Goal: Information Seeking & Learning: Learn about a topic

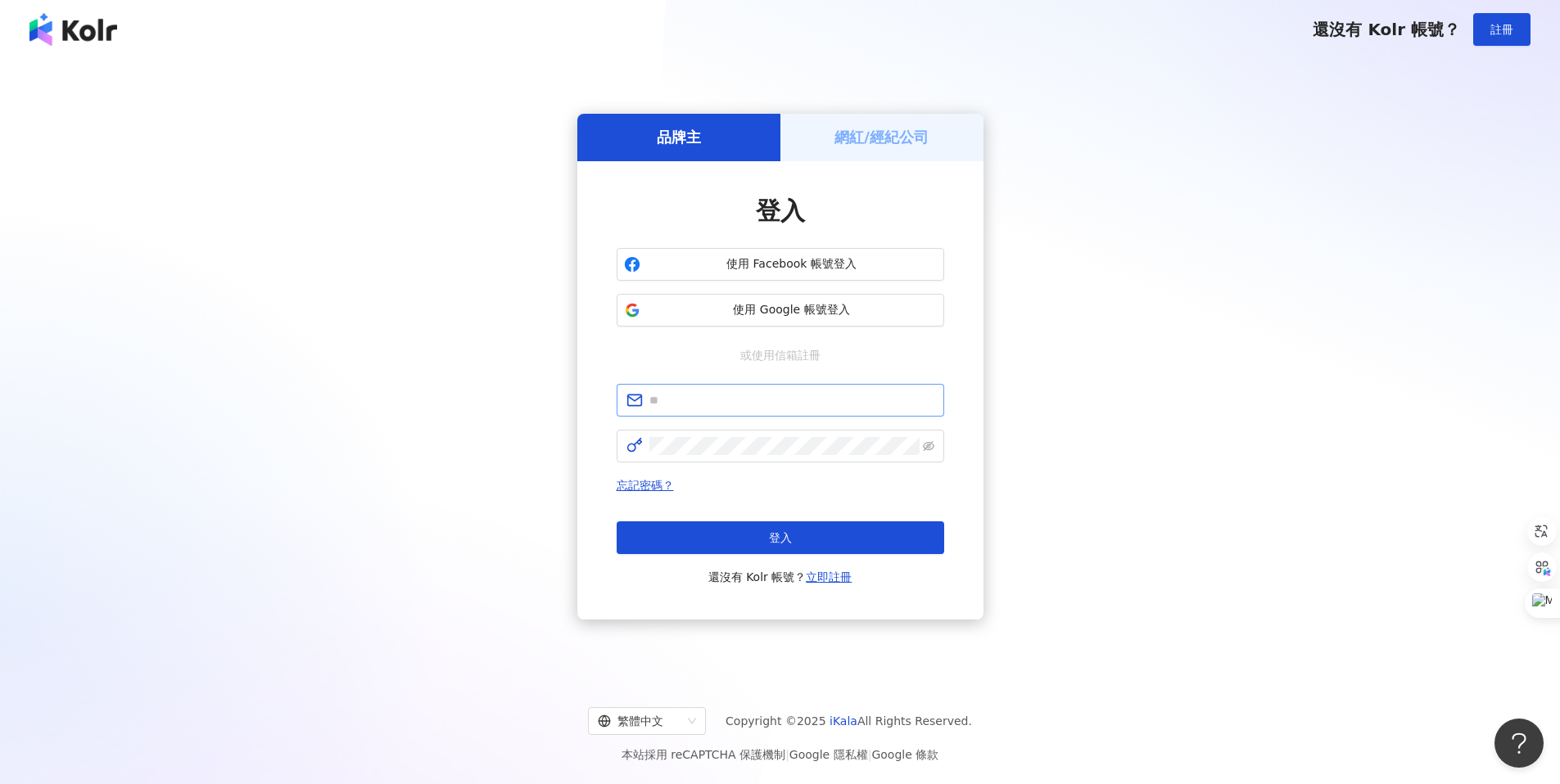
click at [724, 413] on span at bounding box center [781, 400] width 328 height 33
click at [729, 405] on input "text" at bounding box center [791, 400] width 285 height 18
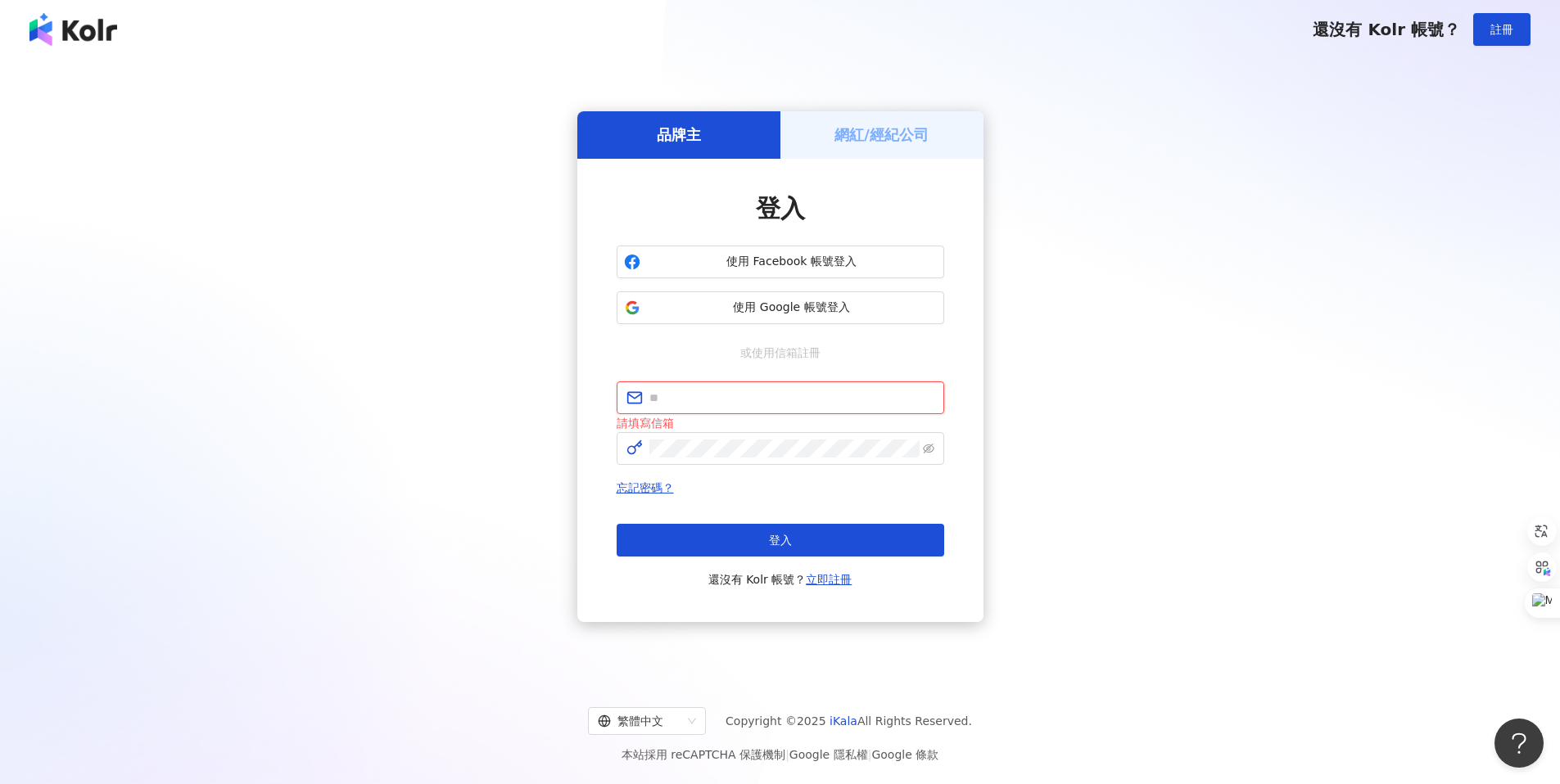
type input "**********"
click at [778, 537] on span "登入" at bounding box center [780, 540] width 23 height 13
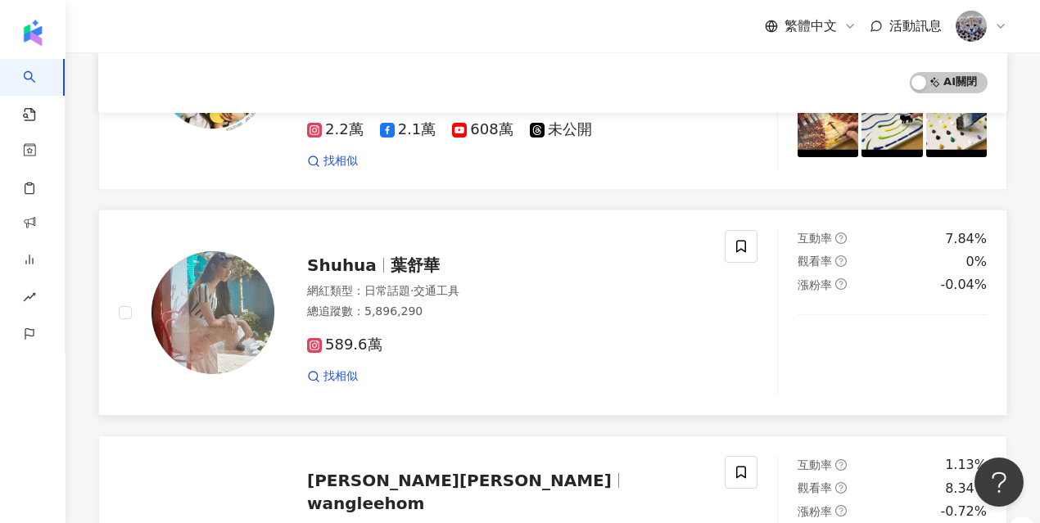
scroll to position [2818, 0]
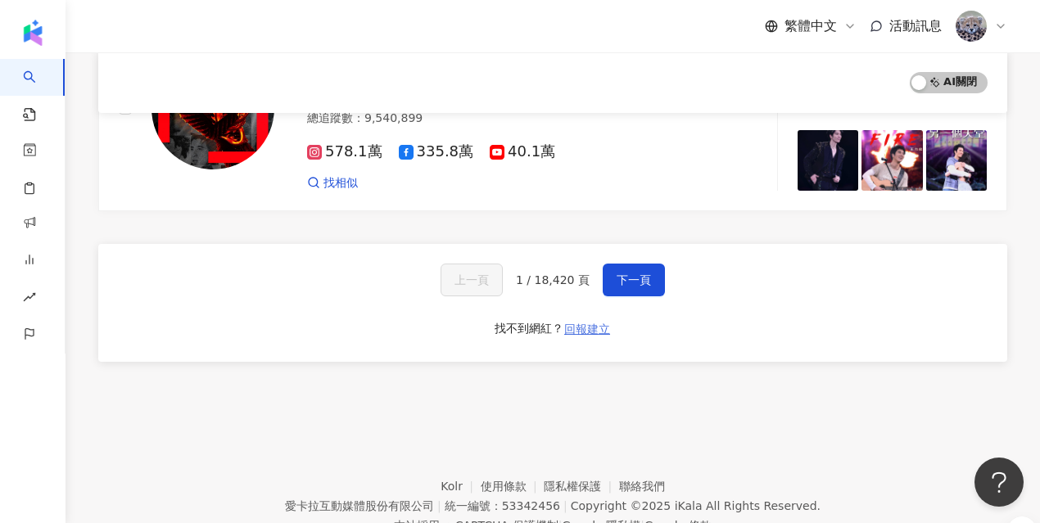
click at [581, 323] on span "回報建立" at bounding box center [587, 329] width 46 height 13
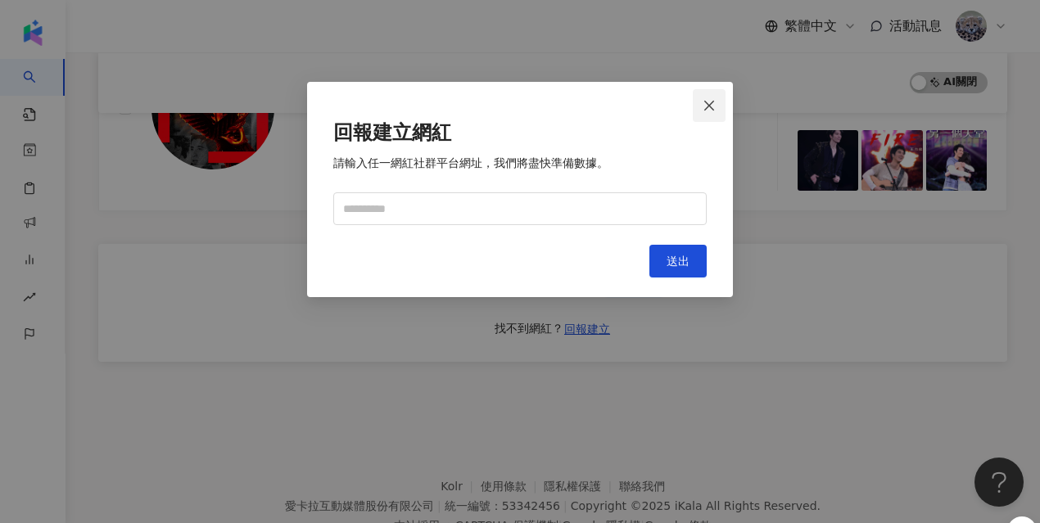
click at [711, 97] on button "Close" at bounding box center [709, 105] width 33 height 33
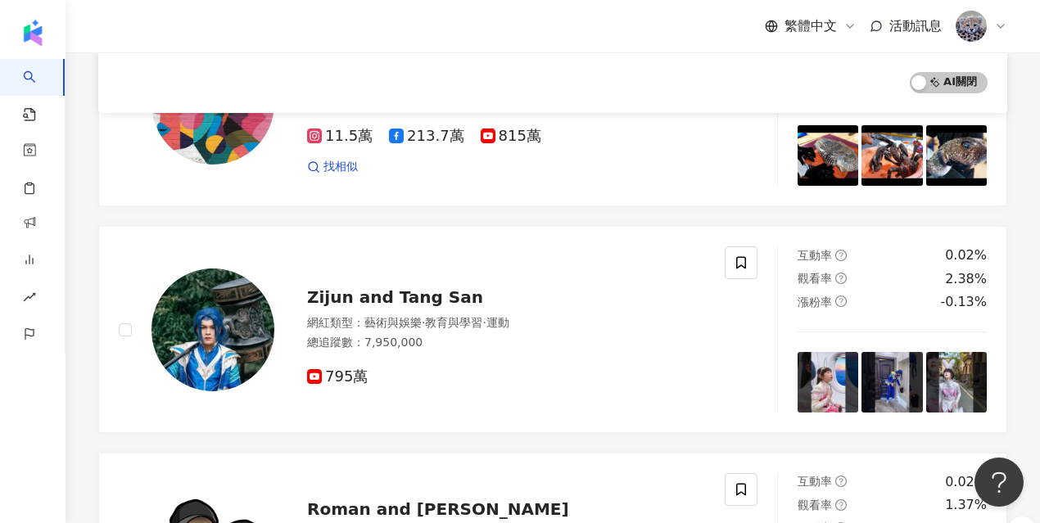
scroll to position [0, 0]
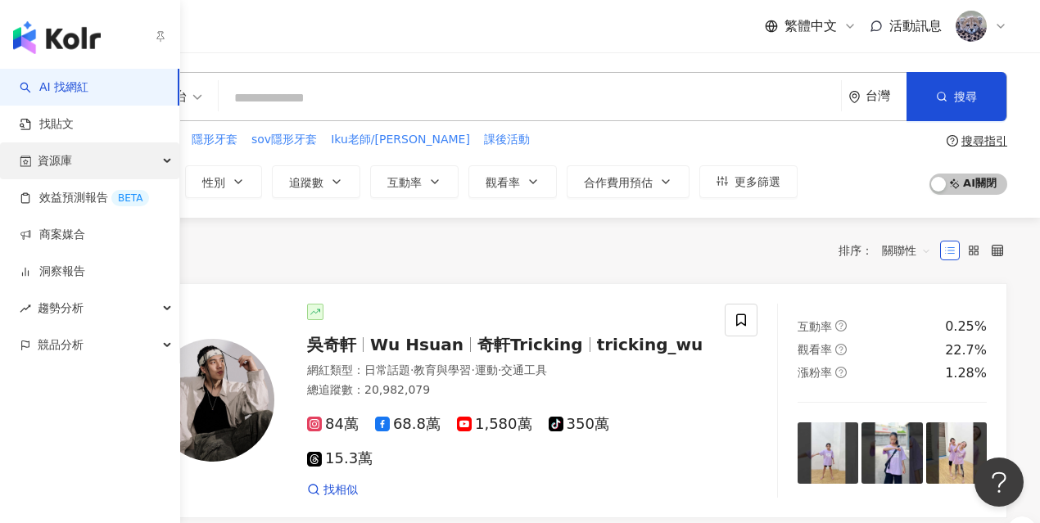
click at [83, 163] on div "資源庫" at bounding box center [89, 160] width 179 height 37
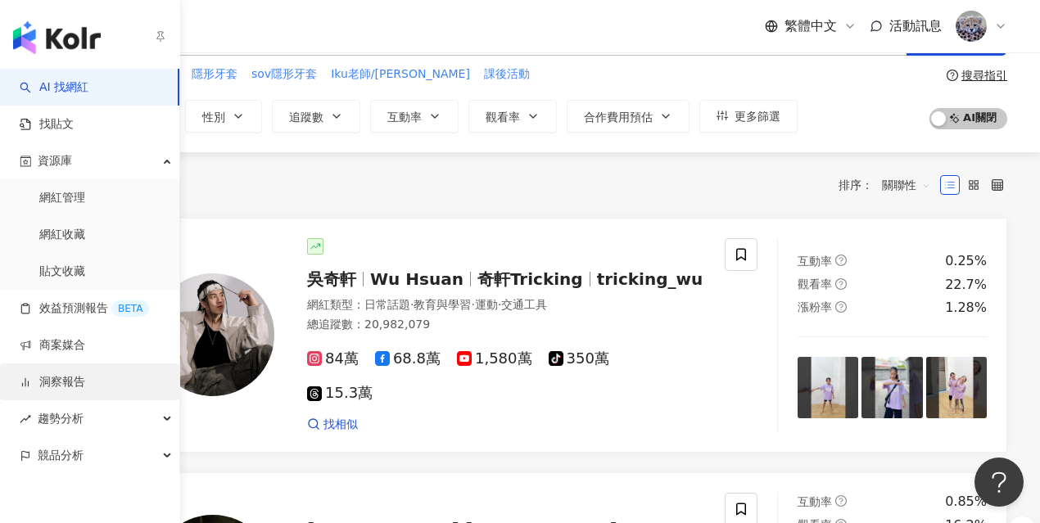
scroll to position [67, 0]
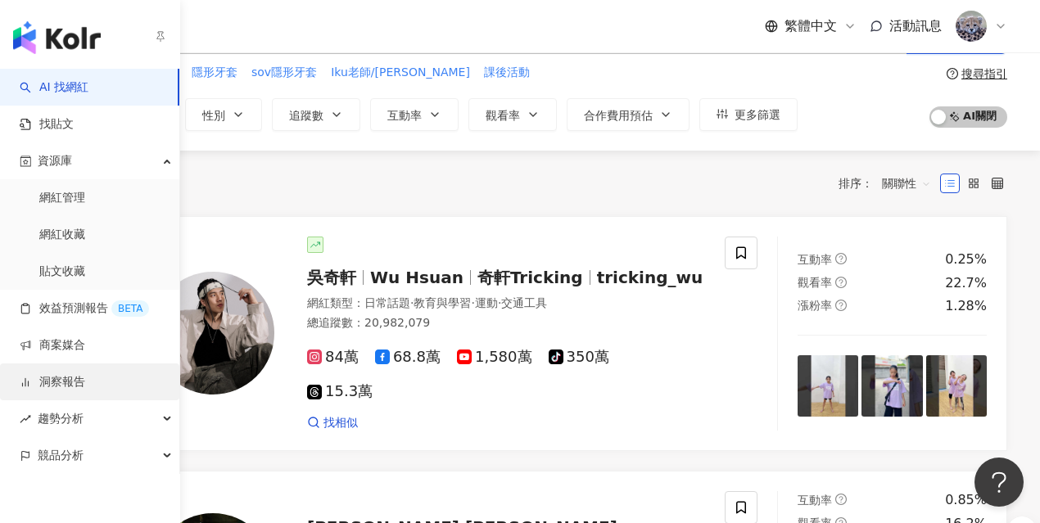
click at [82, 382] on link "洞察報告" at bounding box center [53, 382] width 66 height 16
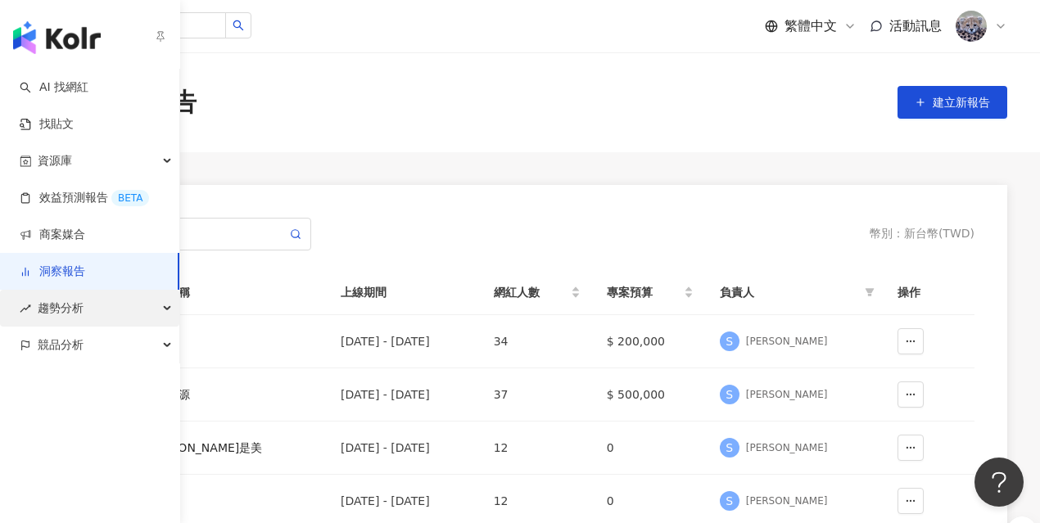
click at [55, 310] on span "趨勢分析" at bounding box center [61, 308] width 46 height 37
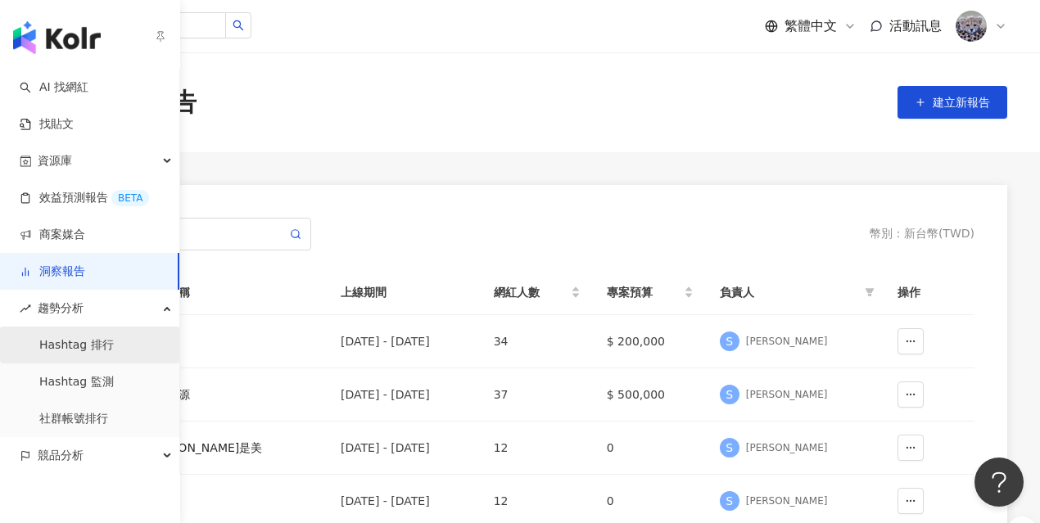
click at [80, 347] on link "Hashtag 排行" at bounding box center [76, 345] width 75 height 16
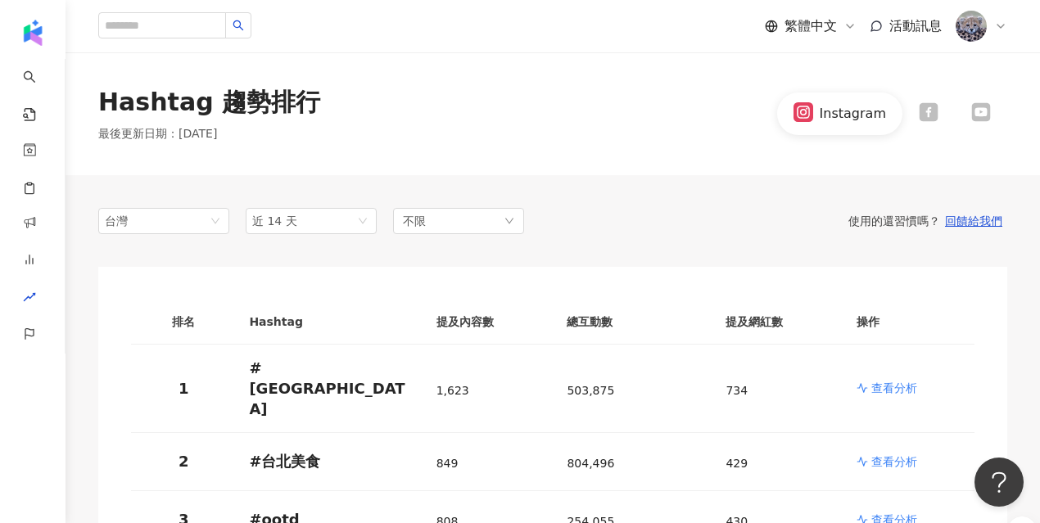
scroll to position [20, 0]
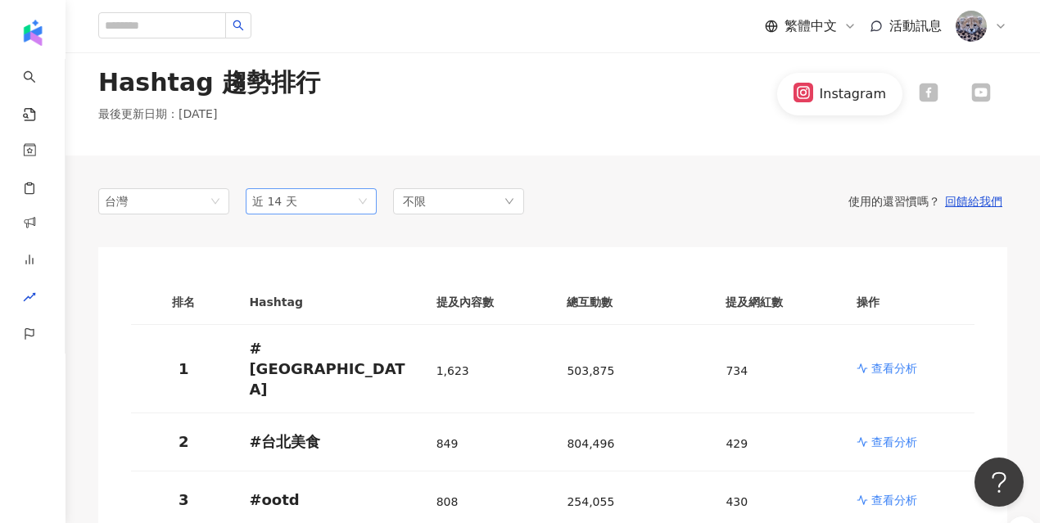
click at [293, 212] on span "近 14 天" at bounding box center [311, 201] width 118 height 25
click at [329, 260] on div "近一個月" at bounding box center [311, 263] width 105 height 18
click at [446, 200] on div "不限" at bounding box center [458, 201] width 131 height 26
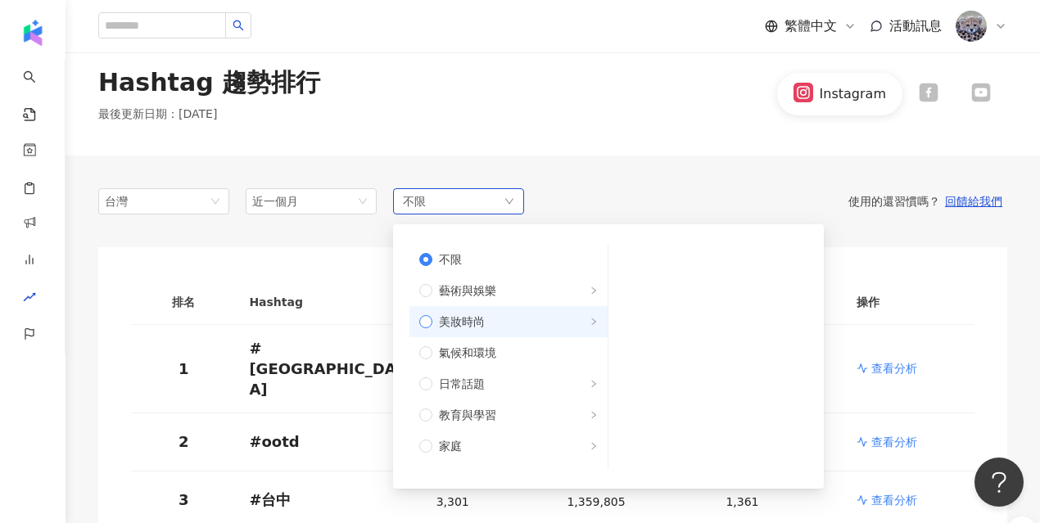
click at [475, 314] on span "美妝時尚" at bounding box center [462, 322] width 46 height 18
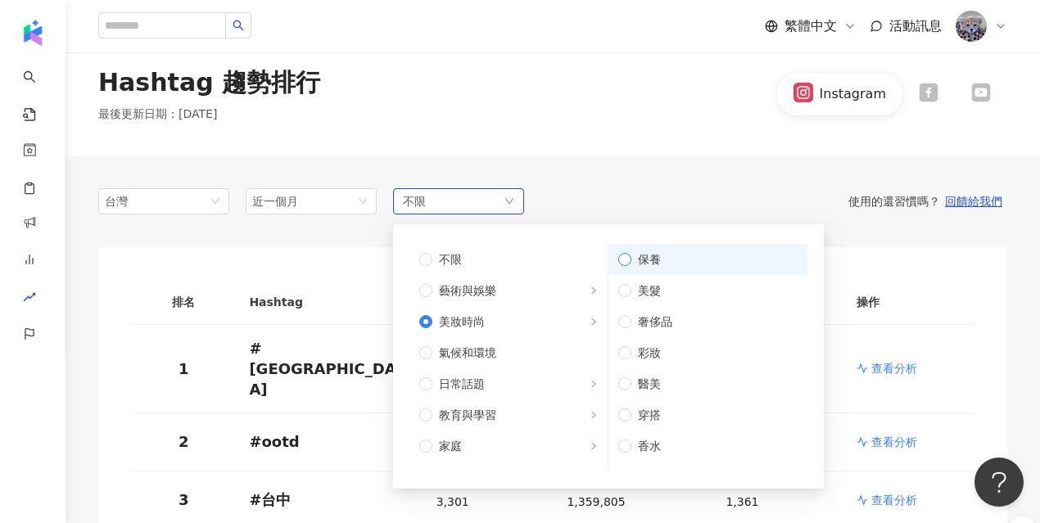
click at [639, 255] on span "保養" at bounding box center [714, 260] width 166 height 18
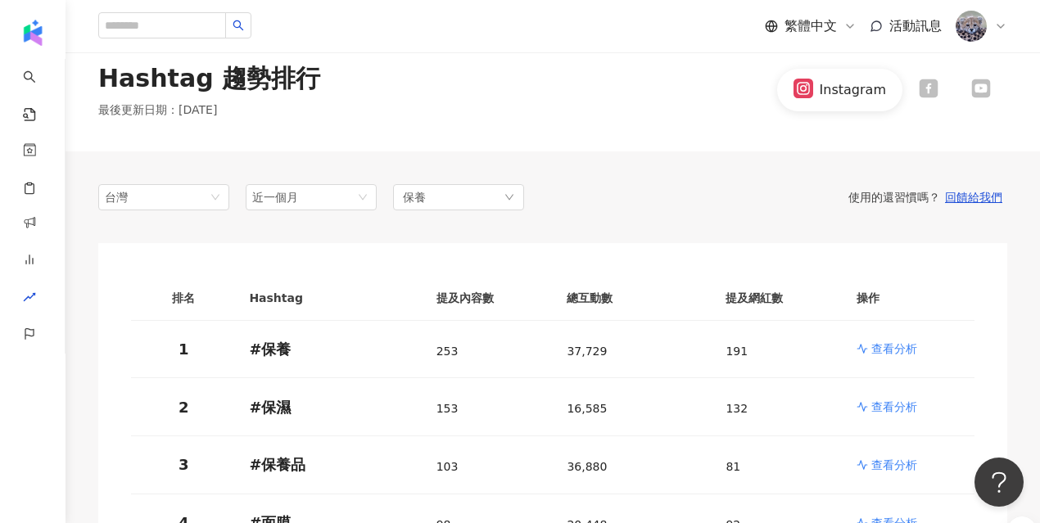
scroll to position [23, 0]
click at [927, 88] on icon at bounding box center [929, 89] width 20 height 20
click at [988, 92] on icon at bounding box center [980, 89] width 19 height 19
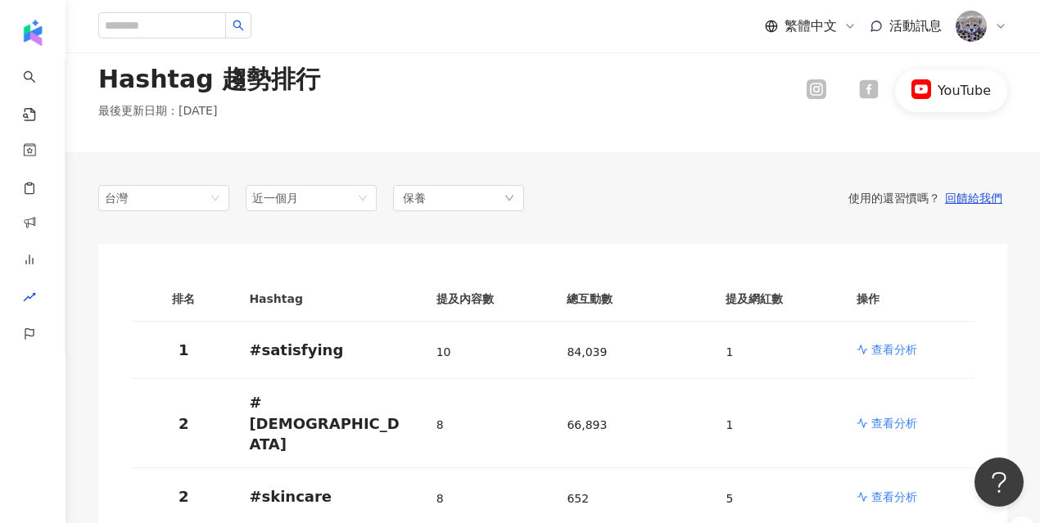
click at [814, 95] on icon at bounding box center [817, 89] width 16 height 15
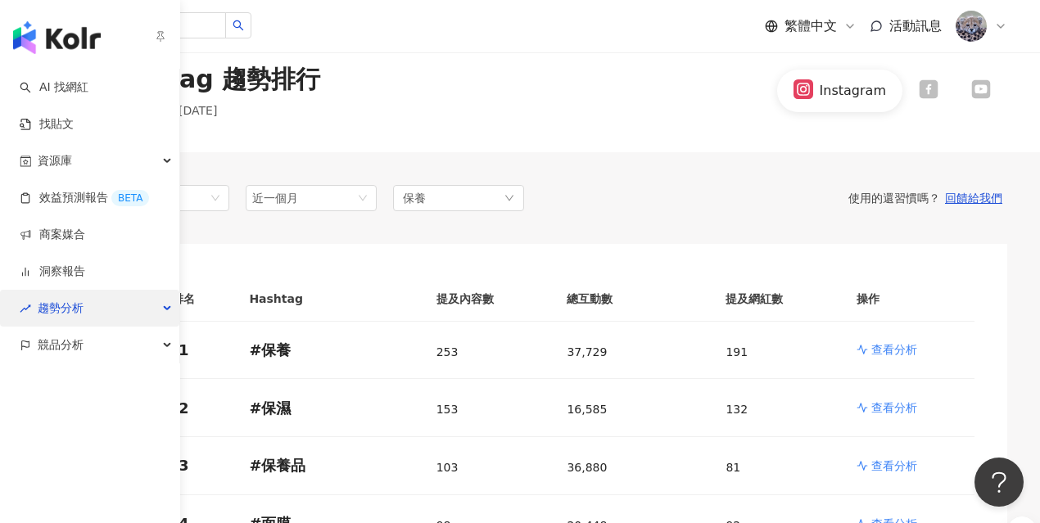
click at [81, 312] on span "趨勢分析" at bounding box center [61, 308] width 46 height 37
click at [109, 316] on div "趨勢分析" at bounding box center [89, 308] width 179 height 37
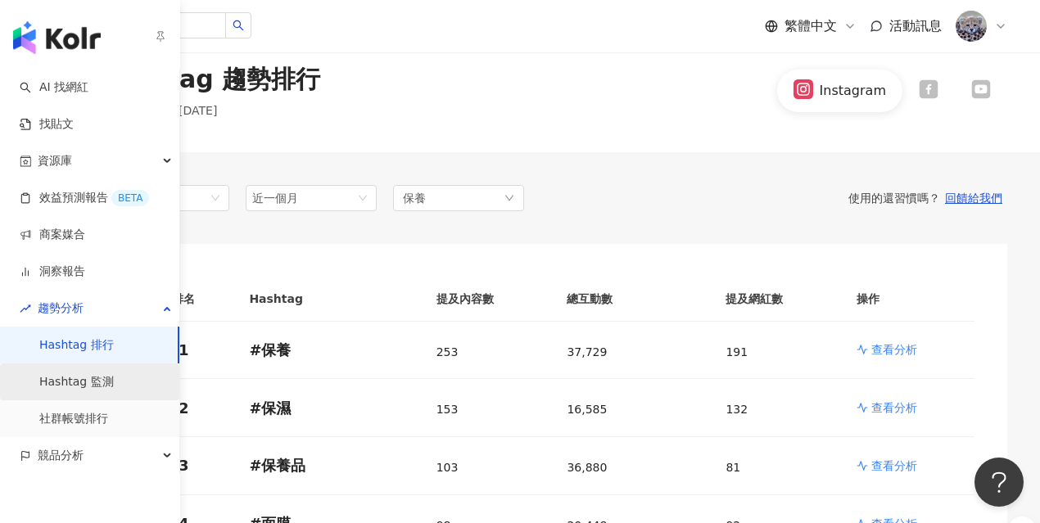
click at [96, 380] on link "Hashtag 監測" at bounding box center [76, 382] width 75 height 16
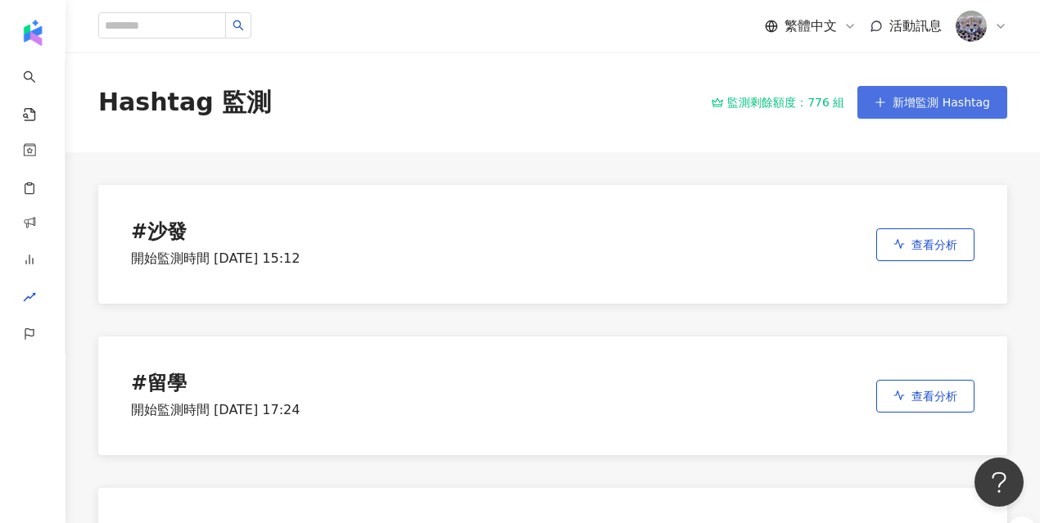
click at [893, 97] on button "新增監測 Hashtag" at bounding box center [932, 102] width 150 height 33
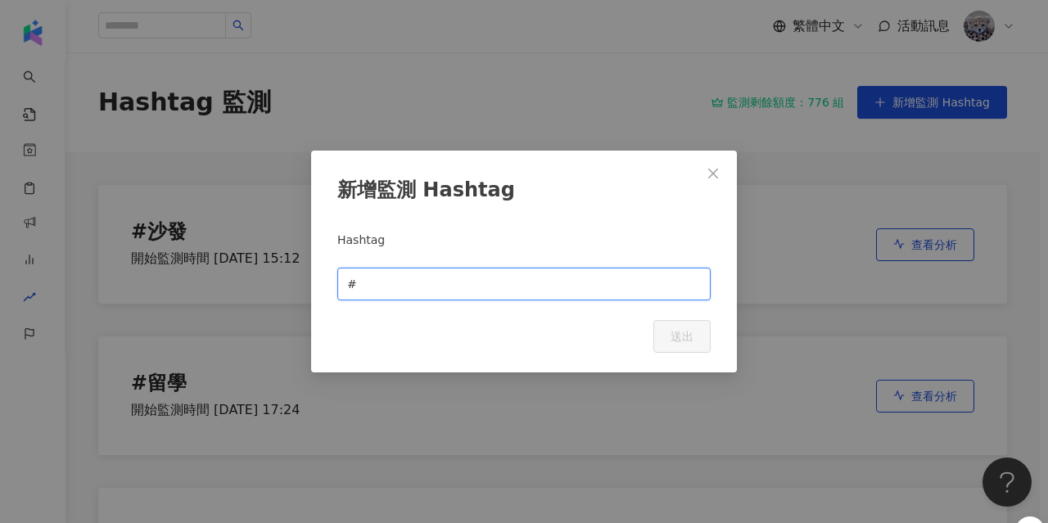
click at [418, 289] on input "text" at bounding box center [530, 284] width 341 height 18
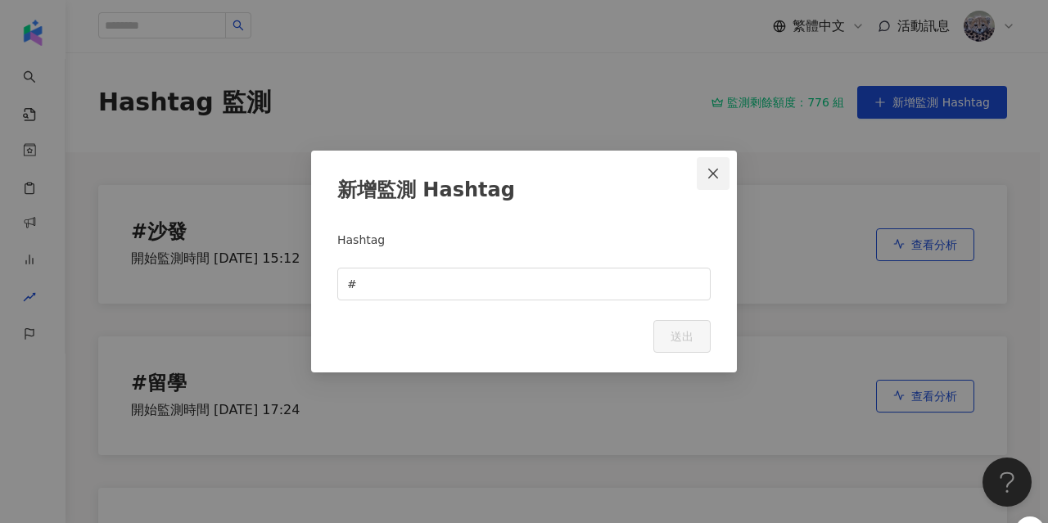
click at [705, 178] on span "Close" at bounding box center [713, 173] width 33 height 13
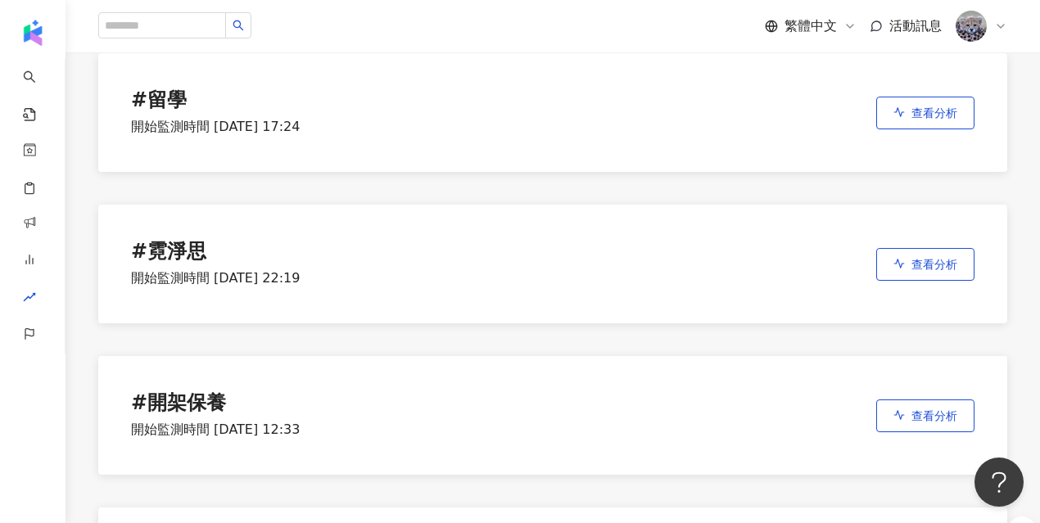
scroll to position [408, 0]
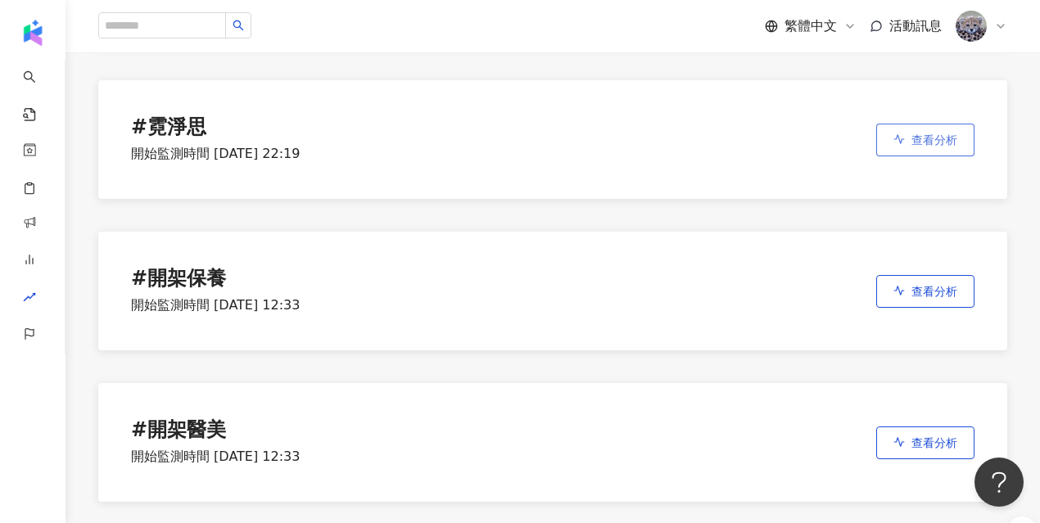
click at [949, 137] on span "查看分析" at bounding box center [934, 139] width 46 height 13
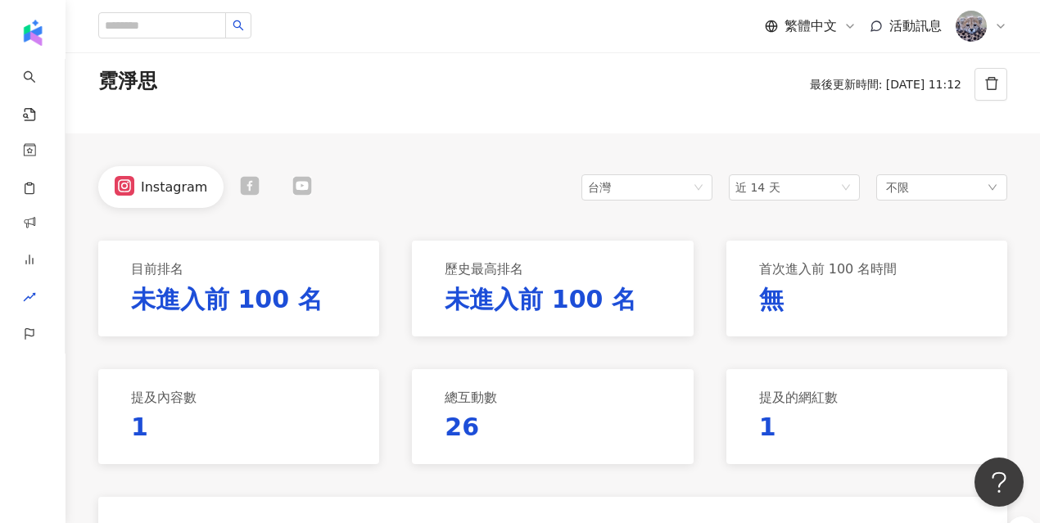
scroll to position [61, 0]
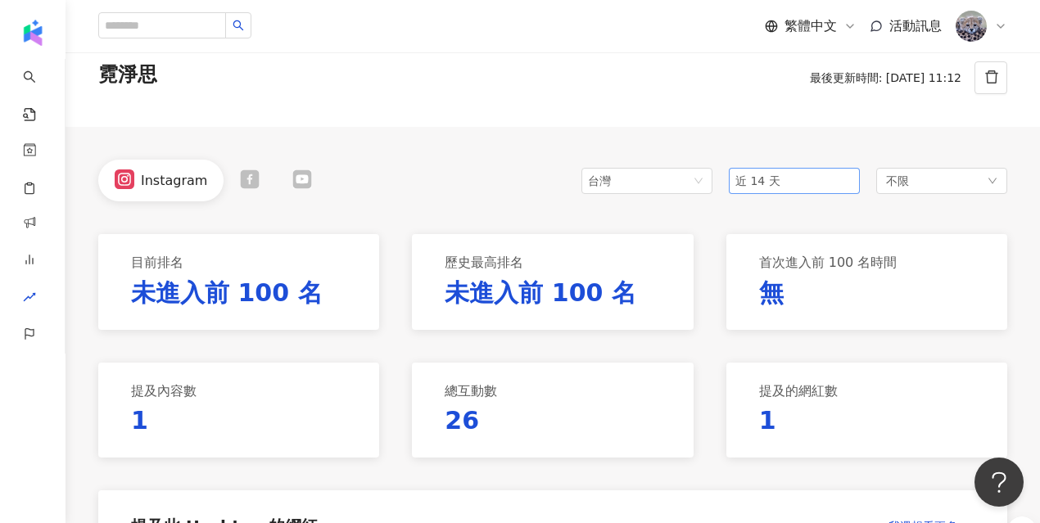
click at [745, 170] on span "近 14 天" at bounding box center [794, 181] width 118 height 25
click at [754, 270] on span "近三個月" at bounding box center [765, 270] width 46 height 13
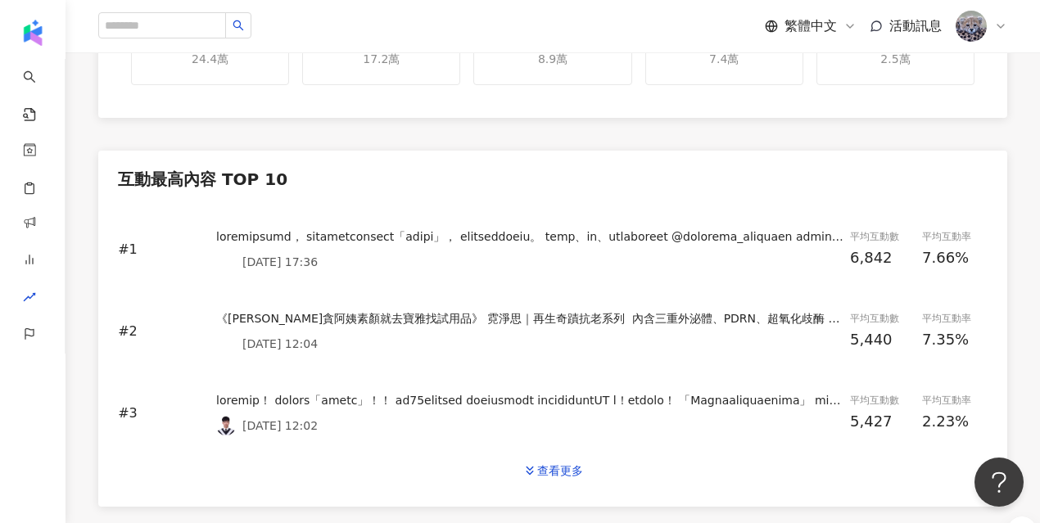
scroll to position [659, 0]
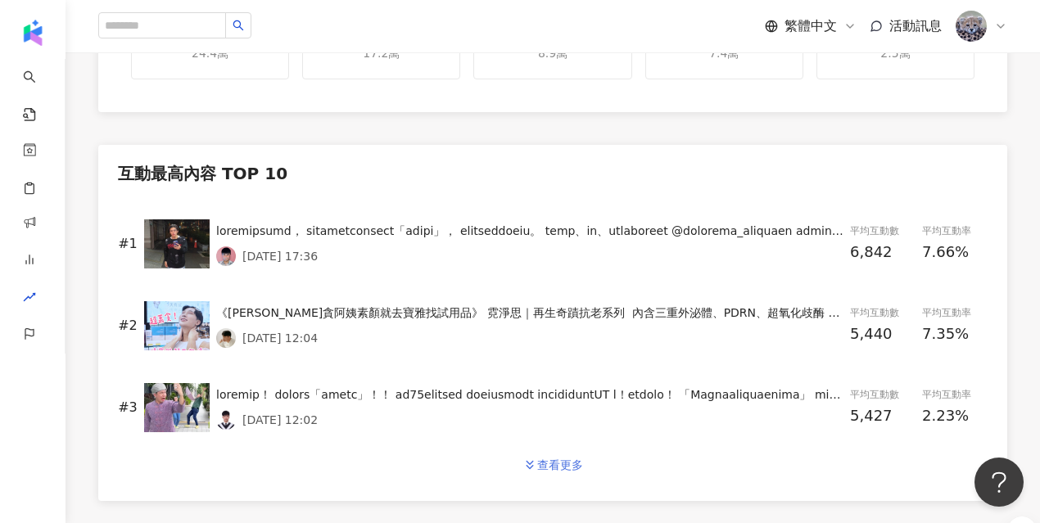
click at [556, 472] on button "查看更多" at bounding box center [552, 465] width 95 height 33
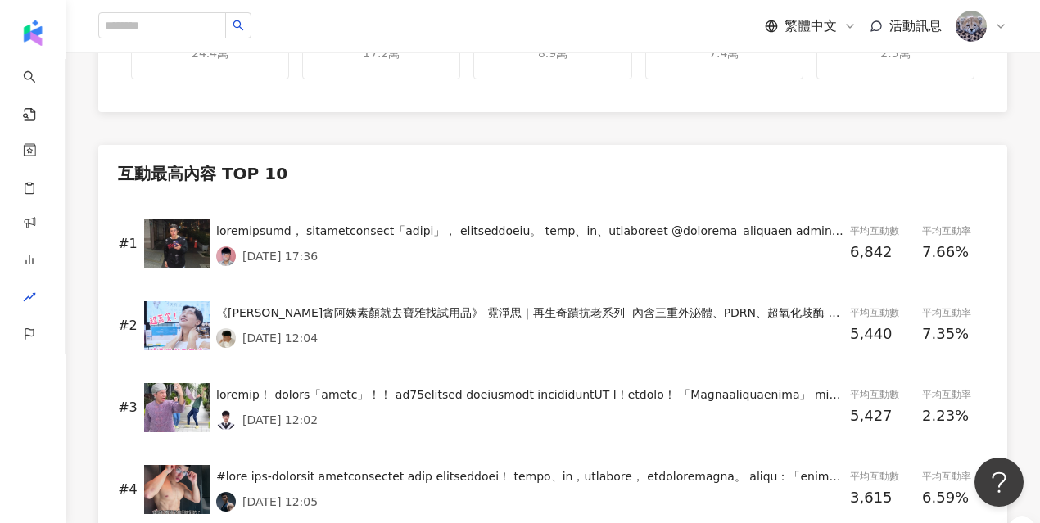
click at [174, 261] on img at bounding box center [177, 243] width 66 height 49
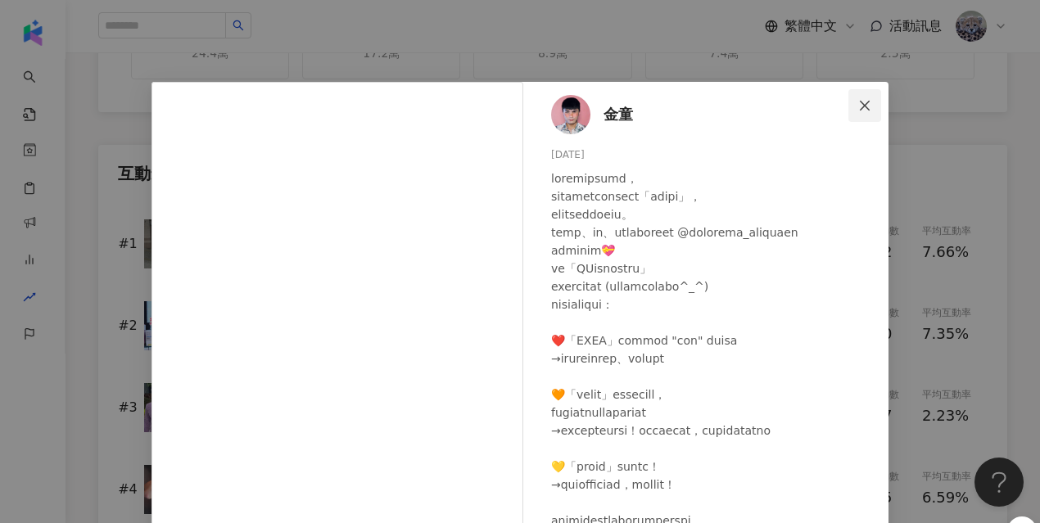
click at [866, 102] on icon "close" at bounding box center [864, 105] width 13 height 13
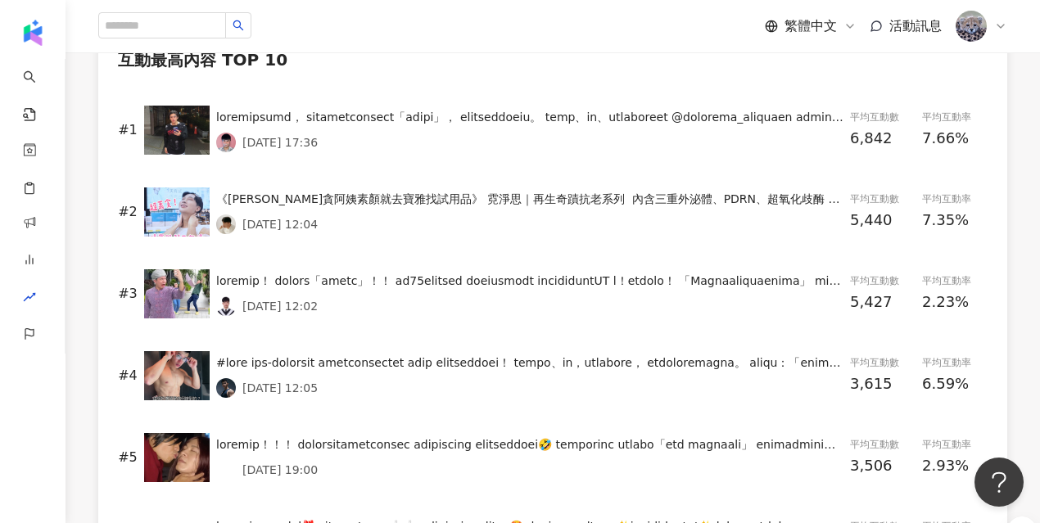
scroll to position [773, 0]
click at [180, 117] on img at bounding box center [177, 130] width 66 height 49
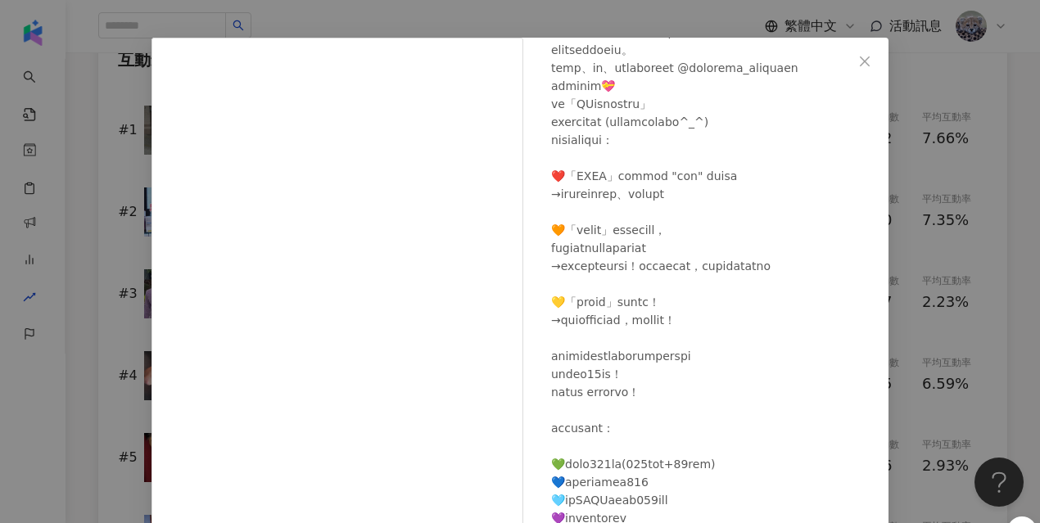
scroll to position [59, 0]
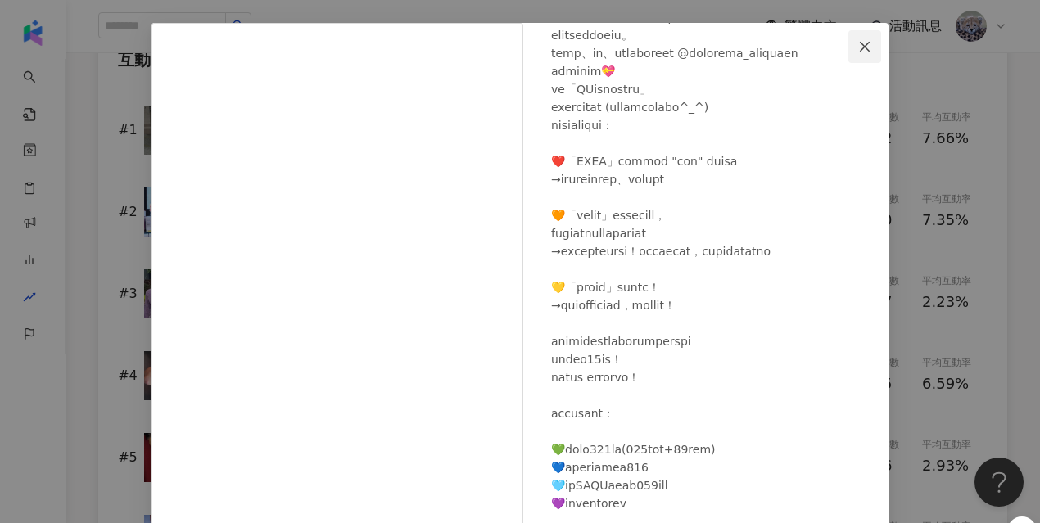
click at [859, 53] on button "Close" at bounding box center [864, 46] width 33 height 33
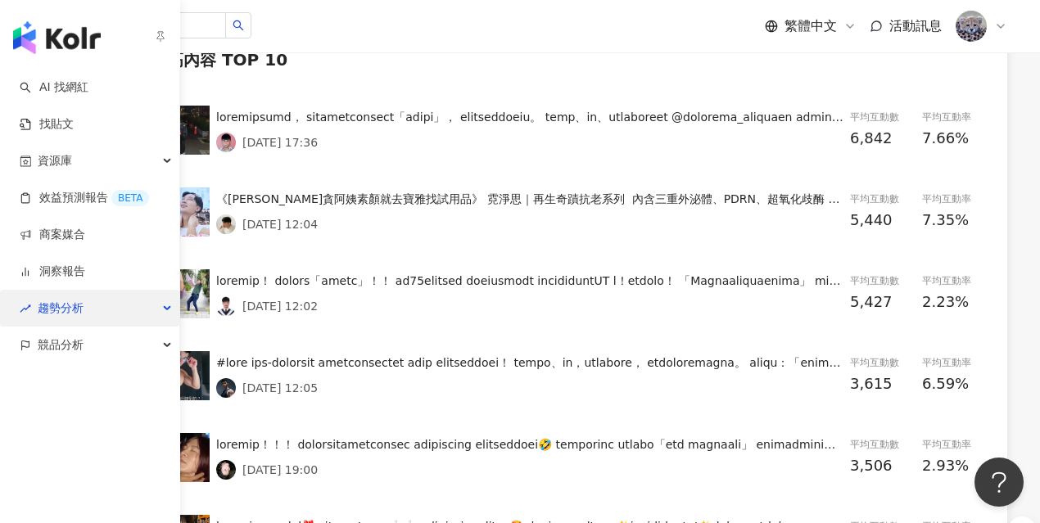
click at [76, 311] on span "趨勢分析" at bounding box center [61, 308] width 46 height 37
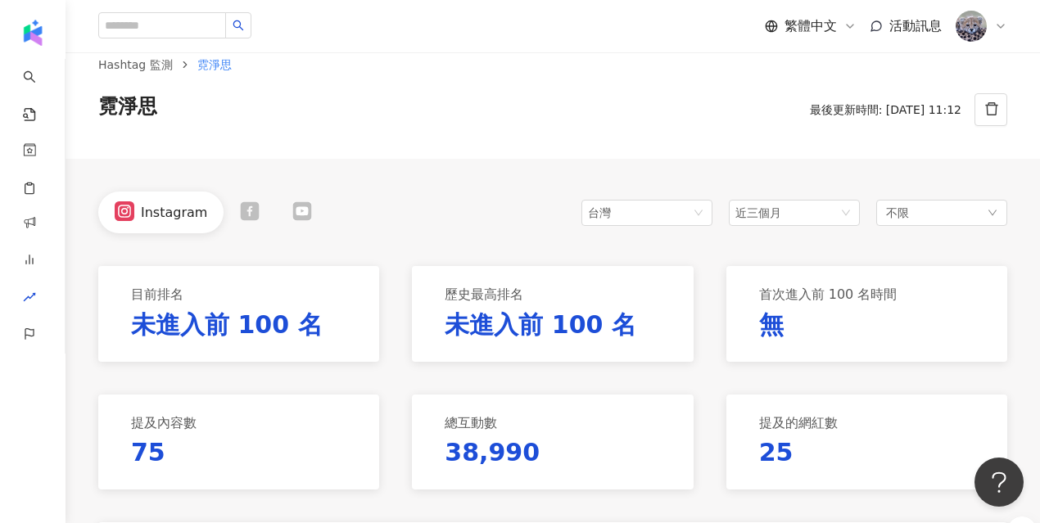
scroll to position [27, 0]
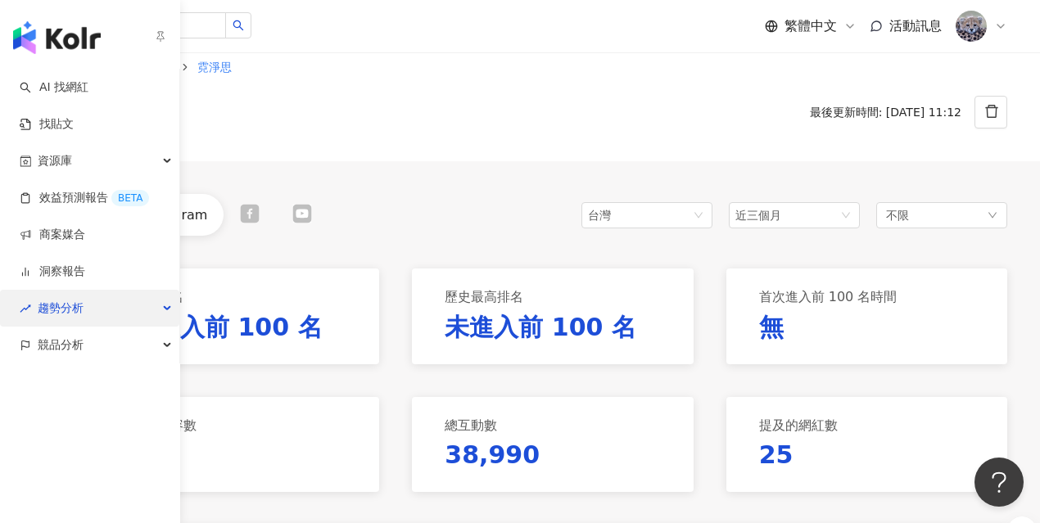
click at [60, 296] on span "趨勢分析" at bounding box center [61, 308] width 46 height 37
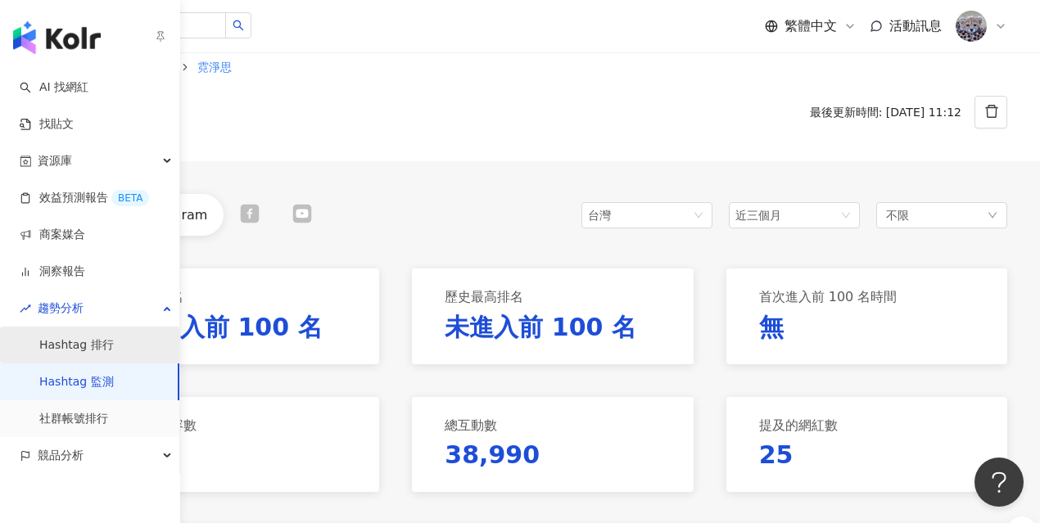
click at [96, 353] on link "Hashtag 排行" at bounding box center [76, 345] width 75 height 16
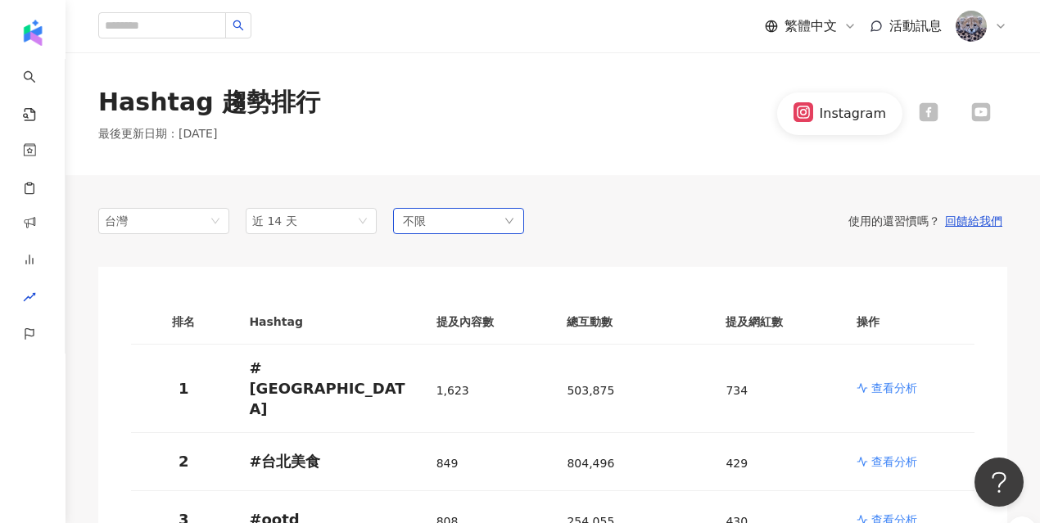
click at [443, 219] on div "不限" at bounding box center [458, 221] width 131 height 26
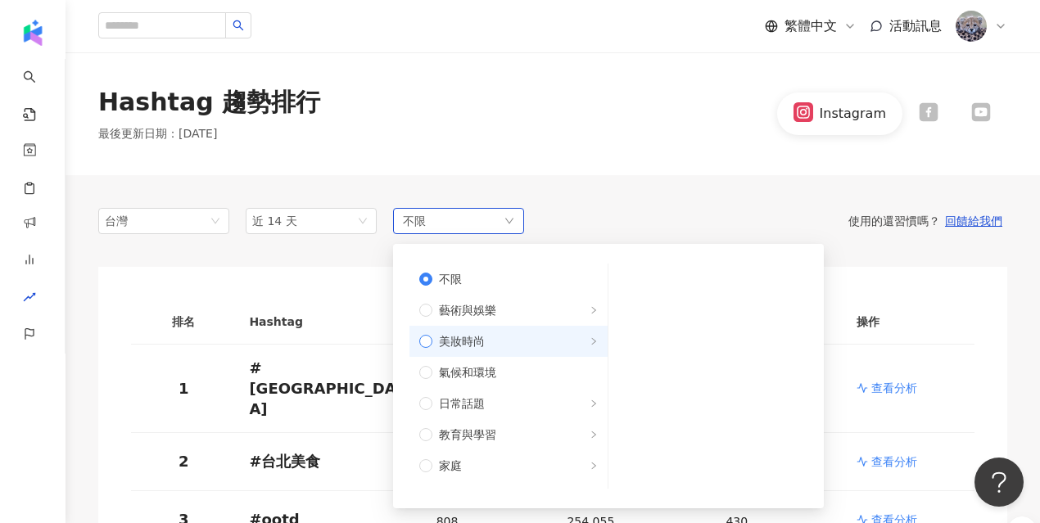
click at [468, 347] on span "美妝時尚" at bounding box center [462, 341] width 46 height 18
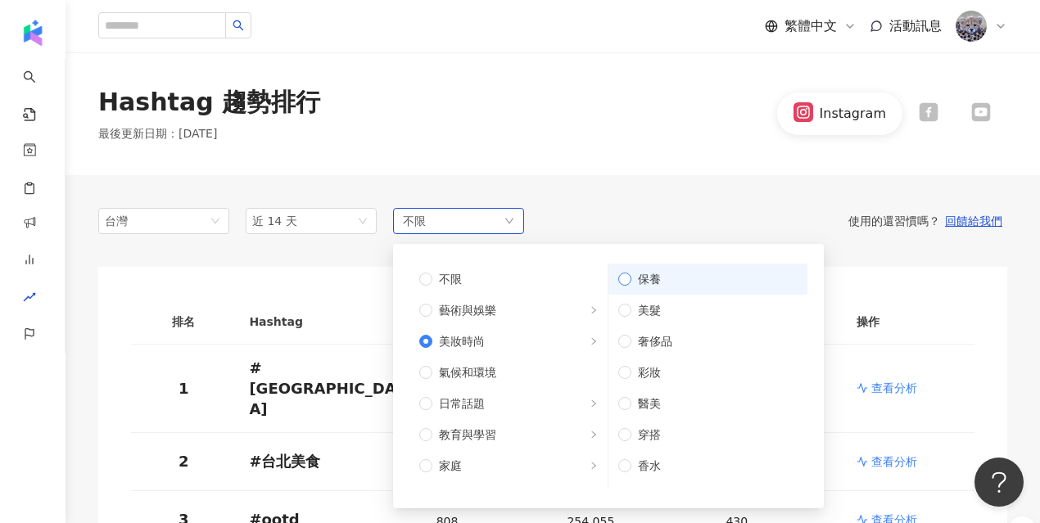
click at [666, 276] on span "保養" at bounding box center [714, 279] width 166 height 18
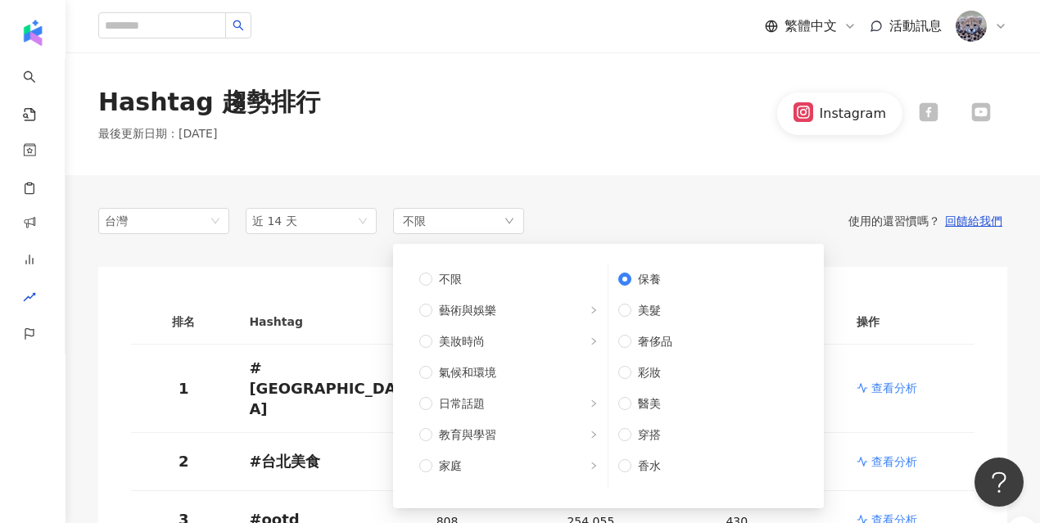
click at [631, 215] on div "使用的還習慣嗎？ 回饋給我們" at bounding box center [765, 221] width 483 height 15
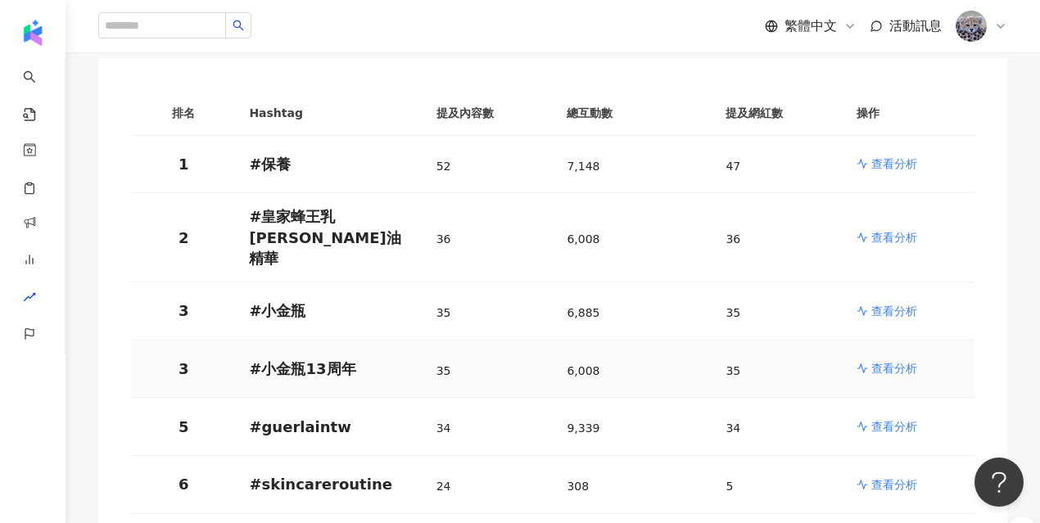
scroll to position [211, 0]
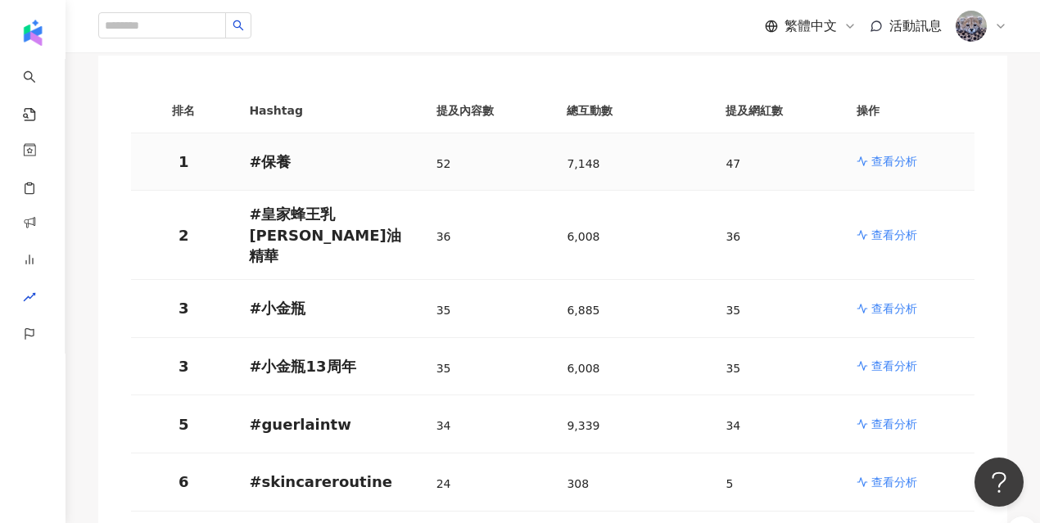
click at [875, 161] on p "查看分析" at bounding box center [894, 161] width 46 height 16
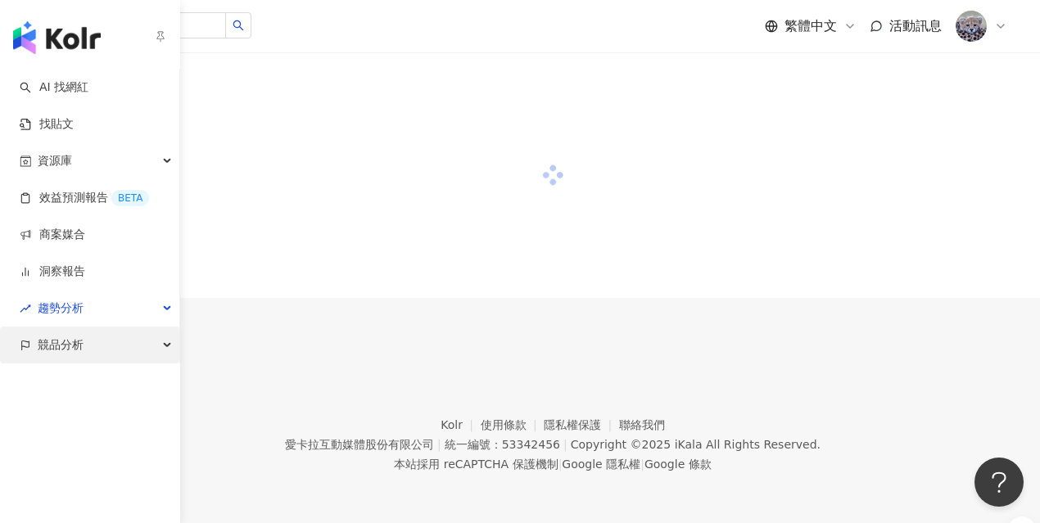
click at [86, 349] on div "競品分析" at bounding box center [89, 345] width 179 height 37
click at [66, 346] on span "競品分析" at bounding box center [61, 345] width 46 height 37
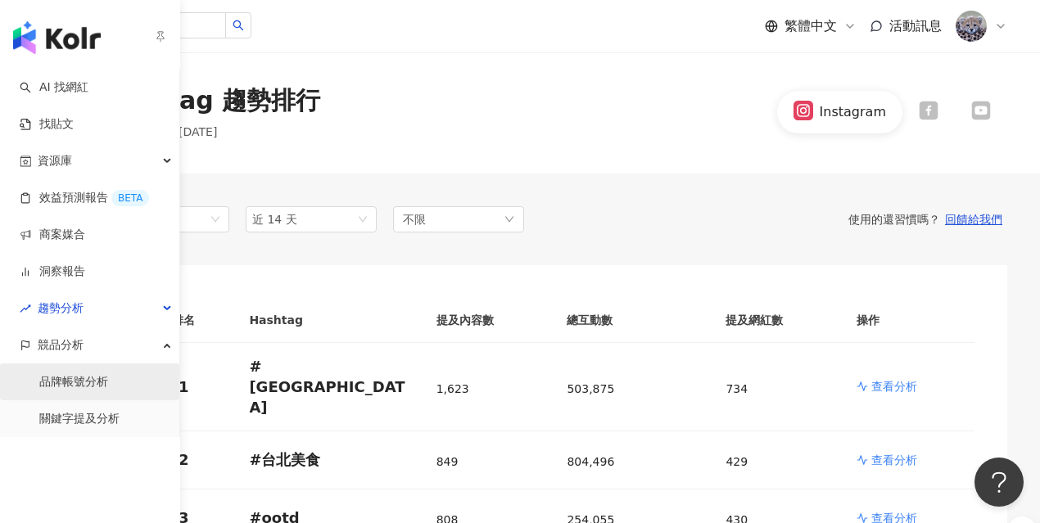
scroll to position [2, 0]
click at [90, 386] on link "品牌帳號分析" at bounding box center [73, 382] width 69 height 16
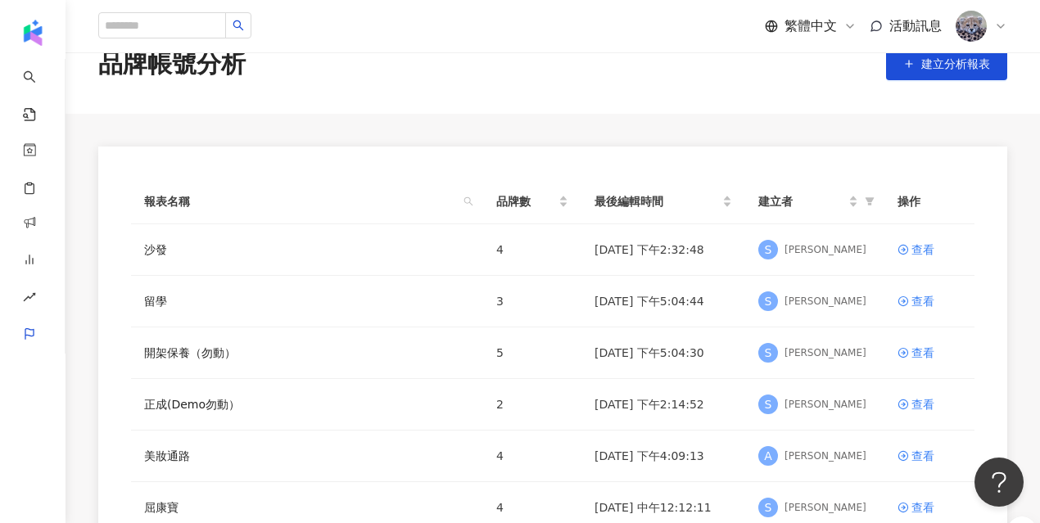
scroll to position [41, 0]
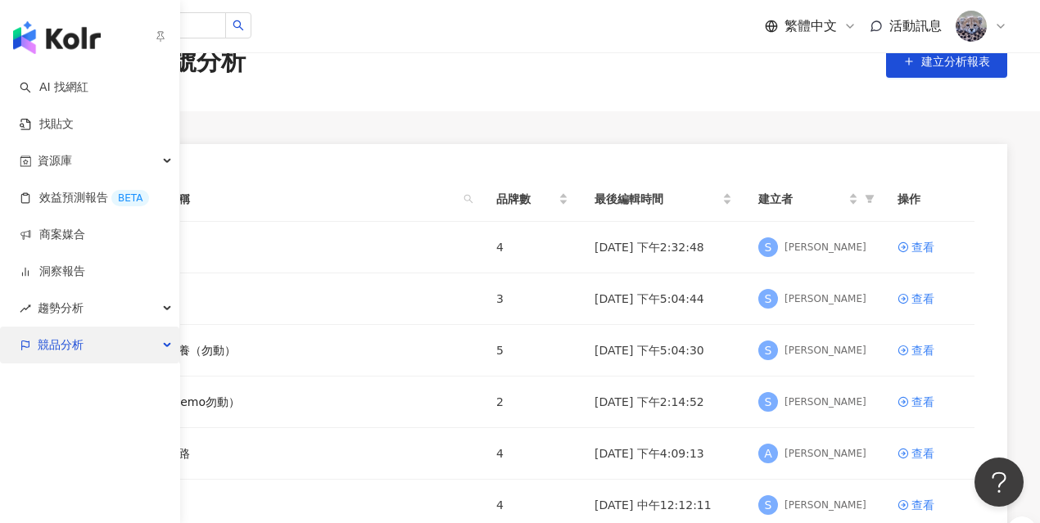
click at [52, 336] on span "競品分析" at bounding box center [61, 345] width 46 height 37
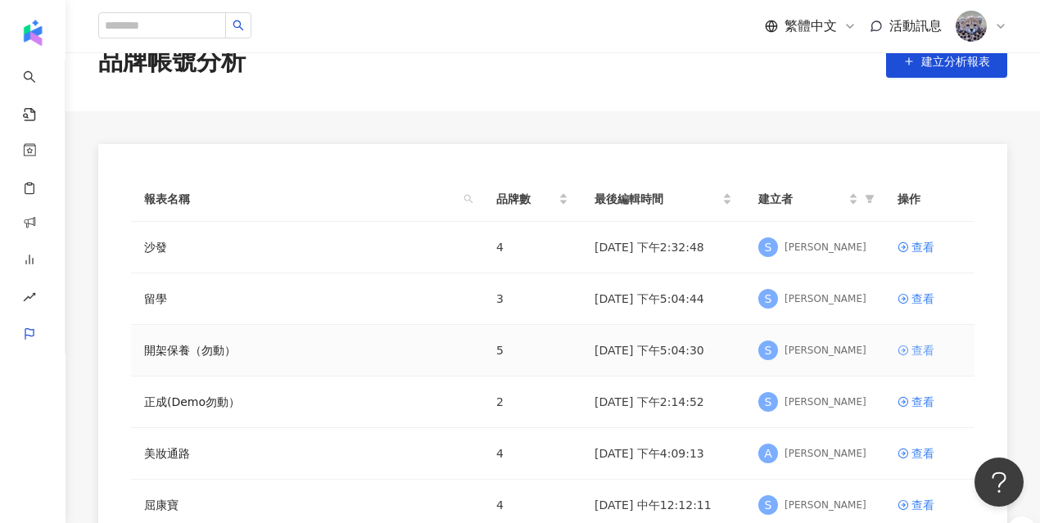
click at [914, 346] on div "查看" at bounding box center [922, 350] width 23 height 18
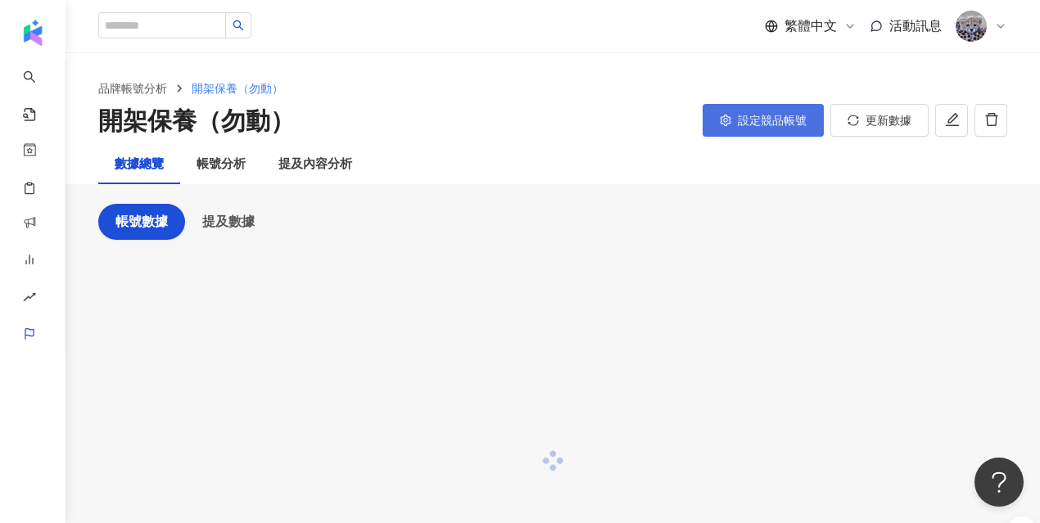
click at [766, 131] on button "設定競品帳號" at bounding box center [763, 120] width 121 height 33
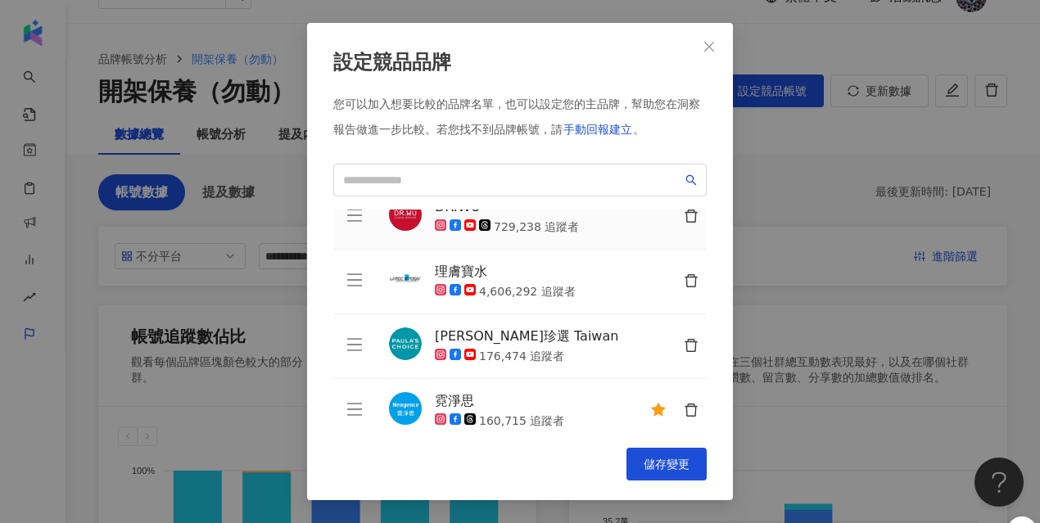
scroll to position [103, 0]
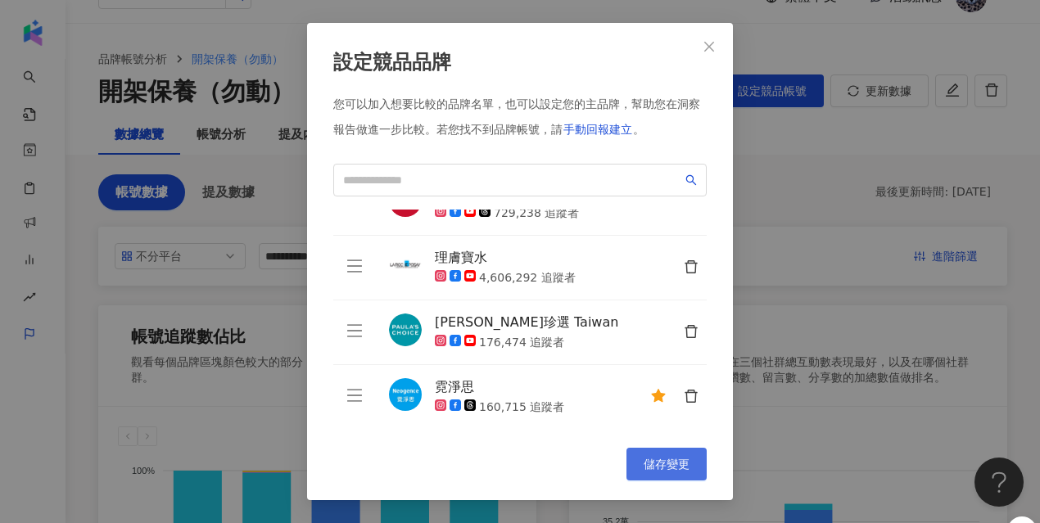
click at [649, 462] on span "儲存變更" at bounding box center [667, 464] width 46 height 13
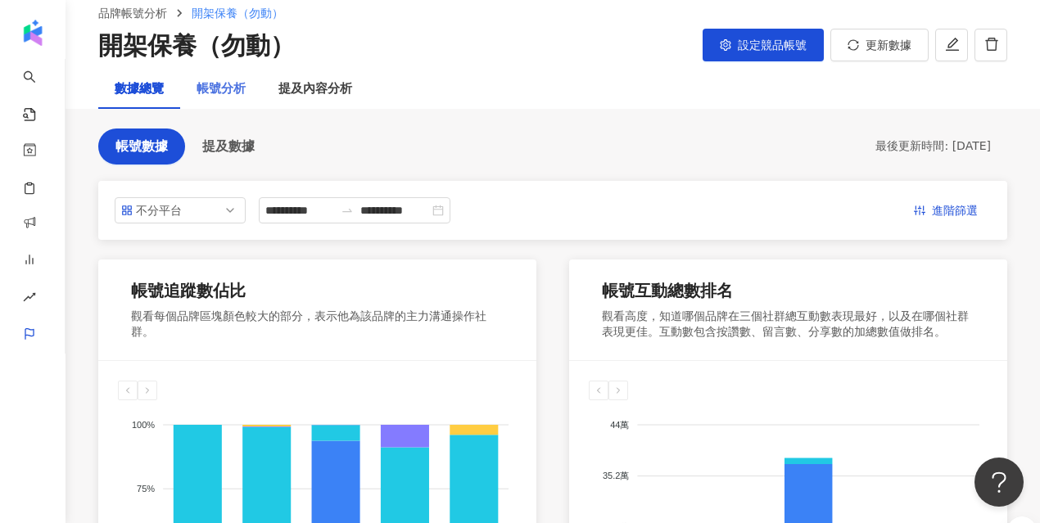
scroll to position [0, 0]
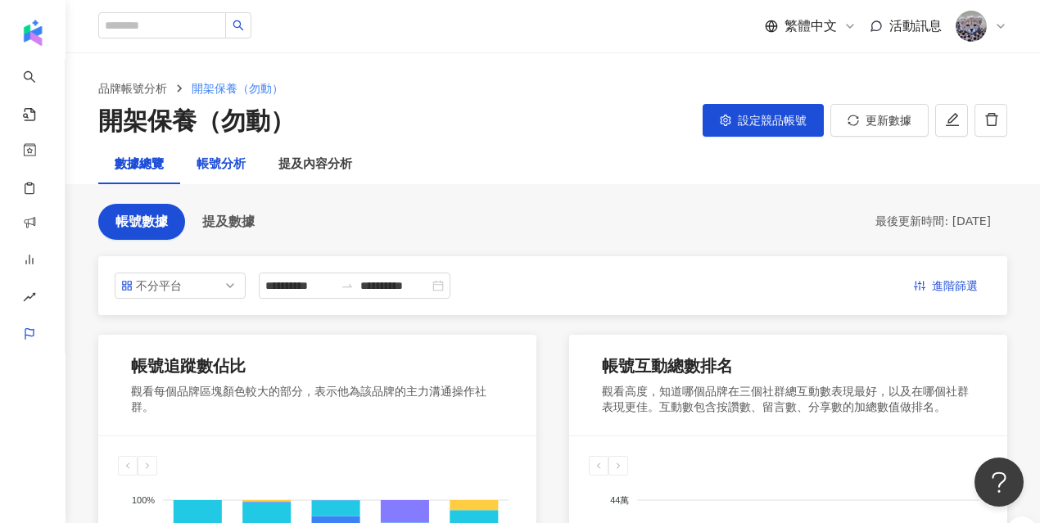
click at [233, 164] on div "帳號分析" at bounding box center [221, 165] width 49 height 20
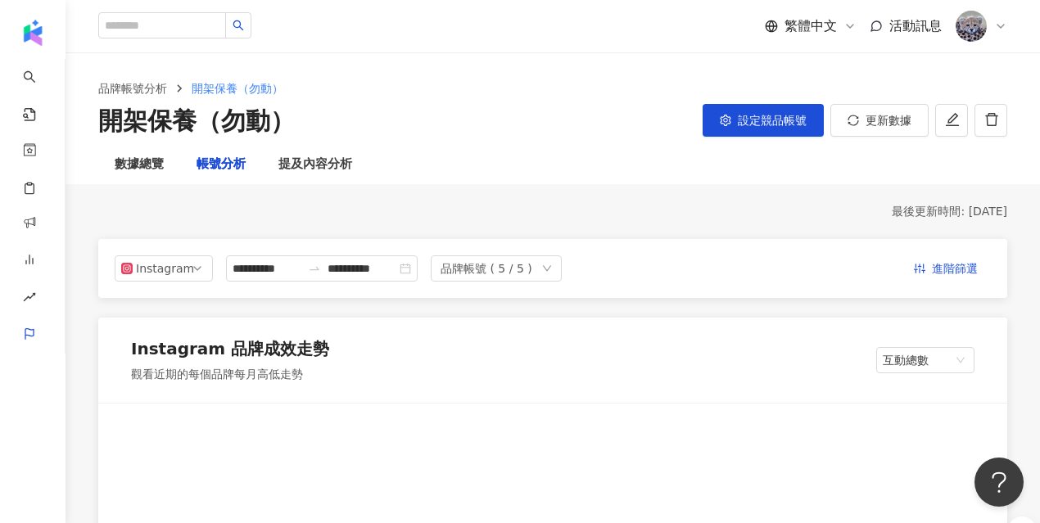
click at [235, 217] on div "最後更新時間: 2025/6/24" at bounding box center [552, 212] width 909 height 16
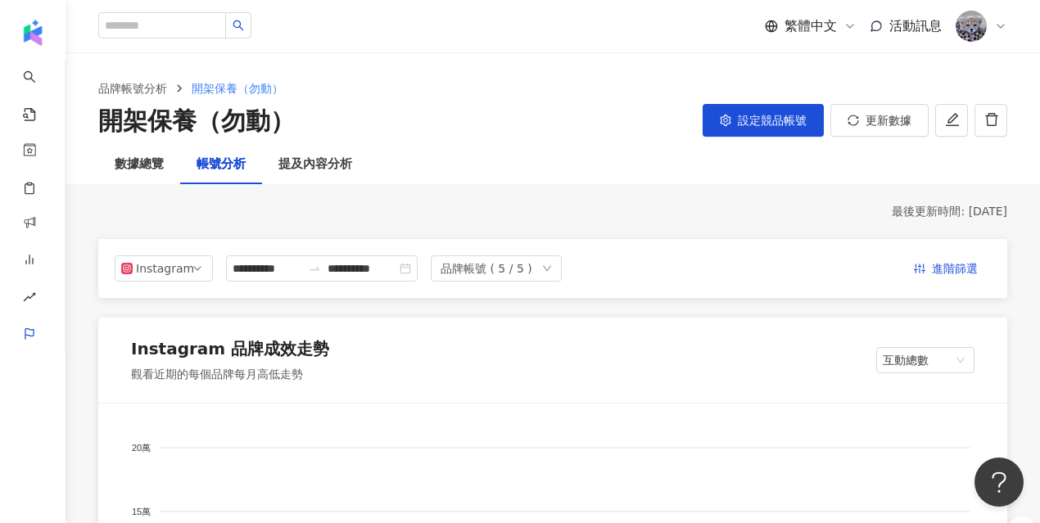
drag, startPoint x: 263, startPoint y: 200, endPoint x: 218, endPoint y: 194, distance: 45.4
click at [155, 172] on div "數據總覽" at bounding box center [139, 165] width 49 height 20
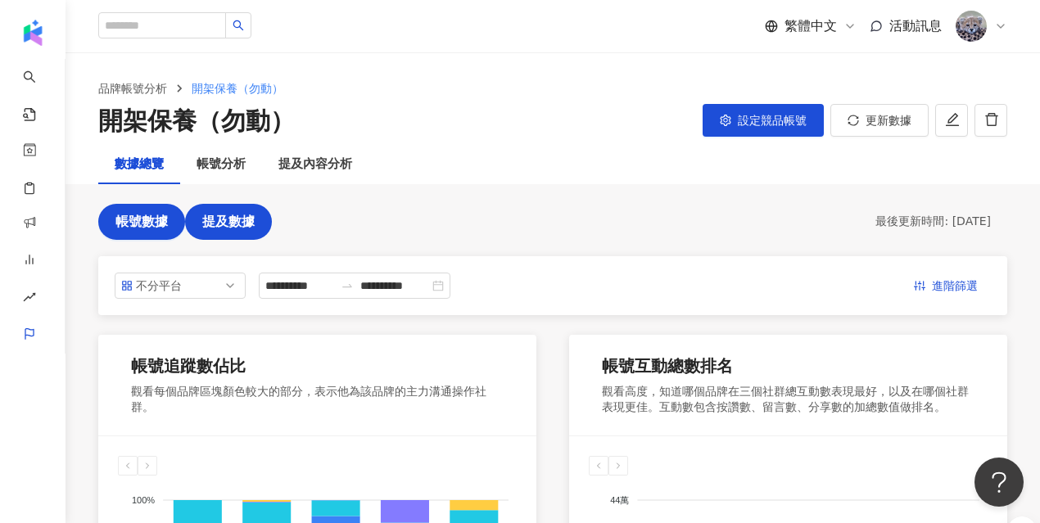
click at [249, 216] on span "提及數據" at bounding box center [228, 222] width 52 height 15
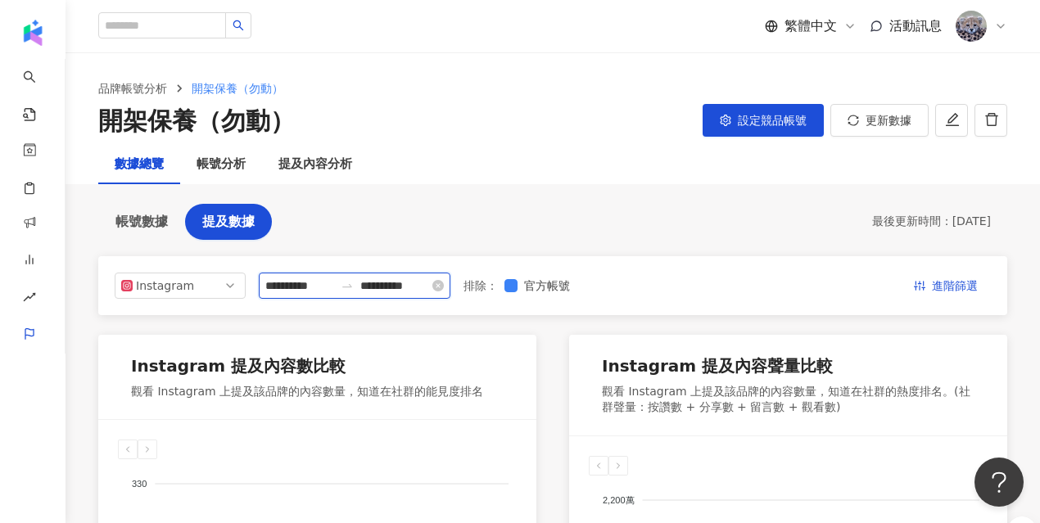
click at [324, 281] on input "**********" at bounding box center [299, 286] width 69 height 18
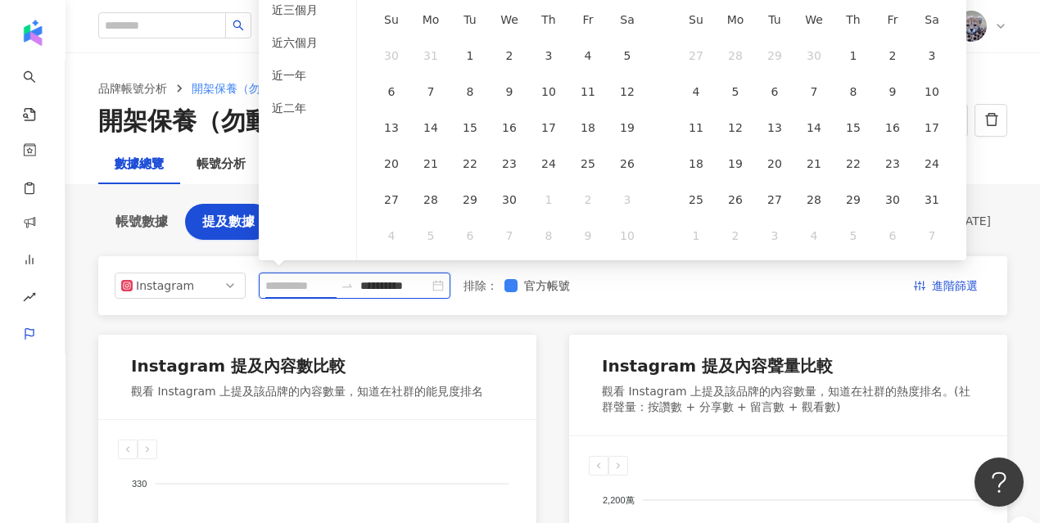
type input "**********"
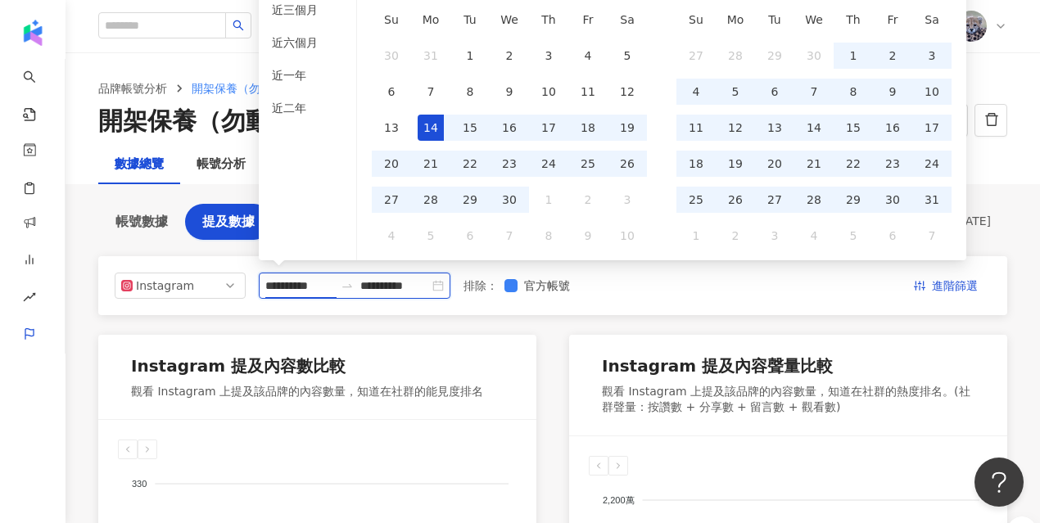
scroll to position [2, 0]
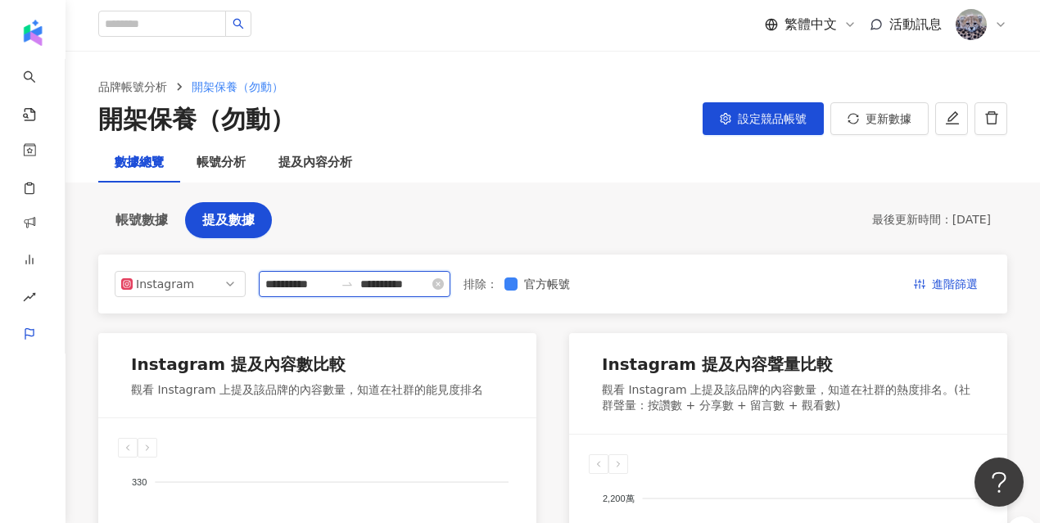
click at [387, 286] on input "**********" at bounding box center [394, 284] width 69 height 18
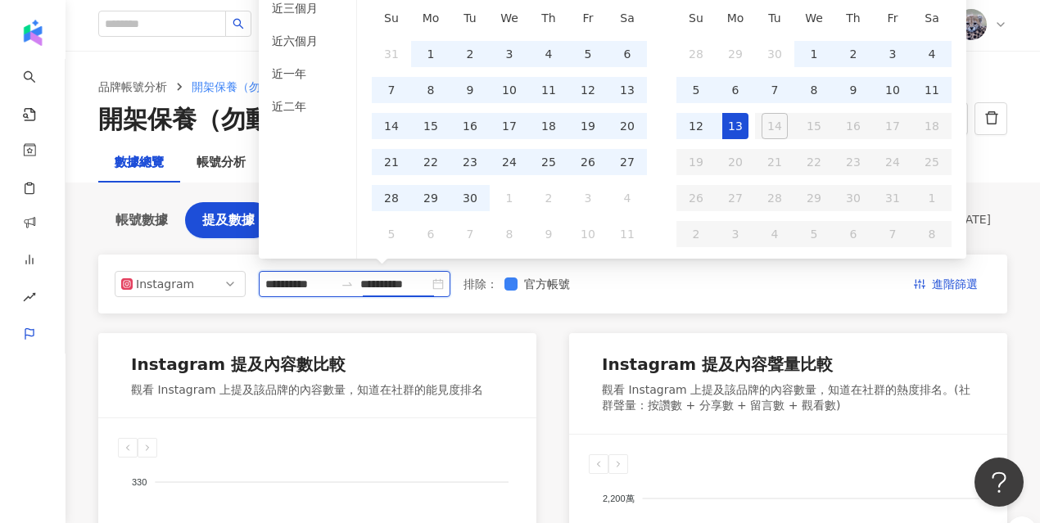
type input "**********"
click at [275, 69] on li "近一年" at bounding box center [307, 74] width 84 height 26
type input "**********"
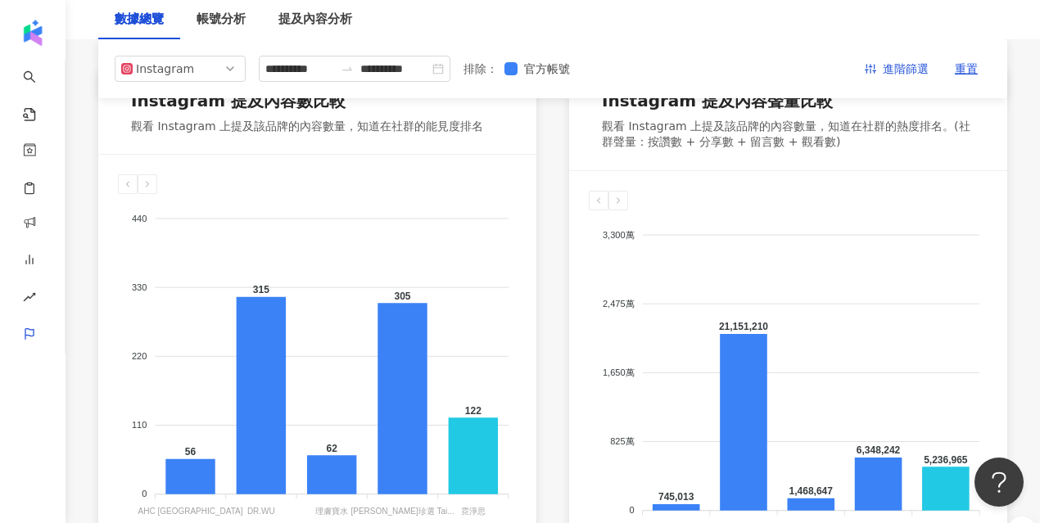
scroll to position [0, 0]
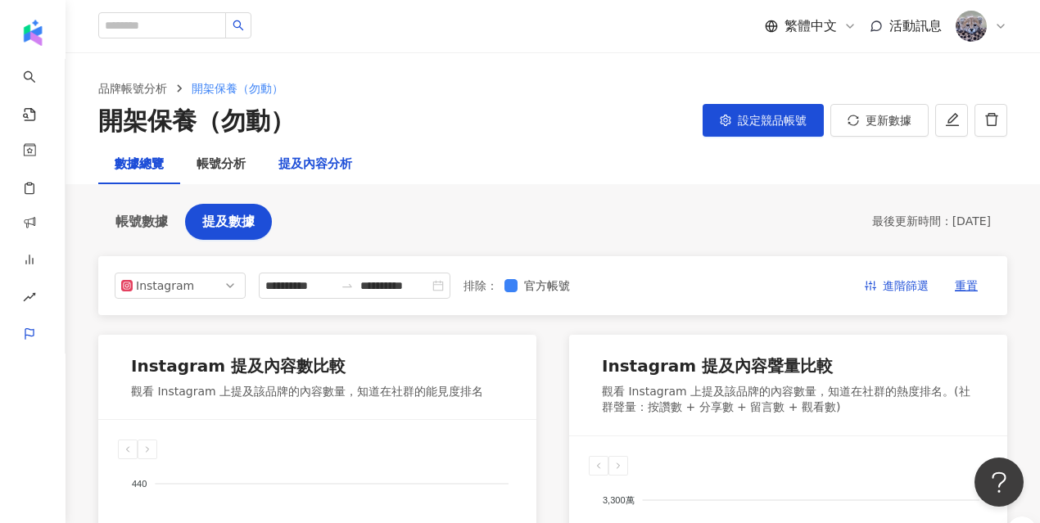
click at [309, 160] on div "提及內容分析" at bounding box center [315, 165] width 74 height 20
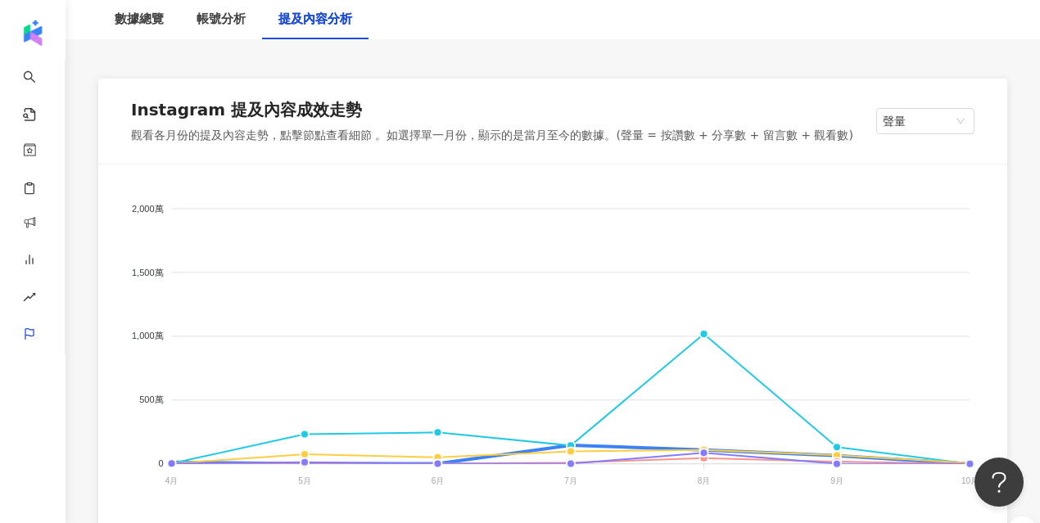
scroll to position [244, 0]
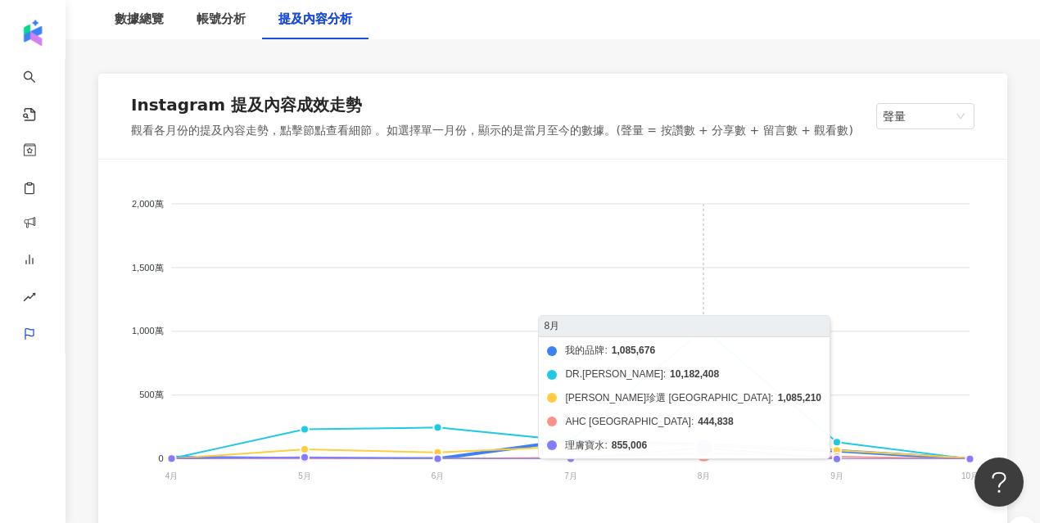
click at [708, 331] on foreignobject "我的品牌 DR.WU 寶拉珍選 Taiwan AHC Taiwan 理膚寶水" at bounding box center [553, 343] width 870 height 328
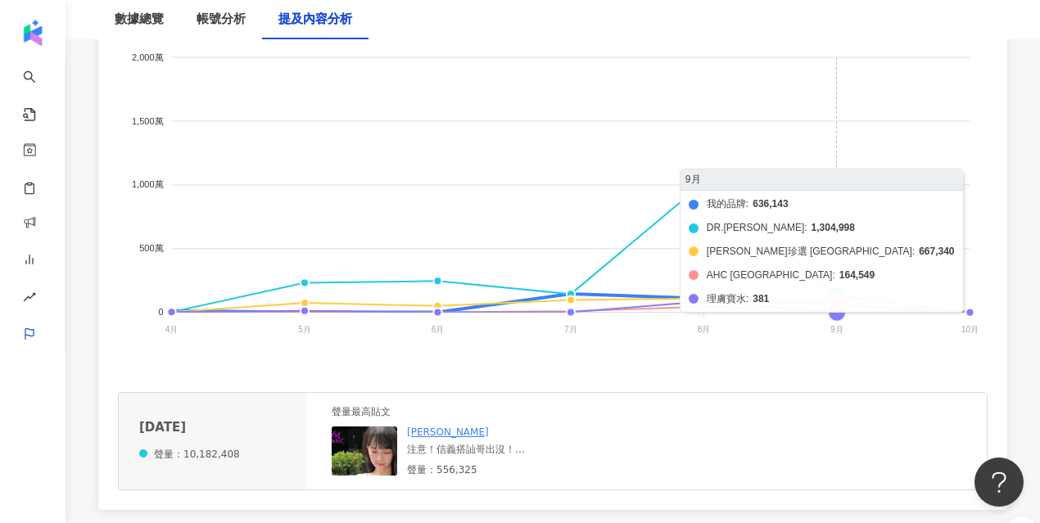
scroll to position [400, 0]
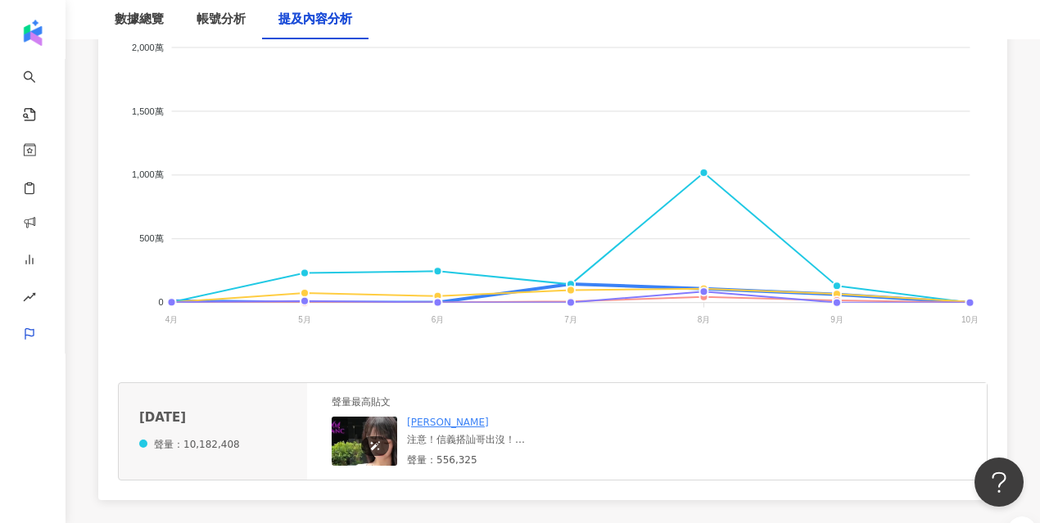
click at [355, 441] on img at bounding box center [414, 499] width 164 height 164
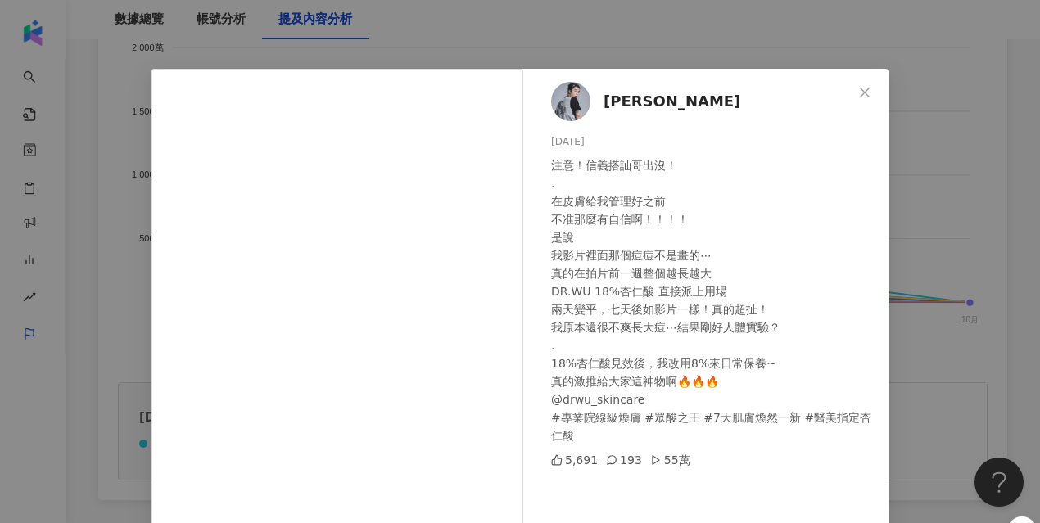
scroll to position [15, 0]
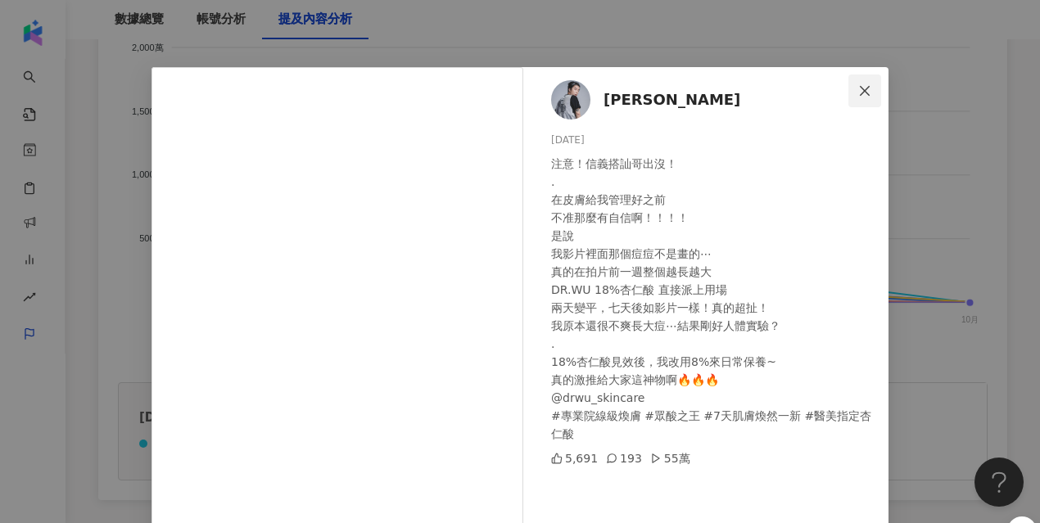
click at [866, 97] on button "Close" at bounding box center [864, 91] width 33 height 33
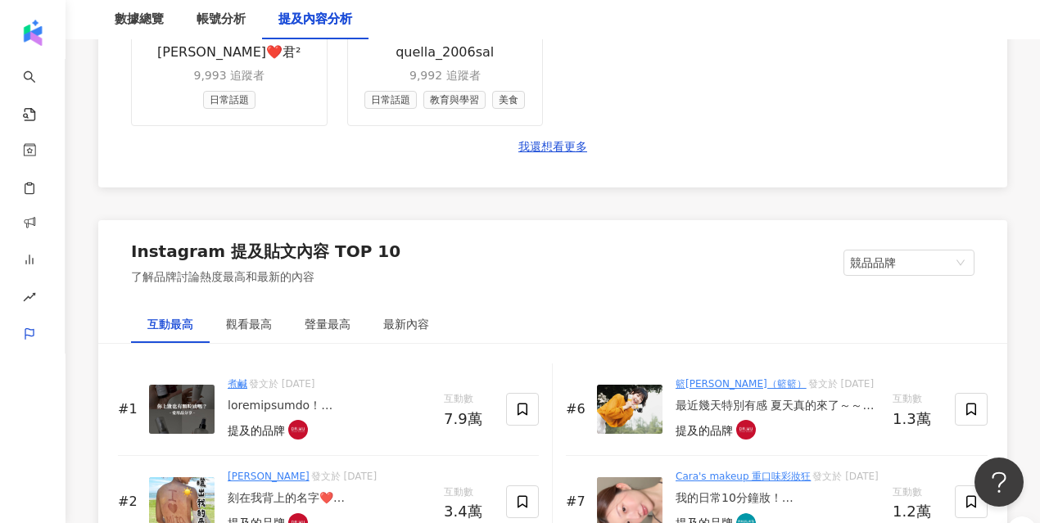
scroll to position [2466, 0]
click at [235, 315] on div "觀看最高" at bounding box center [249, 324] width 46 height 18
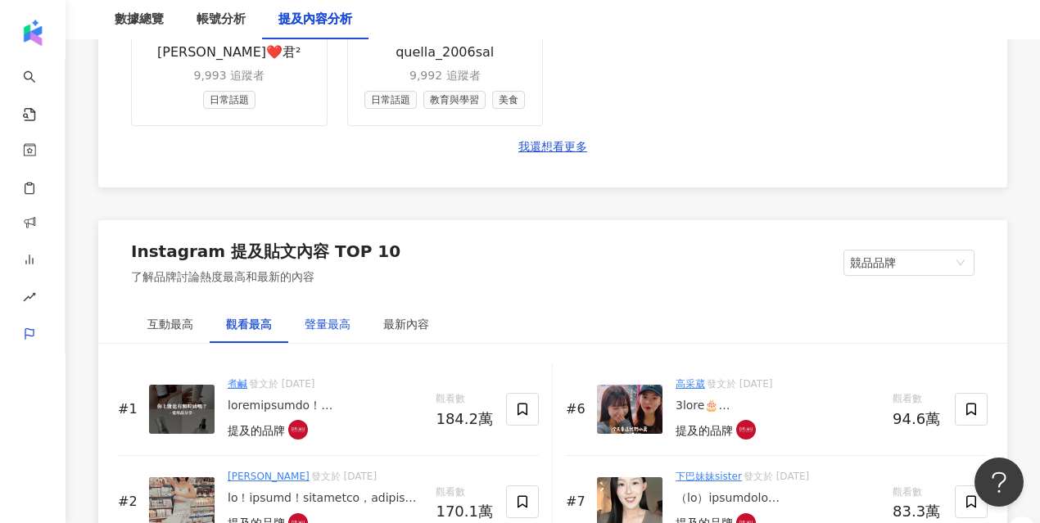
click at [330, 315] on div "聲量最高" at bounding box center [328, 324] width 46 height 18
click at [410, 315] on div "最新內容" at bounding box center [406, 324] width 46 height 18
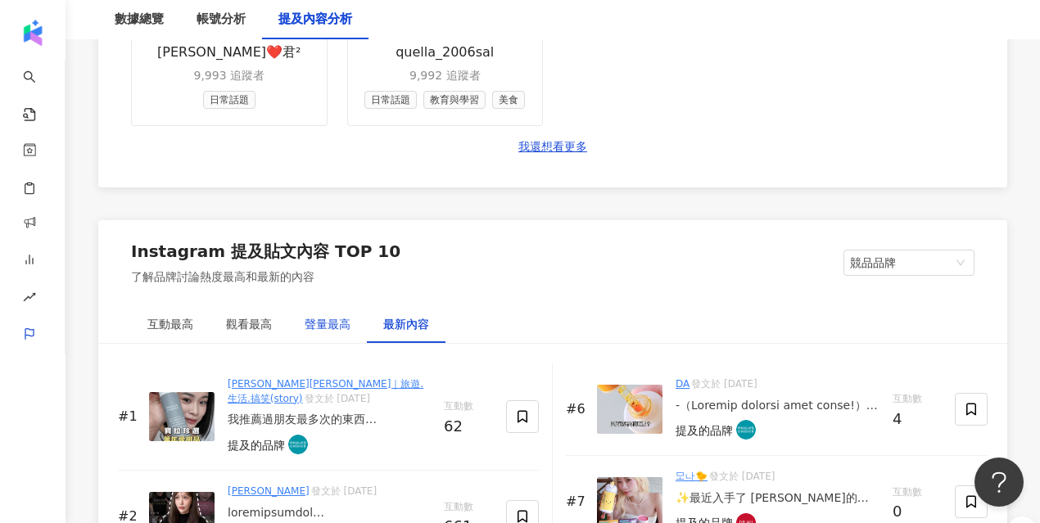
click at [319, 315] on div "聲量最高" at bounding box center [328, 324] width 46 height 18
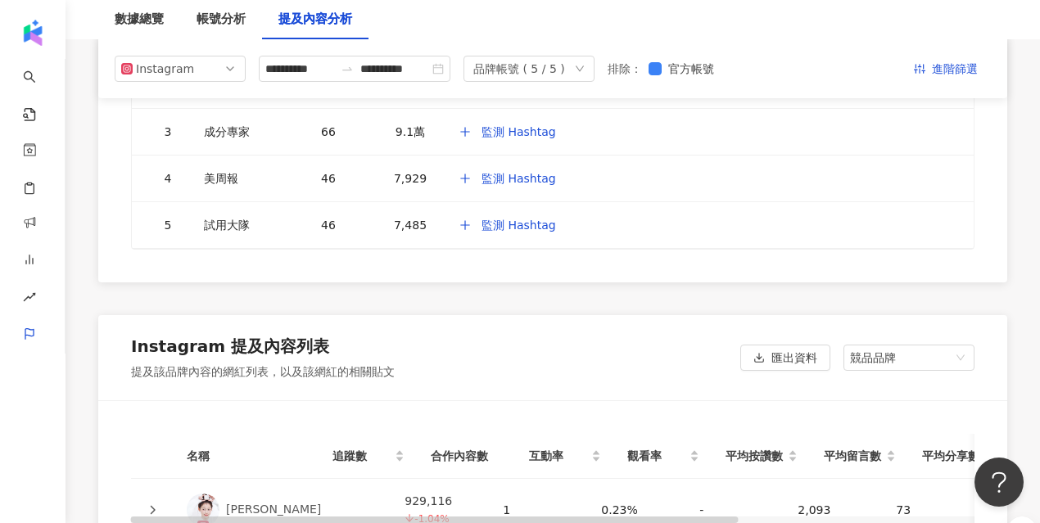
scroll to position [3863, 0]
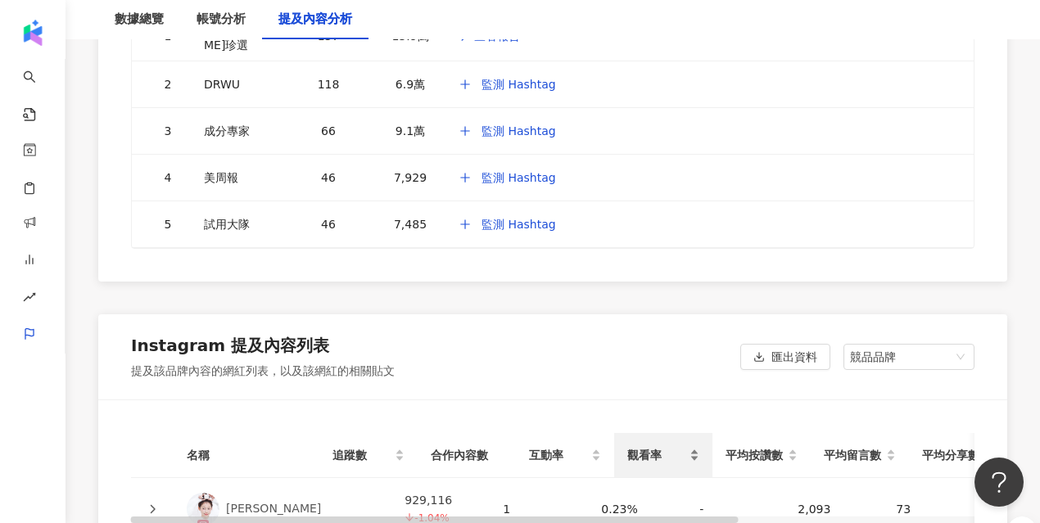
click at [676, 446] on span "觀看率" at bounding box center [656, 455] width 59 height 18
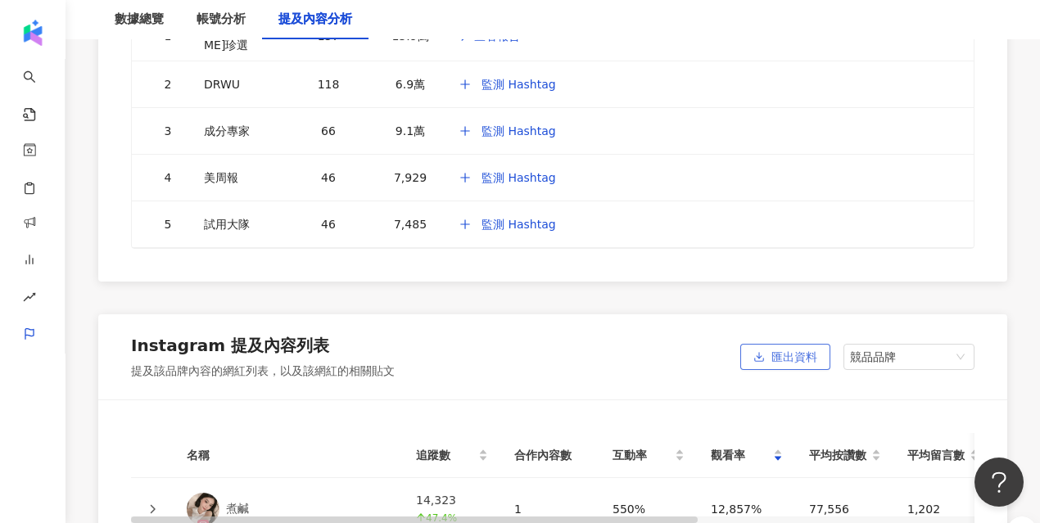
click at [788, 345] on span "匯出資料" at bounding box center [794, 358] width 46 height 26
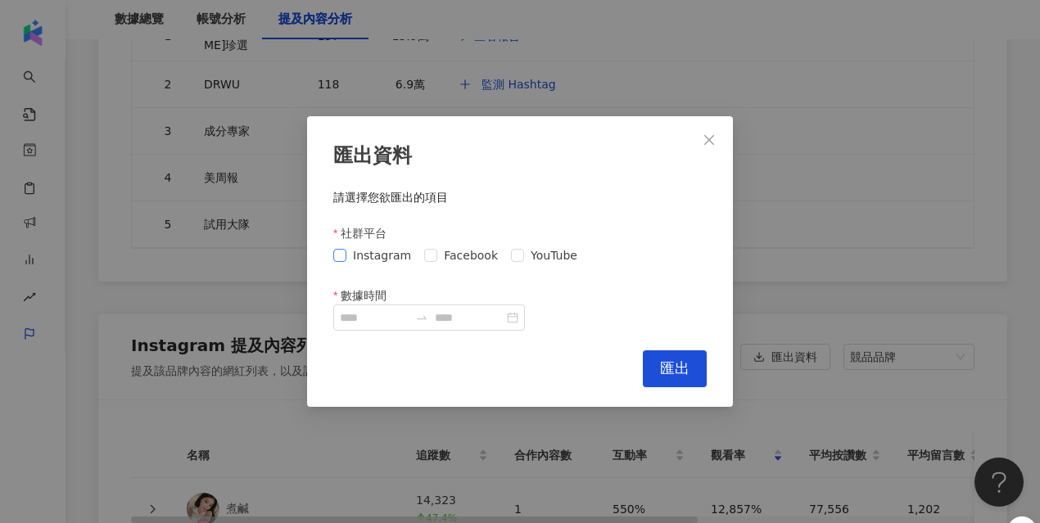
click at [350, 253] on span "Instagram" at bounding box center [381, 255] width 71 height 18
click at [706, 146] on icon "close" at bounding box center [709, 139] width 13 height 13
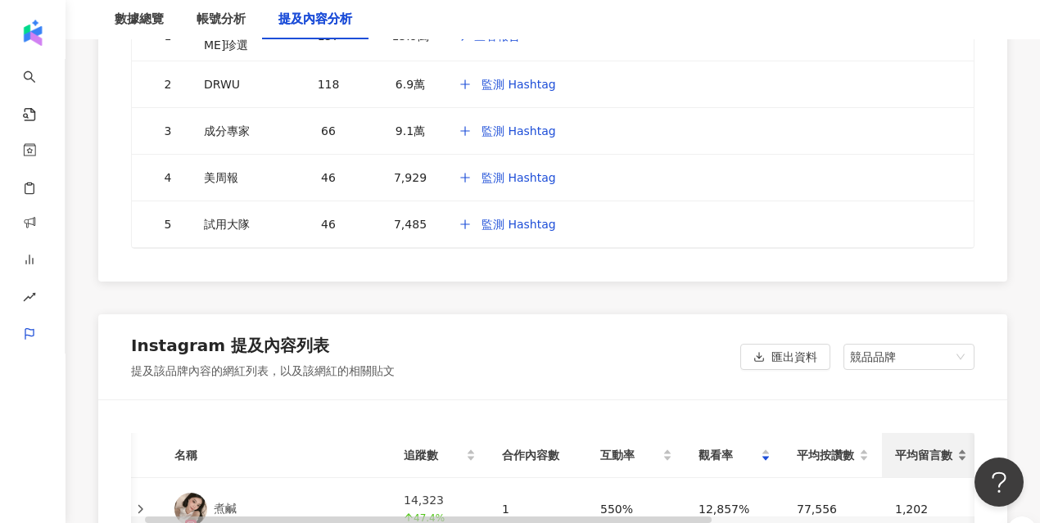
scroll to position [0, 8]
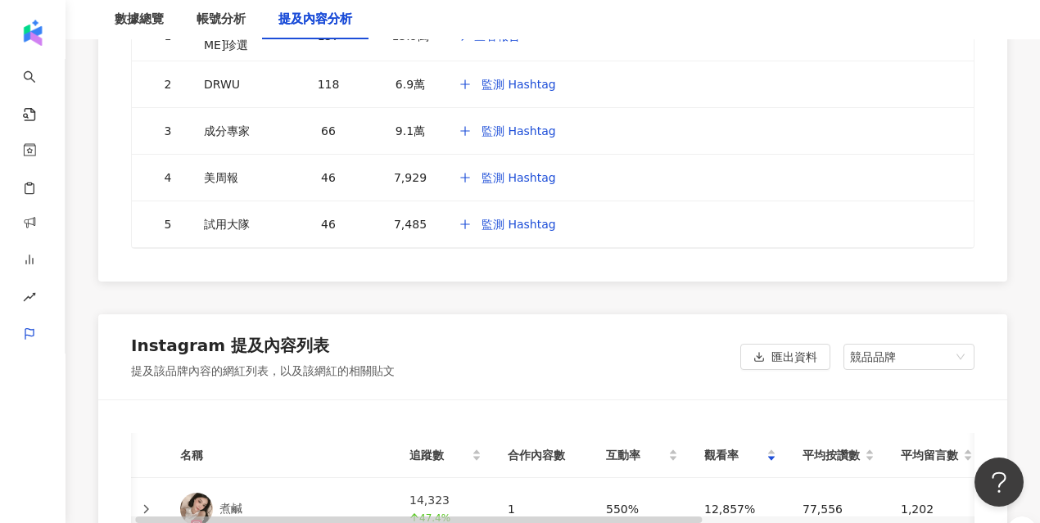
click at [197, 493] on img at bounding box center [196, 509] width 33 height 33
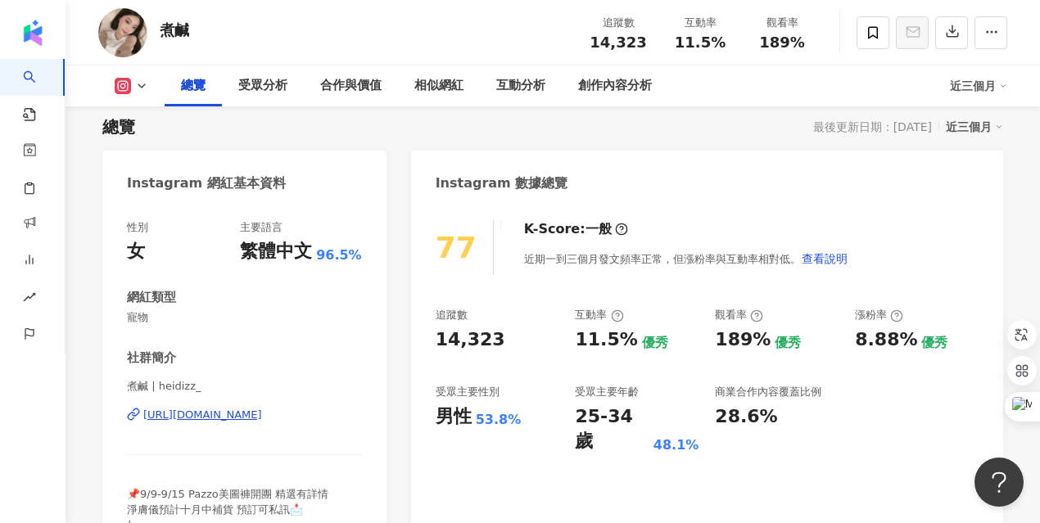
scroll to position [212, 0]
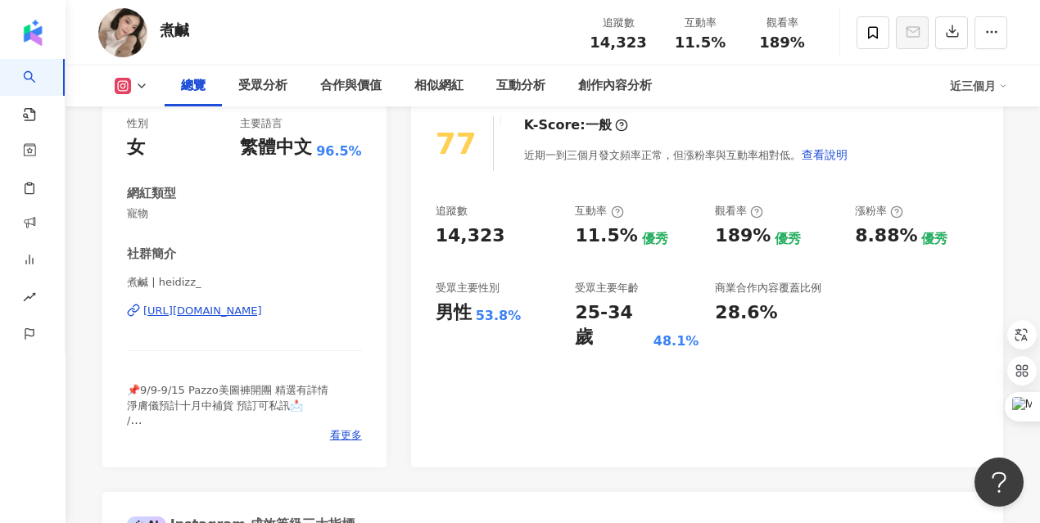
click at [251, 313] on div "[URL][DOMAIN_NAME]" at bounding box center [202, 311] width 119 height 15
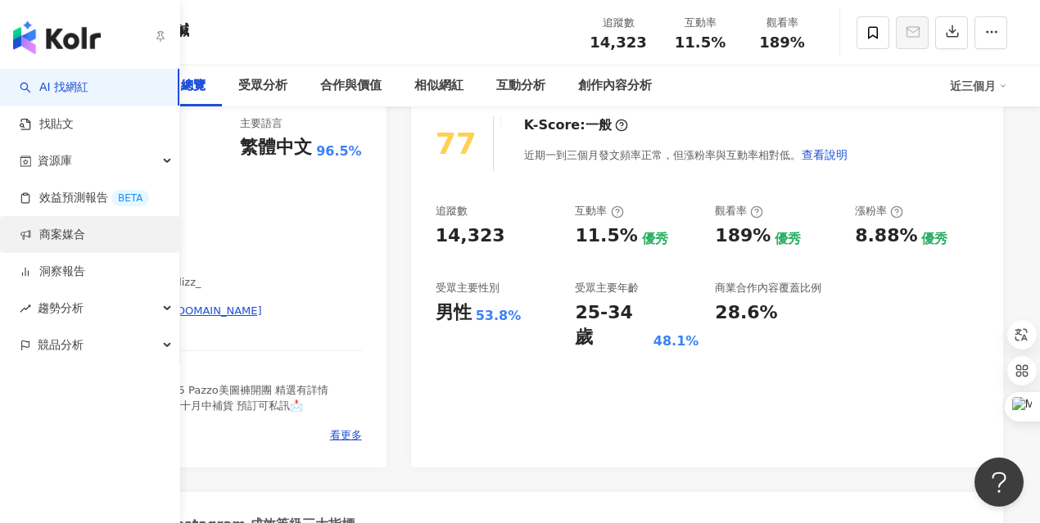
click at [50, 232] on link "商案媒合" at bounding box center [53, 235] width 66 height 16
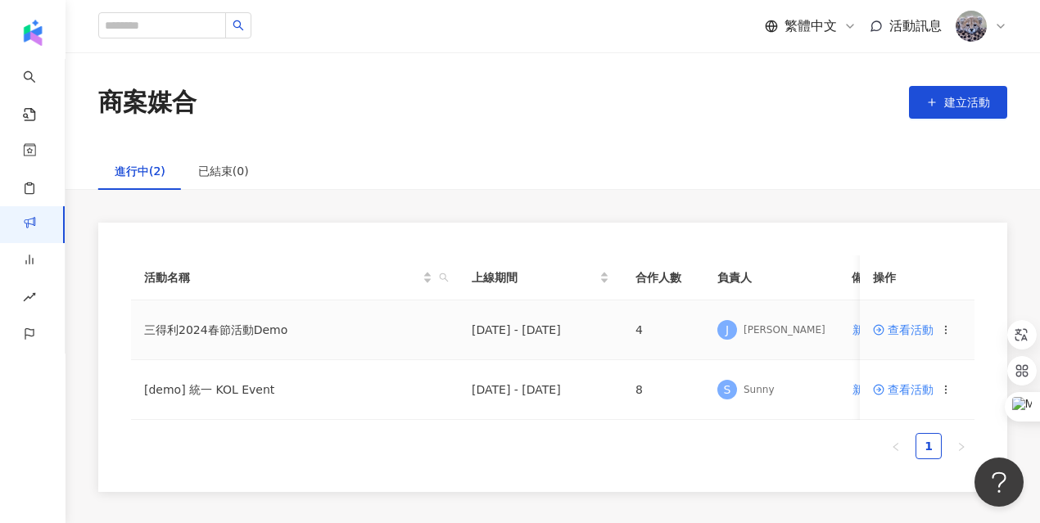
click at [904, 328] on span "查看活動" at bounding box center [903, 329] width 61 height 11
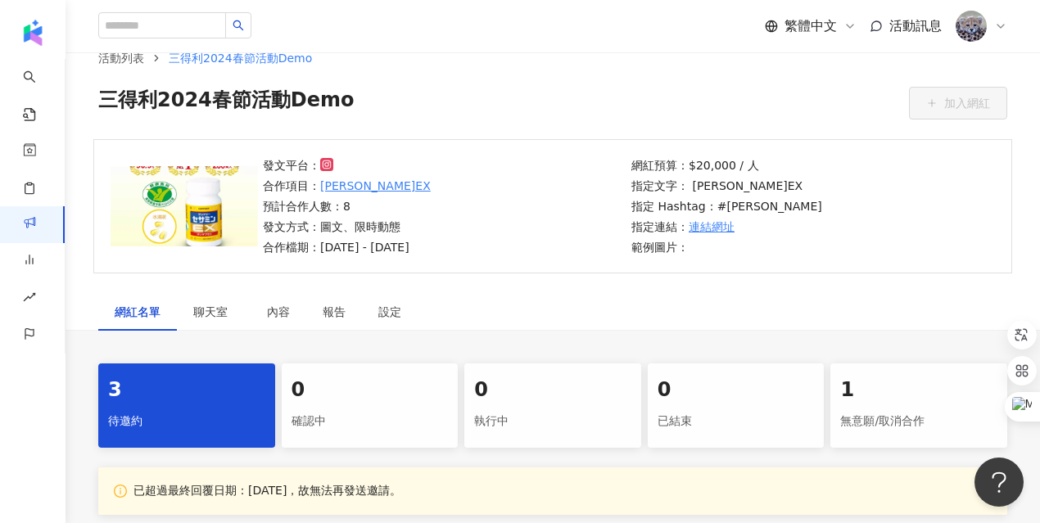
scroll to position [43, 0]
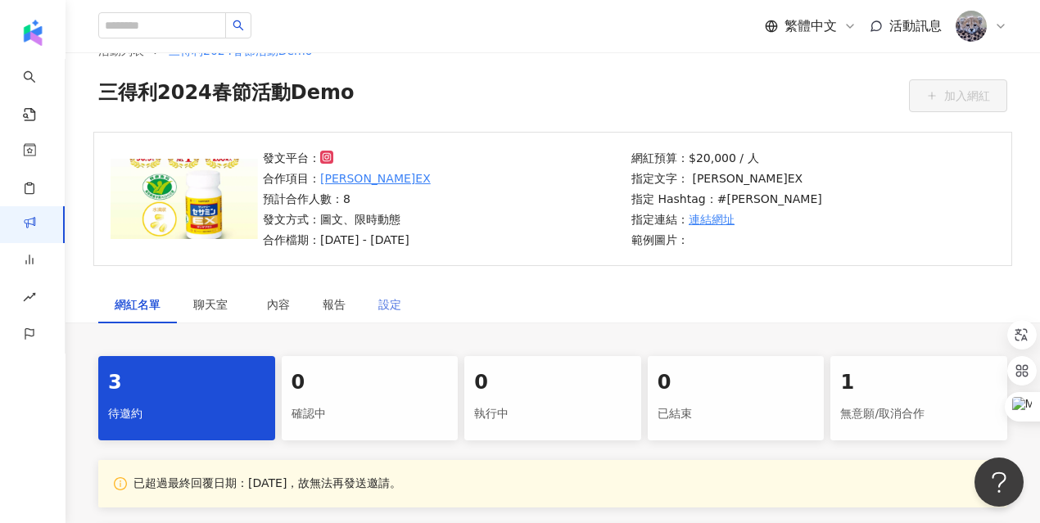
click at [386, 313] on div "設定" at bounding box center [390, 305] width 56 height 38
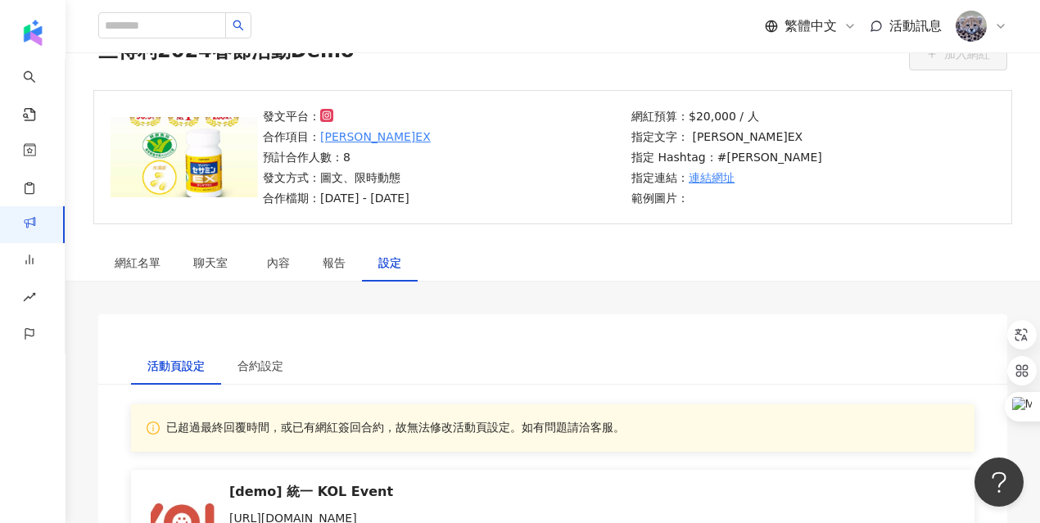
scroll to position [111, 0]
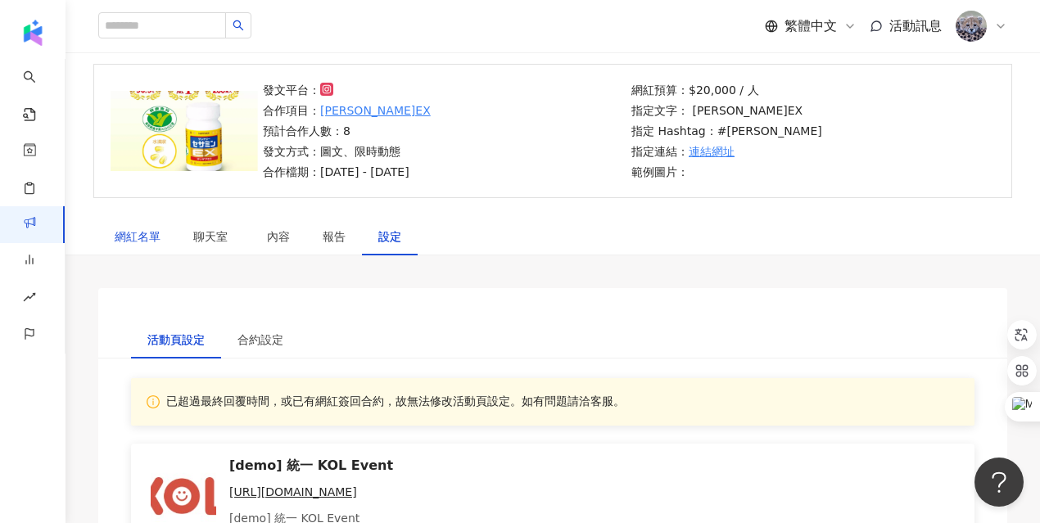
click at [140, 234] on div "網紅名單" at bounding box center [138, 237] width 46 height 18
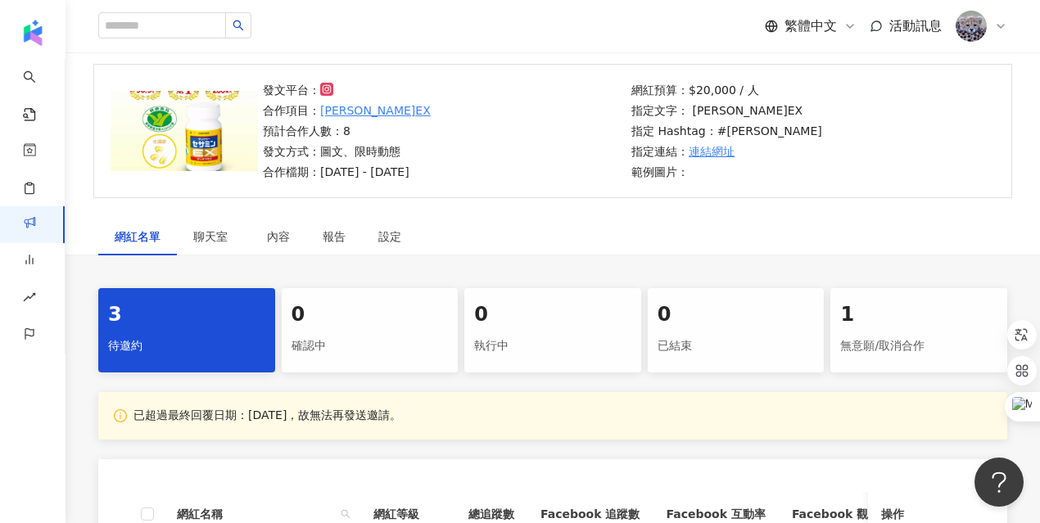
scroll to position [210, 0]
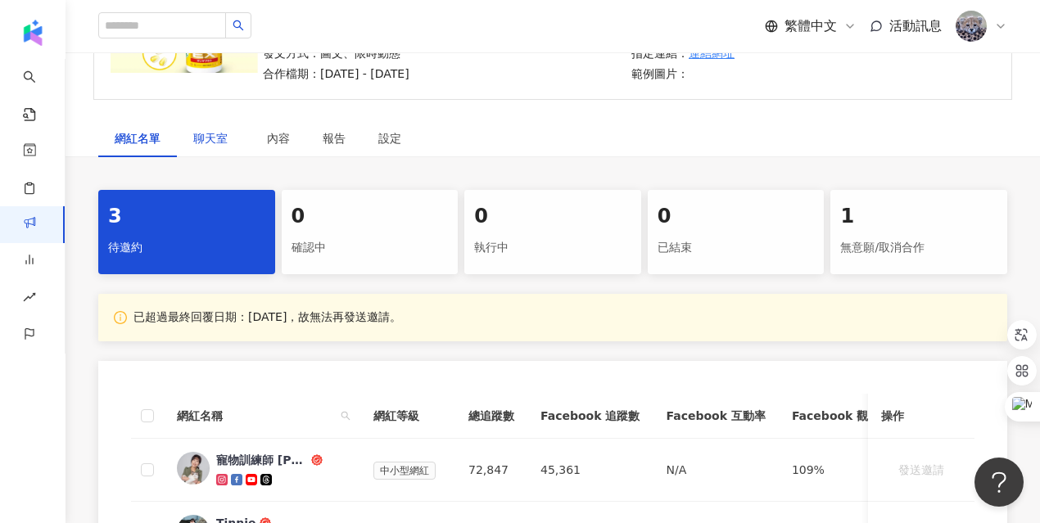
click at [212, 143] on div "聊天室" at bounding box center [213, 138] width 41 height 18
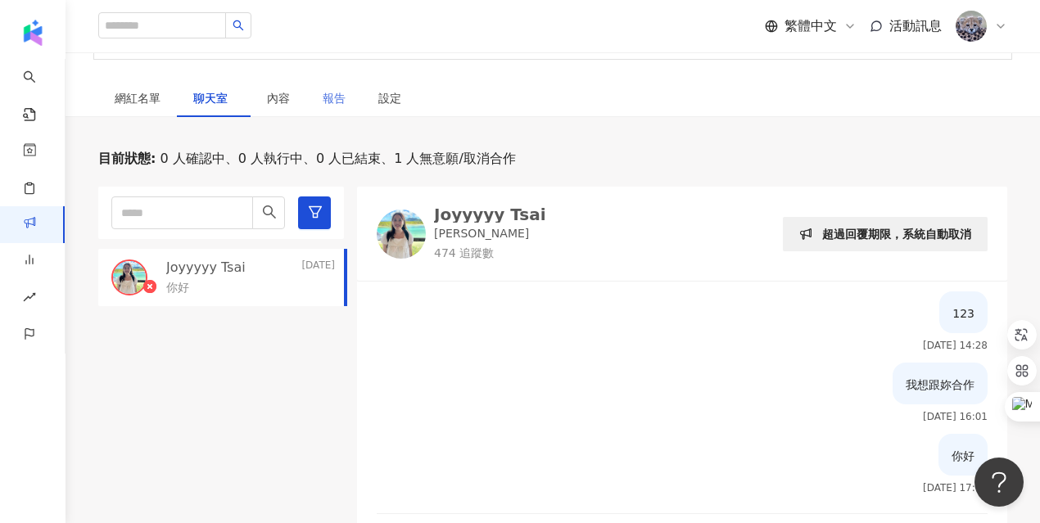
click at [310, 96] on div "報告" at bounding box center [334, 98] width 56 height 38
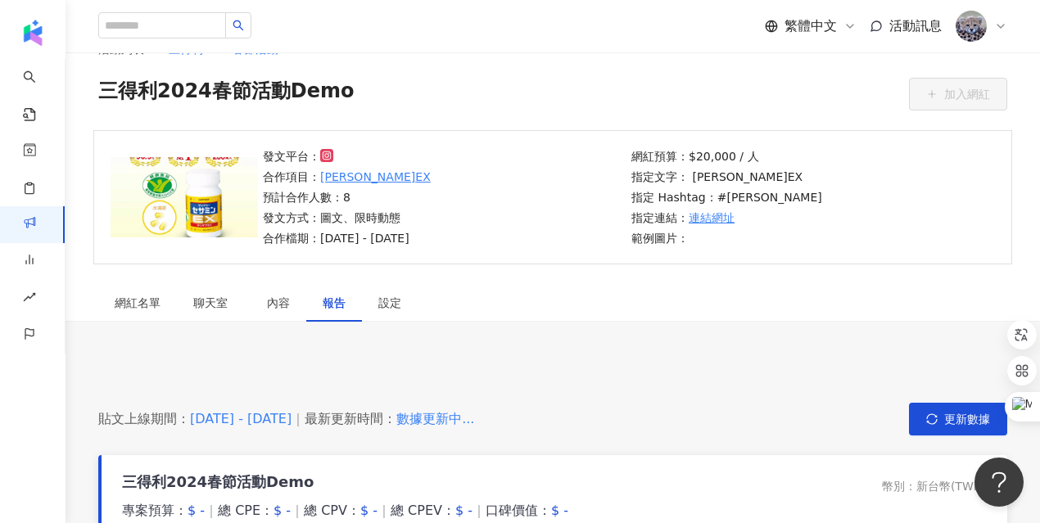
scroll to position [44, 0]
drag, startPoint x: 418, startPoint y: 220, endPoint x: 497, endPoint y: 334, distance: 138.8
click at [418, 228] on div "發文平台： 合作項目： [PERSON_NAME]EX 預計合作人數：8 發文方式：圖文、限時動態 合作檔期：[DATE] - [DATE]" at bounding box center [347, 198] width 168 height 100
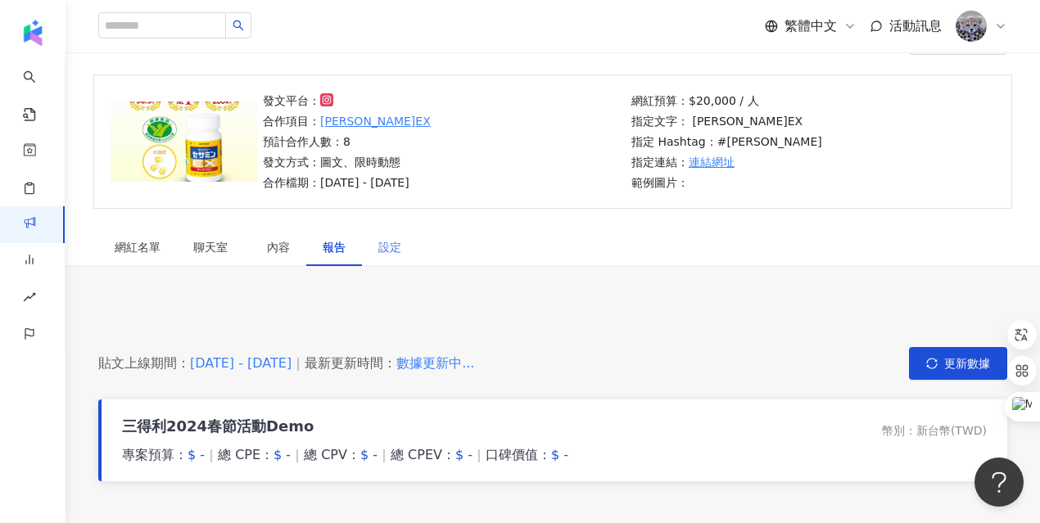
scroll to position [111, 0]
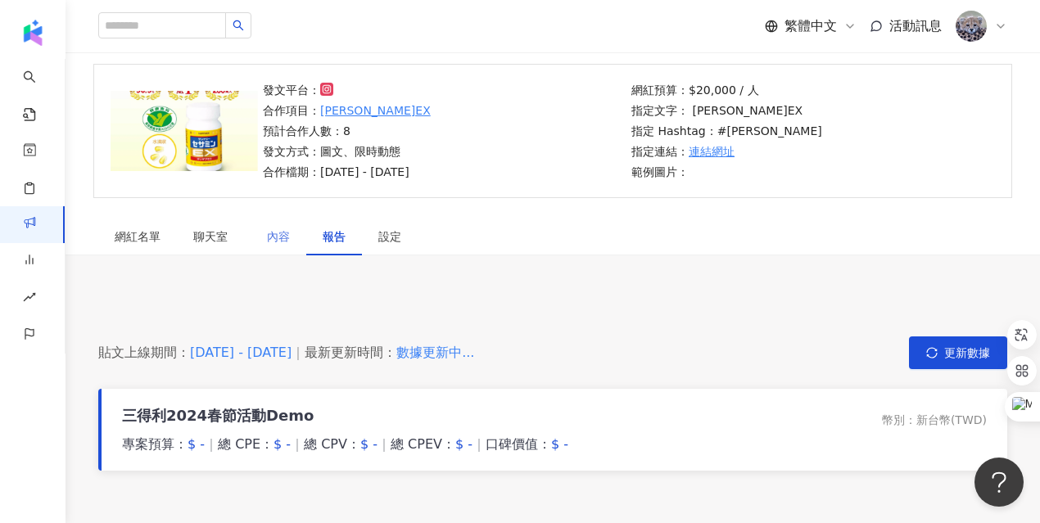
click at [260, 239] on div "內容" at bounding box center [279, 237] width 56 height 38
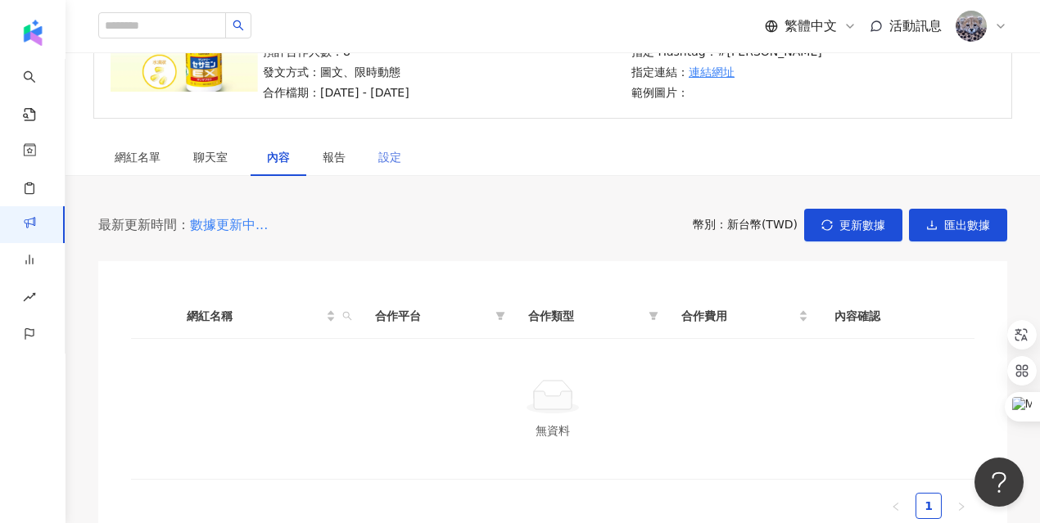
scroll to position [239, 0]
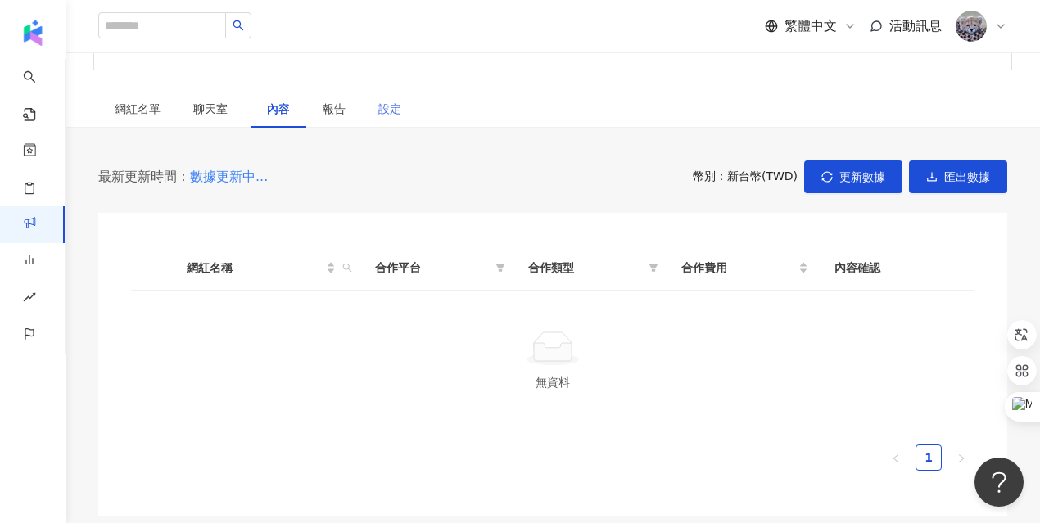
click at [377, 117] on div "設定" at bounding box center [390, 109] width 56 height 38
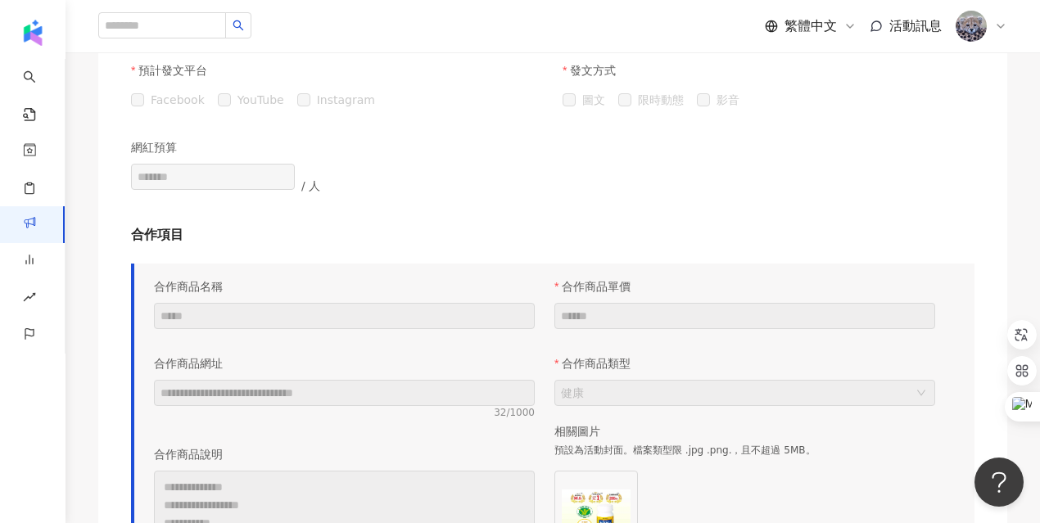
scroll to position [844, 0]
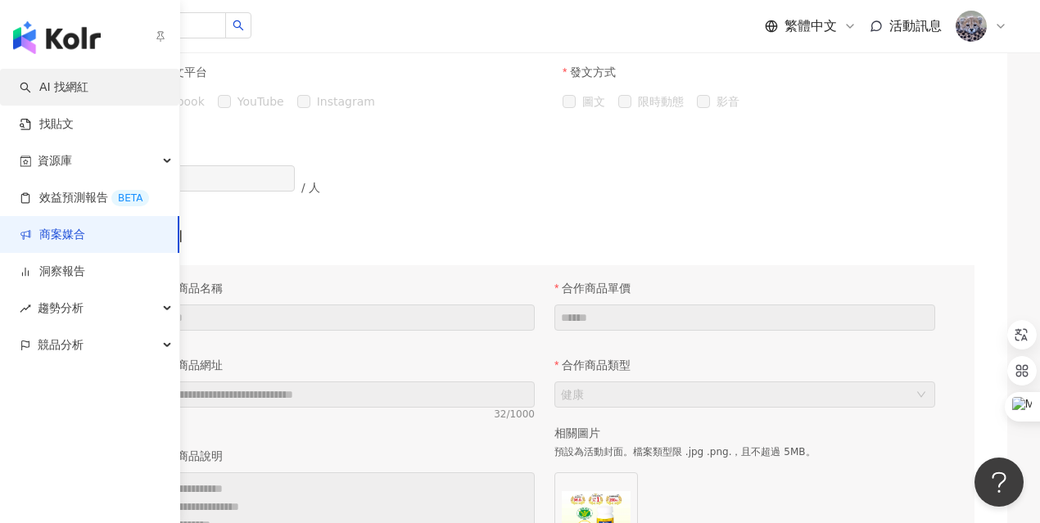
click at [88, 96] on link "AI 找網紅" at bounding box center [54, 87] width 69 height 16
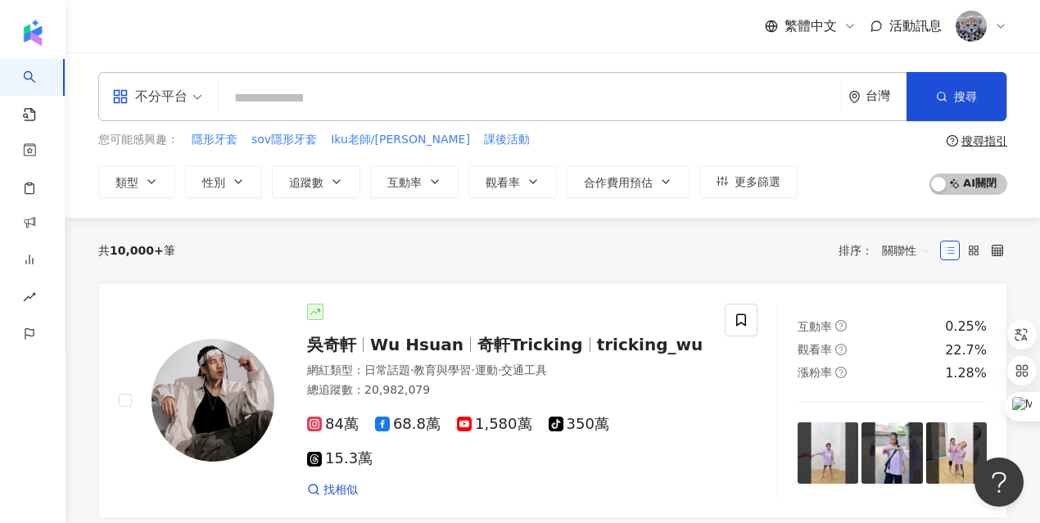
type input "*"
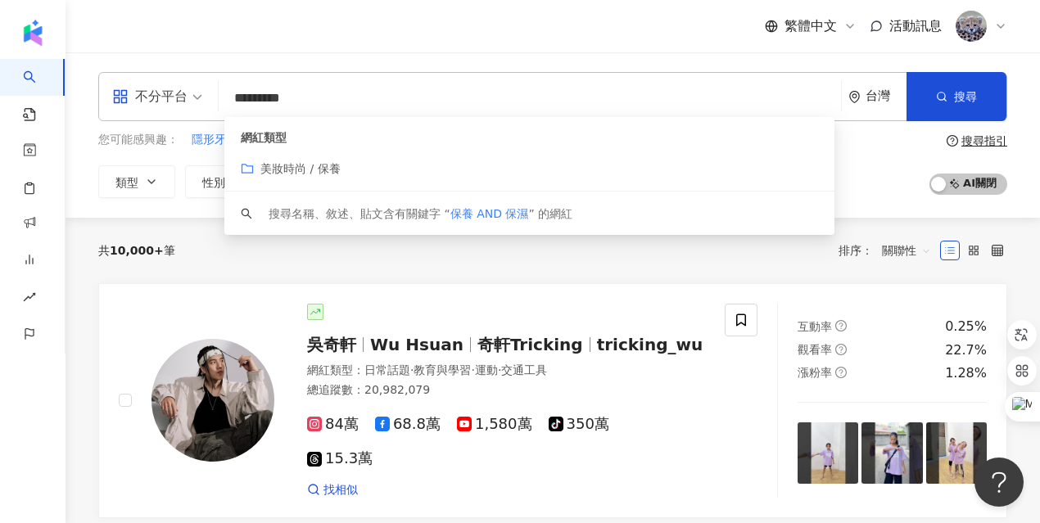
type input "*********"
click at [969, 138] on div "搜尋指引" at bounding box center [984, 140] width 46 height 13
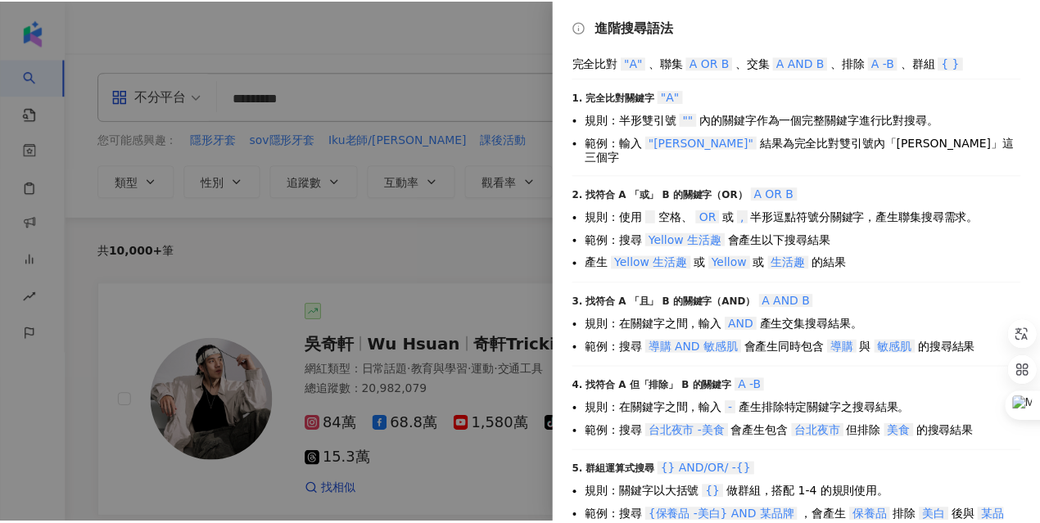
scroll to position [16, 0]
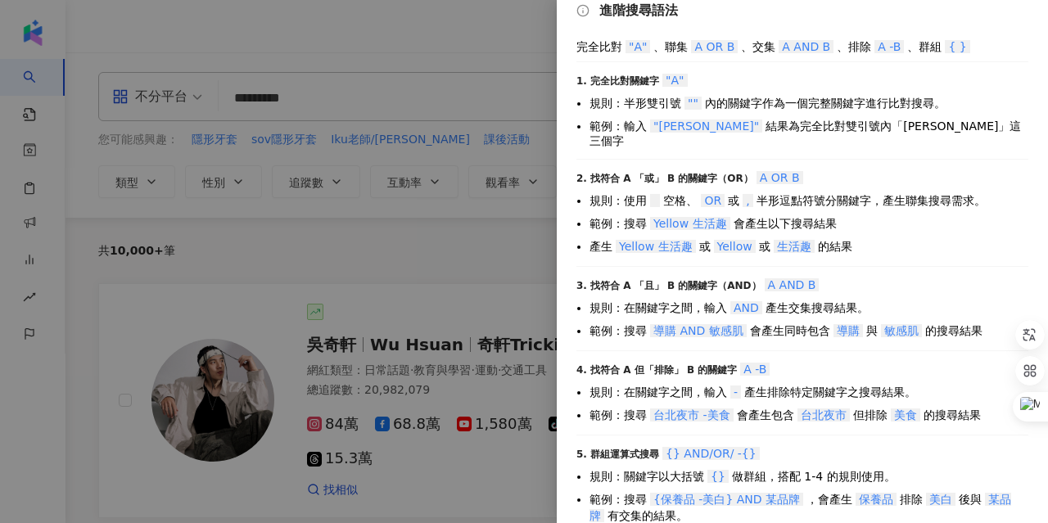
click at [459, 47] on div at bounding box center [524, 261] width 1048 height 523
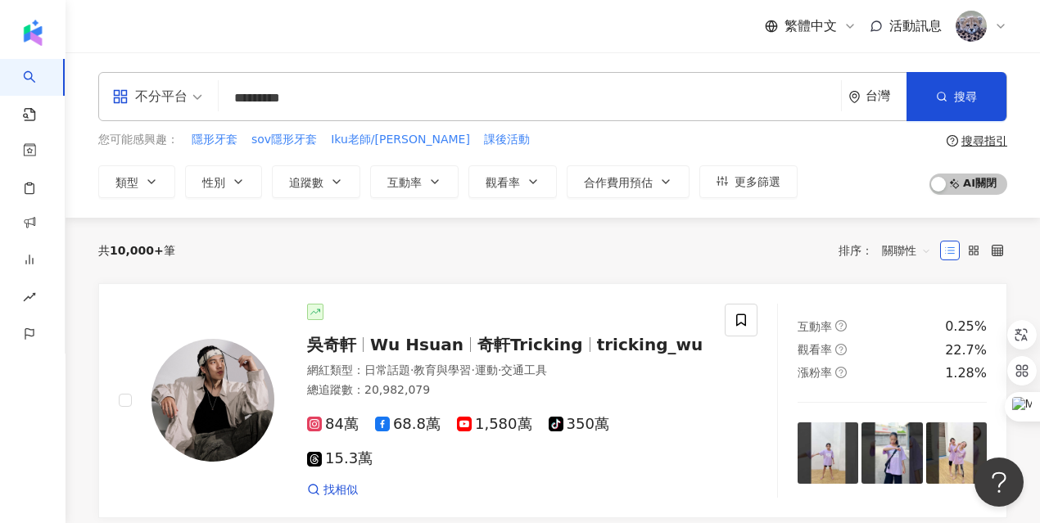
click at [170, 87] on div "不分平台" at bounding box center [149, 97] width 75 height 26
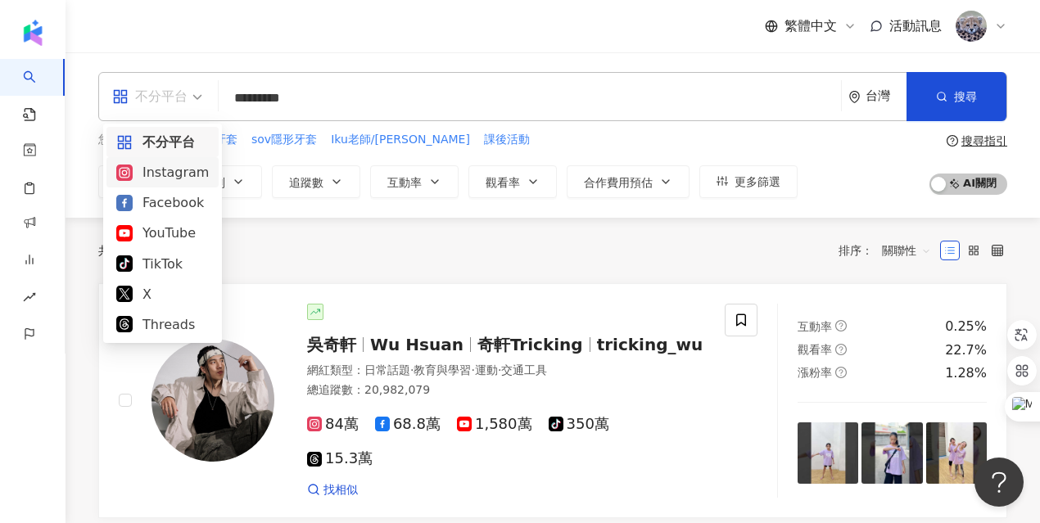
click at [160, 170] on div "Instagram" at bounding box center [162, 172] width 93 height 20
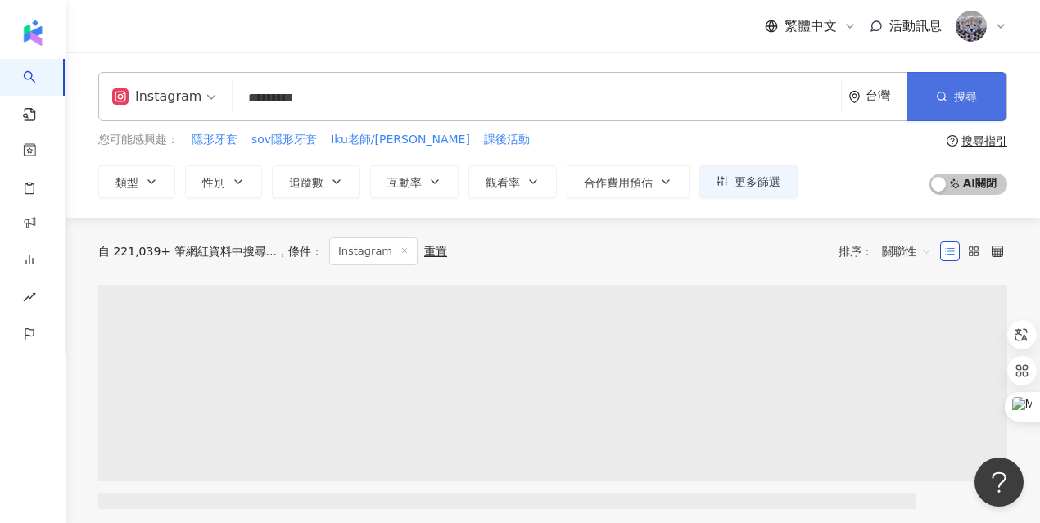
click at [970, 96] on span "搜尋" at bounding box center [965, 96] width 23 height 13
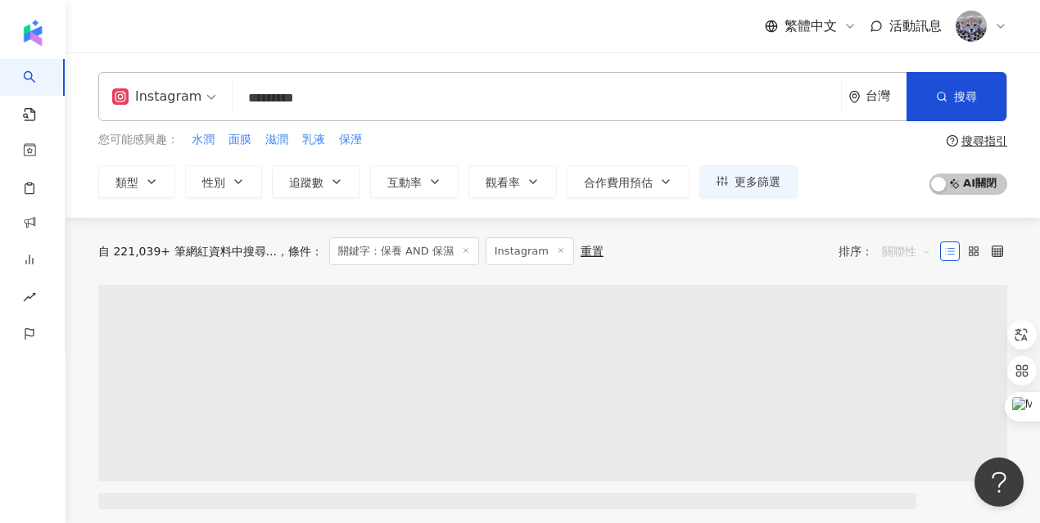
click at [902, 253] on span "關聯性" at bounding box center [906, 251] width 49 height 26
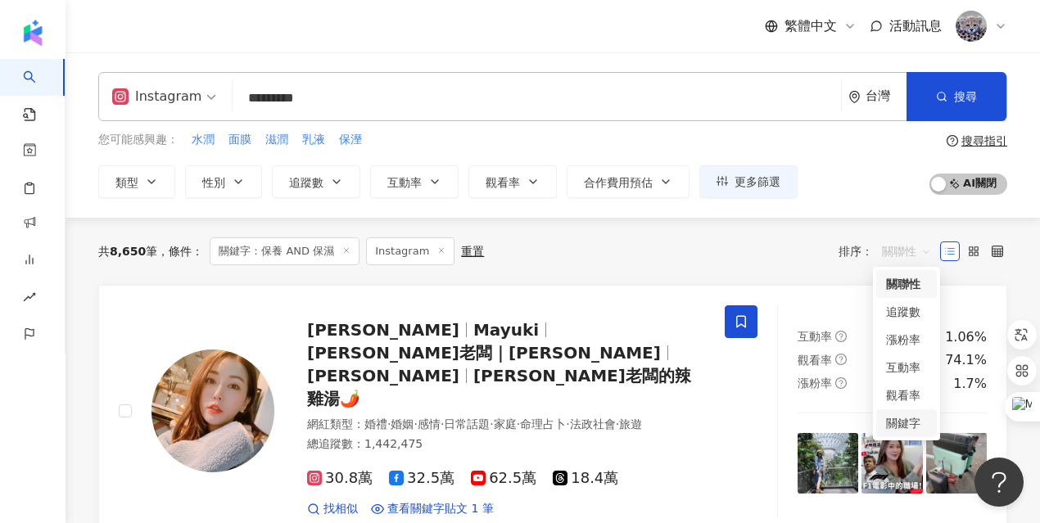
click at [912, 421] on div "關鍵字" at bounding box center [906, 423] width 41 height 18
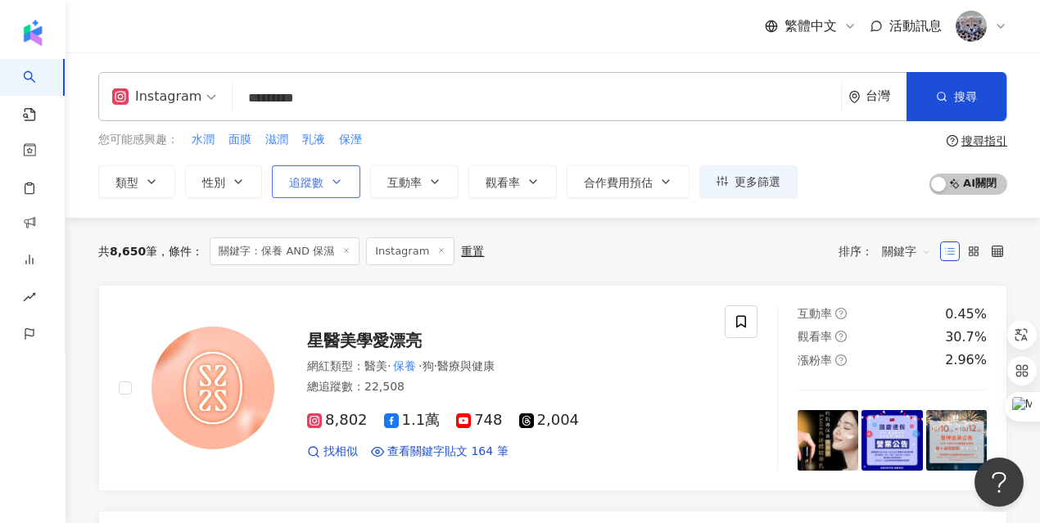
click at [334, 188] on button "追蹤數" at bounding box center [316, 181] width 88 height 33
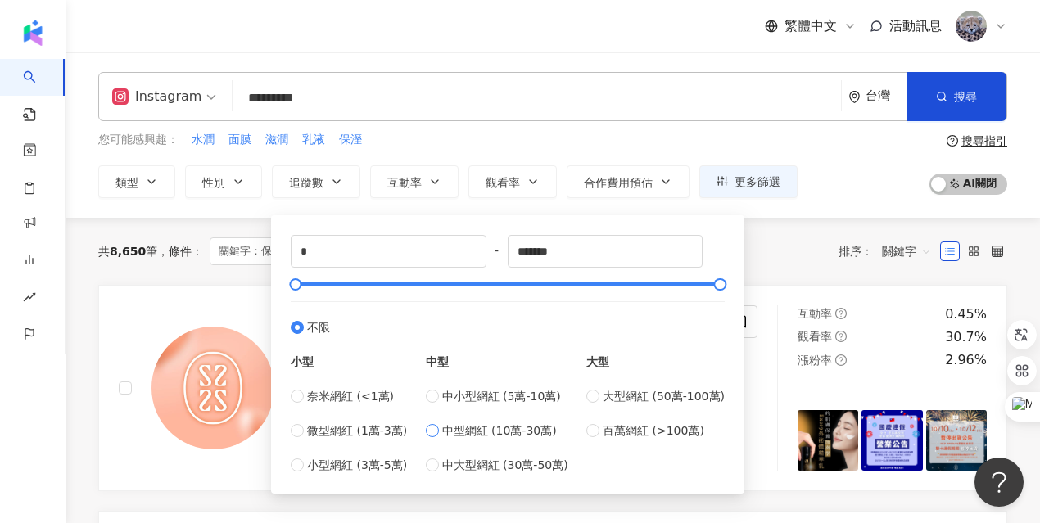
type input "******"
type input "*******"
drag, startPoint x: 427, startPoint y: 285, endPoint x: 744, endPoint y: 295, distance: 317.0
click at [790, 252] on div "共 8,650 筆 條件 ： 關鍵字：保養 AND 保濕 Instagram 重置 排序： 關鍵字" at bounding box center [552, 251] width 909 height 28
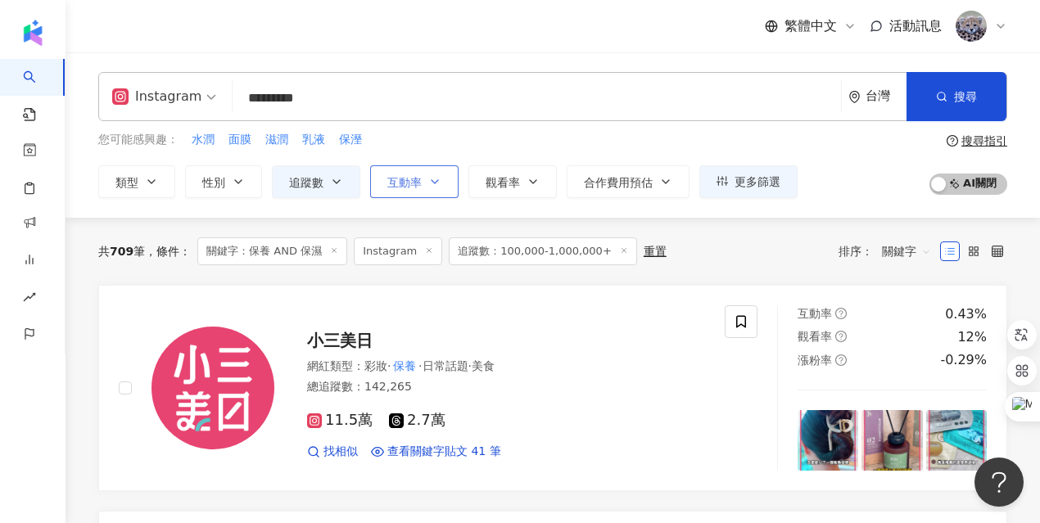
click at [437, 185] on icon "button" at bounding box center [434, 181] width 13 height 13
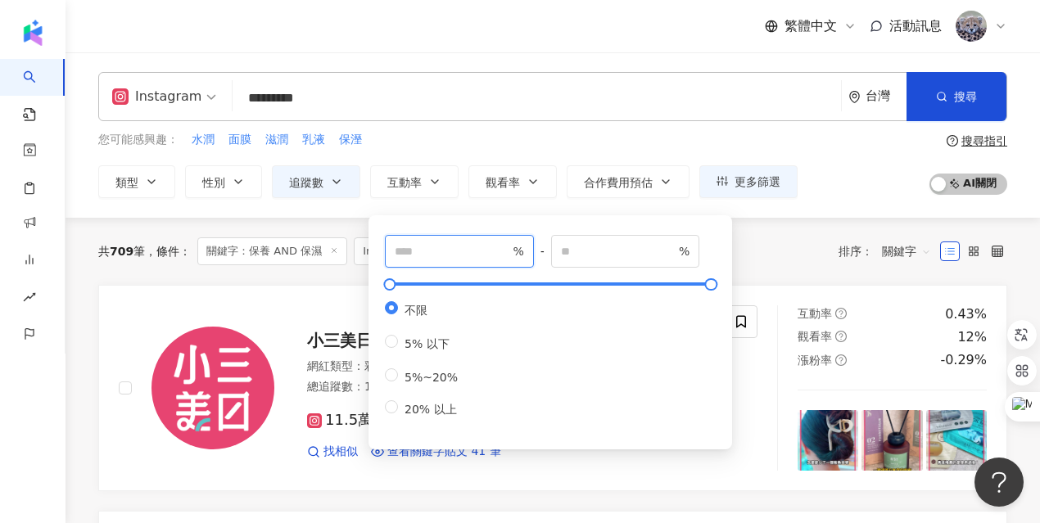
click at [445, 255] on input "number" at bounding box center [452, 251] width 115 height 18
type input "*"
click at [762, 254] on div "共 709 筆 條件 ： 關鍵字：保養 AND 保濕 Instagram 追蹤數：100,000-1,000,000+ 重置 排序： 關鍵字" at bounding box center [552, 251] width 909 height 28
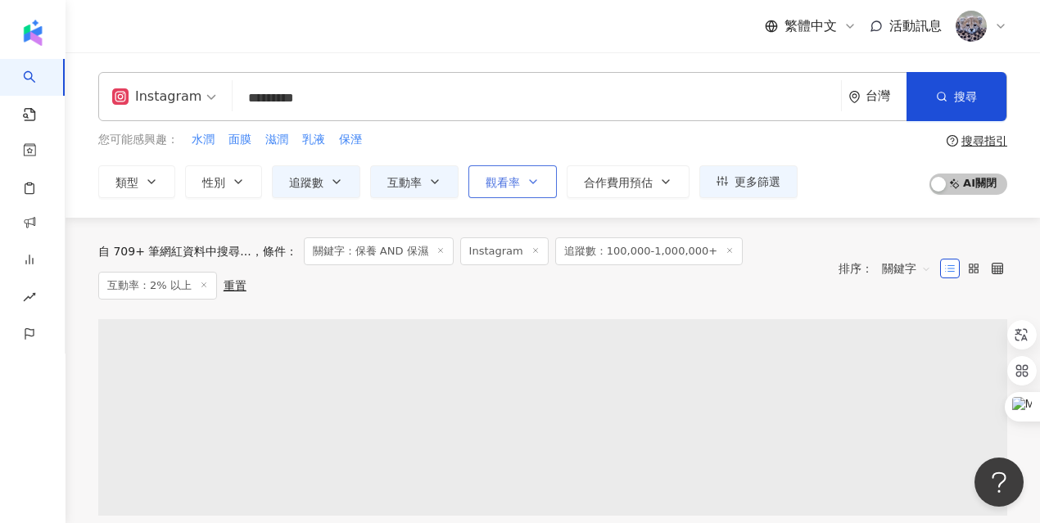
click at [515, 188] on span "觀看率" at bounding box center [503, 182] width 34 height 13
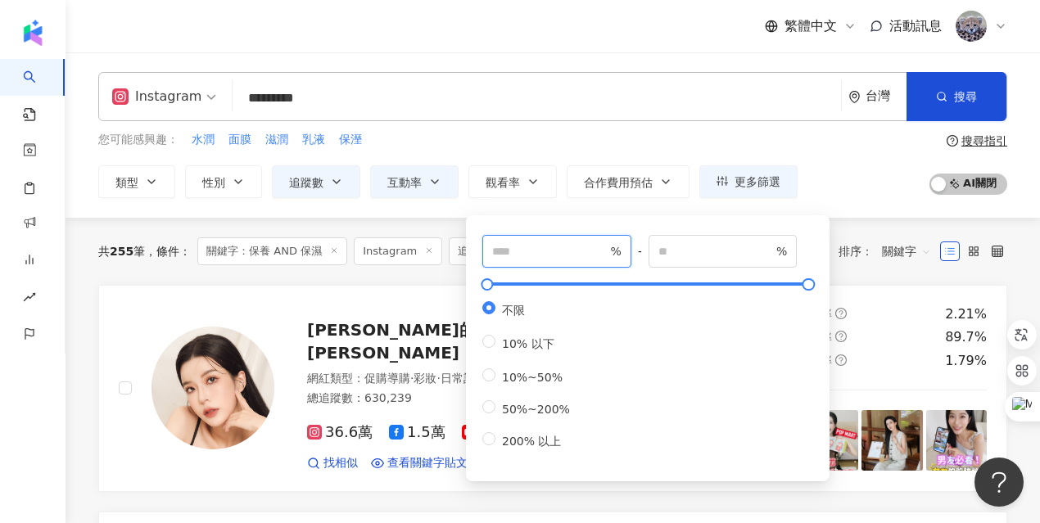
click at [513, 255] on input "number" at bounding box center [549, 251] width 115 height 18
type input "***"
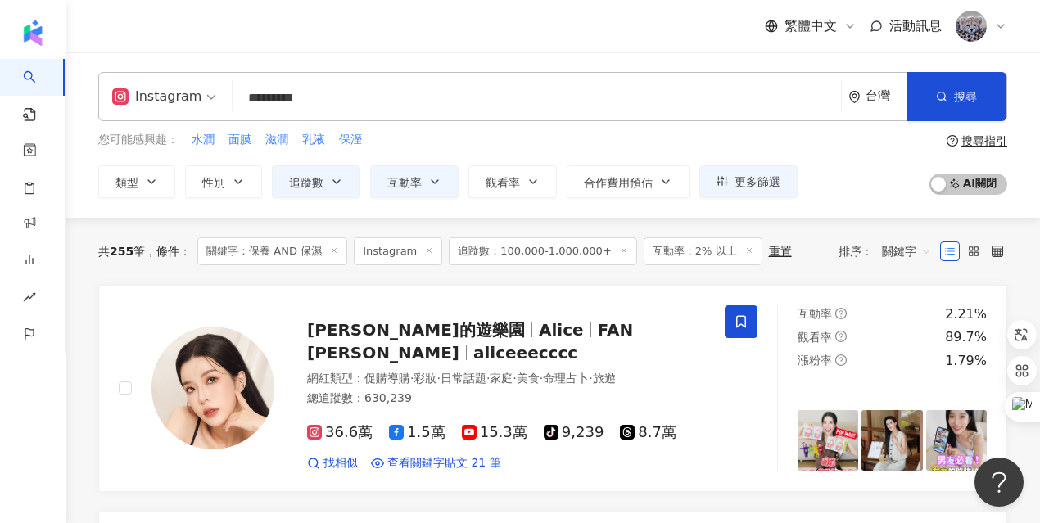
click at [847, 206] on div "Instagram ********* 台灣 搜尋 customizedTag 網紅類型 美妝時尚 / 保養 搜尋名稱、敘述、貼文含有關鍵字 “ 保養 AND…" at bounding box center [553, 134] width 974 height 165
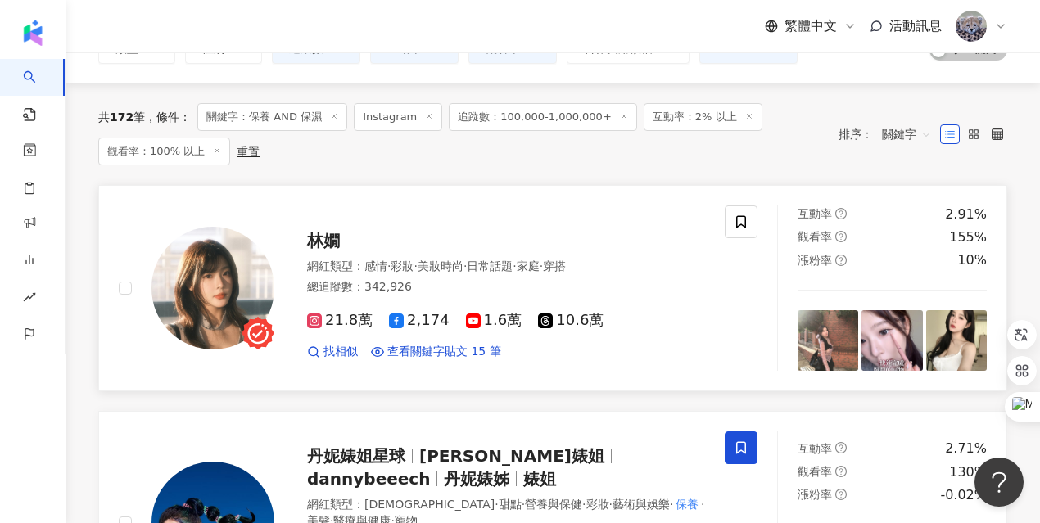
scroll to position [133, 0]
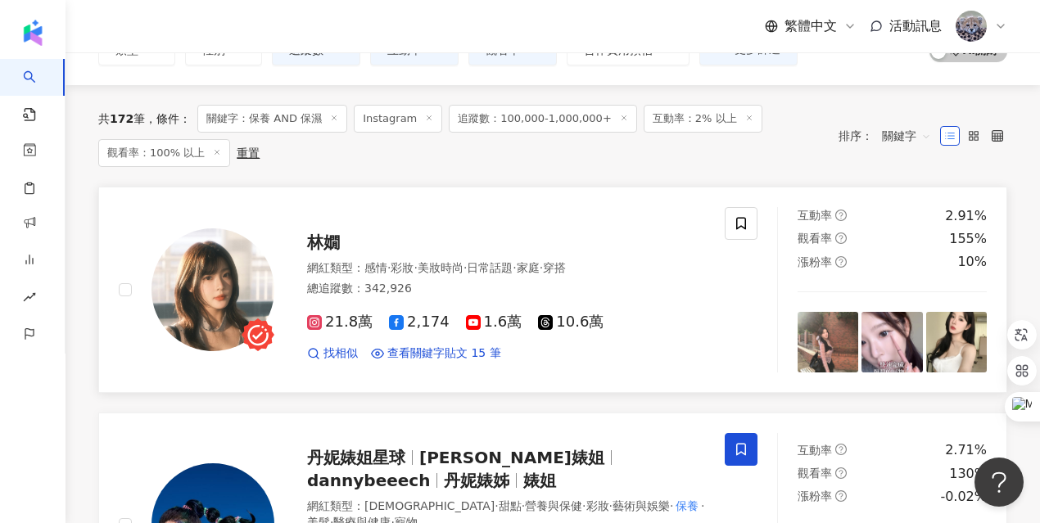
click at [335, 243] on span "林嫺" at bounding box center [323, 243] width 33 height 20
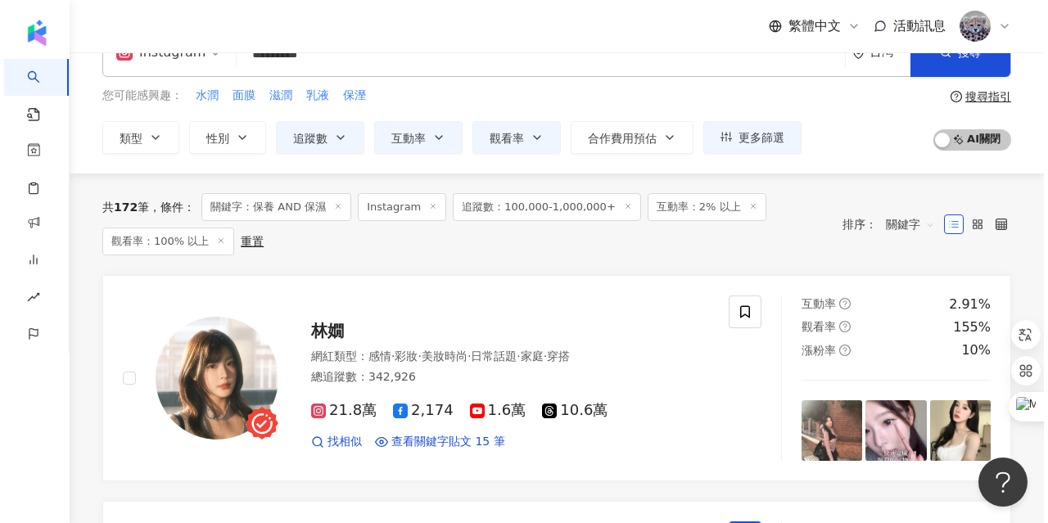
scroll to position [0, 0]
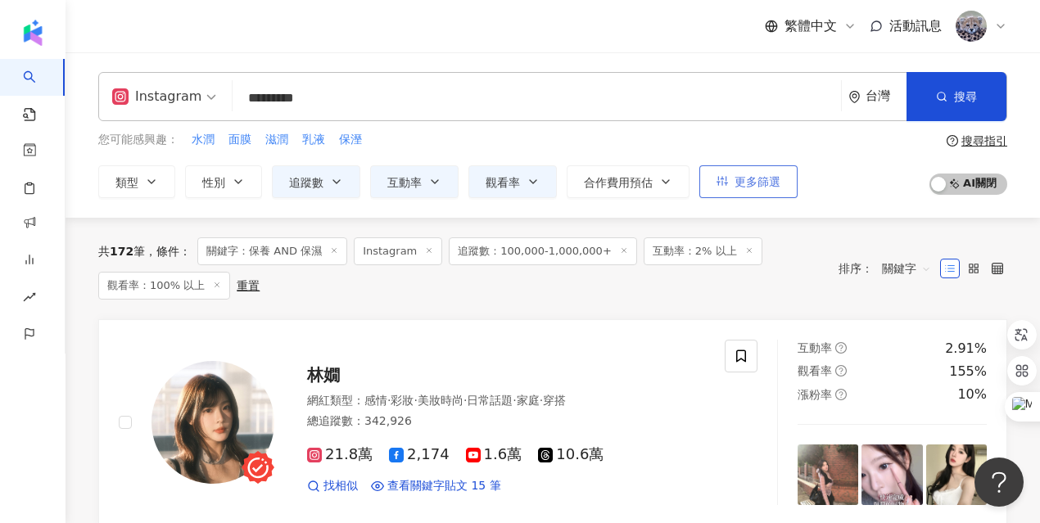
click at [760, 180] on span "更多篩選" at bounding box center [758, 181] width 46 height 13
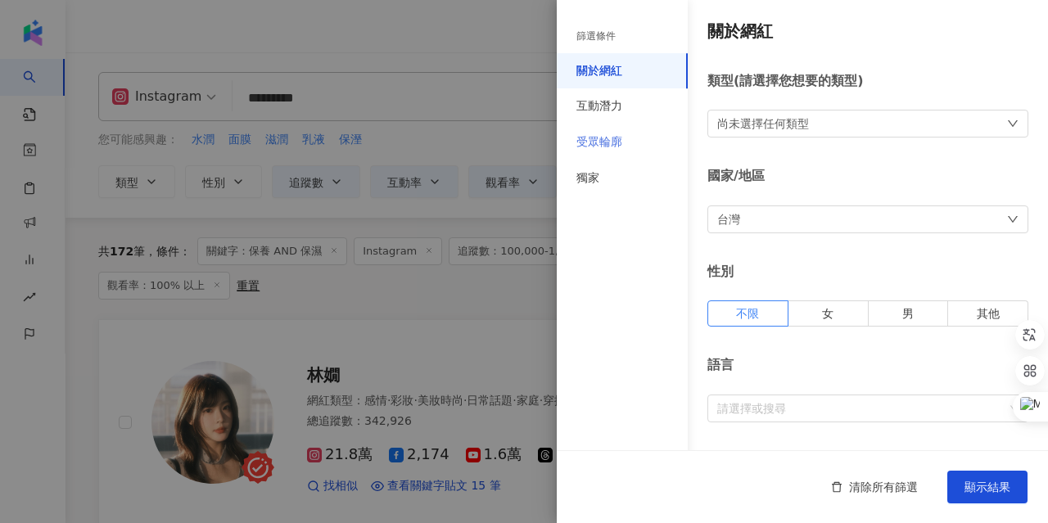
click at [599, 150] on div "受眾輪廓" at bounding box center [622, 142] width 131 height 36
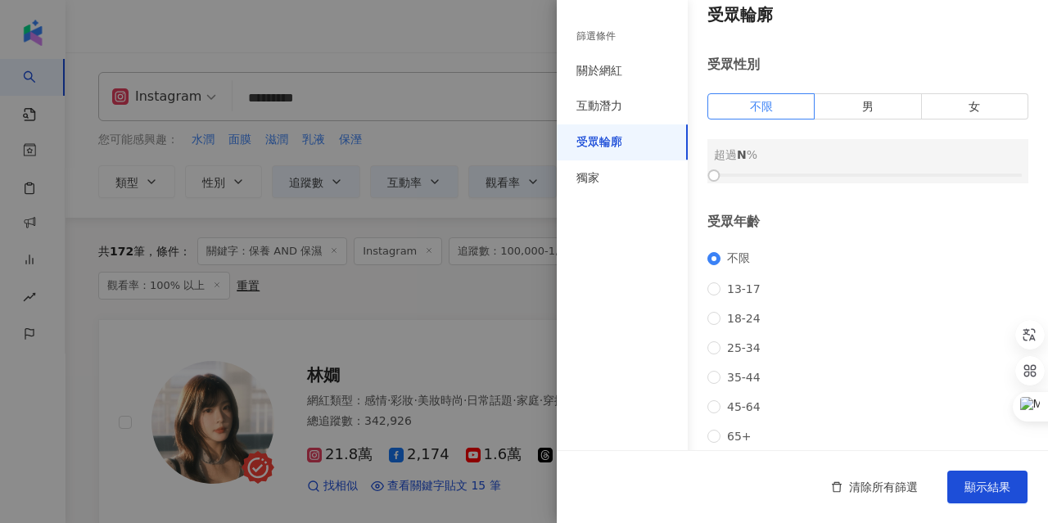
scroll to position [20, 0]
drag, startPoint x: 713, startPoint y: 175, endPoint x: 764, endPoint y: 173, distance: 50.8
click at [764, 173] on div at bounding box center [868, 172] width 308 height 10
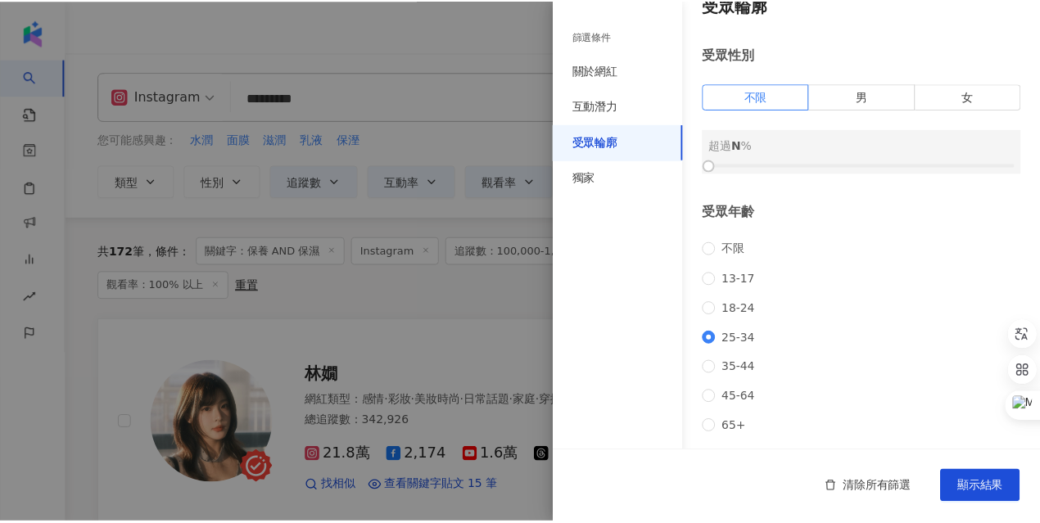
scroll to position [38, 0]
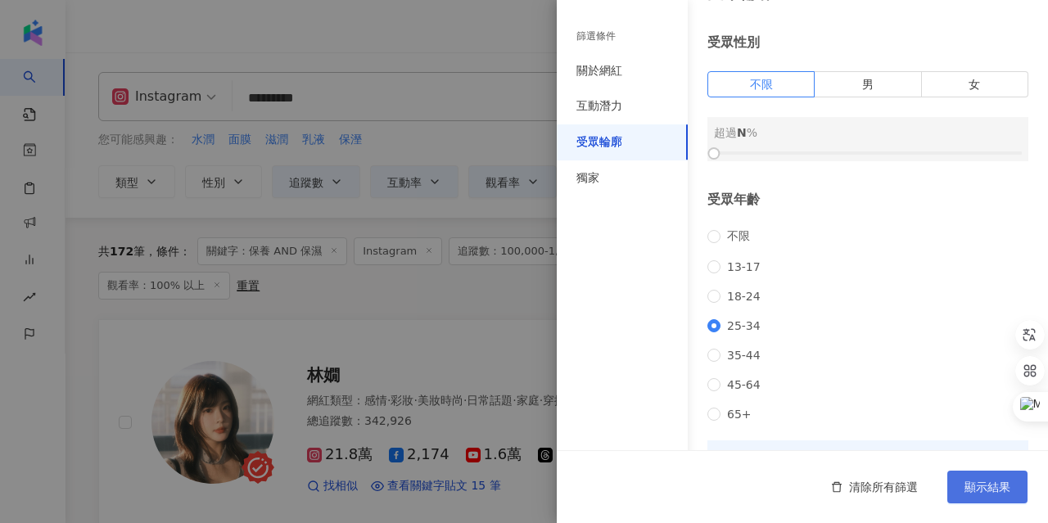
click at [975, 485] on span "顯示結果" at bounding box center [988, 487] width 46 height 13
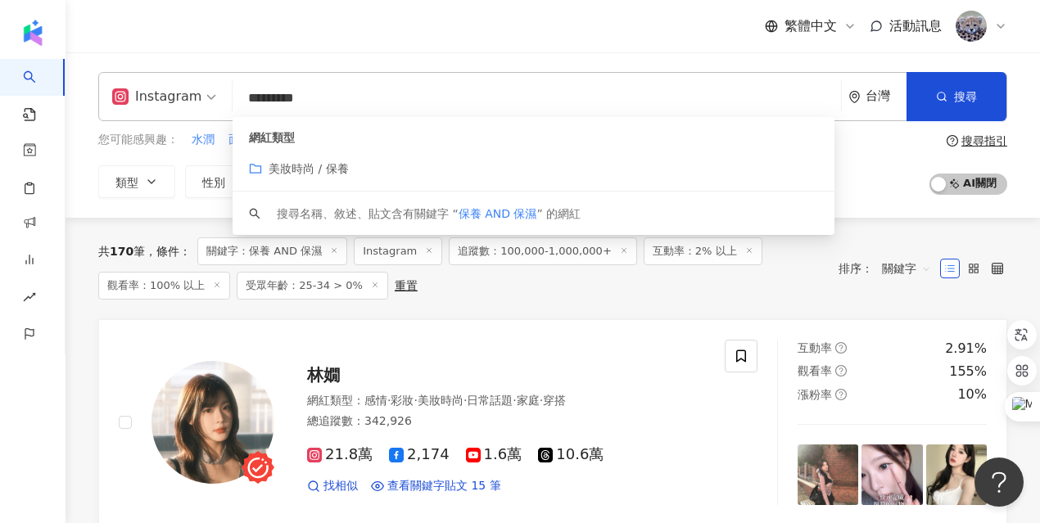
drag, startPoint x: 355, startPoint y: 103, endPoint x: 237, endPoint y: 102, distance: 118.7
click at [239, 102] on input "*********" at bounding box center [536, 98] width 595 height 31
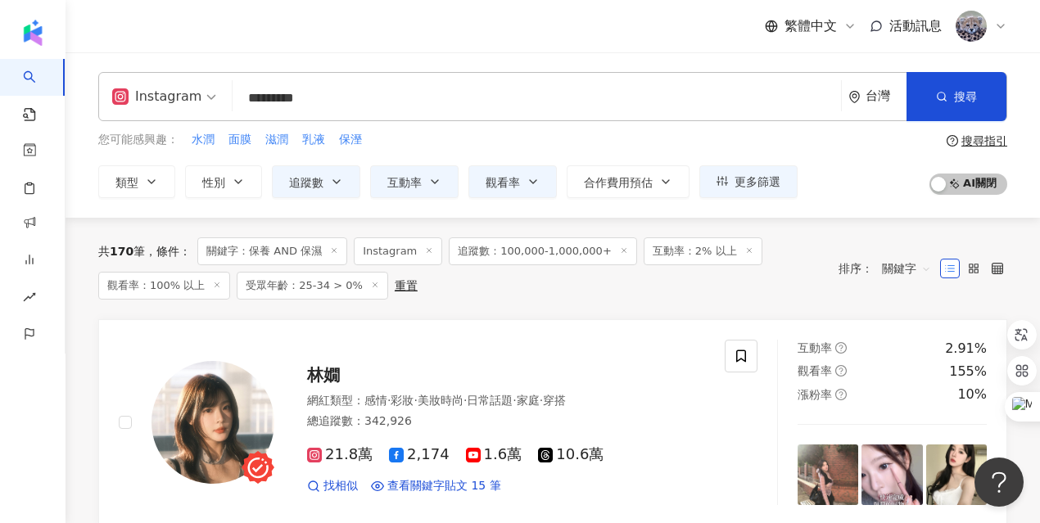
click at [403, 72] on div "Instagram ********* 台灣 搜尋 customizedTag 網紅類型 美妝時尚 / 保養 搜尋名稱、敘述、貼文含有關鍵字 “ 保養 AND…" at bounding box center [552, 96] width 909 height 49
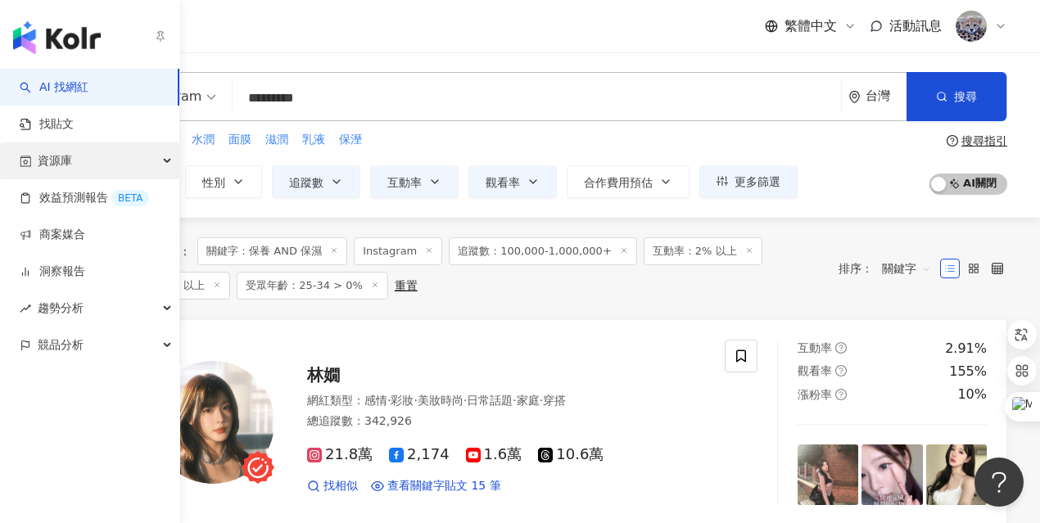
scroll to position [2, 0]
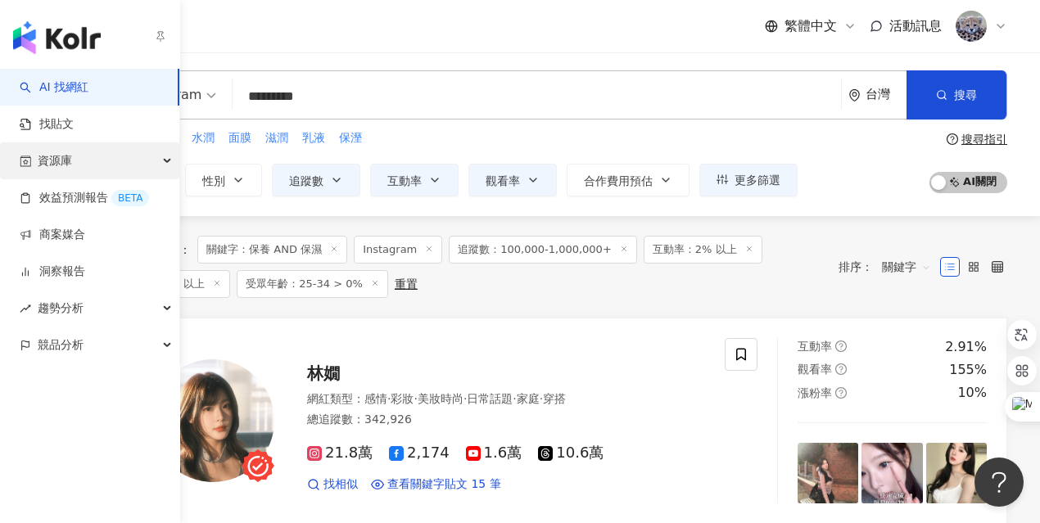
click at [79, 157] on div "資源庫" at bounding box center [89, 160] width 179 height 37
click at [94, 154] on div "資源庫" at bounding box center [89, 160] width 179 height 37
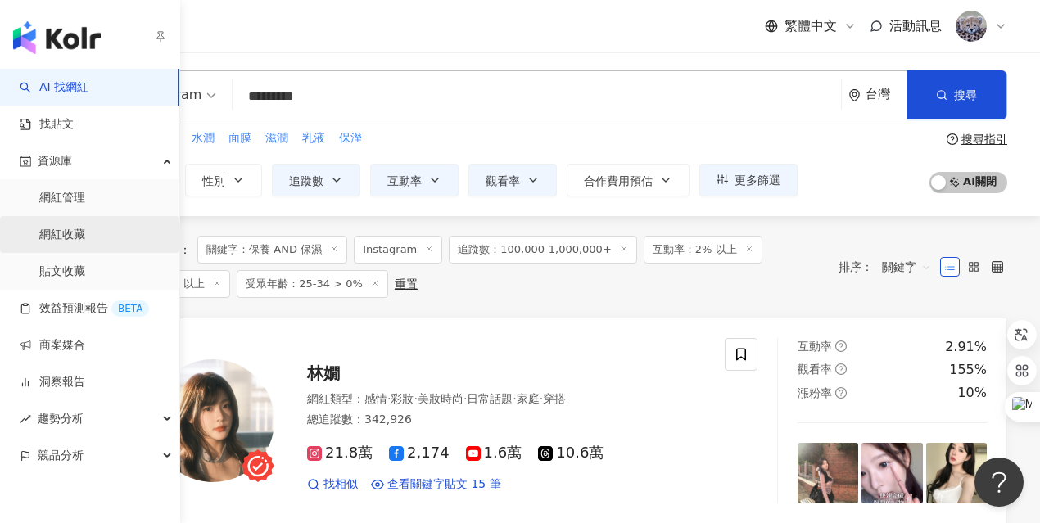
click at [85, 227] on link "網紅收藏" at bounding box center [62, 235] width 46 height 16
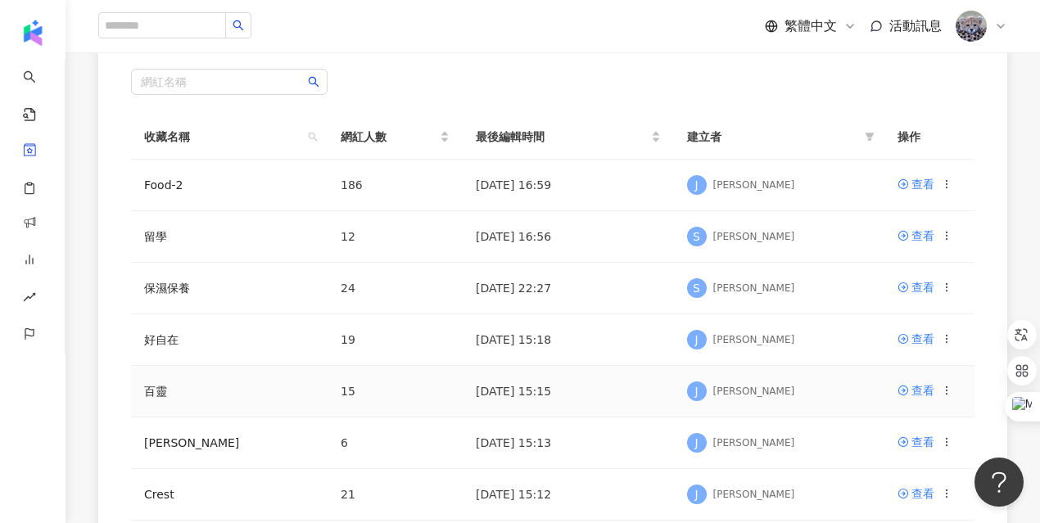
scroll to position [283, 0]
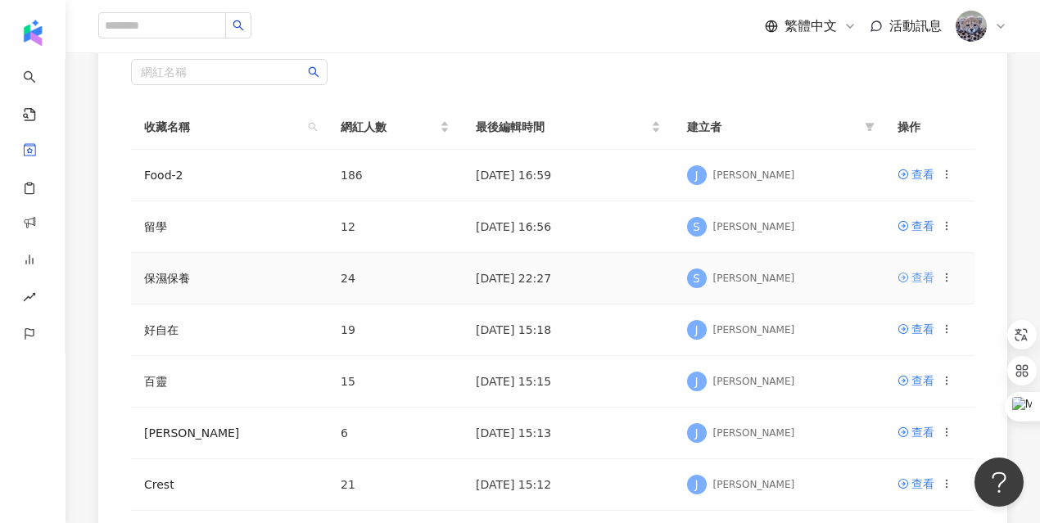
click at [917, 281] on div "查看" at bounding box center [922, 278] width 23 height 18
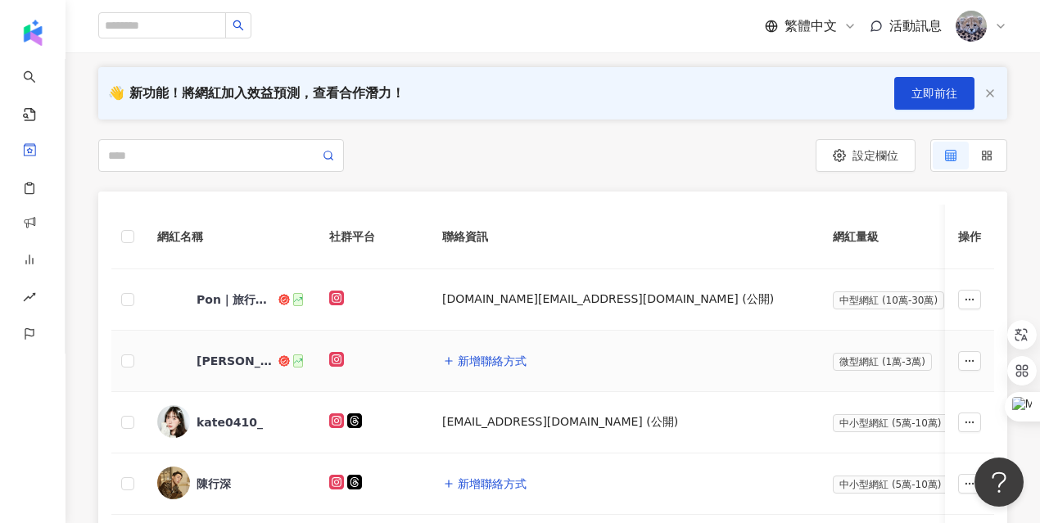
scroll to position [160, 0]
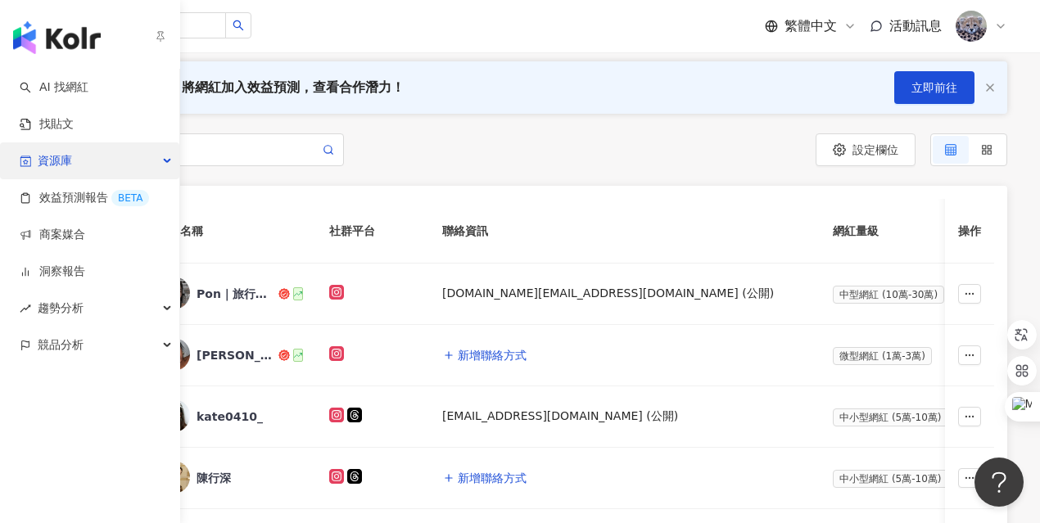
click at [97, 167] on div "資源庫" at bounding box center [89, 160] width 179 height 37
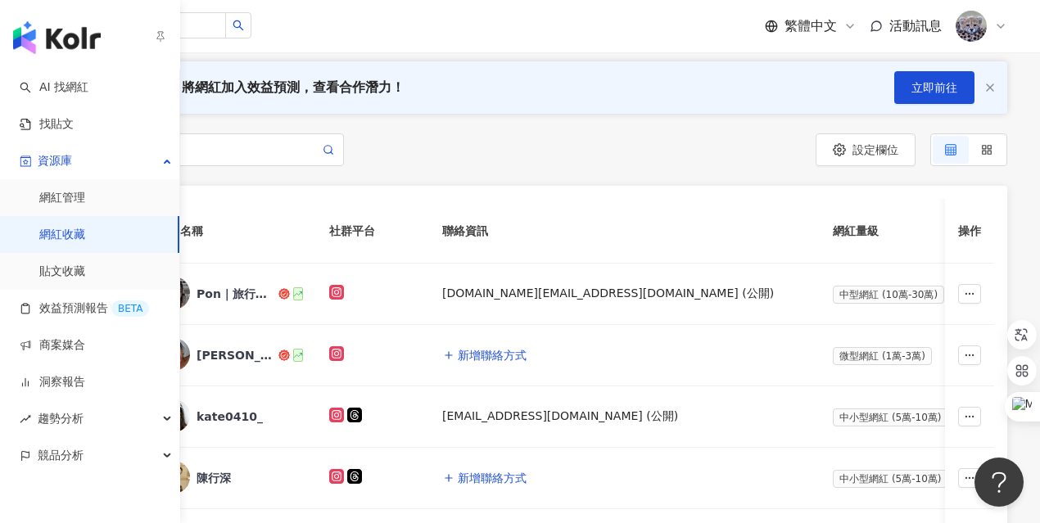
click at [85, 231] on link "網紅收藏" at bounding box center [62, 235] width 46 height 16
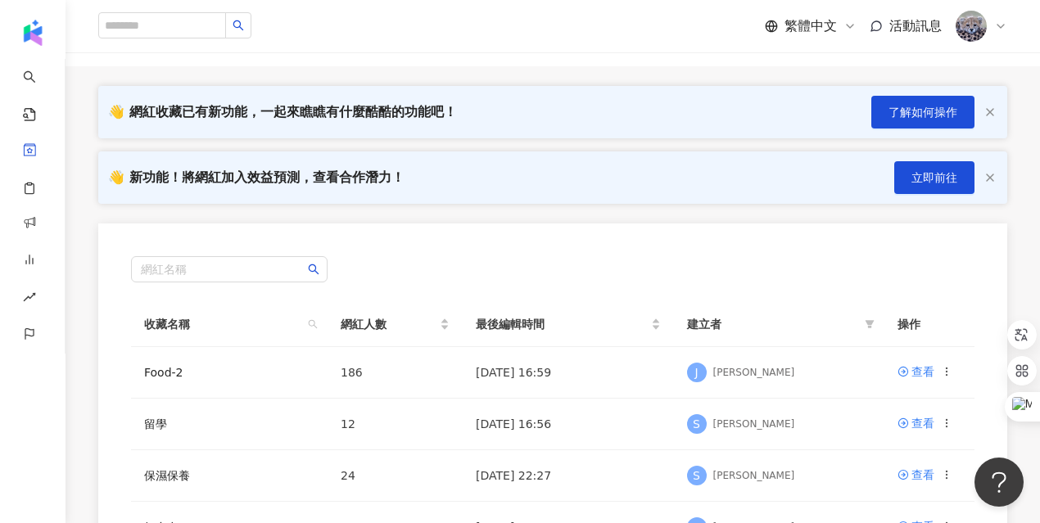
scroll to position [87, 0]
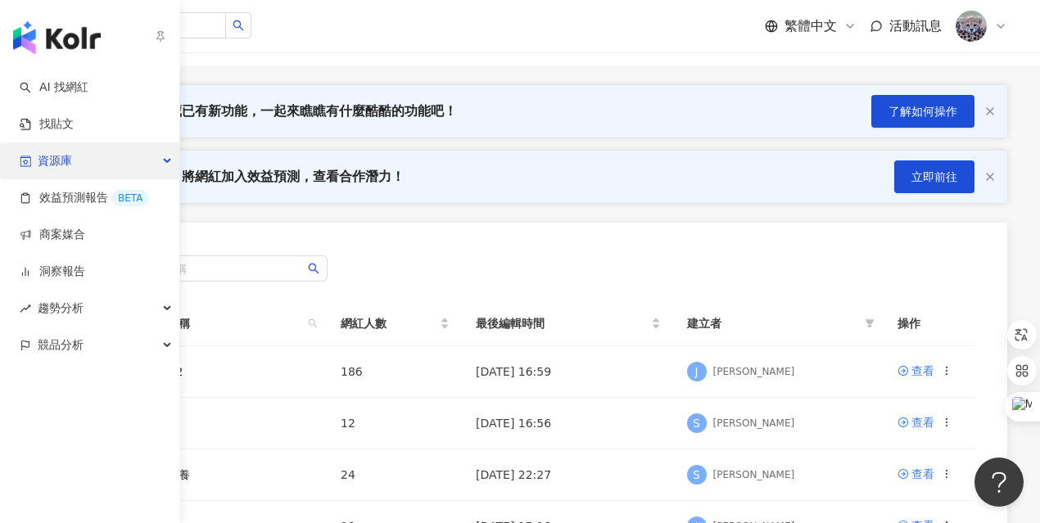
click at [106, 170] on div "資源庫" at bounding box center [89, 160] width 179 height 37
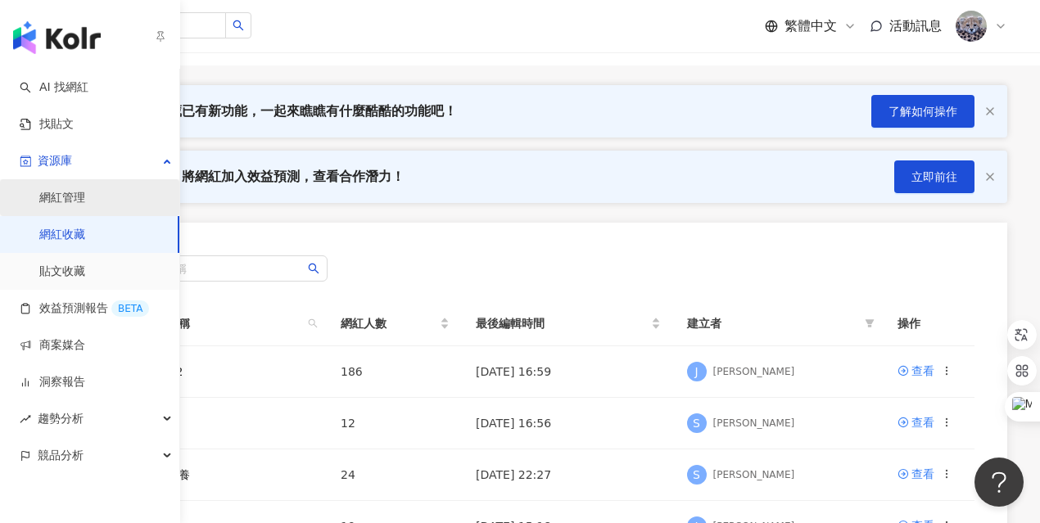
click at [85, 203] on link "網紅管理" at bounding box center [62, 198] width 46 height 16
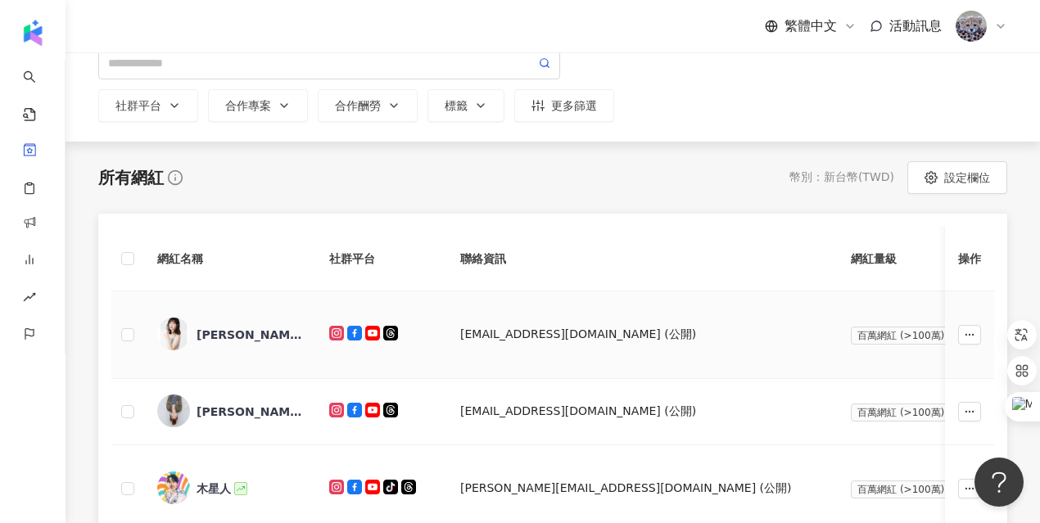
scroll to position [149, 0]
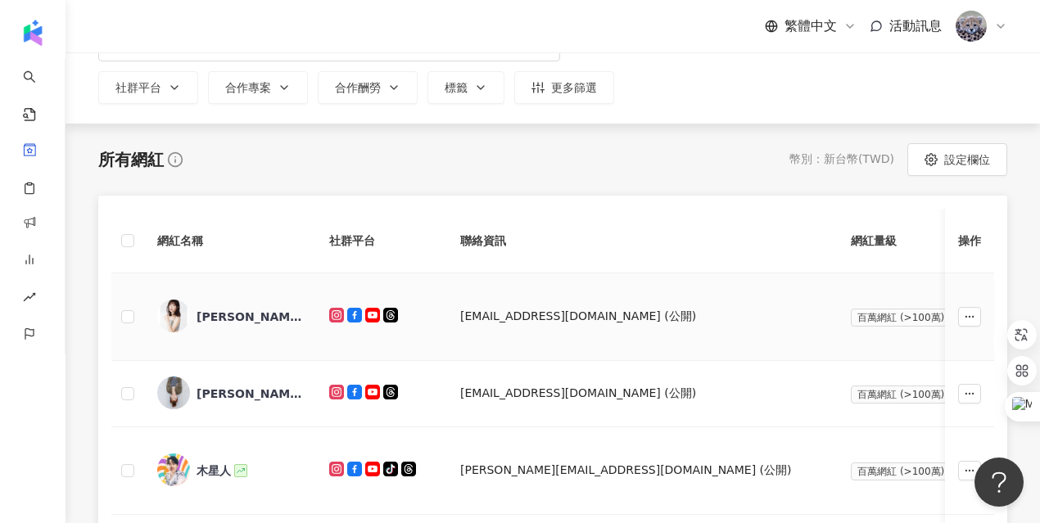
click at [1020, 316] on span "新增標籤" at bounding box center [1043, 316] width 46 height 13
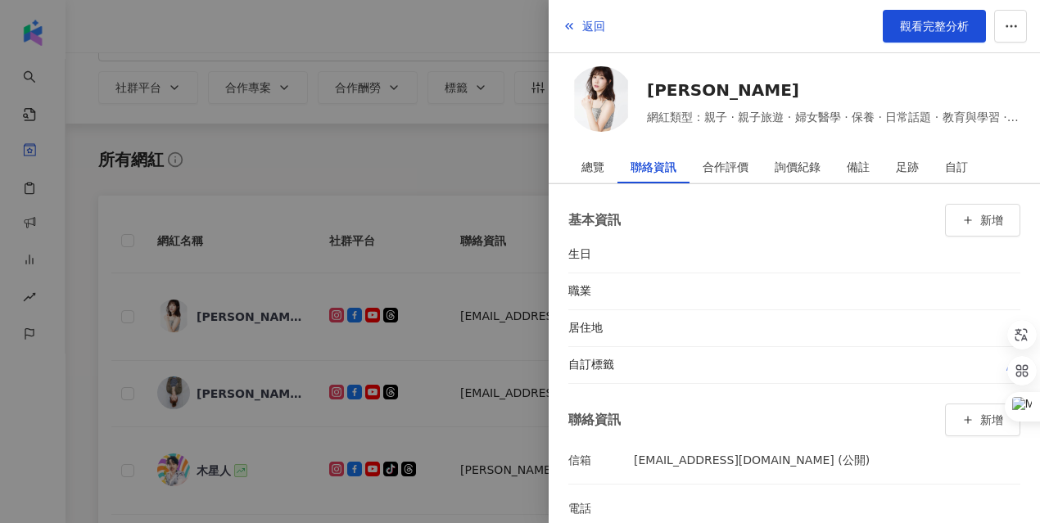
scroll to position [26, 0]
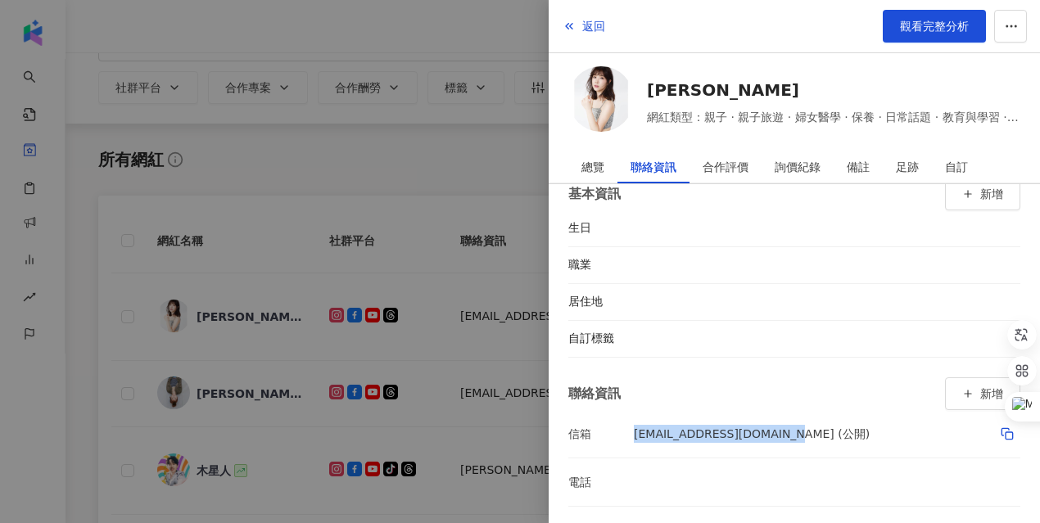
drag, startPoint x: 627, startPoint y: 432, endPoint x: 780, endPoint y: 436, distance: 153.2
click at [780, 436] on li "信箱 junolee214@gmail.com (公開)" at bounding box center [794, 433] width 452 height 47
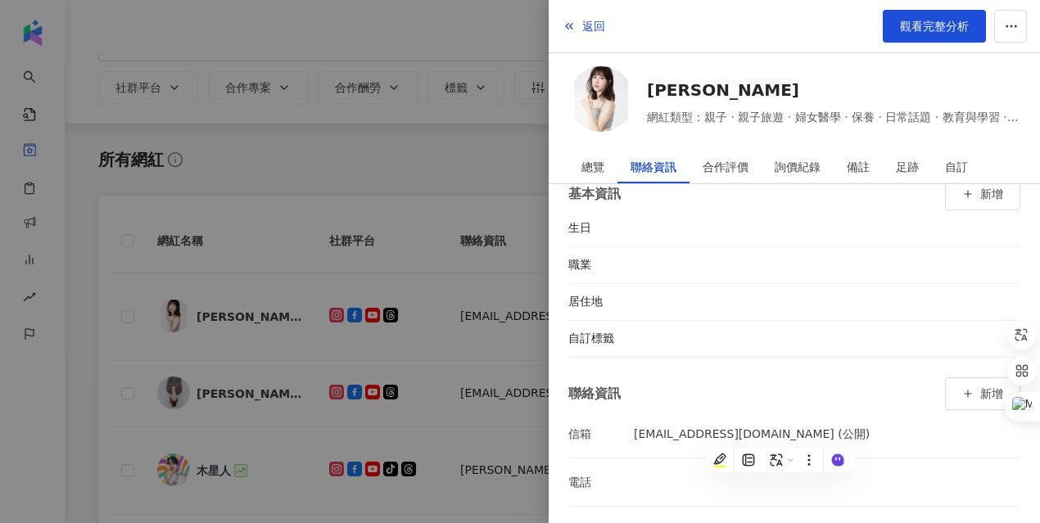
click at [649, 449] on li "junolee214@gmail.com (公開)" at bounding box center [827, 433] width 386 height 47
click at [730, 170] on div "合作評價" at bounding box center [726, 167] width 46 height 33
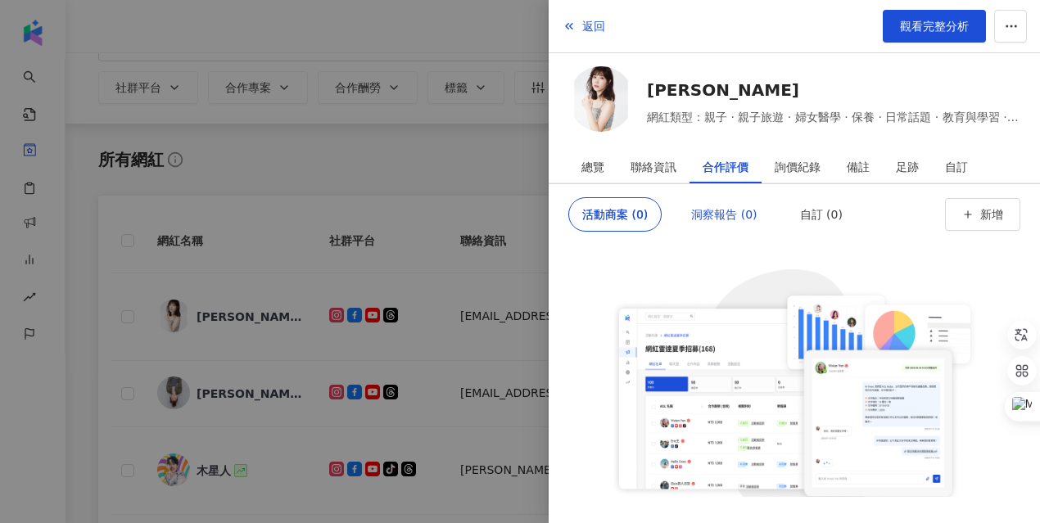
click at [721, 215] on div "洞察報告 (0)" at bounding box center [724, 214] width 66 height 33
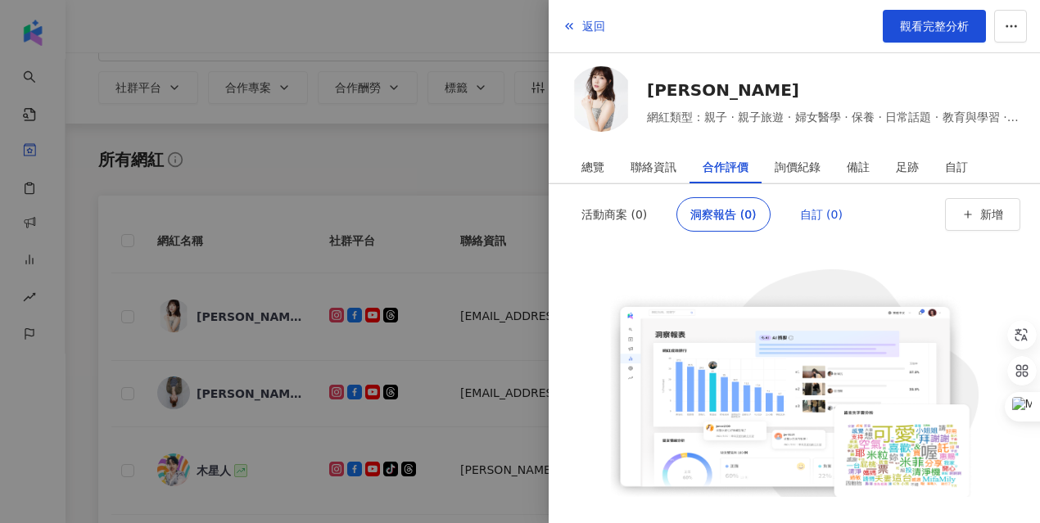
click at [802, 201] on div "自訂 (0)" at bounding box center [821, 214] width 43 height 33
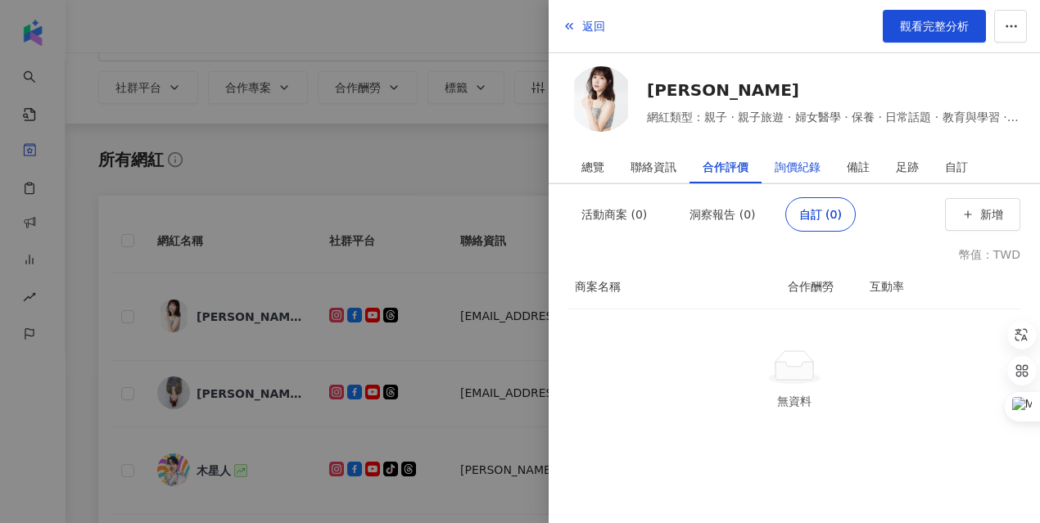
click at [808, 170] on div "詢價紀錄" at bounding box center [798, 167] width 46 height 33
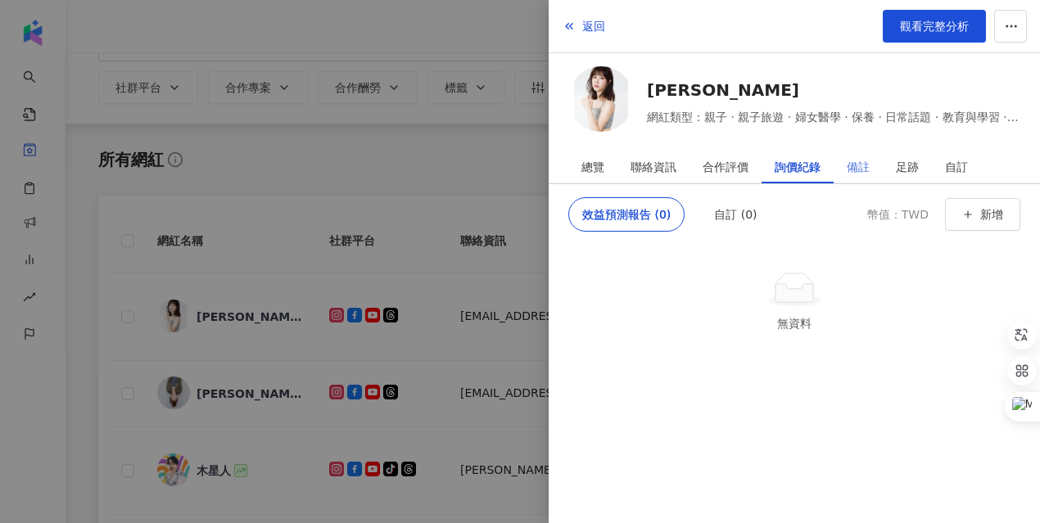
click at [873, 173] on div "備註" at bounding box center [858, 167] width 49 height 33
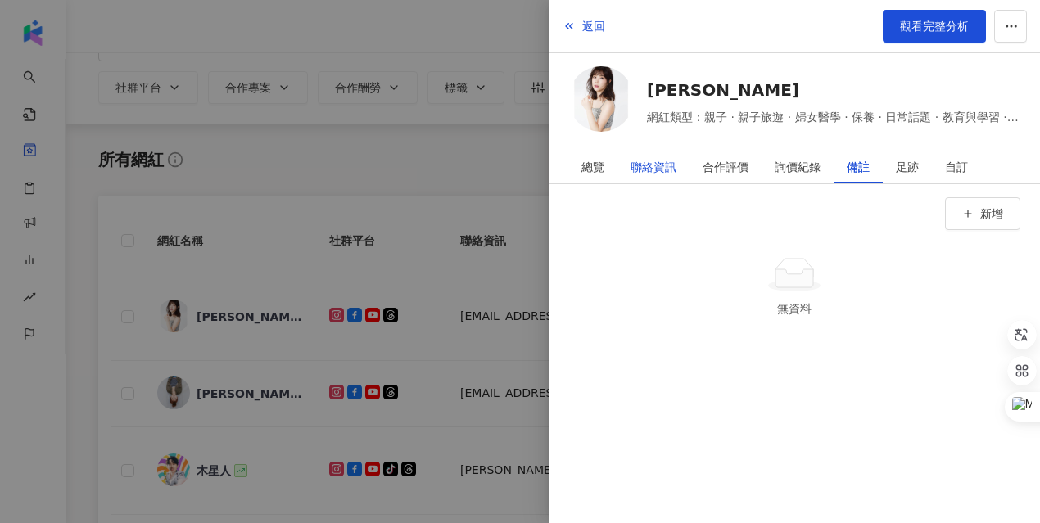
click at [674, 165] on div "聯絡資訊" at bounding box center [654, 167] width 46 height 33
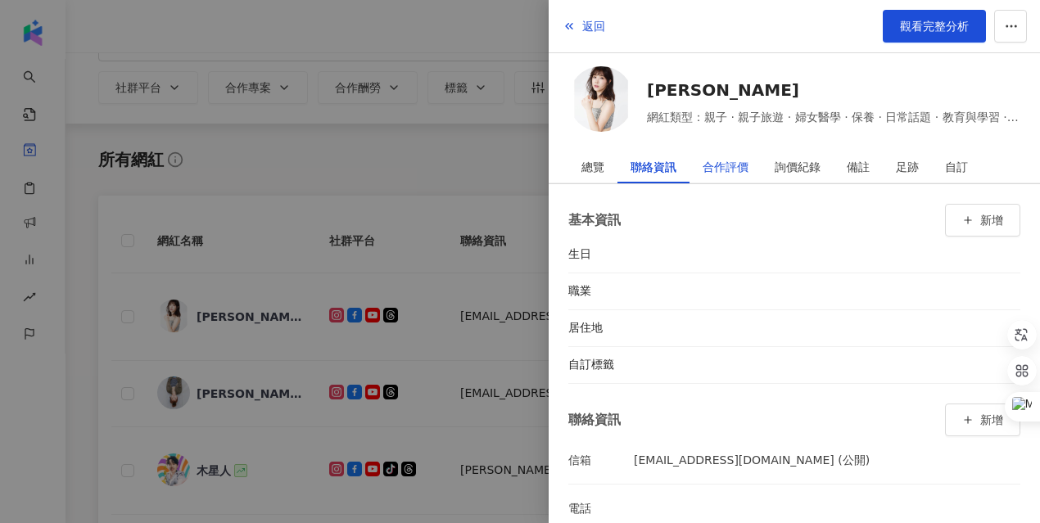
click at [735, 169] on div "合作評價" at bounding box center [726, 167] width 46 height 33
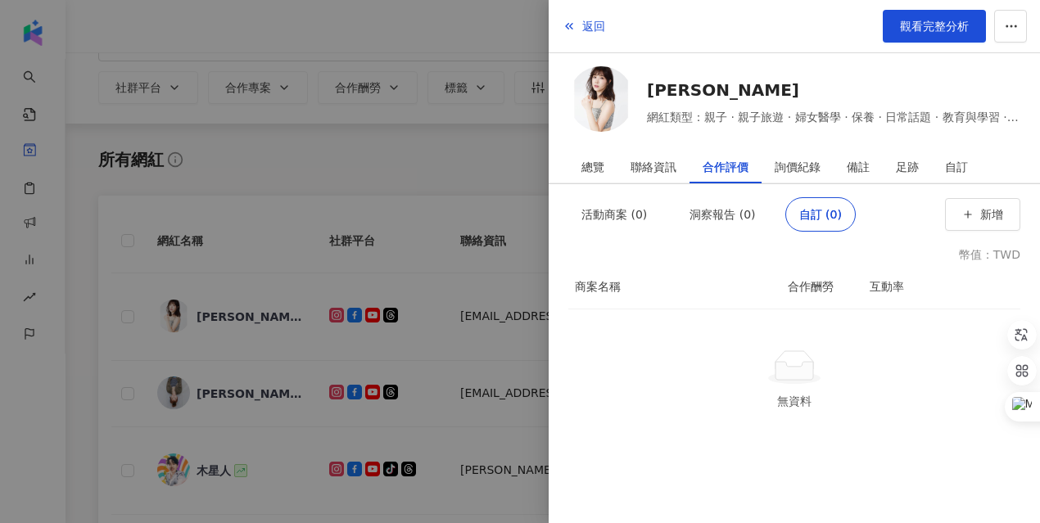
click at [519, 201] on div at bounding box center [520, 261] width 1040 height 523
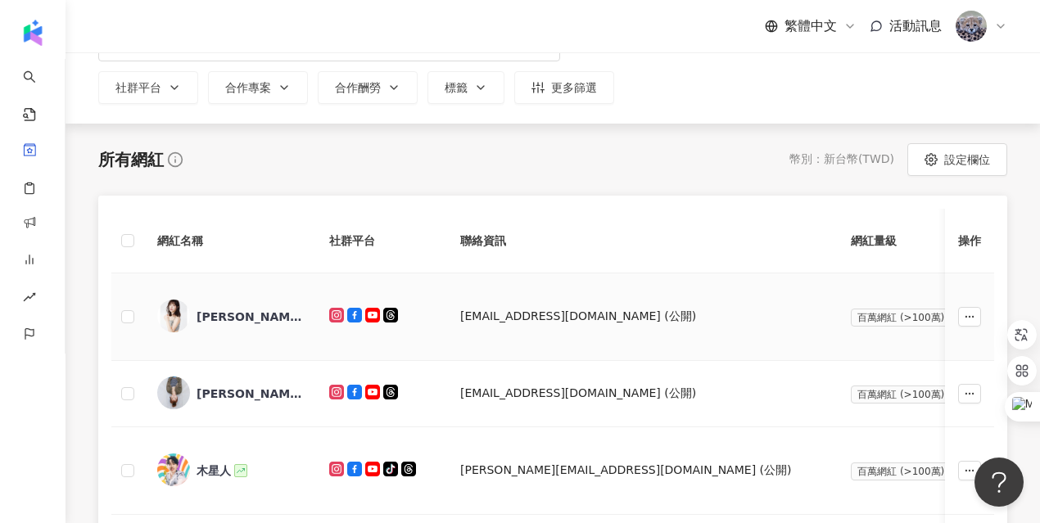
scroll to position [167, 0]
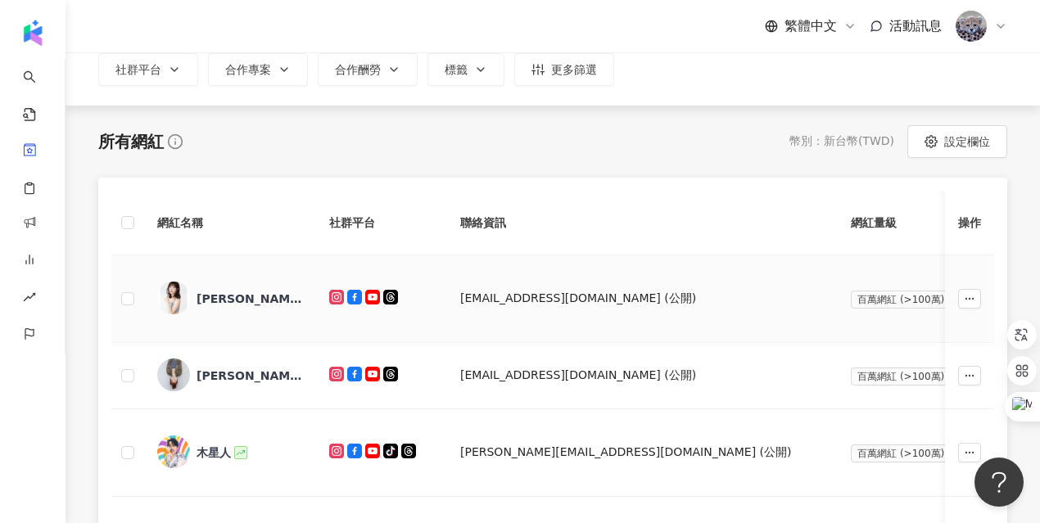
click at [1020, 301] on span "新增標籤" at bounding box center [1043, 298] width 46 height 13
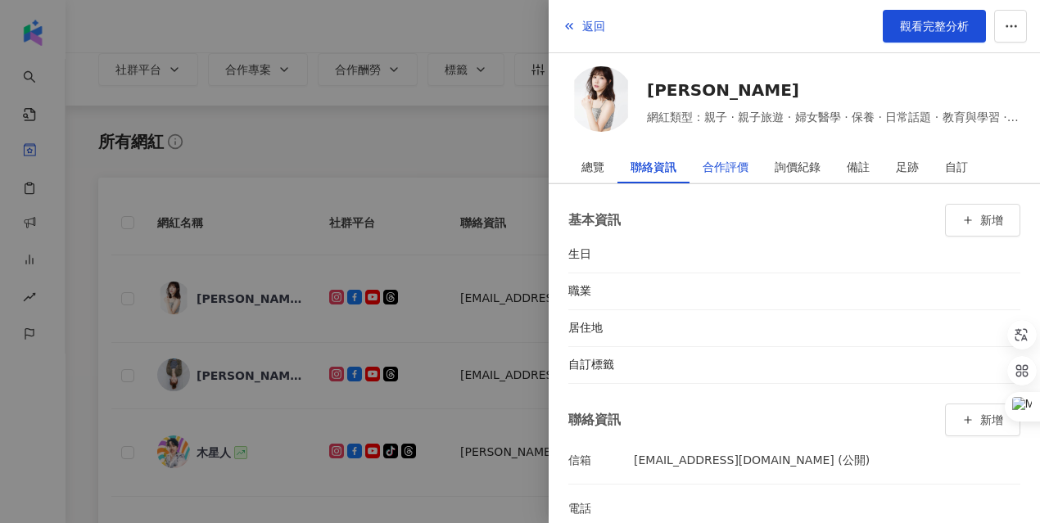
click at [730, 170] on div "合作評價" at bounding box center [726, 167] width 46 height 33
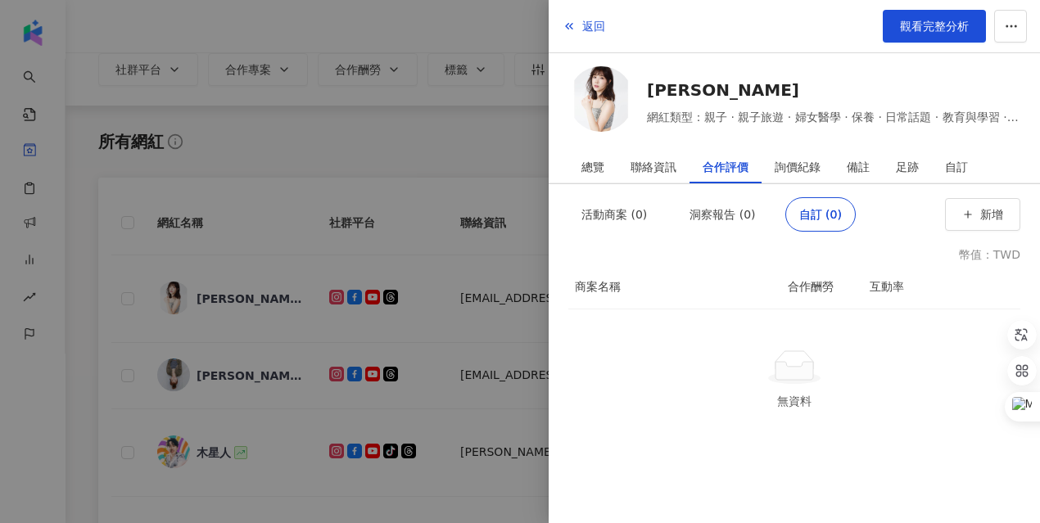
scroll to position [170, 0]
click at [441, 147] on div at bounding box center [520, 261] width 1040 height 523
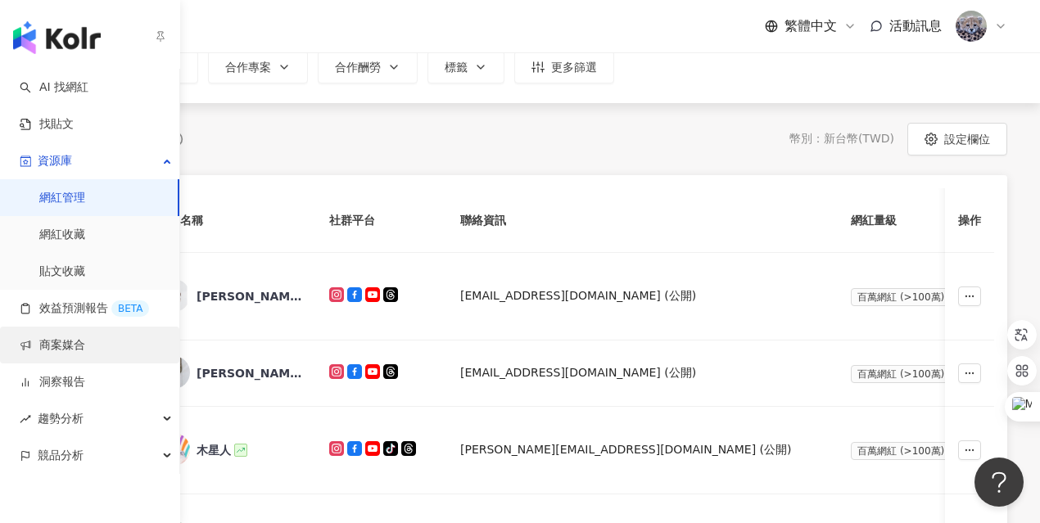
click at [63, 354] on link "商案媒合" at bounding box center [53, 345] width 66 height 16
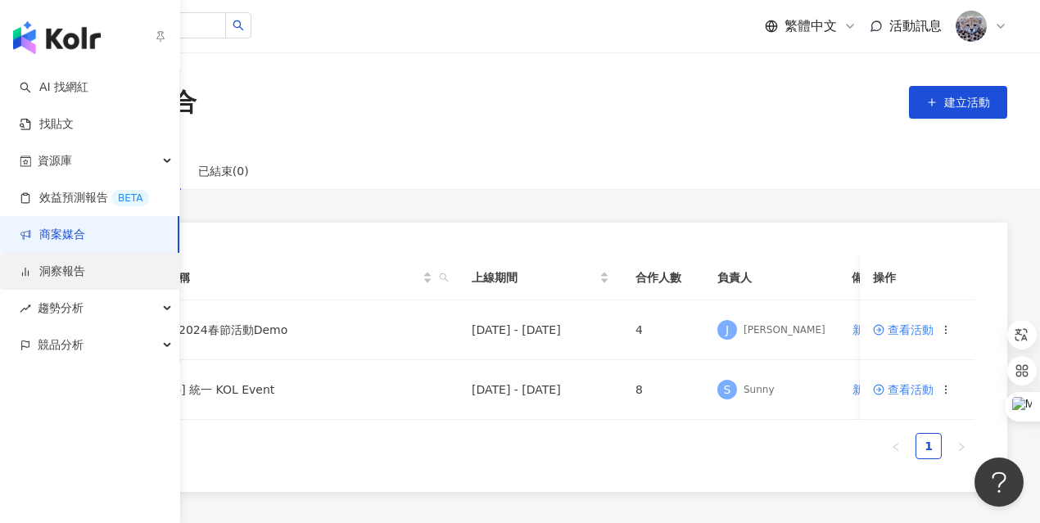
click at [73, 280] on link "洞察報告" at bounding box center [53, 272] width 66 height 16
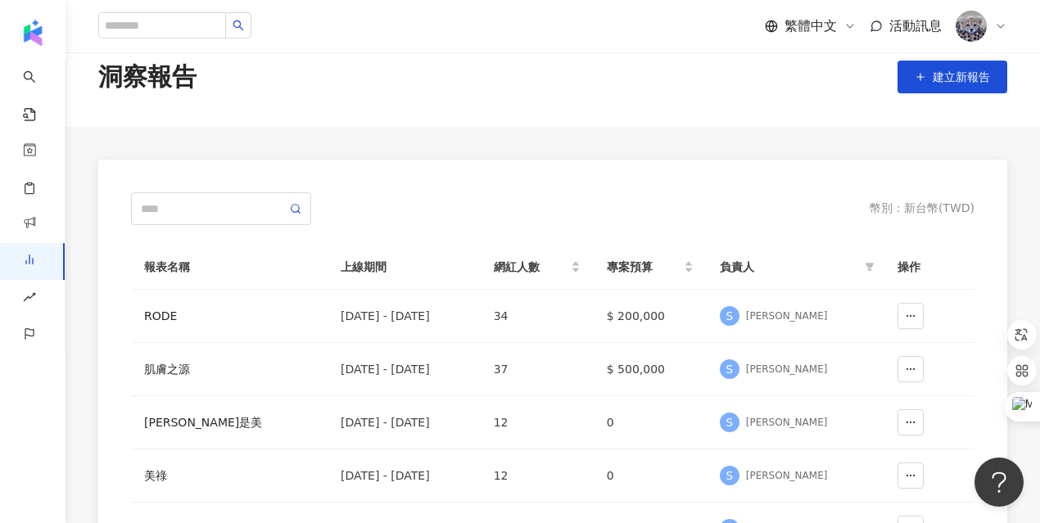
scroll to position [93, 0]
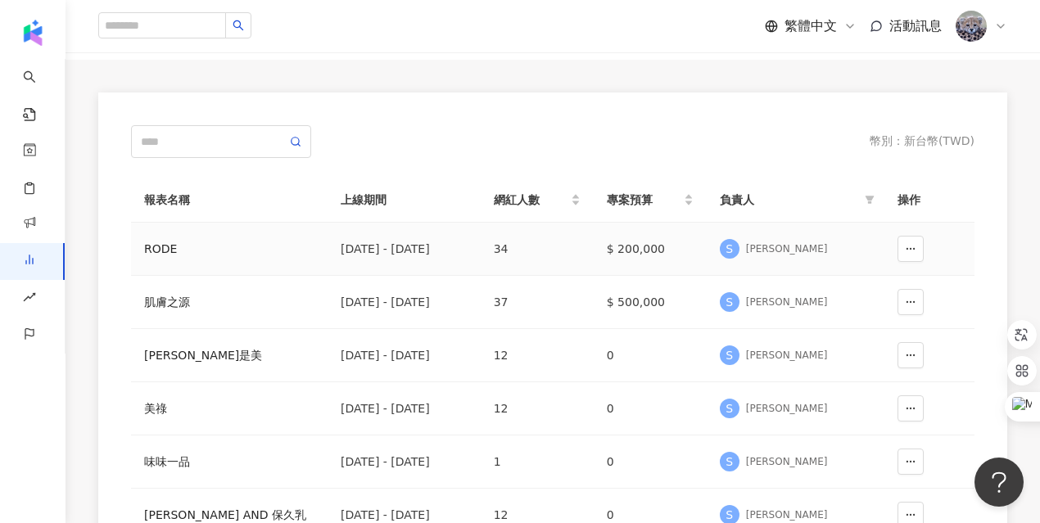
click at [149, 246] on div "RODE" at bounding box center [229, 249] width 170 height 18
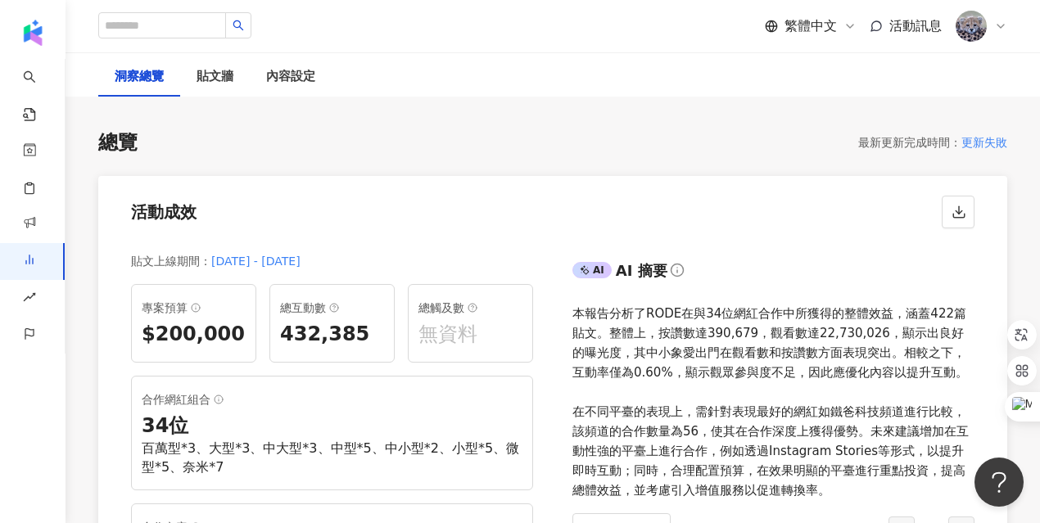
scroll to position [132, 0]
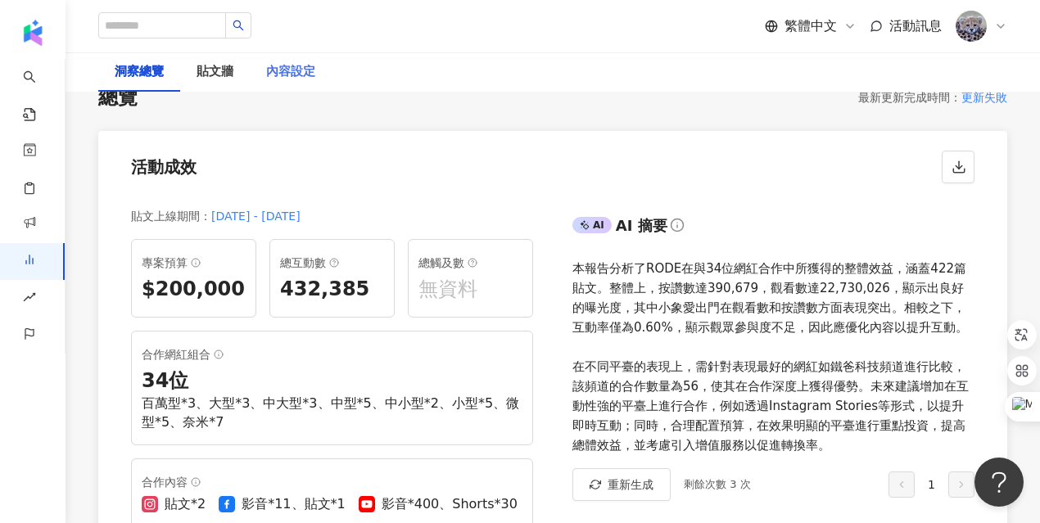
click at [294, 81] on div "內容設定" at bounding box center [291, 71] width 82 height 39
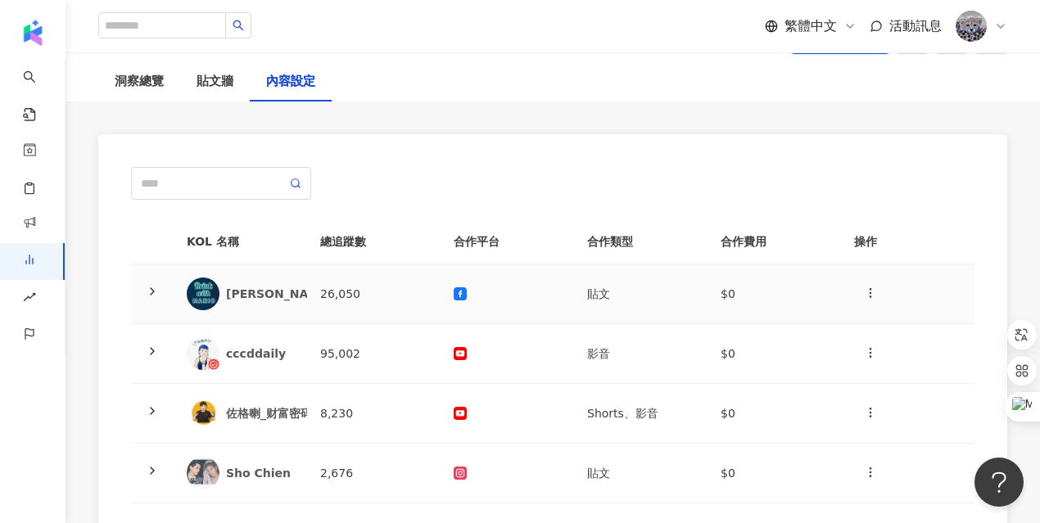
scroll to position [98, 0]
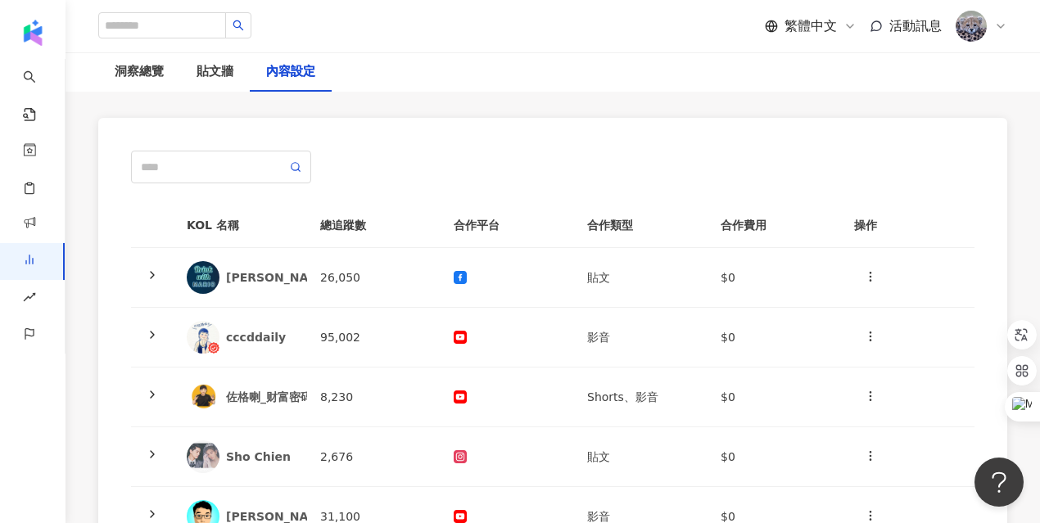
drag, startPoint x: 253, startPoint y: 210, endPoint x: 334, endPoint y: 384, distance: 192.3
click at [248, 226] on th "KOL 名稱" at bounding box center [240, 225] width 133 height 45
click at [459, 136] on div "KOL 名稱 總追蹤數 合作平台 合作類型 合作費用 操作 馬力歐陪你喝一杯 26,050 貼文 $0 cccddaily 95,002 影音 $0 佐格喇_…" at bounding box center [552, 524] width 909 height 813
click at [207, 67] on div "貼文牆" at bounding box center [215, 72] width 37 height 20
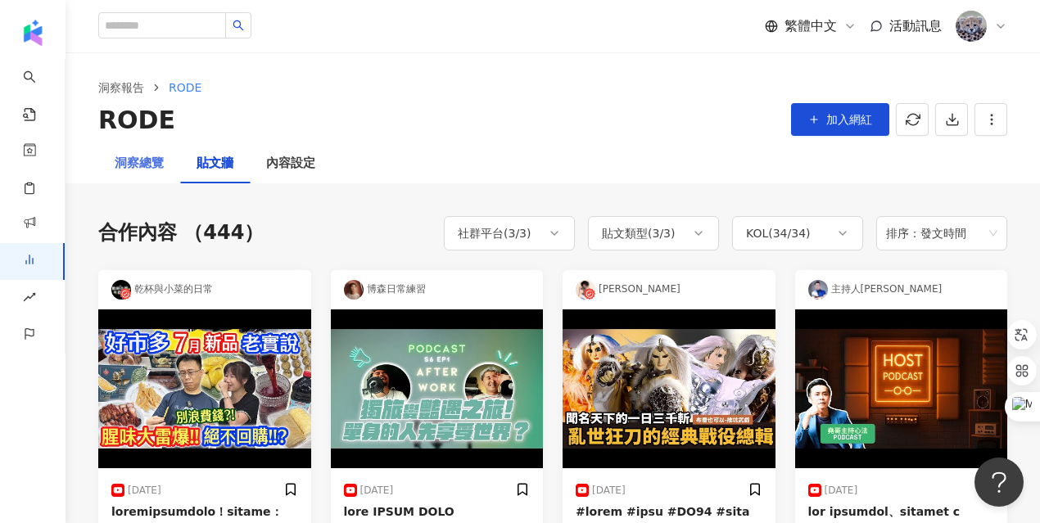
click at [155, 174] on div "洞察總覽" at bounding box center [139, 163] width 82 height 39
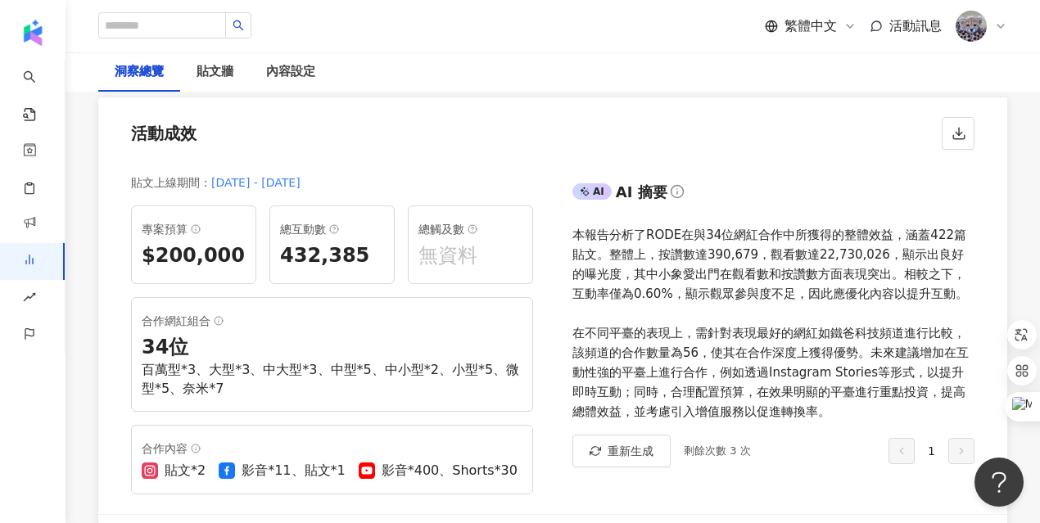
scroll to position [165, 0]
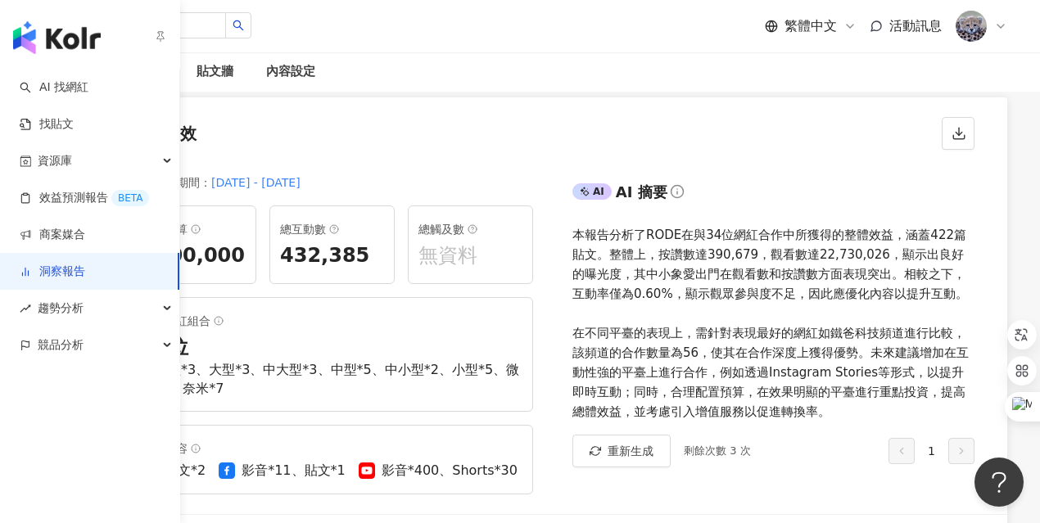
click at [40, 269] on link "洞察報告" at bounding box center [53, 272] width 66 height 16
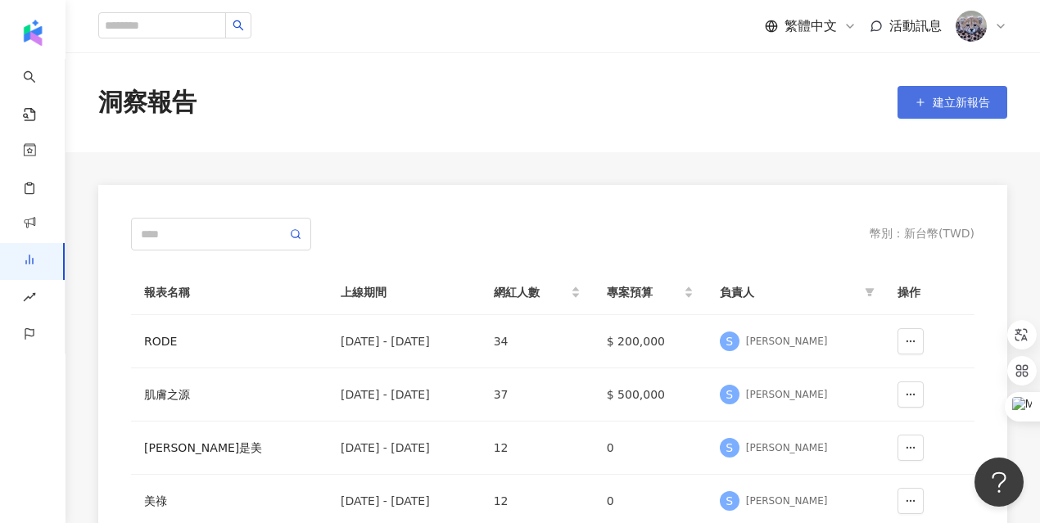
click at [925, 109] on button "建立新報告" at bounding box center [952, 102] width 110 height 33
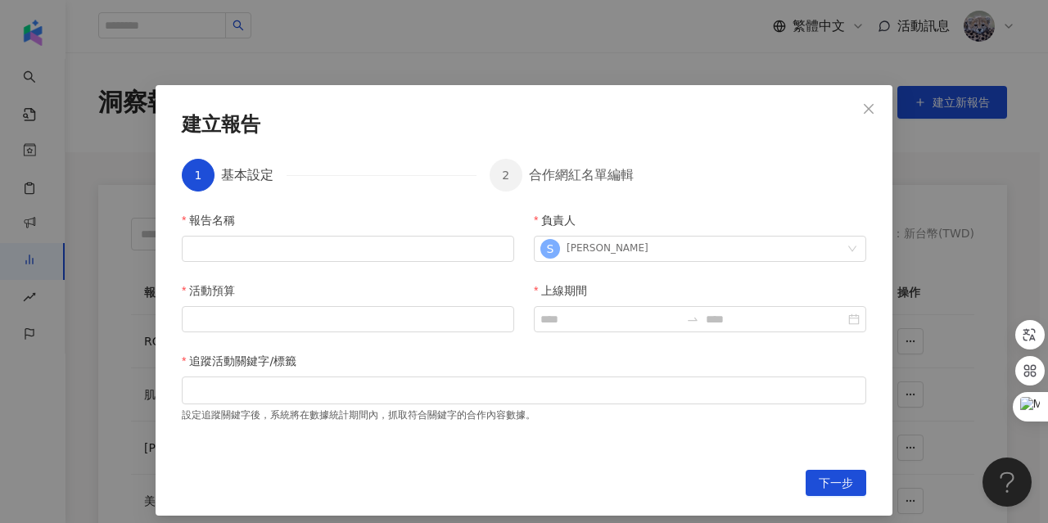
scroll to position [56, 0]
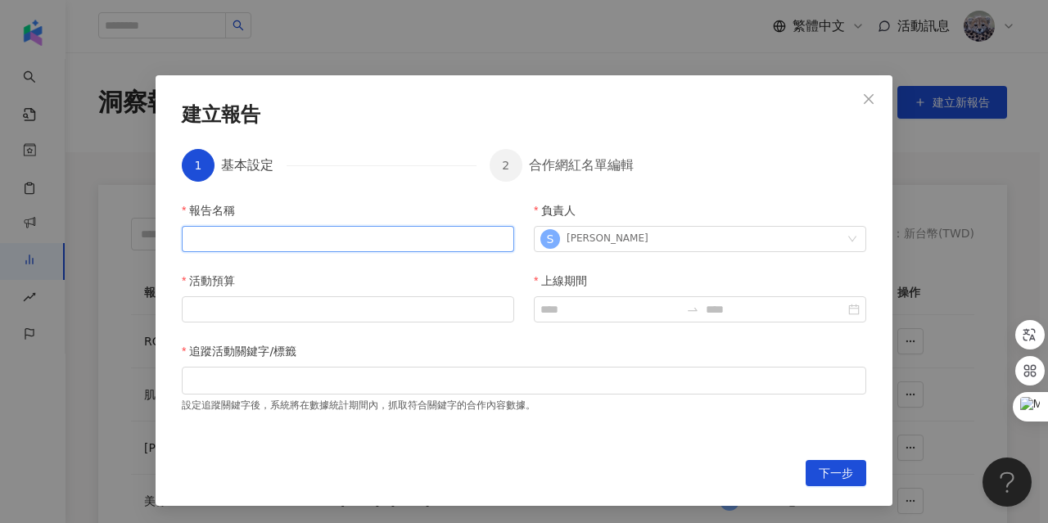
click at [324, 245] on input "報告名稱" at bounding box center [348, 239] width 332 height 26
type input "**"
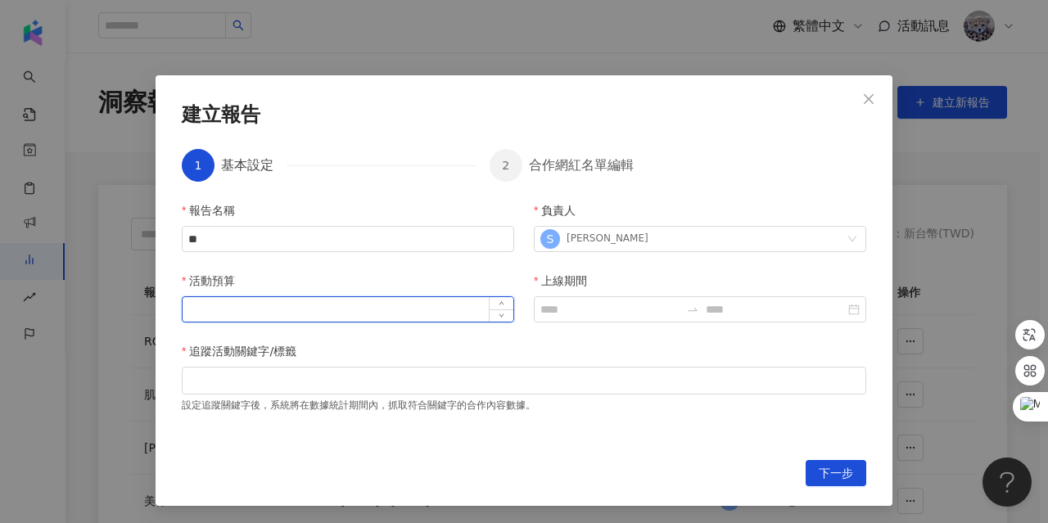
click at [225, 303] on input "活動預算" at bounding box center [348, 309] width 331 height 25
click at [615, 319] on div at bounding box center [700, 309] width 332 height 26
type input "******"
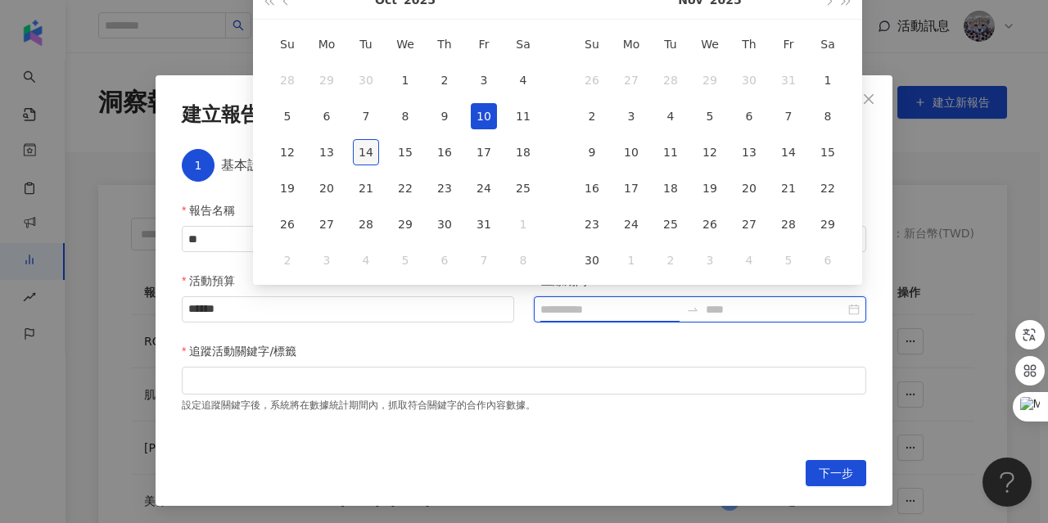
type input "**********"
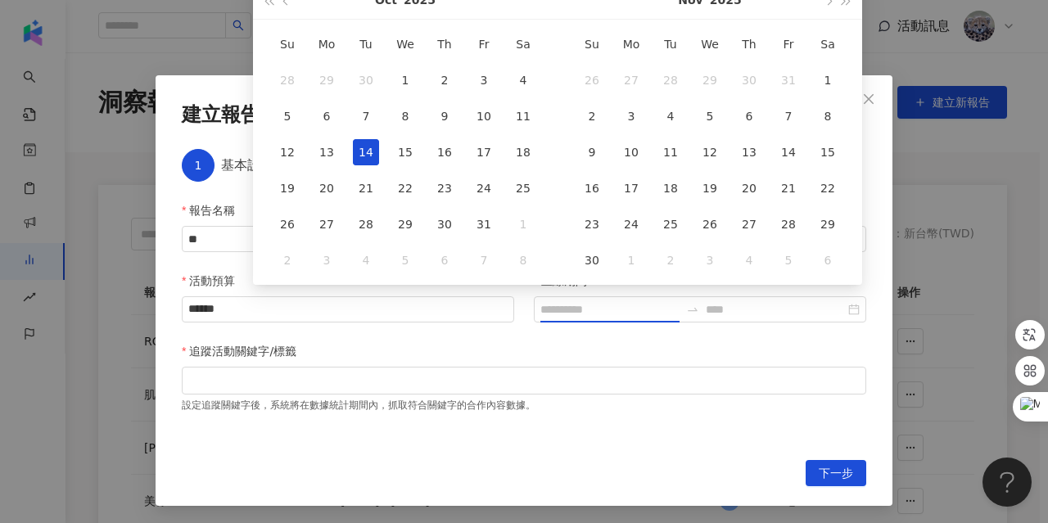
click at [368, 161] on div "14" at bounding box center [366, 152] width 26 height 26
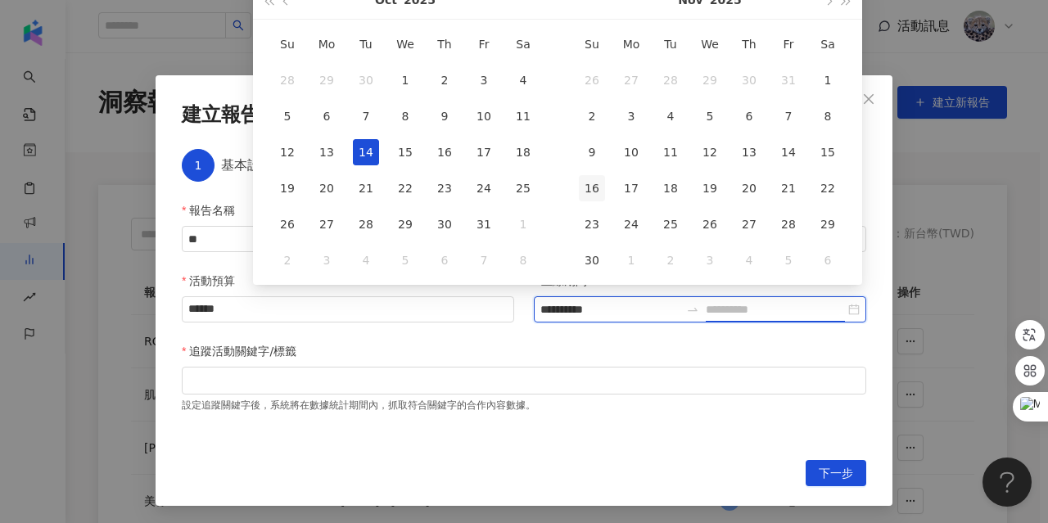
type input "**********"
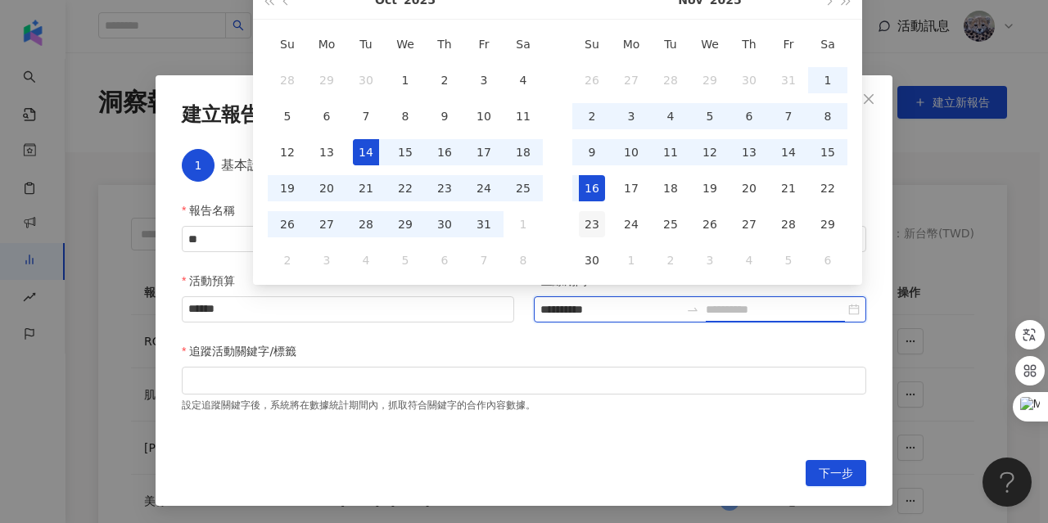
type input "**********"
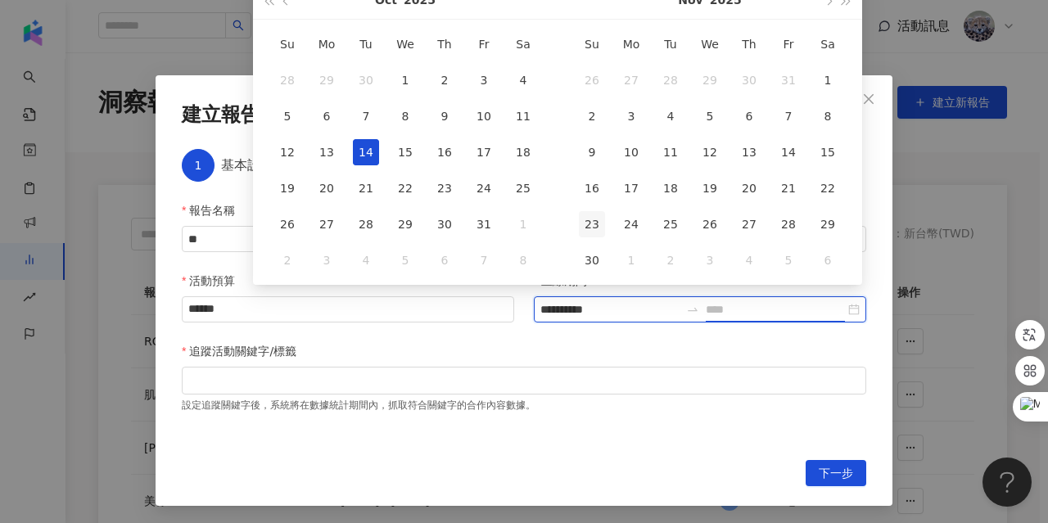
type input "**********"
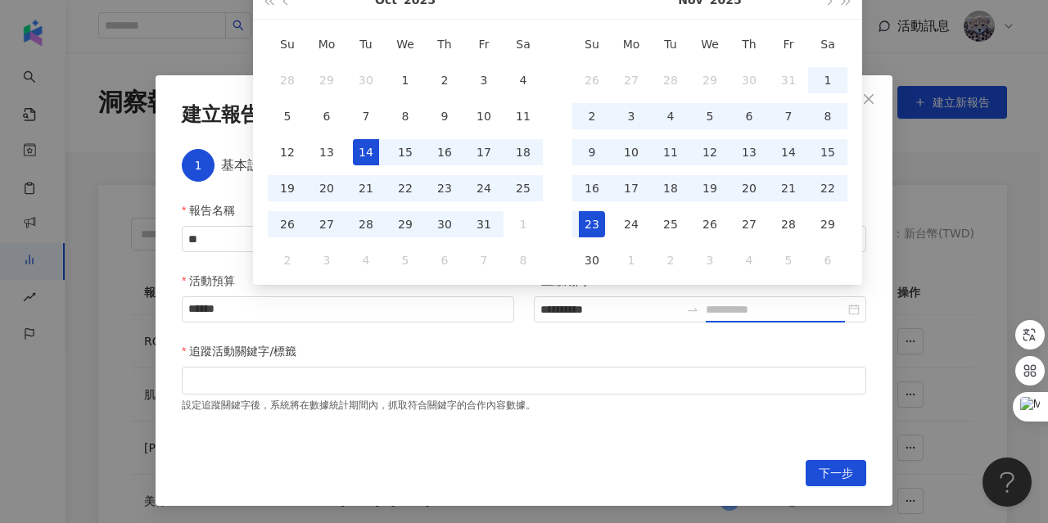
click at [594, 223] on div "23" at bounding box center [592, 224] width 26 height 26
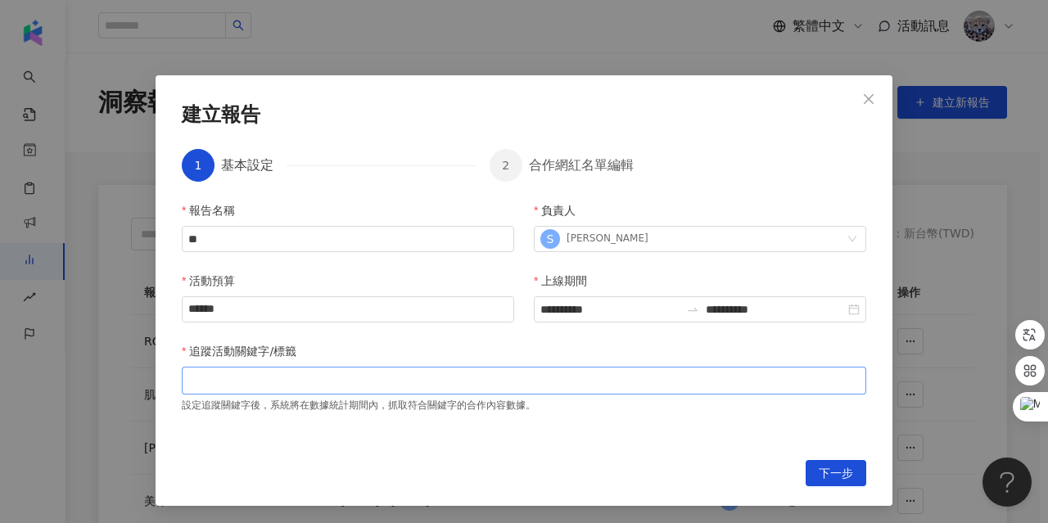
click at [335, 386] on div at bounding box center [524, 380] width 678 height 12
click at [820, 473] on span "下一步" at bounding box center [836, 474] width 34 height 26
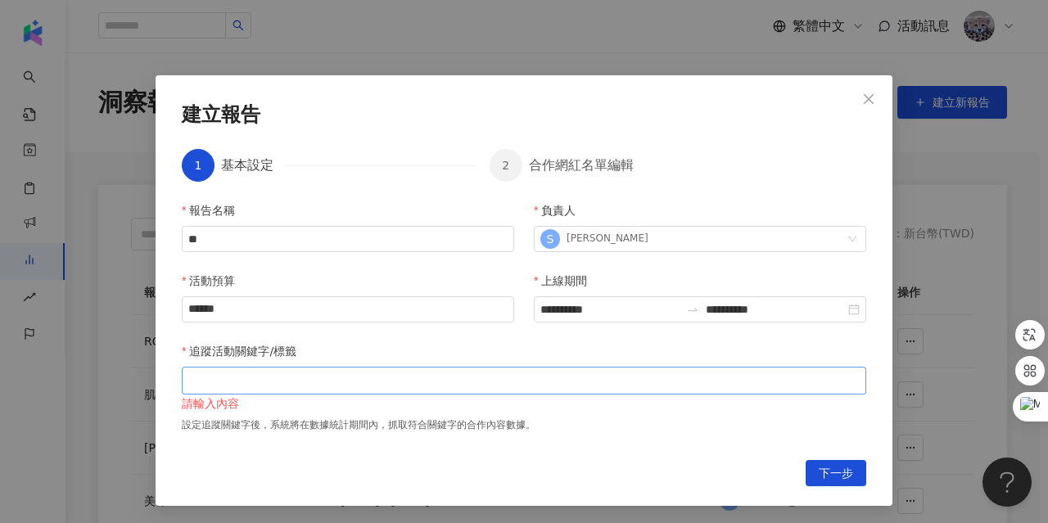
click at [317, 374] on div at bounding box center [524, 380] width 678 height 12
click at [268, 385] on div at bounding box center [524, 380] width 678 height 12
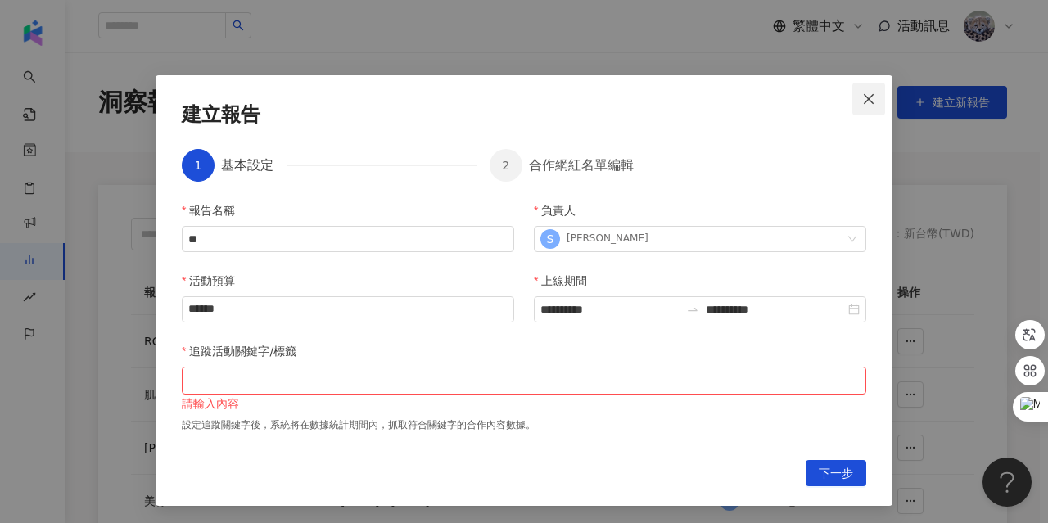
click at [868, 107] on button "Close" at bounding box center [868, 99] width 33 height 33
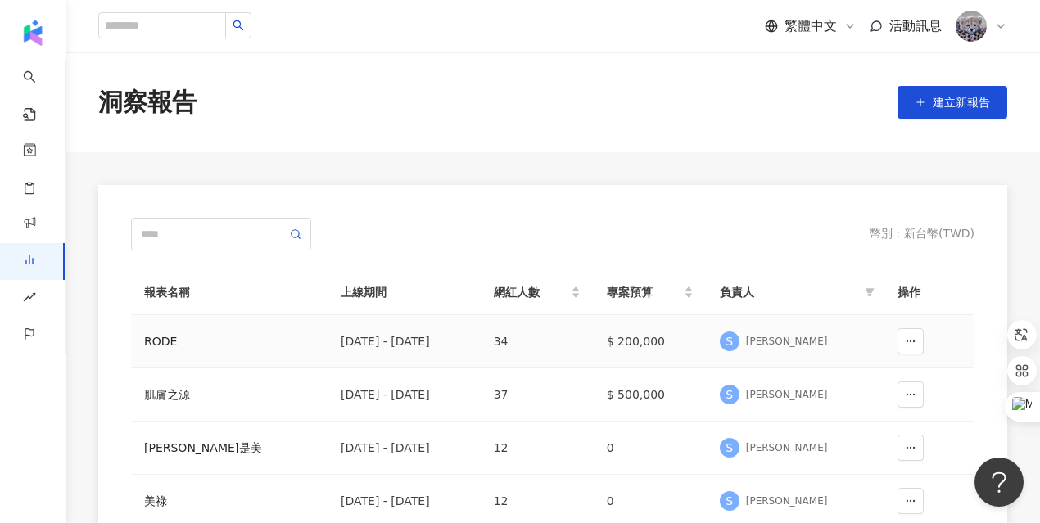
scroll to position [2, 0]
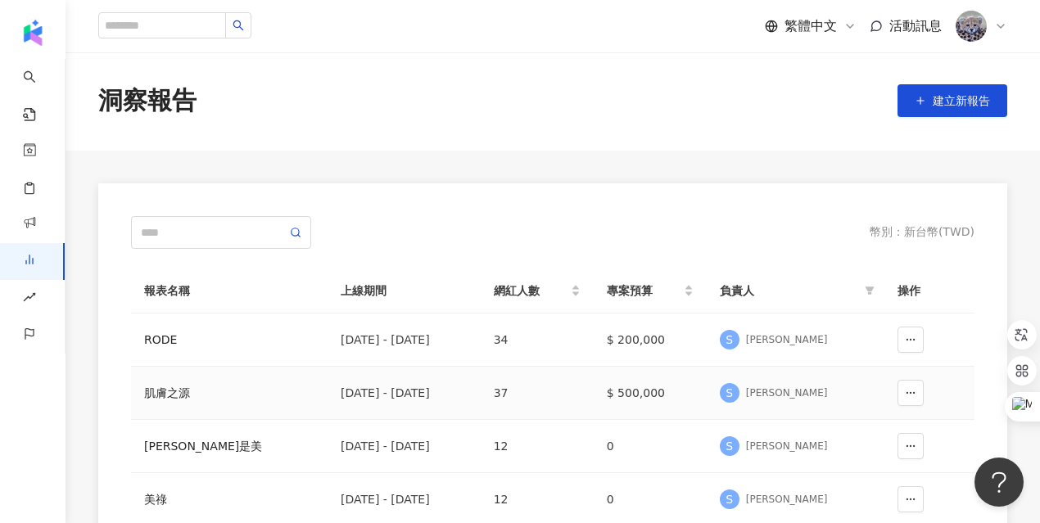
click at [159, 390] on div "肌膚之源" at bounding box center [229, 393] width 170 height 18
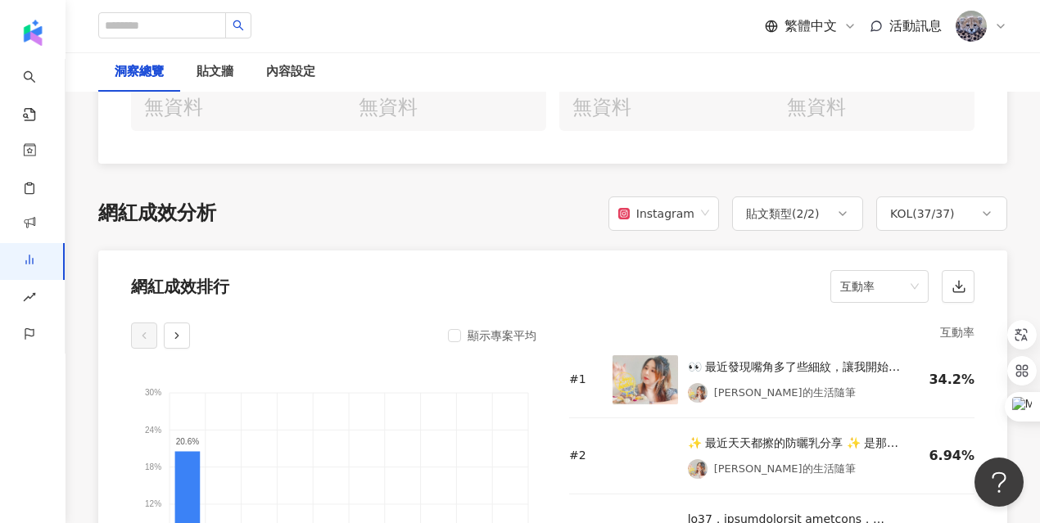
scroll to position [1170, 0]
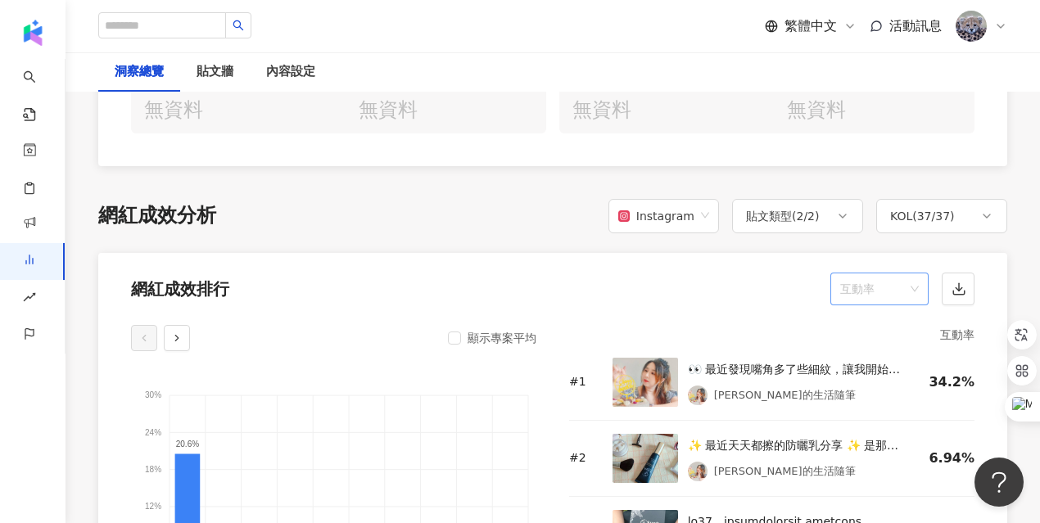
click at [873, 273] on span "互動率" at bounding box center [879, 288] width 79 height 31
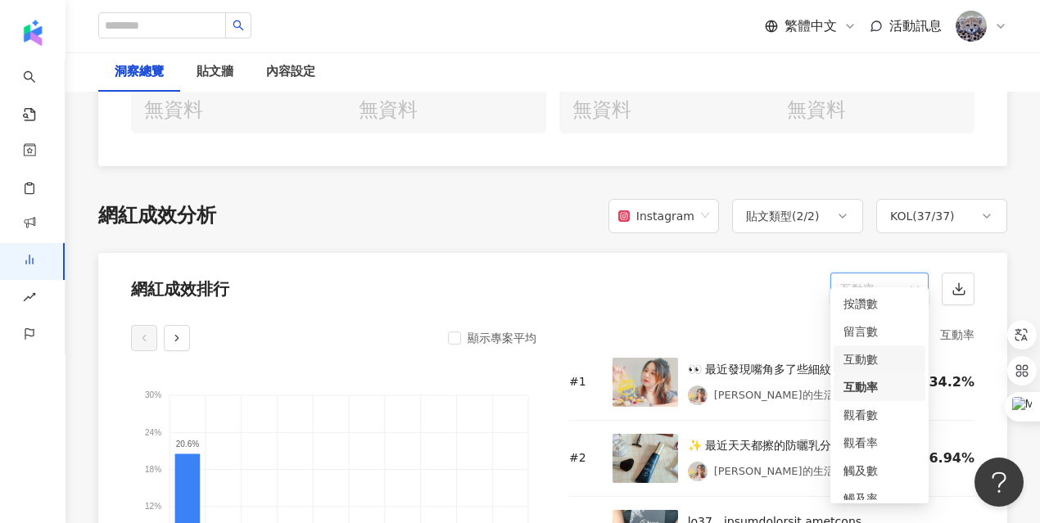
scroll to position [0, 0]
click at [730, 259] on div "網紅成效排行 互動率" at bounding box center [552, 284] width 909 height 62
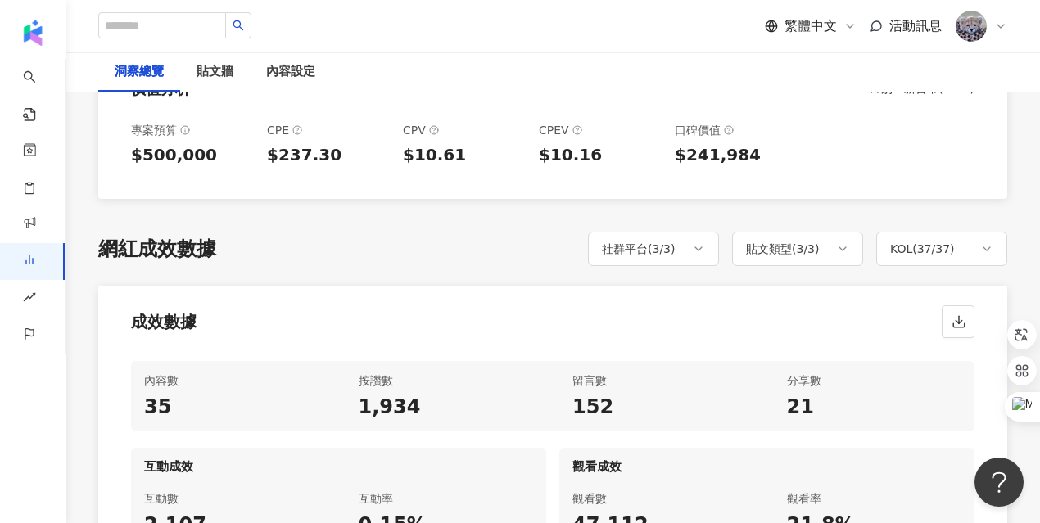
scroll to position [622, 0]
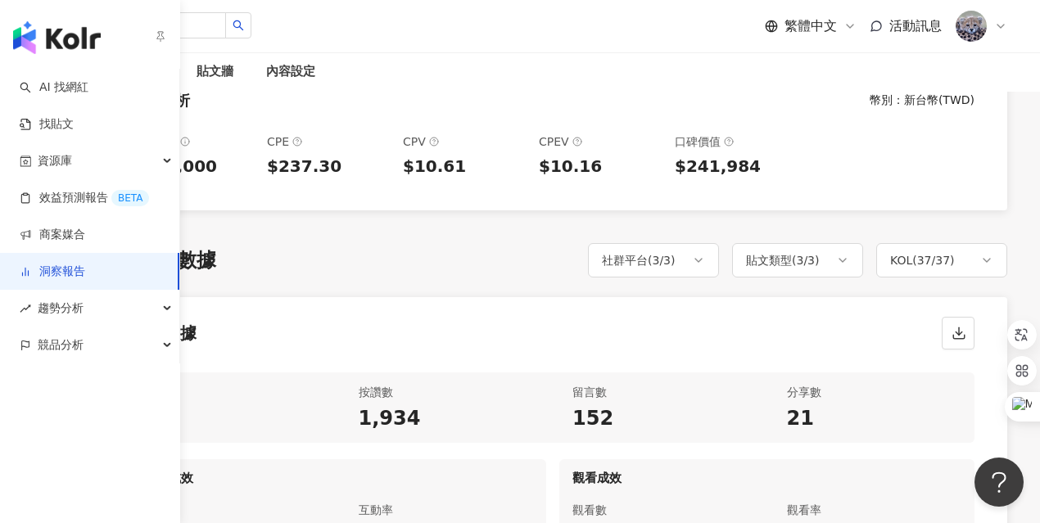
click at [45, 273] on link "洞察報告" at bounding box center [53, 272] width 66 height 16
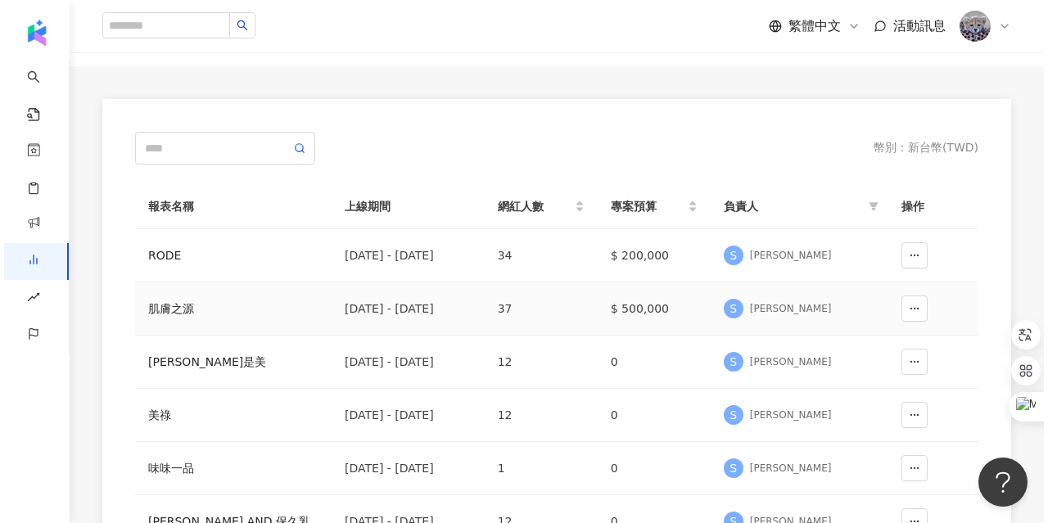
scroll to position [43, 0]
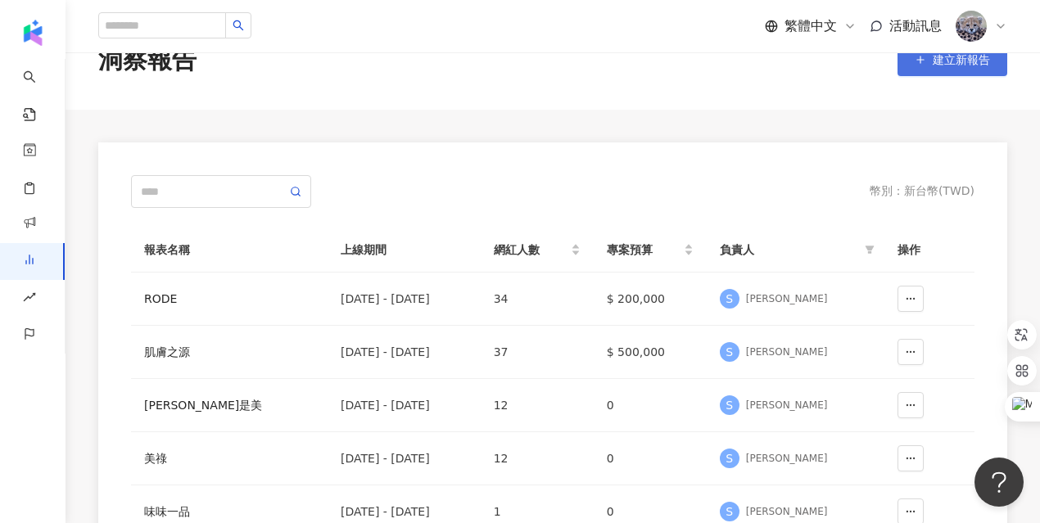
click at [947, 70] on button "建立新報告" at bounding box center [952, 59] width 110 height 33
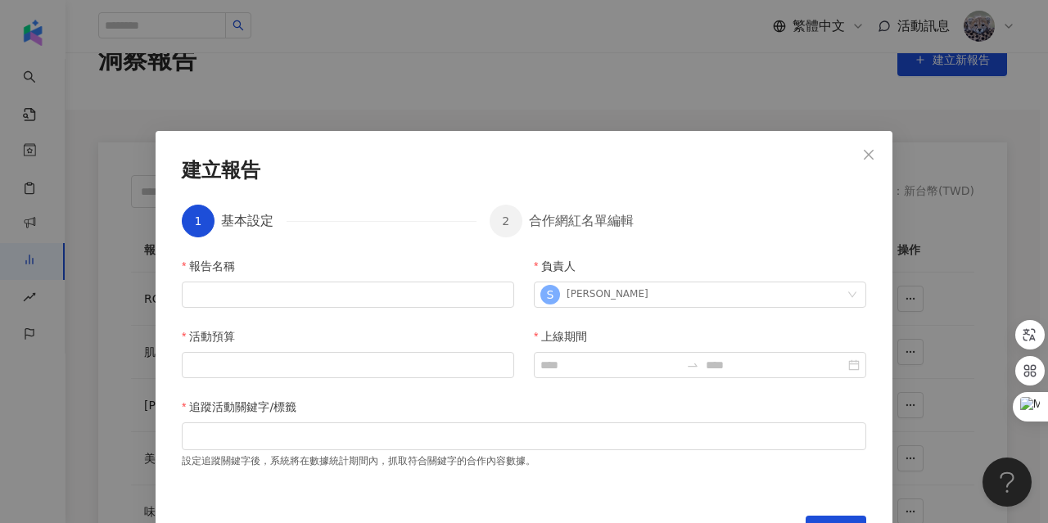
scroll to position [38, 0]
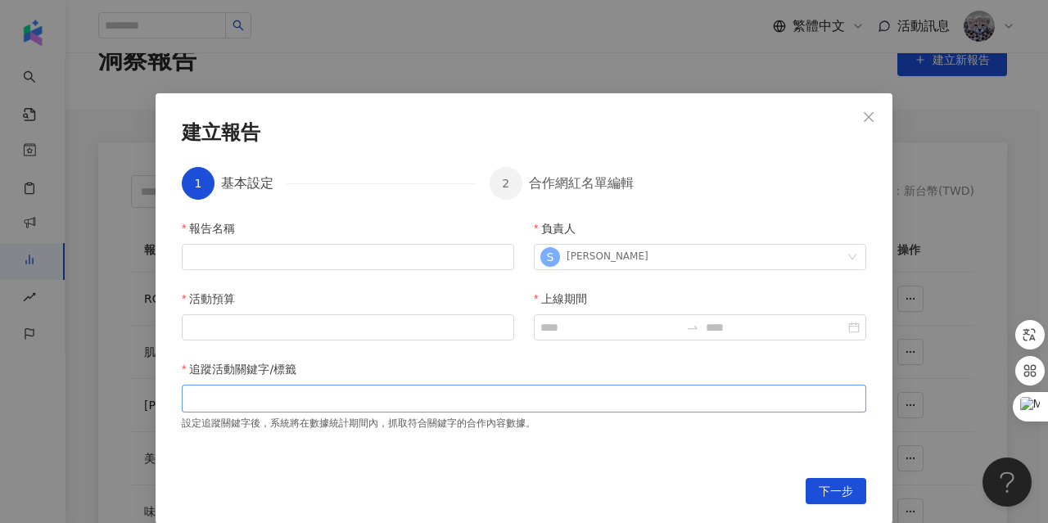
click at [243, 402] on div at bounding box center [524, 398] width 678 height 12
click at [862, 116] on icon "close" at bounding box center [868, 117] width 13 height 13
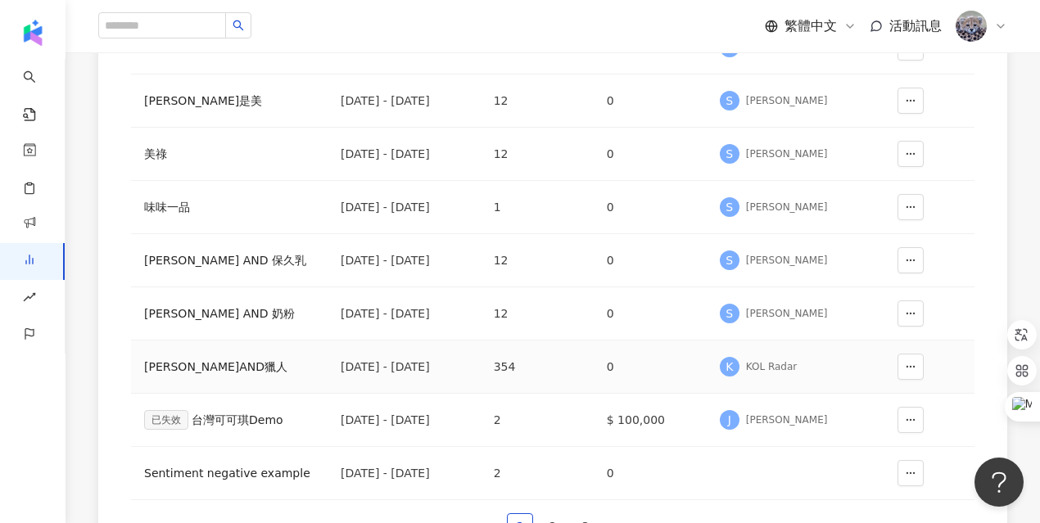
scroll to position [352, 0]
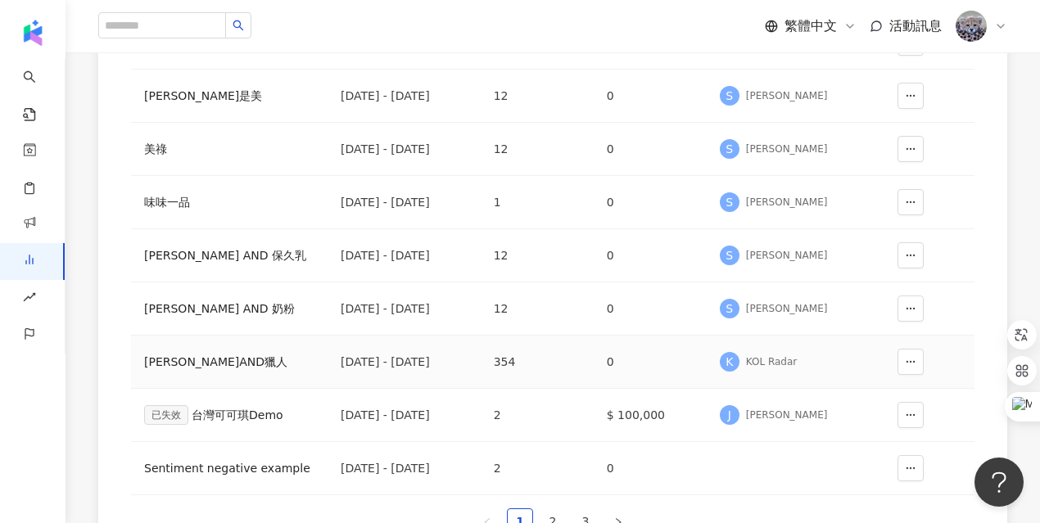
click at [233, 361] on div "麥當勞AND獵人" at bounding box center [229, 362] width 170 height 18
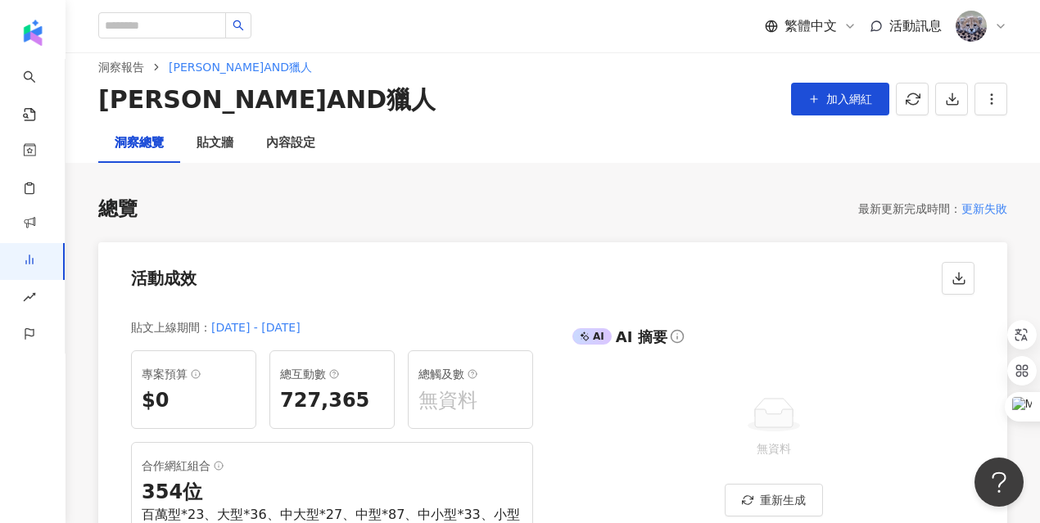
scroll to position [10, 0]
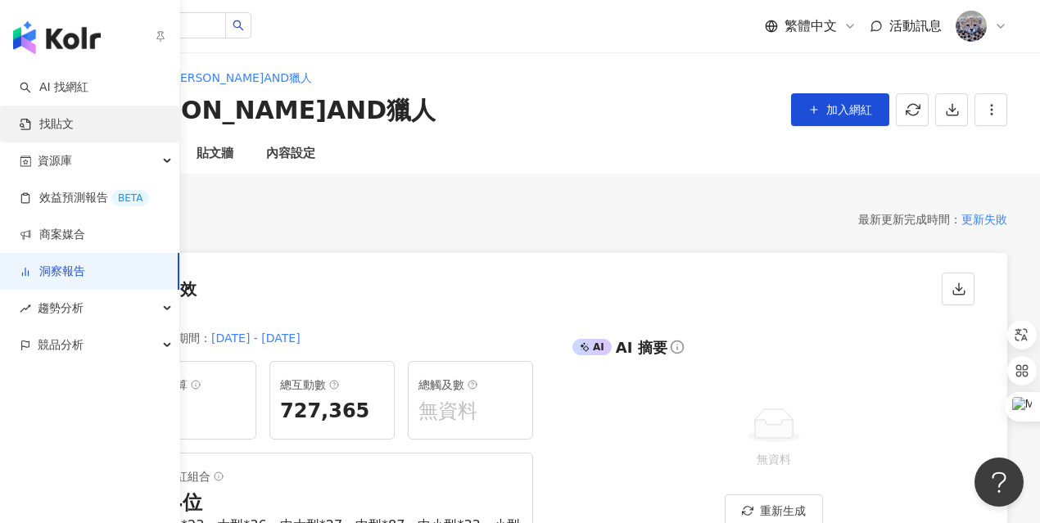
click at [74, 132] on link "找貼文" at bounding box center [47, 124] width 54 height 16
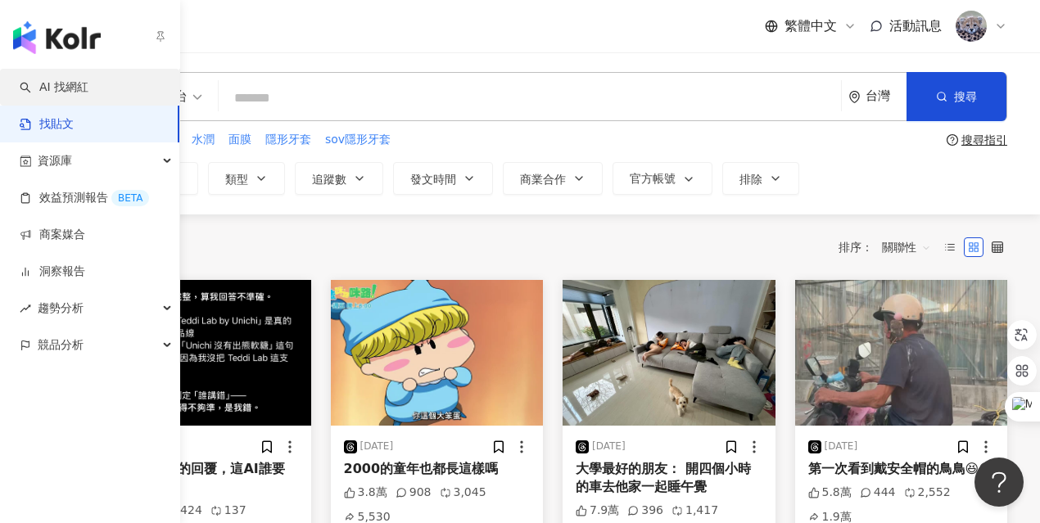
click at [38, 86] on link "AI 找網紅" at bounding box center [54, 87] width 69 height 16
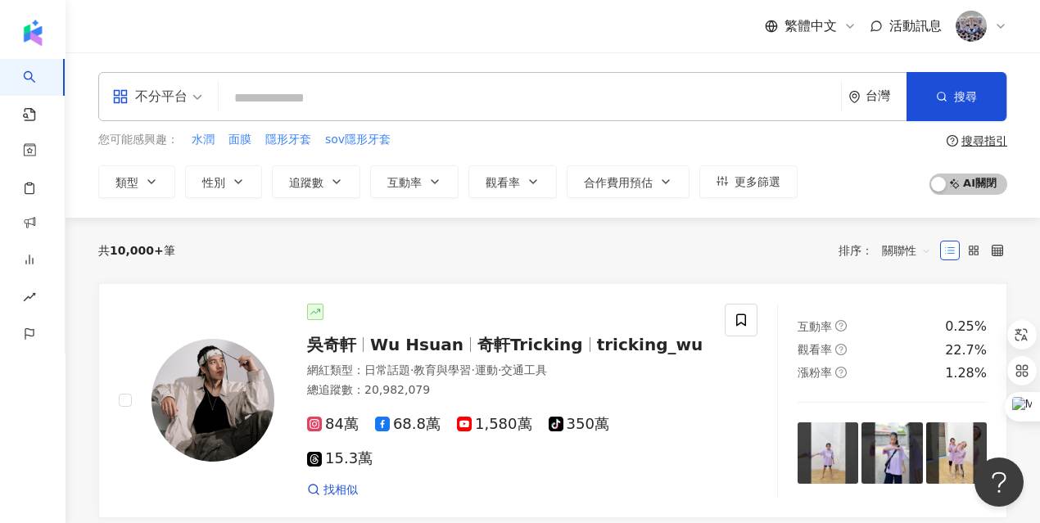
click at [869, 92] on div "台灣" at bounding box center [886, 96] width 41 height 14
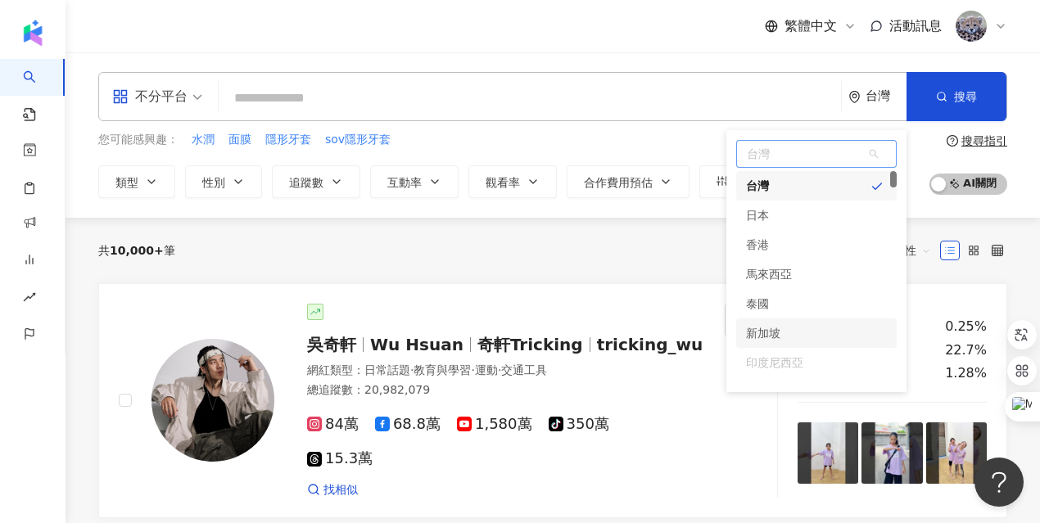
click at [800, 339] on div "新加坡" at bounding box center [816, 333] width 160 height 29
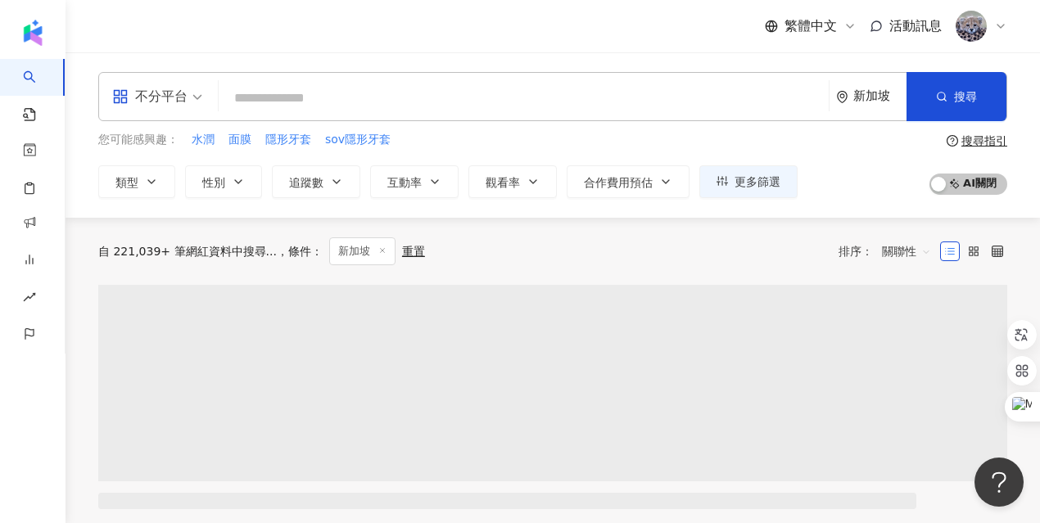
click at [857, 95] on div "新加坡" at bounding box center [879, 96] width 53 height 14
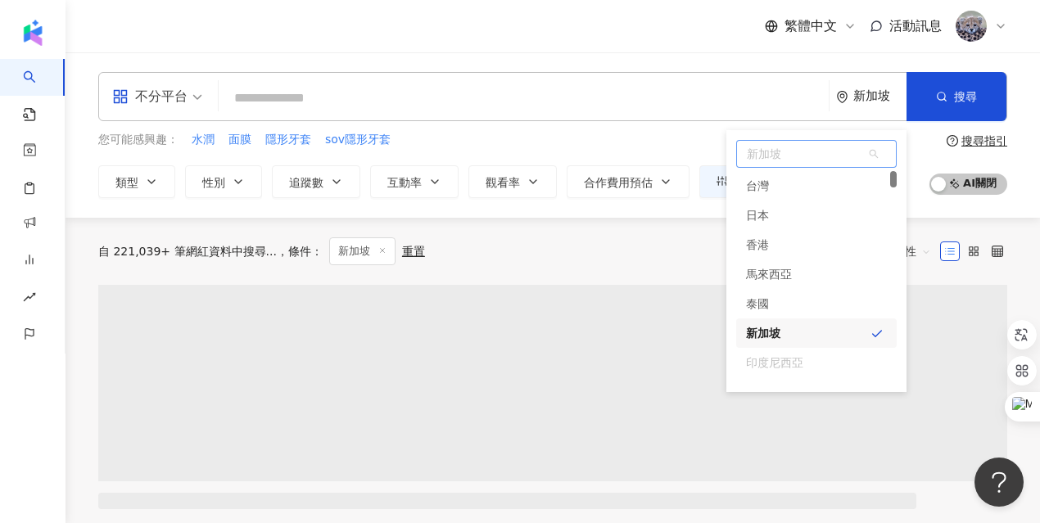
click at [772, 359] on div "印度尼西亞" at bounding box center [774, 362] width 57 height 29
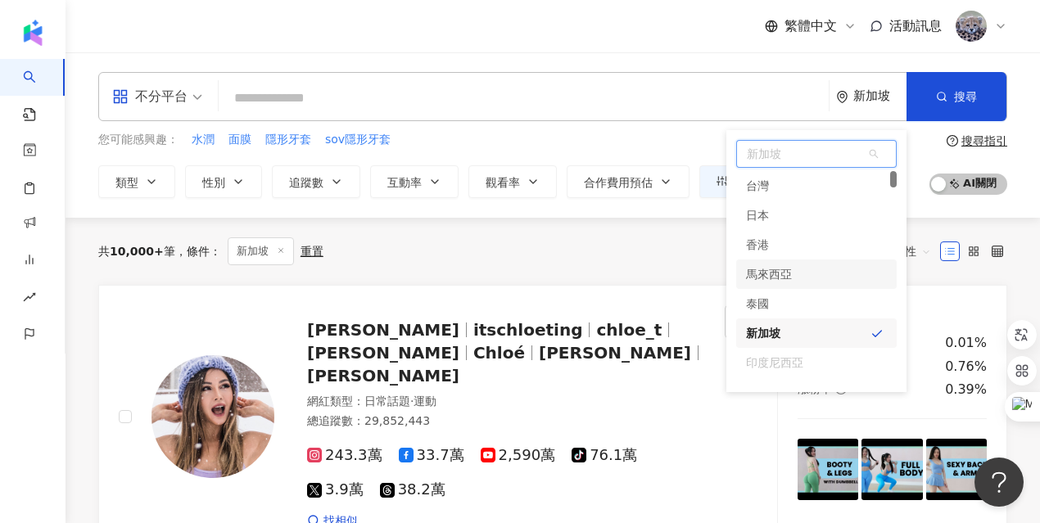
drag, startPoint x: 890, startPoint y: 222, endPoint x: 935, endPoint y: 158, distance: 78.2
click at [935, 158] on div "不分平台 新加坡 新加坡 hk my th 台灣 日本 香港 馬來西亞 泰國 新加坡 印度尼西亞 越南 搜尋 您可能感興趣： 水潤 面膜 隱形牙套 sov隱形…" at bounding box center [553, 135] width 974 height 126
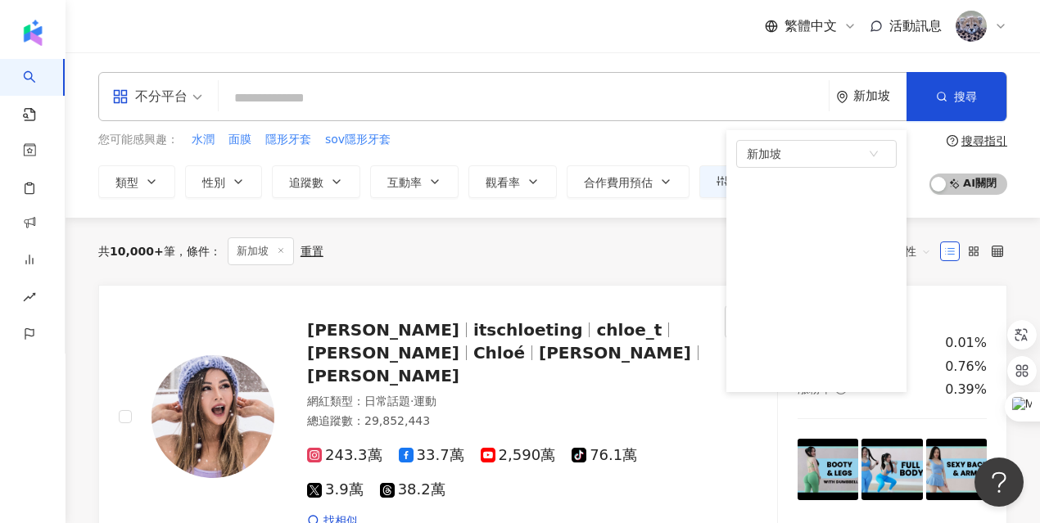
click at [609, 247] on div "共 10,000+ 筆 條件 ： 新加坡 重置 排序： 關聯性" at bounding box center [552, 251] width 909 height 28
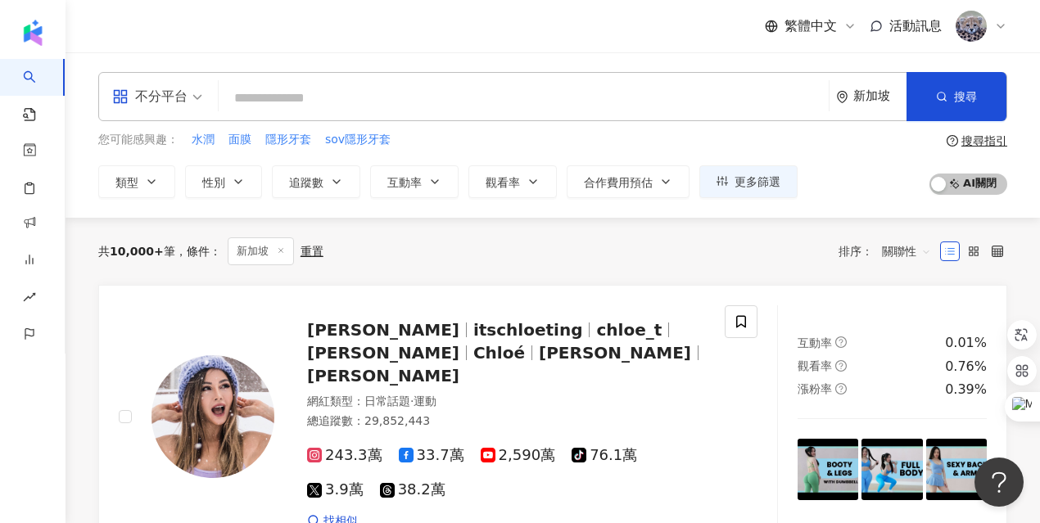
click at [855, 105] on div "新加坡" at bounding box center [871, 96] width 70 height 47
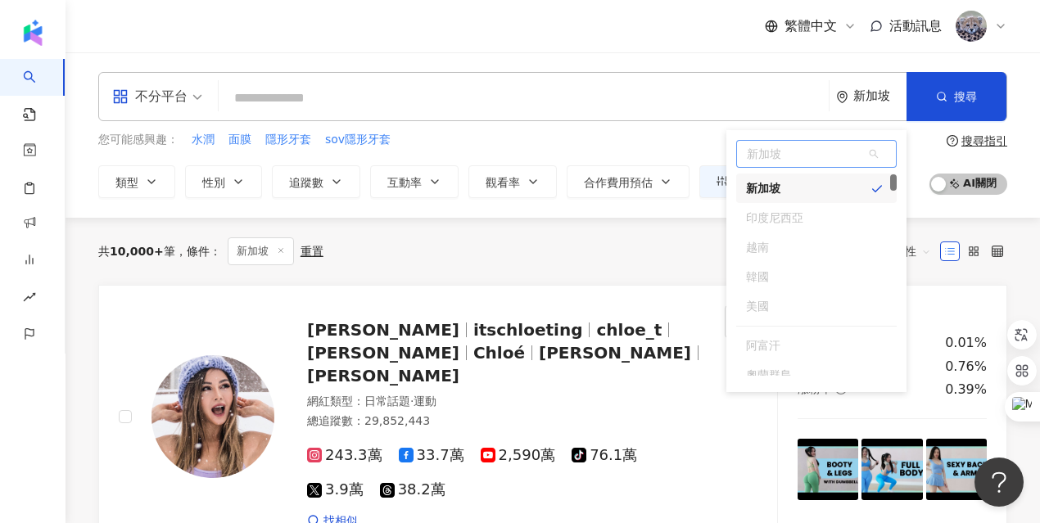
scroll to position [144, 0]
click at [624, 250] on div "共 10,000+ 筆 條件 ： 新加坡 重置 排序： 關聯性" at bounding box center [552, 251] width 909 height 28
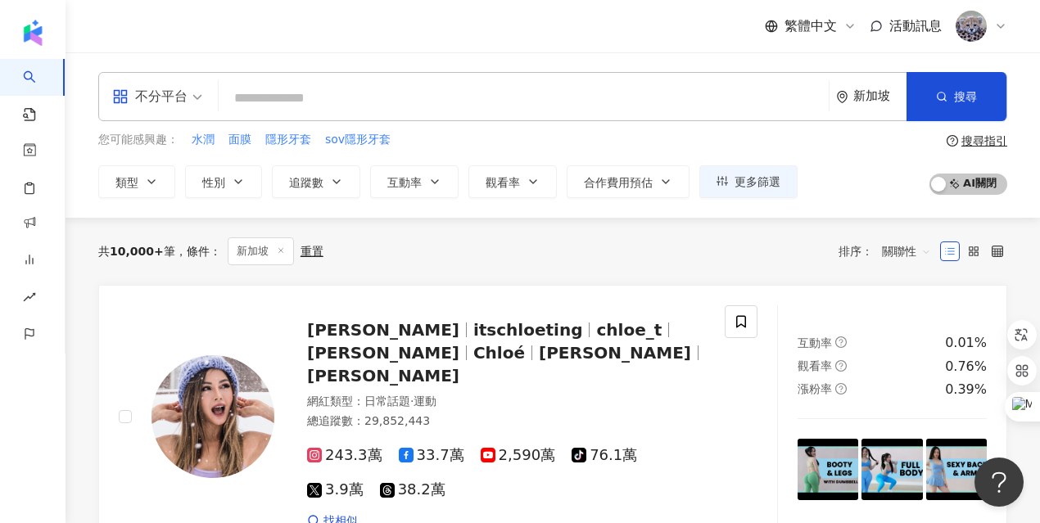
click at [861, 89] on div "新加坡" at bounding box center [879, 96] width 53 height 14
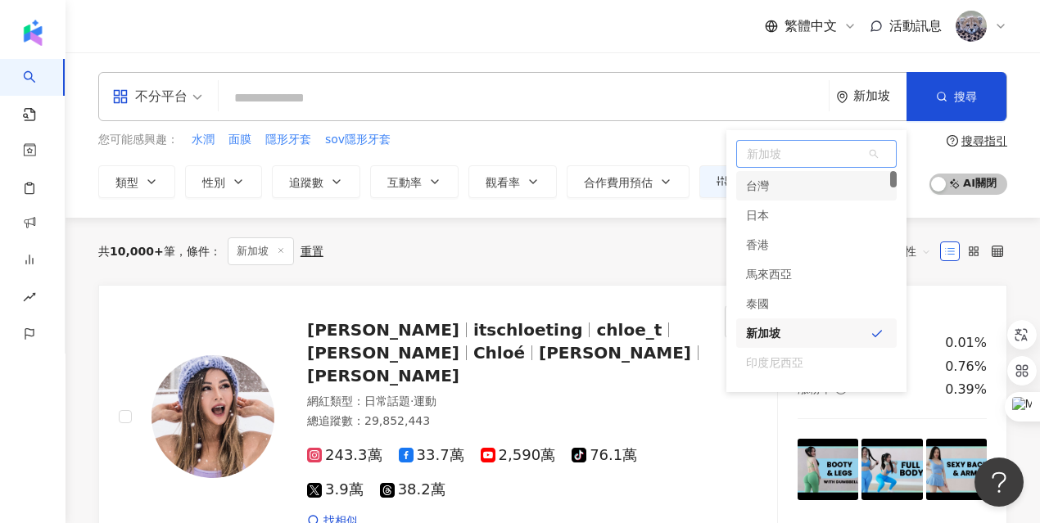
click at [801, 197] on div "台灣" at bounding box center [816, 185] width 160 height 29
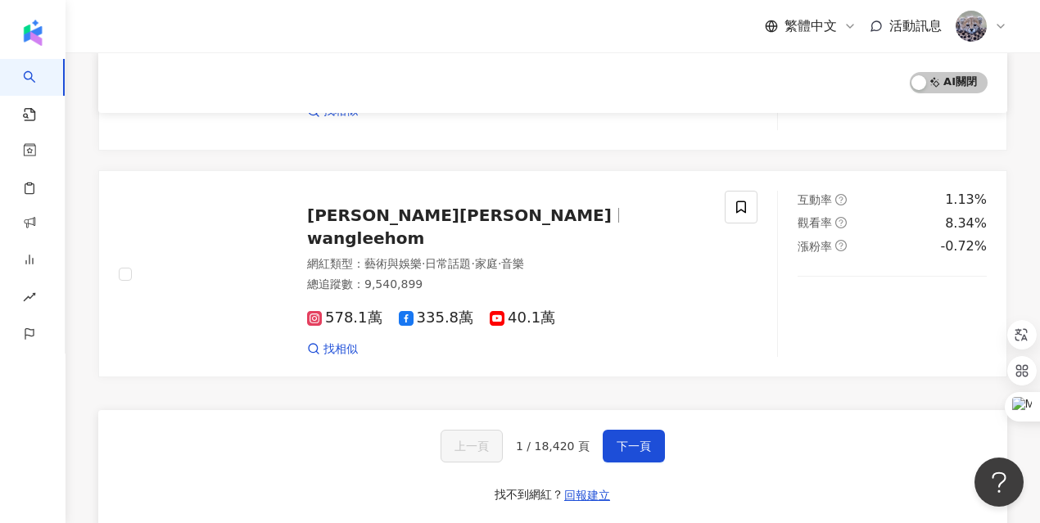
scroll to position [2818, 0]
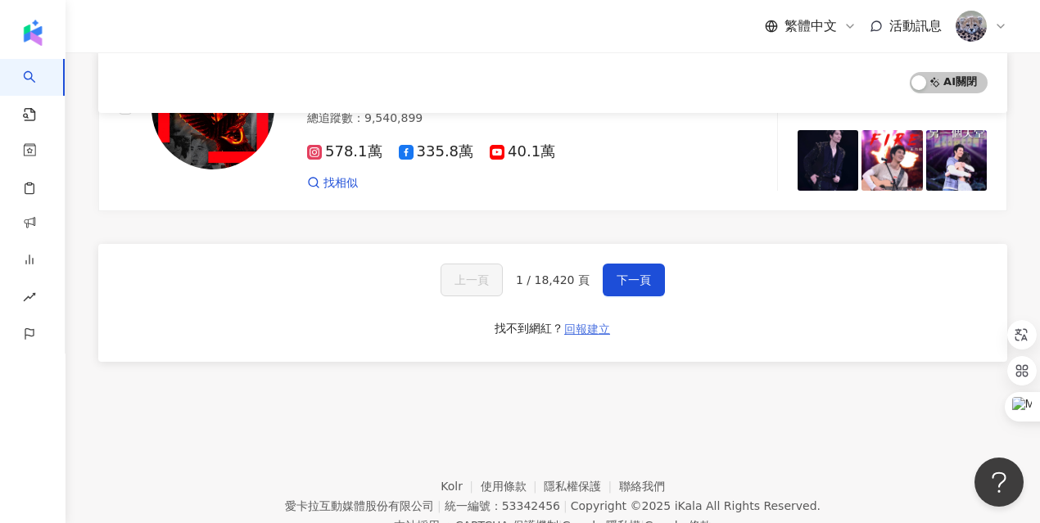
click at [606, 323] on span "回報建立" at bounding box center [587, 329] width 46 height 13
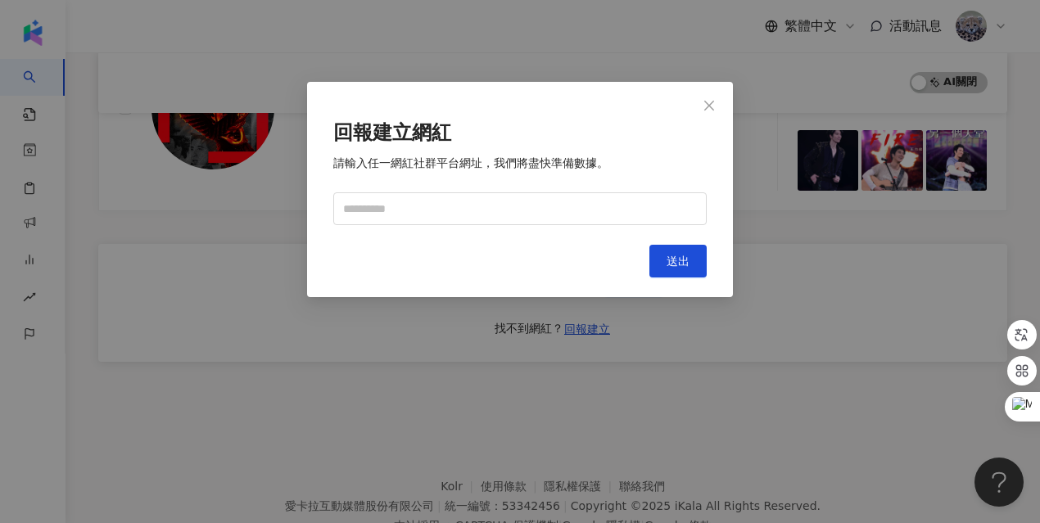
click at [714, 125] on div "回報建立網紅 請輸入任一網紅社群平台網址，我們將盡快準備數據。 Cancel 送出" at bounding box center [520, 189] width 426 height 215
click at [707, 112] on button "Close" at bounding box center [709, 105] width 33 height 33
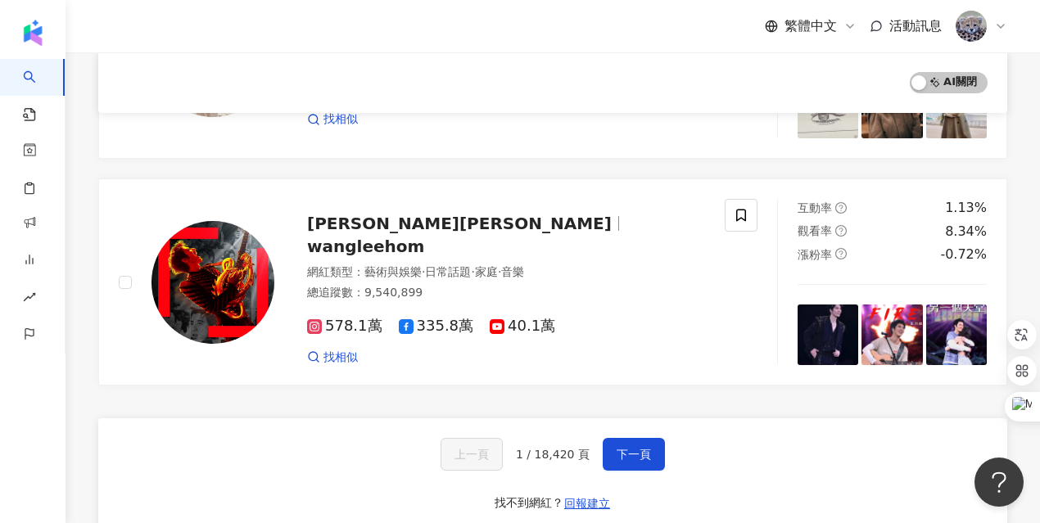
scroll to position [2644, 0]
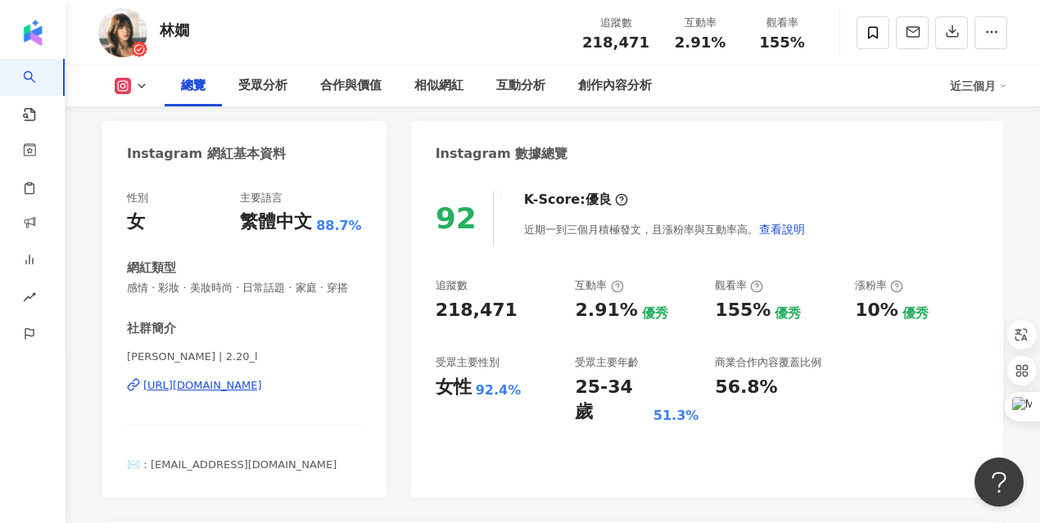
scroll to position [139, 0]
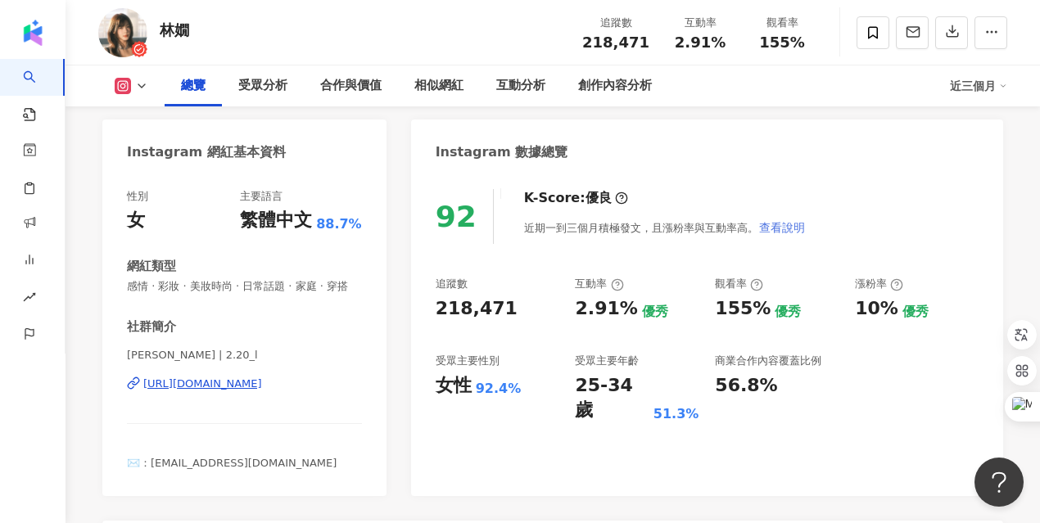
click at [771, 226] on span "查看說明" at bounding box center [782, 227] width 46 height 13
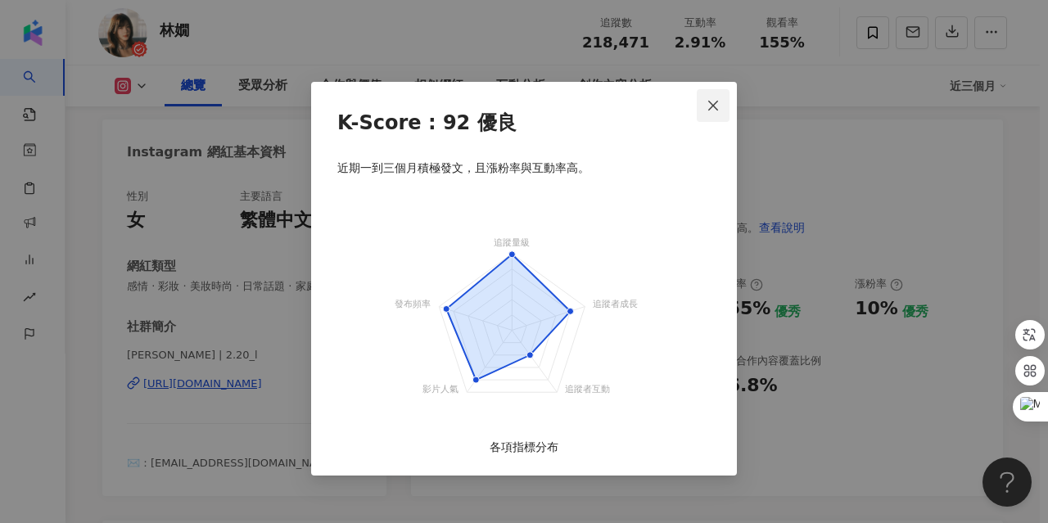
click at [716, 103] on icon "close" at bounding box center [713, 105] width 10 height 10
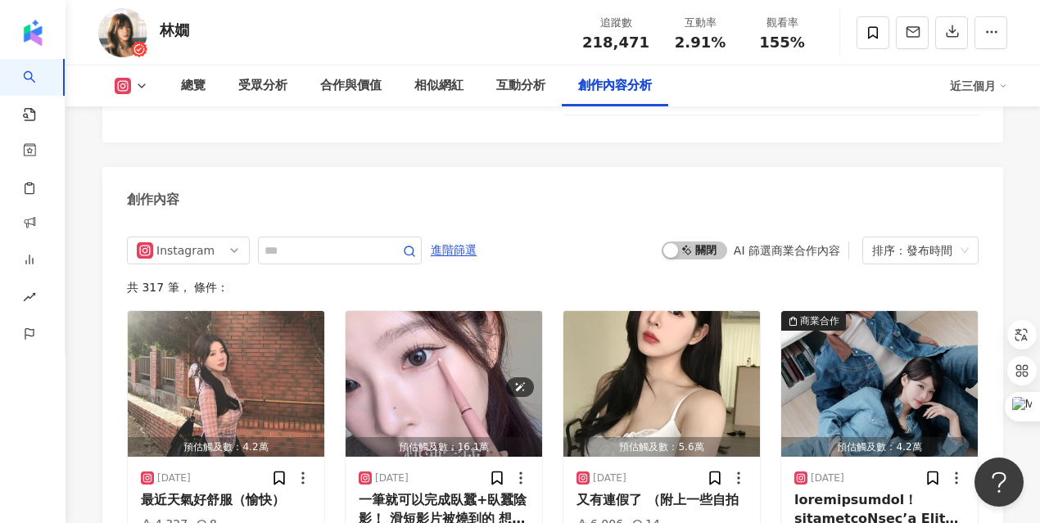
scroll to position [4973, 0]
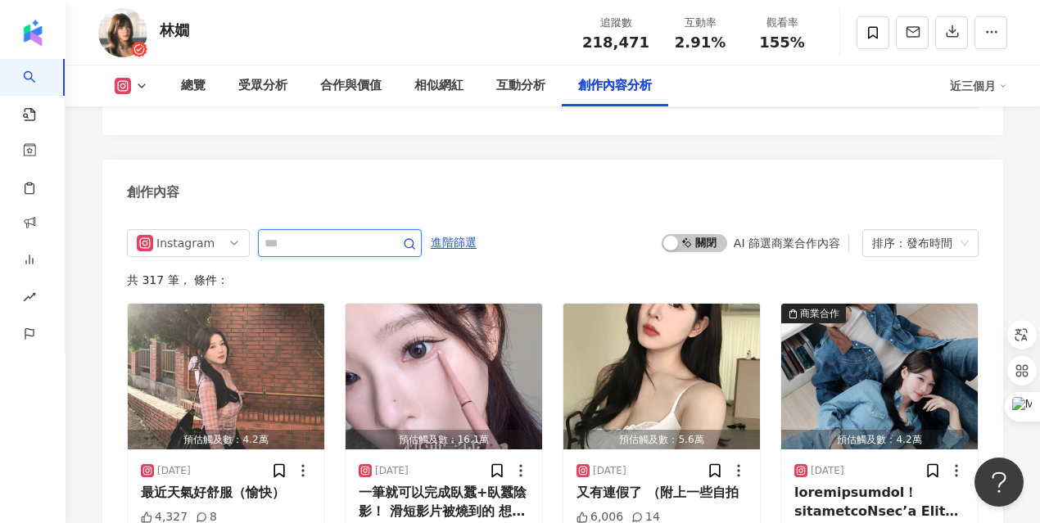
click at [328, 233] on input "text" at bounding box center [321, 243] width 115 height 20
type input "**"
click at [409, 237] on icon "button" at bounding box center [409, 243] width 13 height 13
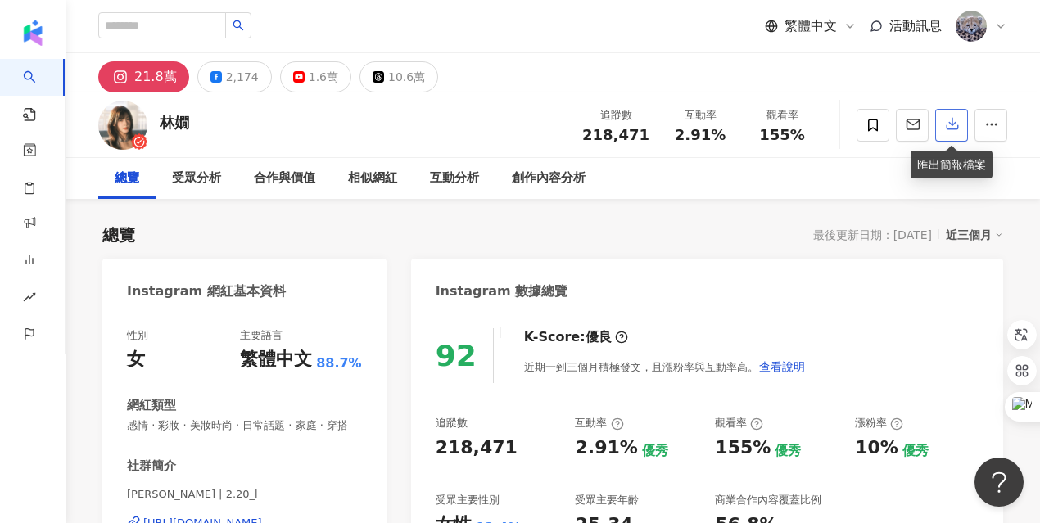
click at [959, 132] on button "button" at bounding box center [951, 125] width 33 height 33
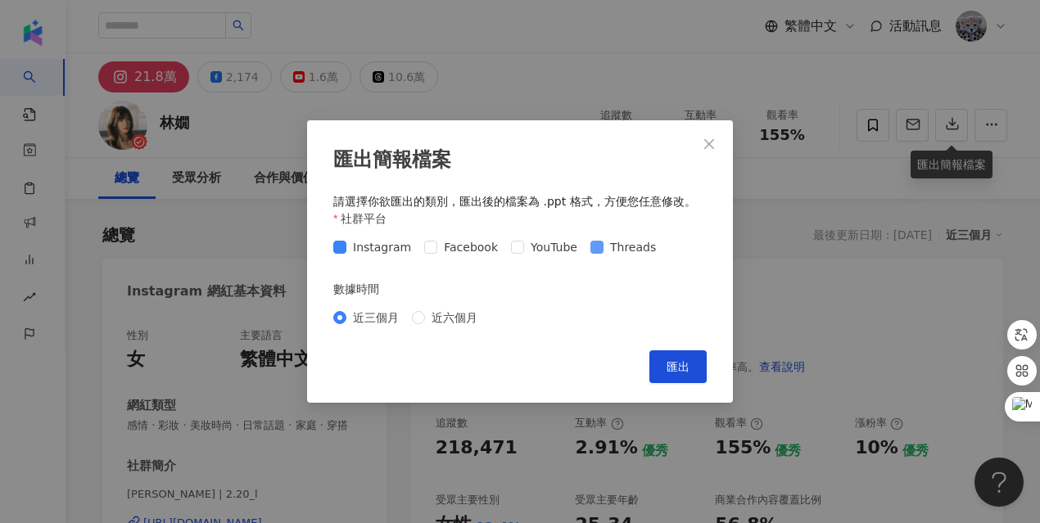
click at [593, 244] on span at bounding box center [596, 247] width 13 height 13
click at [715, 148] on icon "close" at bounding box center [709, 144] width 13 height 13
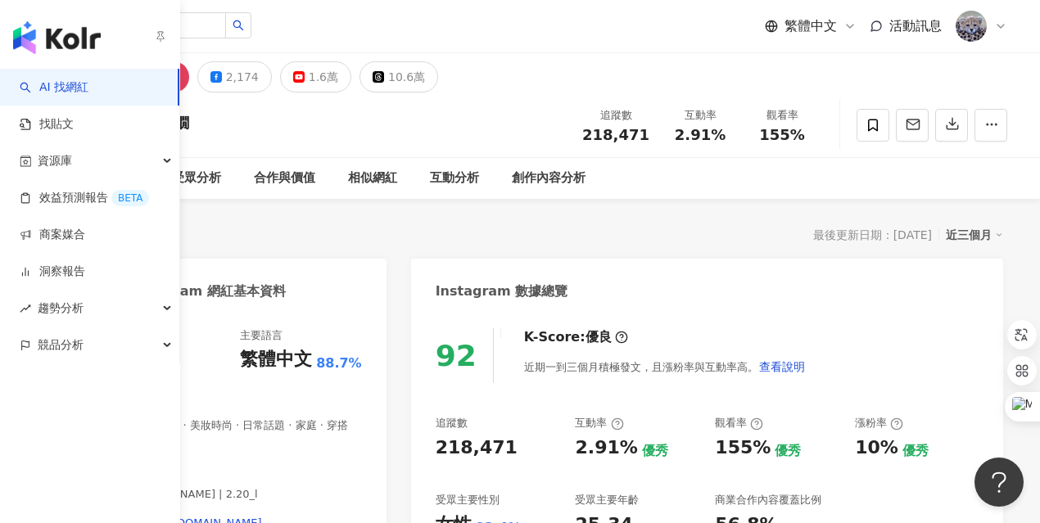
click at [40, 79] on link "AI 找網紅" at bounding box center [54, 87] width 69 height 16
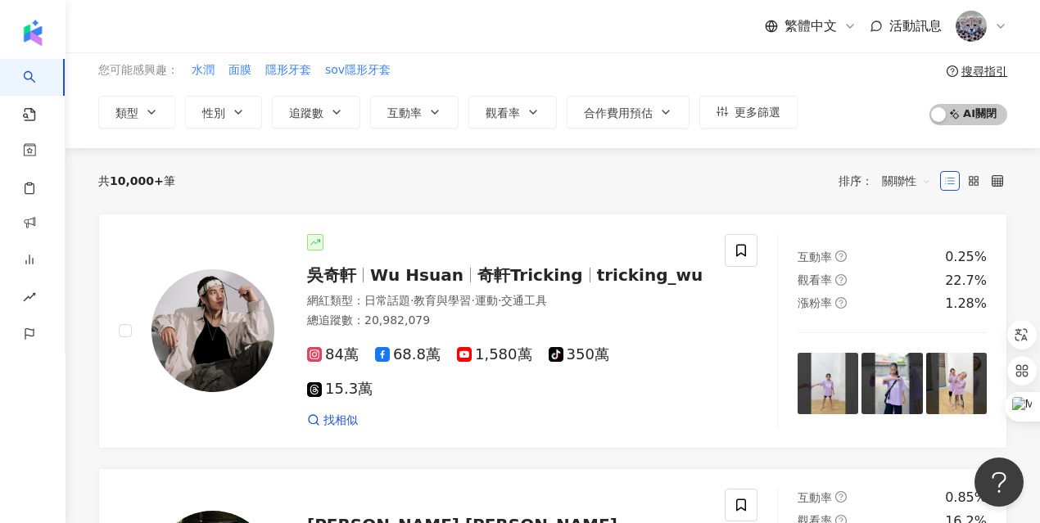
scroll to position [73, 0]
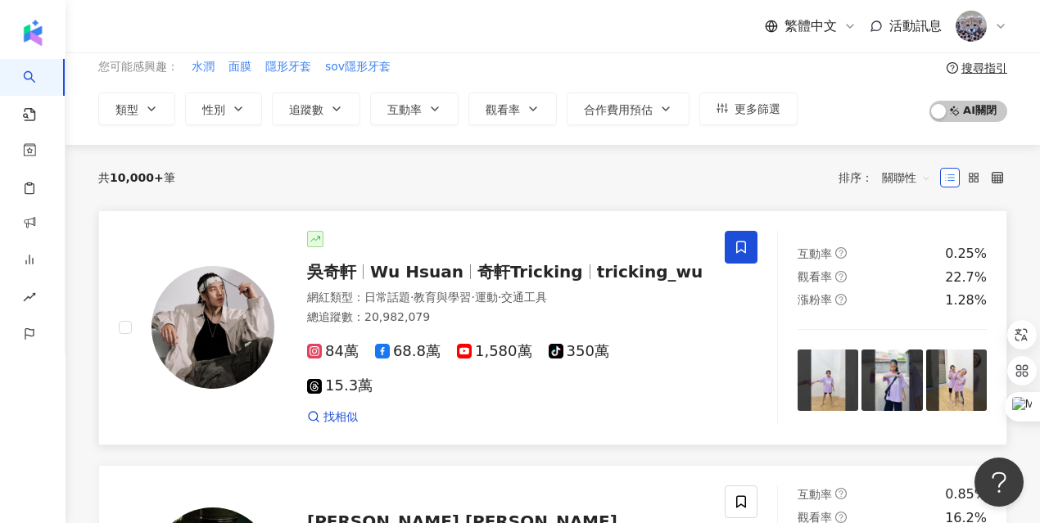
click at [741, 243] on icon at bounding box center [741, 247] width 15 height 15
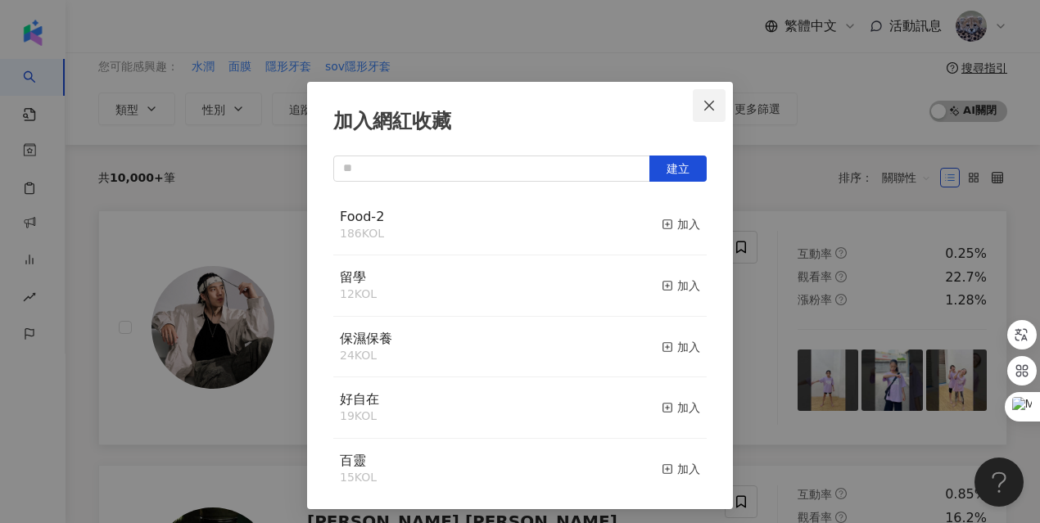
click at [717, 113] on button "Close" at bounding box center [709, 105] width 33 height 33
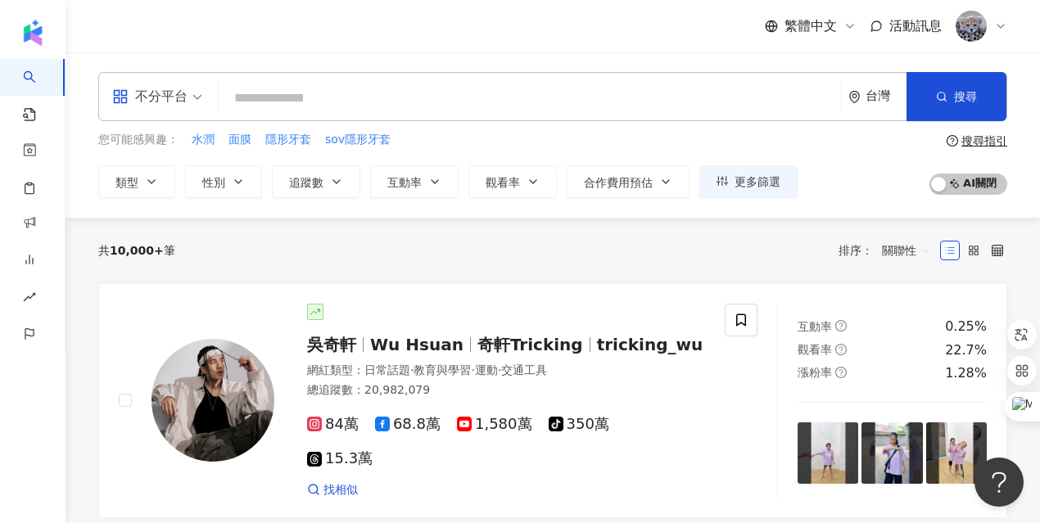
click at [253, 104] on input "search" at bounding box center [529, 98] width 609 height 31
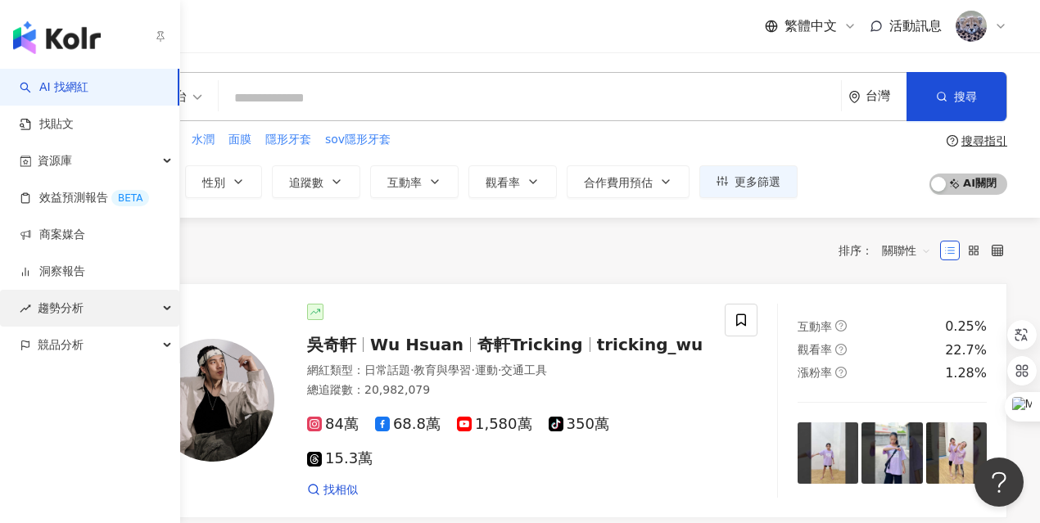
click at [61, 314] on span "趨勢分析" at bounding box center [61, 308] width 46 height 37
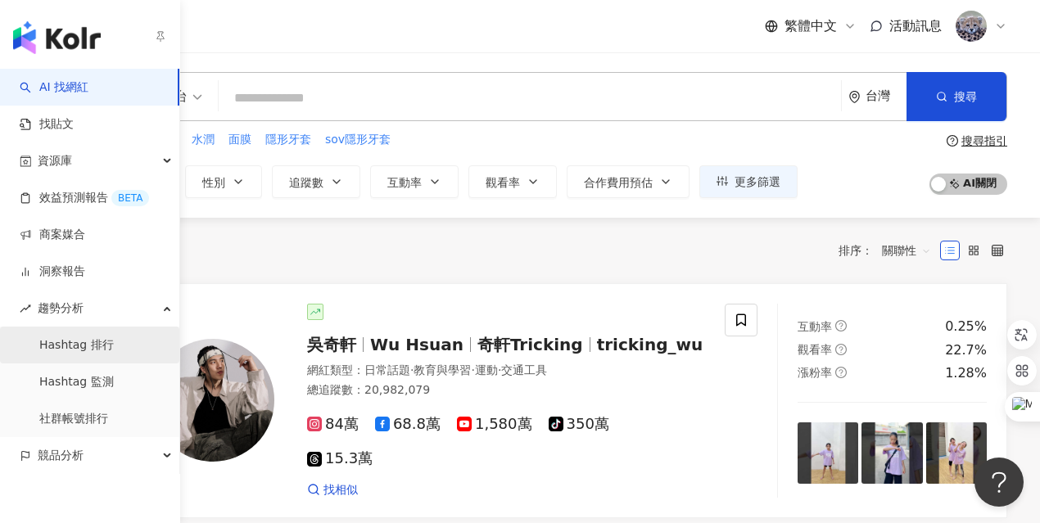
click at [114, 354] on link "Hashtag 排行" at bounding box center [76, 345] width 75 height 16
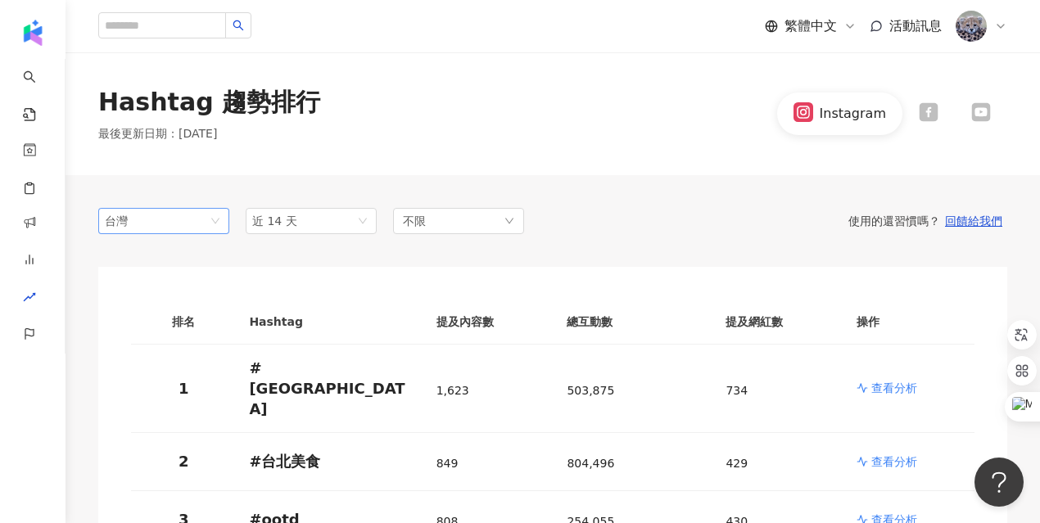
click at [189, 225] on span "台灣" at bounding box center [164, 221] width 118 height 25
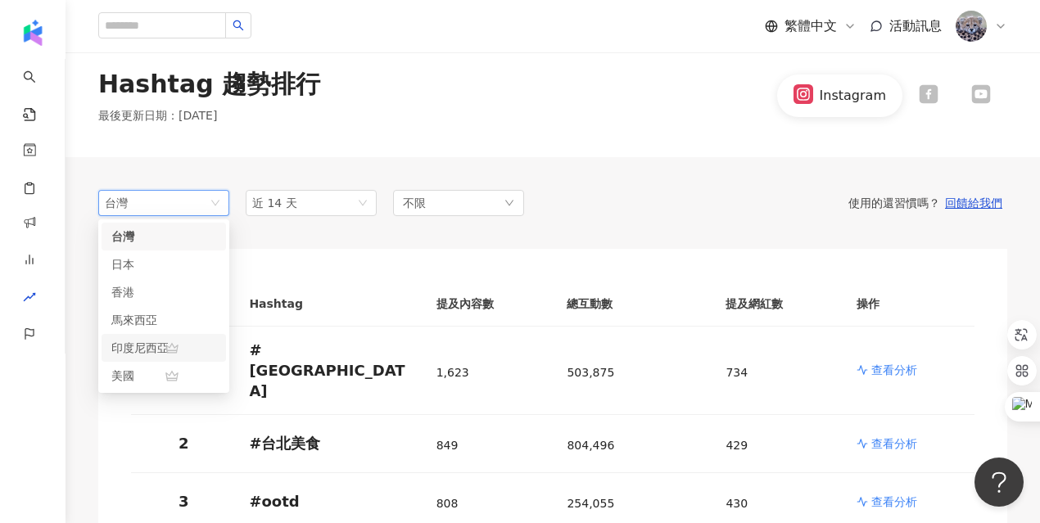
click at [144, 348] on div "印度尼西亞" at bounding box center [137, 348] width 53 height 18
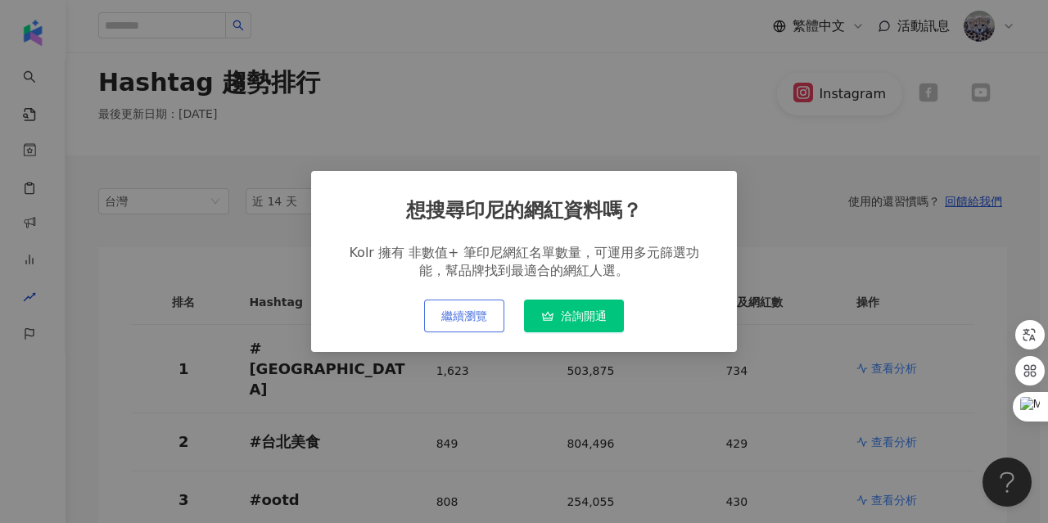
click at [483, 312] on span "繼續瀏覽" at bounding box center [464, 316] width 46 height 13
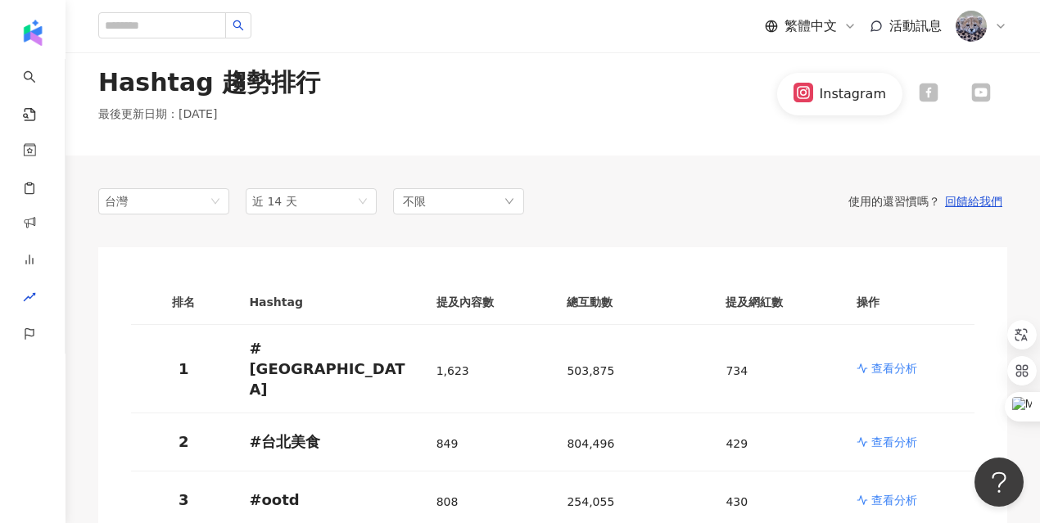
click at [170, 210] on span "台灣" at bounding box center [164, 201] width 118 height 25
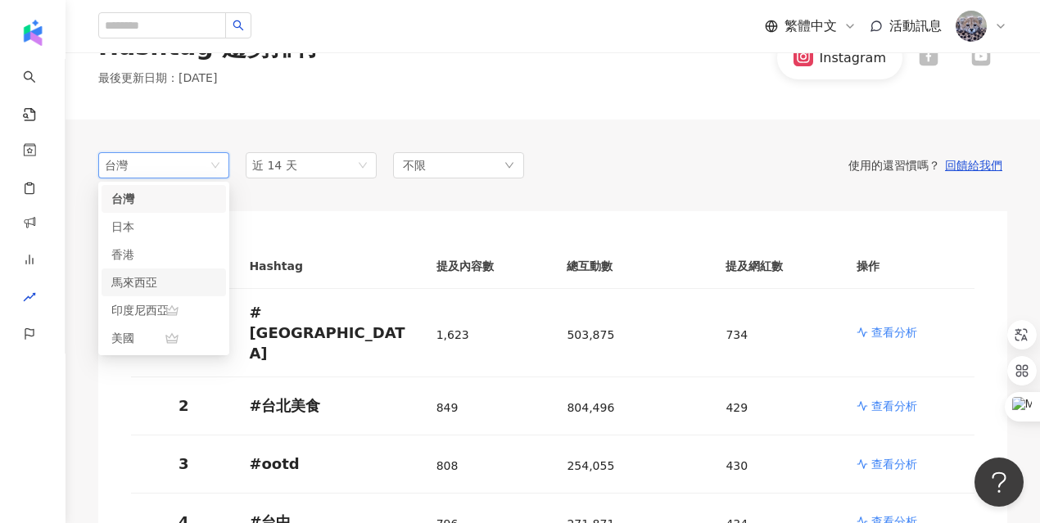
scroll to position [48, 0]
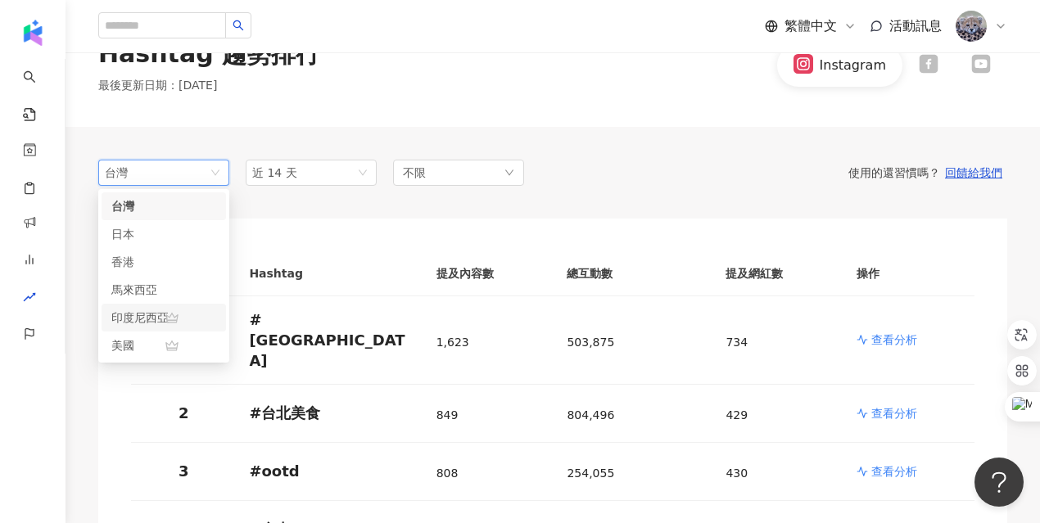
click at [142, 312] on div "印度尼西亞" at bounding box center [137, 318] width 53 height 18
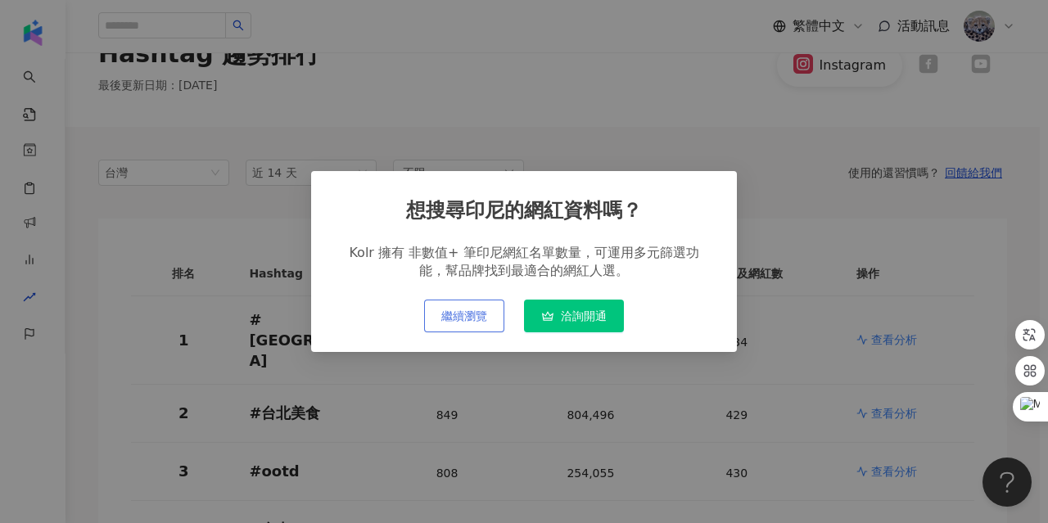
click at [485, 318] on span "繼續瀏覽" at bounding box center [464, 316] width 46 height 13
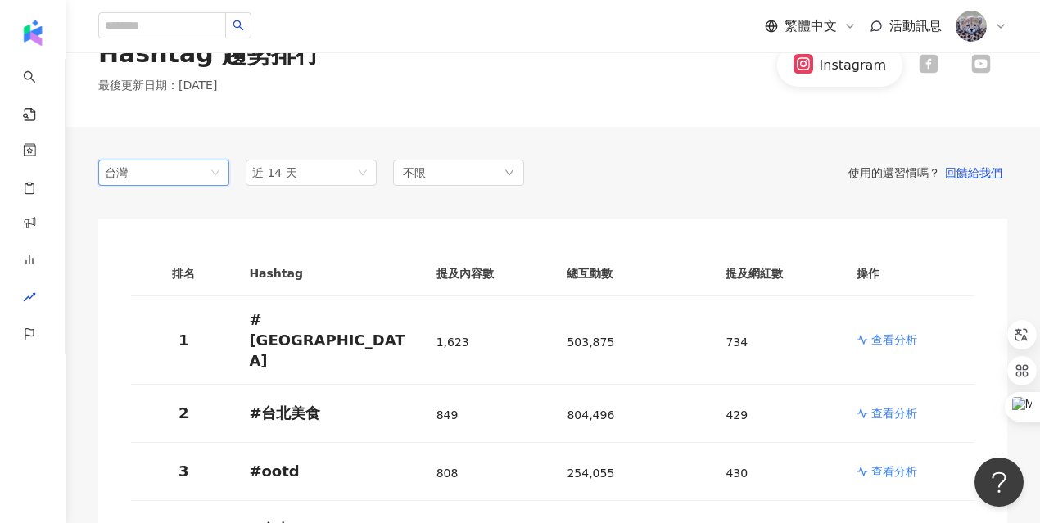
click at [1001, 30] on icon at bounding box center [1000, 26] width 13 height 13
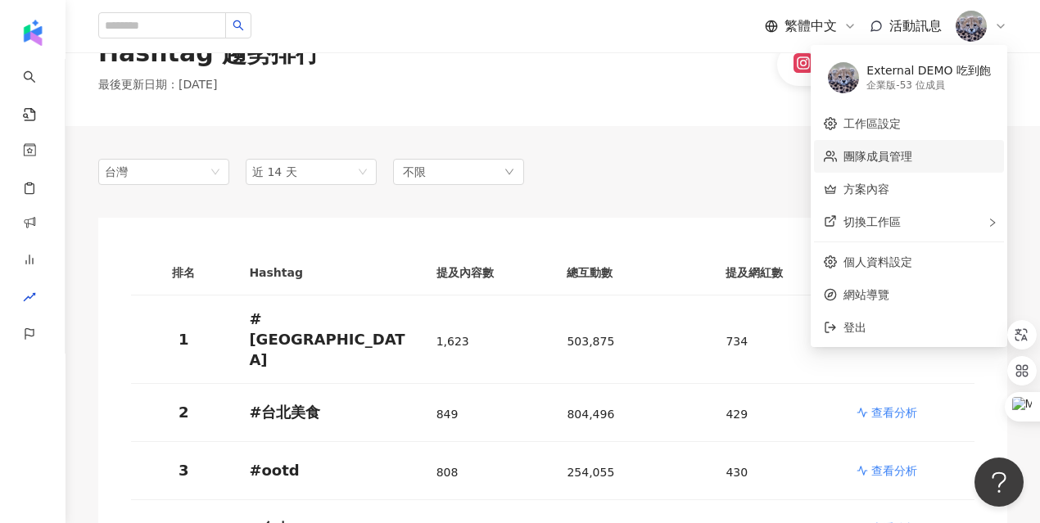
scroll to position [67, 0]
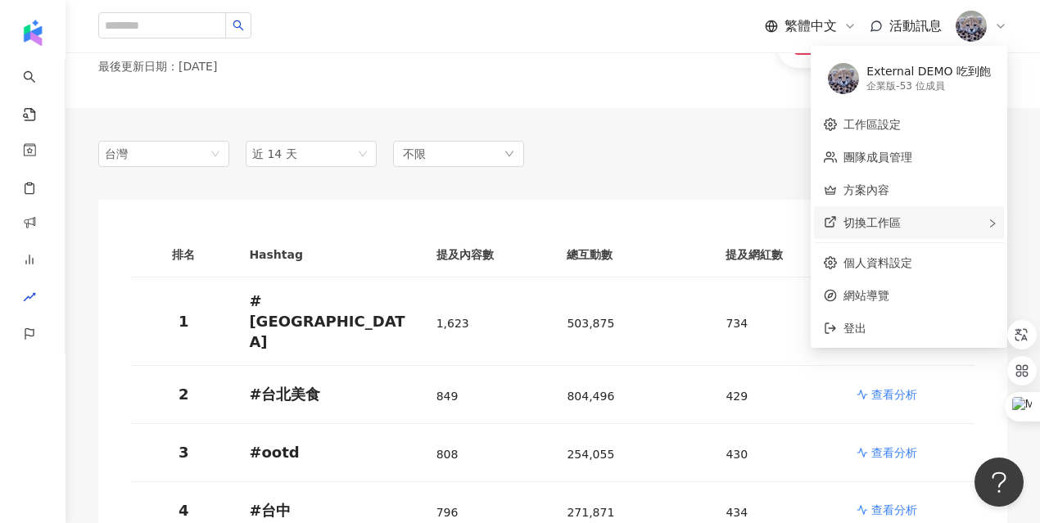
click at [871, 212] on div "切換工作區" at bounding box center [909, 222] width 190 height 33
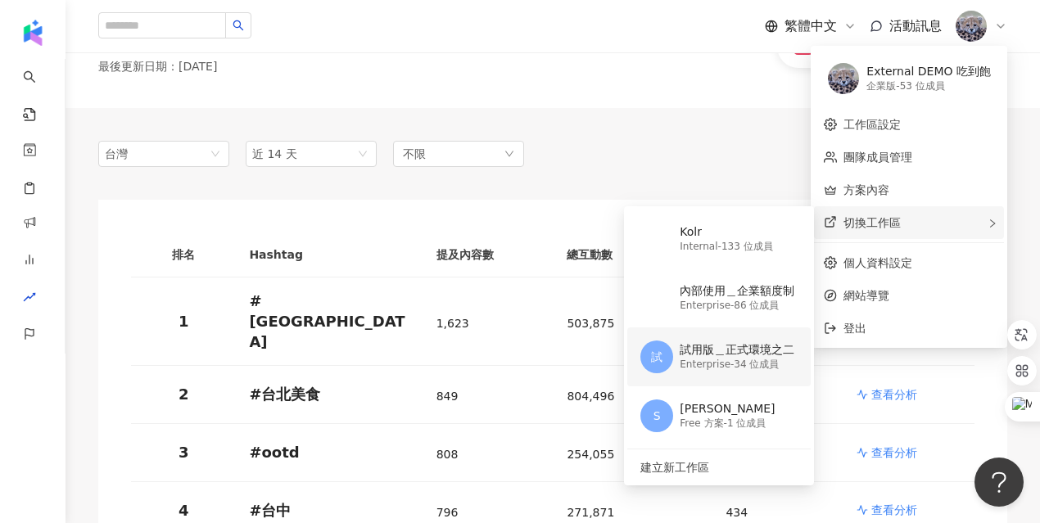
click at [757, 359] on div "Enterprise - 34 位成員" at bounding box center [737, 365] width 115 height 14
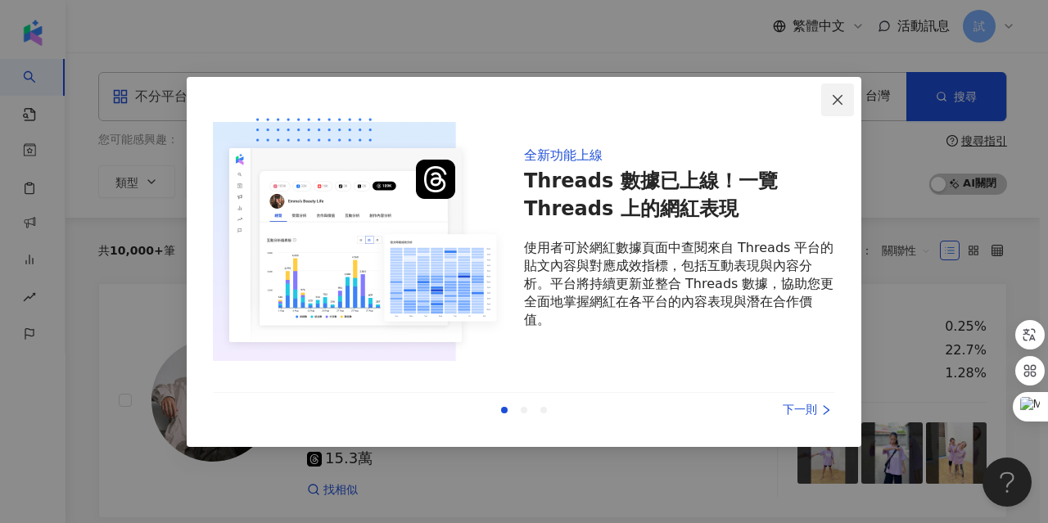
click at [833, 96] on icon "close" at bounding box center [837, 99] width 13 height 13
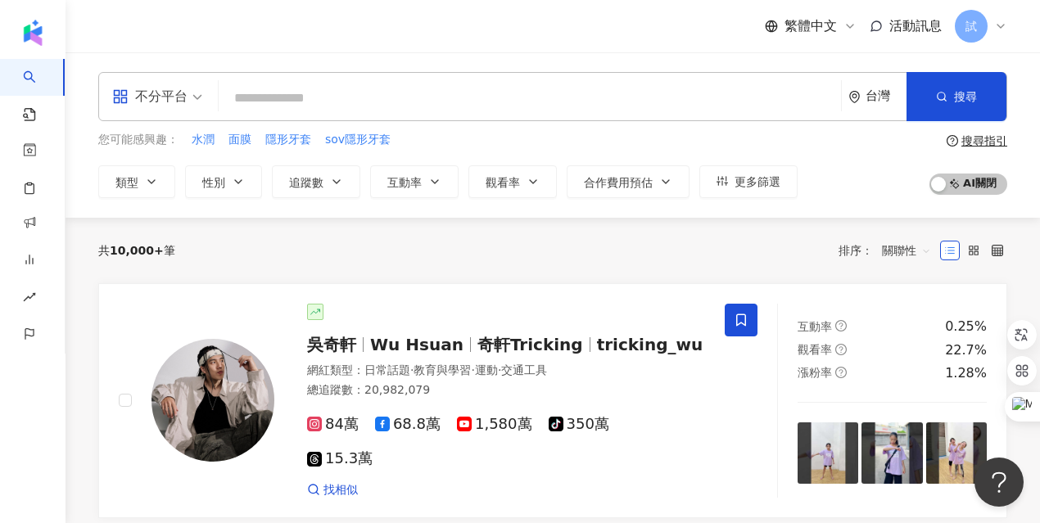
scroll to position [34, 0]
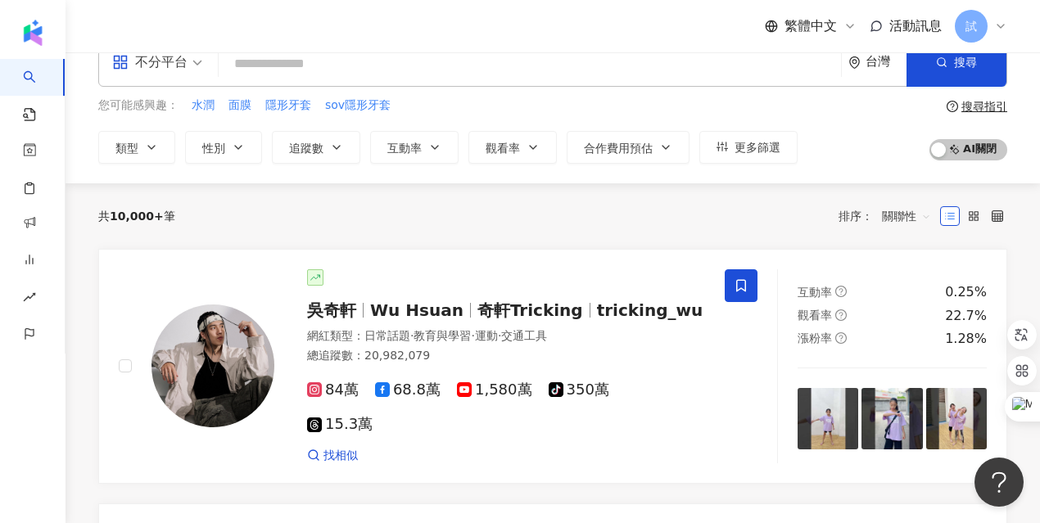
click at [299, 70] on input "search" at bounding box center [529, 63] width 609 height 31
click at [950, 71] on button "搜尋" at bounding box center [956, 62] width 100 height 49
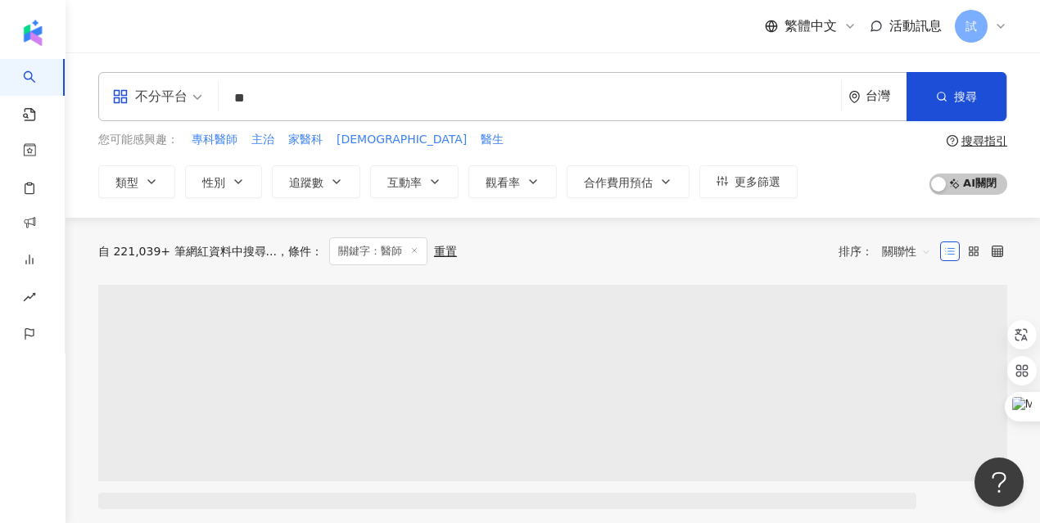
click at [301, 97] on input "**" at bounding box center [529, 98] width 609 height 31
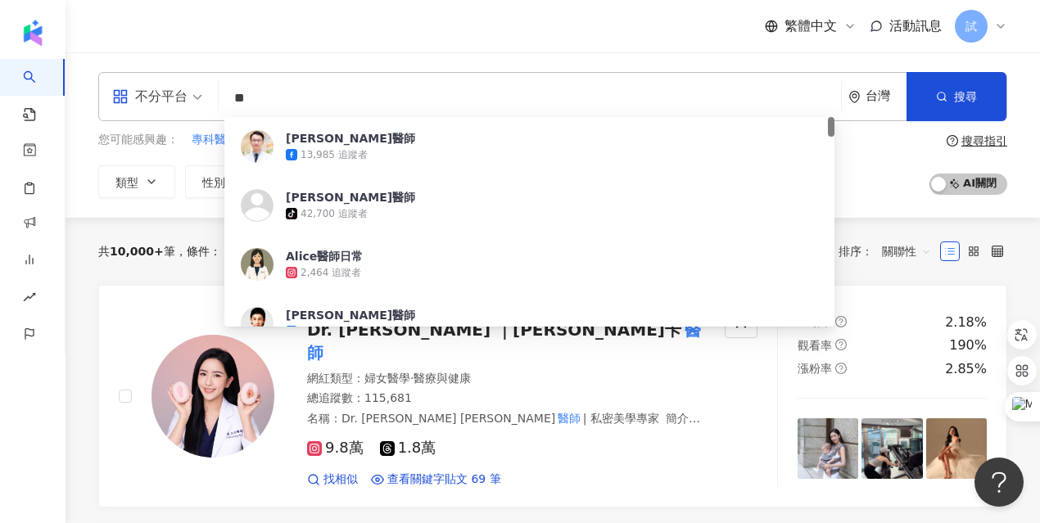
click at [240, 97] on input "**" at bounding box center [529, 98] width 609 height 31
click at [365, 98] on input "**" at bounding box center [529, 98] width 609 height 31
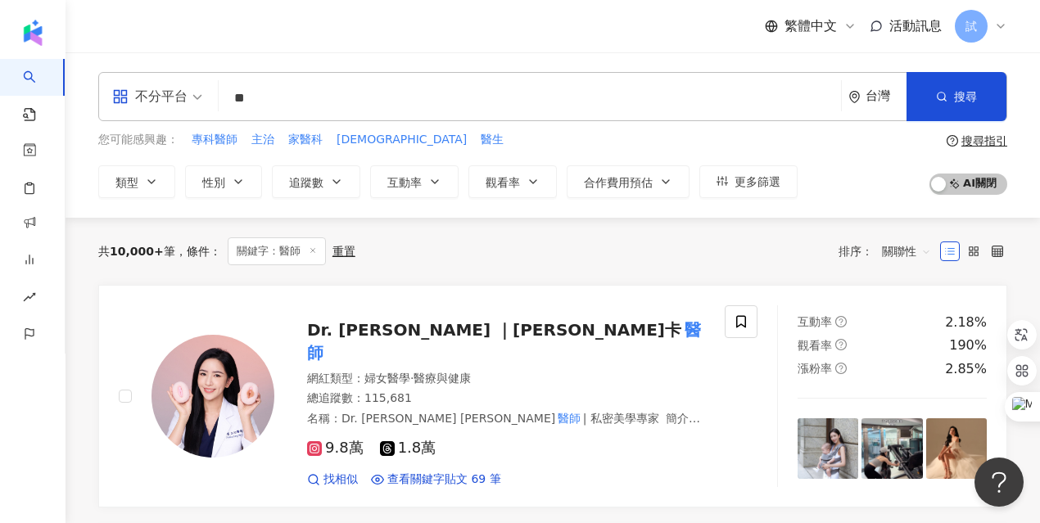
click at [879, 155] on div "您可能感興趣： 專科醫師 主治 家醫科 衛教 醫生 類型 性別 追蹤數 互動率 觀看率 合作費用預估 更多篩選 搜尋指引 AI 開啟 AI 關閉" at bounding box center [552, 164] width 909 height 67
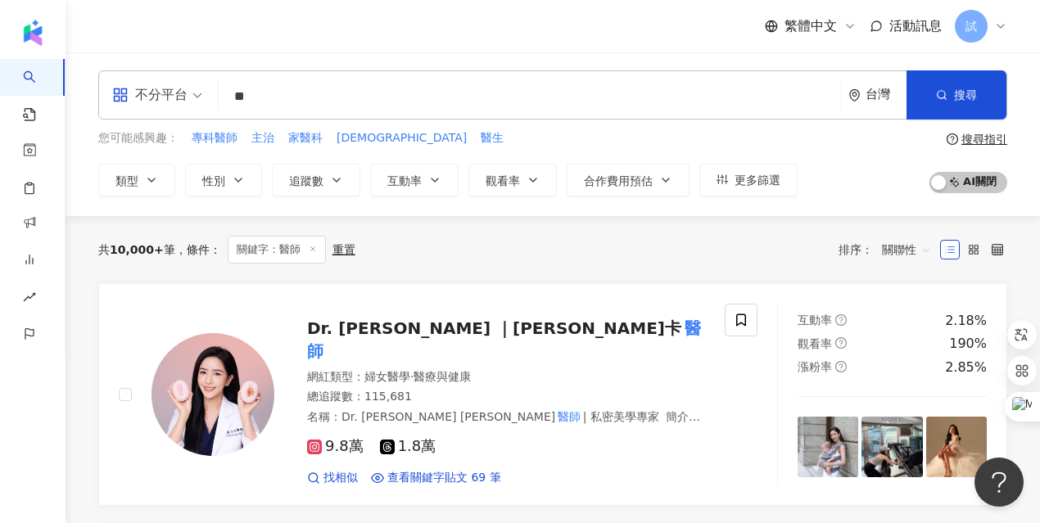
click at [886, 246] on span "關聯性" at bounding box center [906, 250] width 49 height 26
click at [900, 423] on div "關鍵字" at bounding box center [906, 422] width 41 height 18
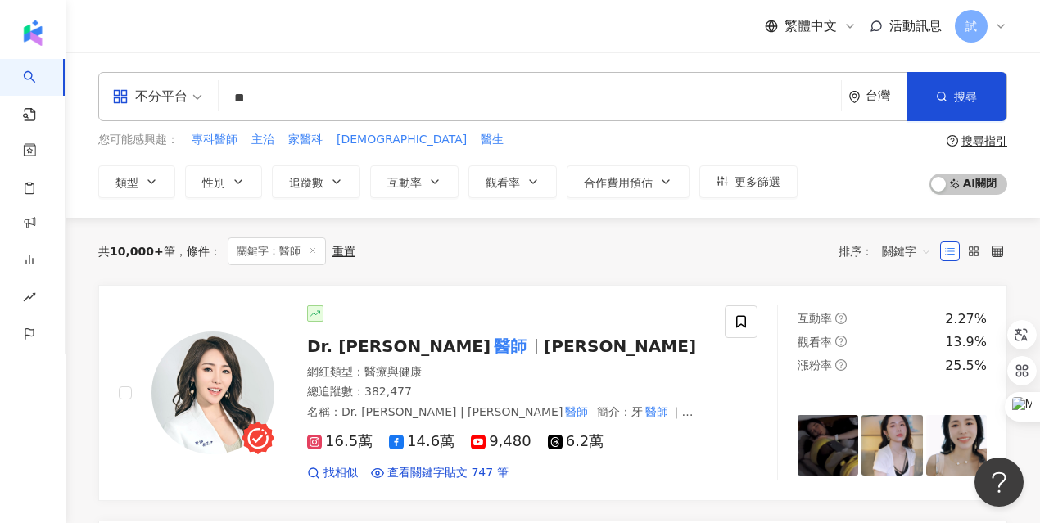
click at [364, 114] on div "不分平台 ** 台灣 搜尋 2d24d50a-8174-4485-b9c3-4f0f5008077c 8542af62-4218-462f-ad33-774e…" at bounding box center [552, 96] width 909 height 49
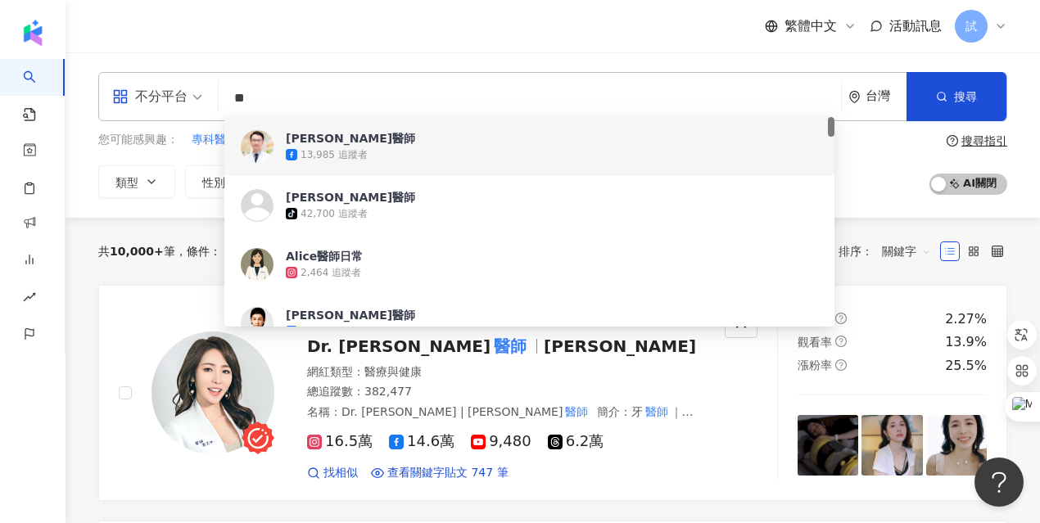
click at [350, 105] on input "**" at bounding box center [529, 98] width 609 height 31
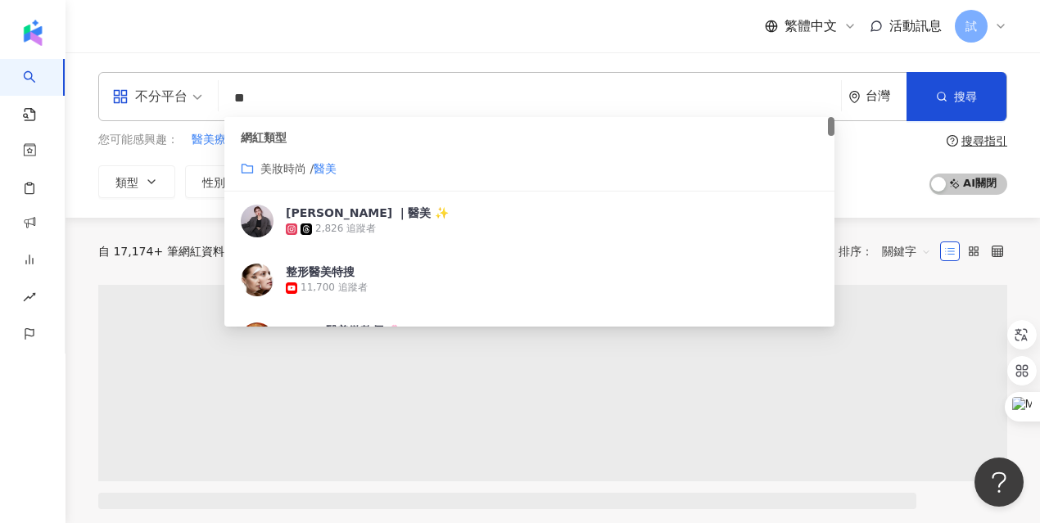
click at [902, 230] on div "自 17,174+ 筆網紅資料中搜尋... 條件 ： 關鍵字：醫美 重置 排序： 關鍵字" at bounding box center [552, 251] width 909 height 67
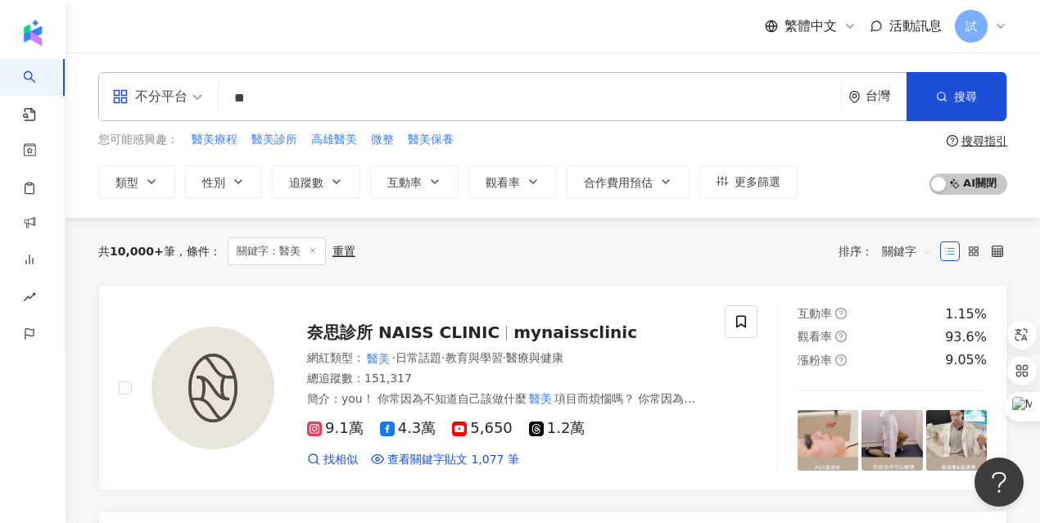
click at [379, 110] on input "**" at bounding box center [529, 98] width 609 height 31
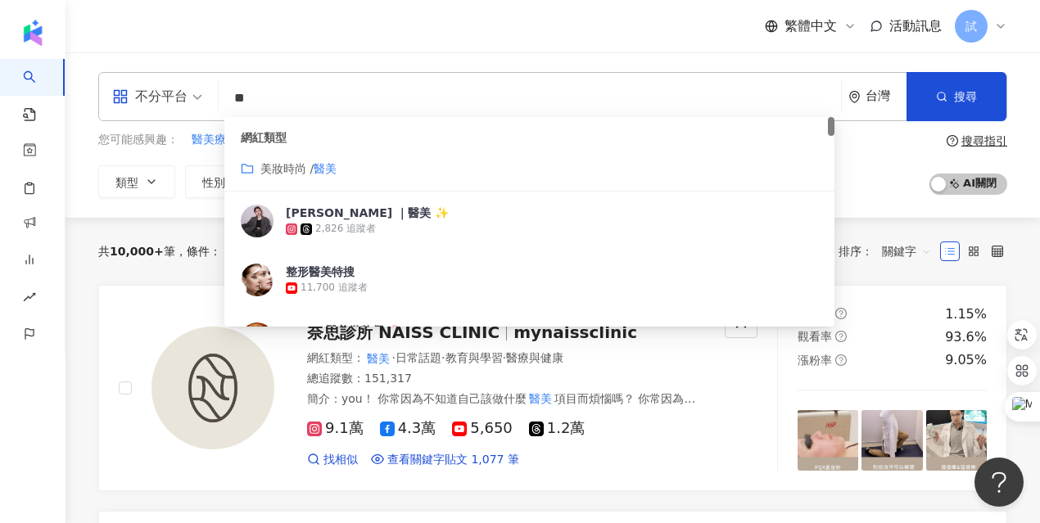
type input "*"
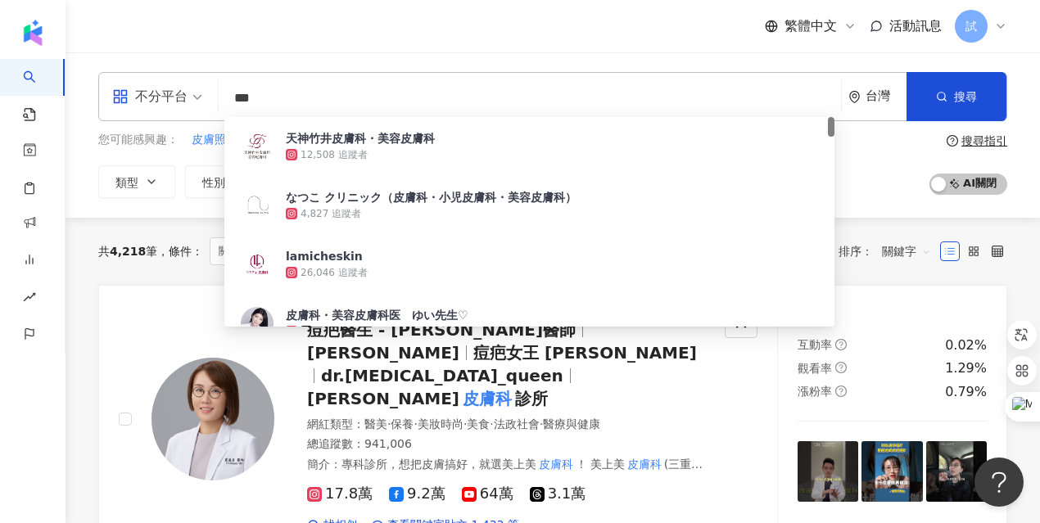
click at [879, 180] on div "您可能感興趣： 皮膚照護 皮膚狀況不佳 皮膚病研究 皮膚病理 皮膚科手術 類型 性別 追蹤數 互動率 觀看率 合作費用預估 更多篩選 搜尋指引 AI 開啟 A…" at bounding box center [552, 164] width 909 height 67
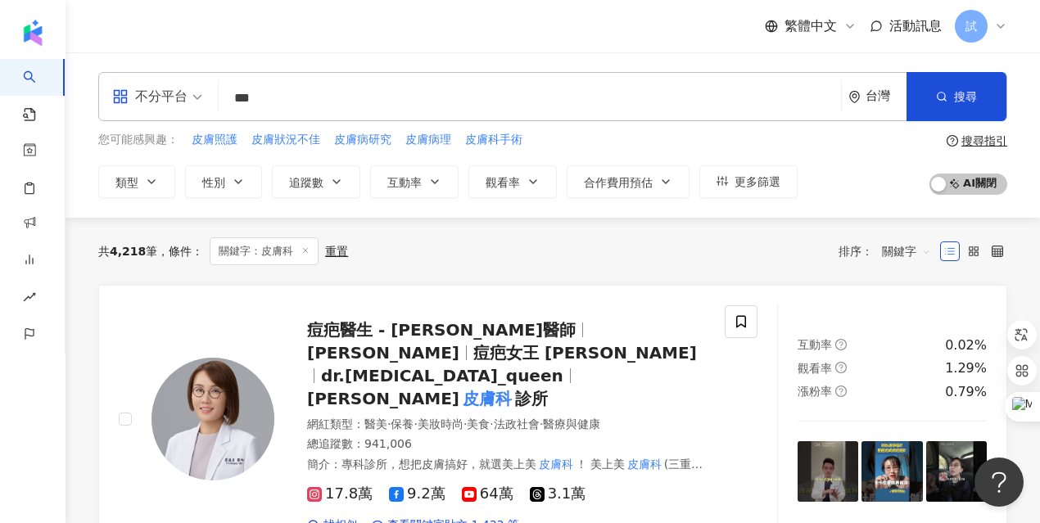
click at [287, 111] on input "***" at bounding box center [529, 98] width 609 height 31
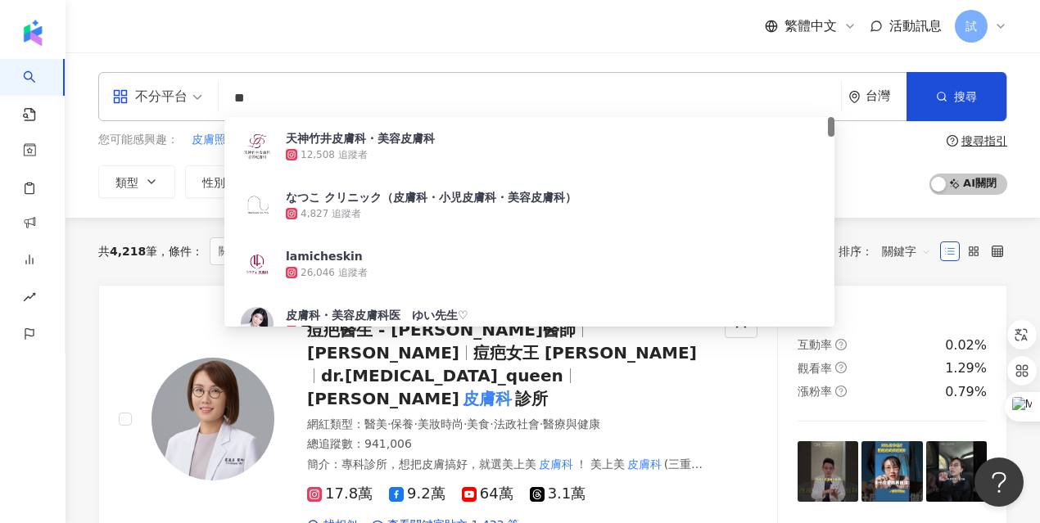
type input "*"
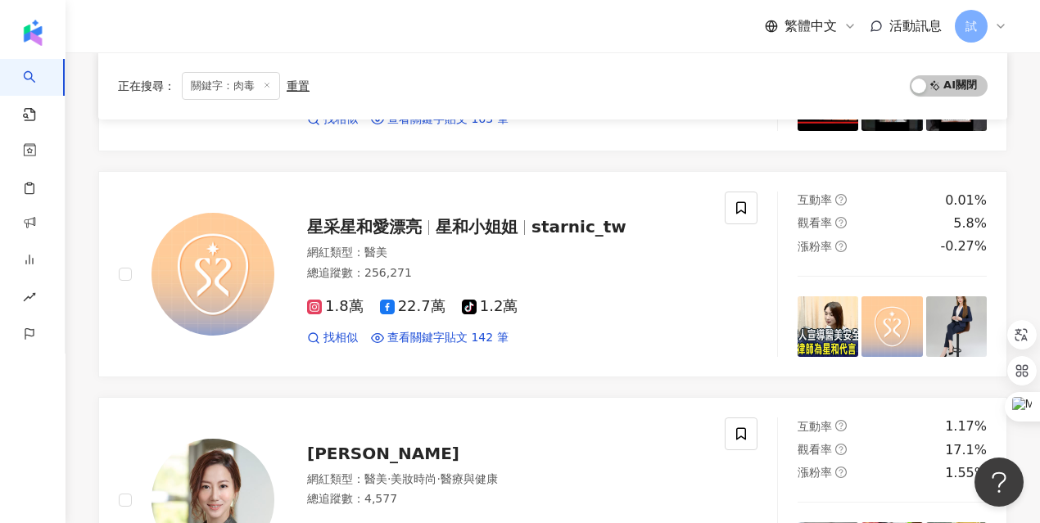
scroll to position [793, 0]
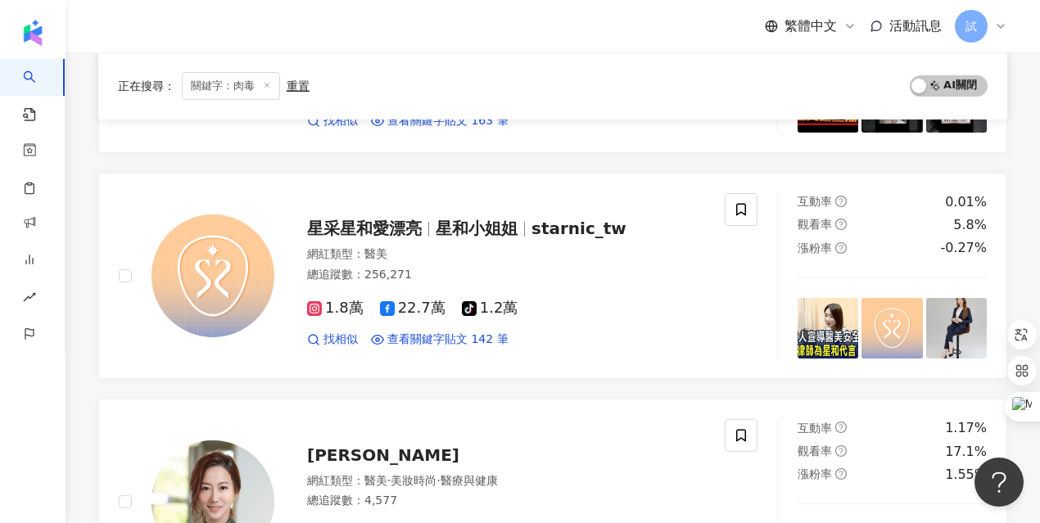
type input "**"
